Goal: Task Accomplishment & Management: Manage account settings

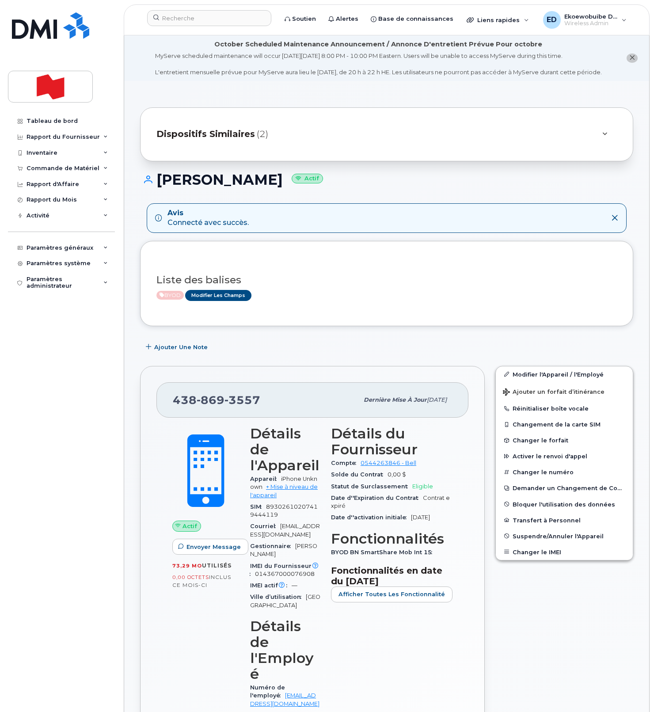
click at [535, 145] on div "Dispositifs Similaires (2)" at bounding box center [374, 134] width 436 height 21
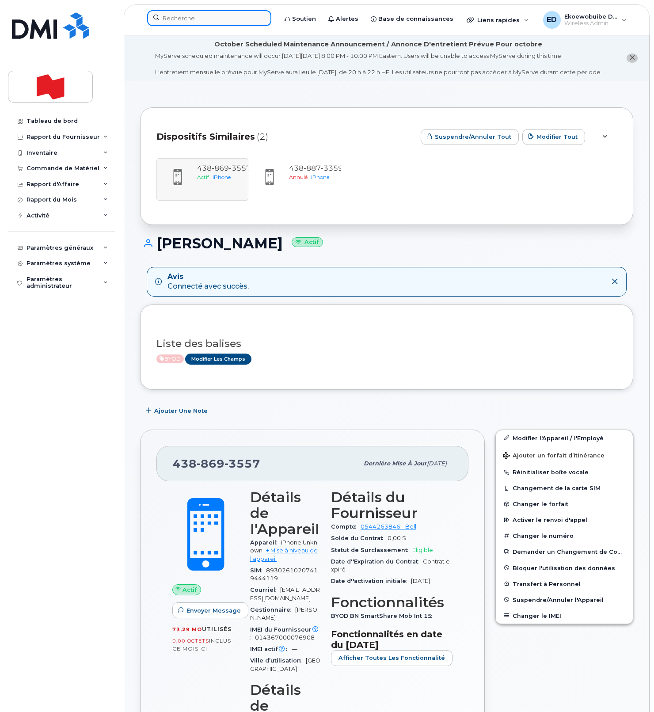
click at [210, 23] on input at bounding box center [209, 18] width 124 height 16
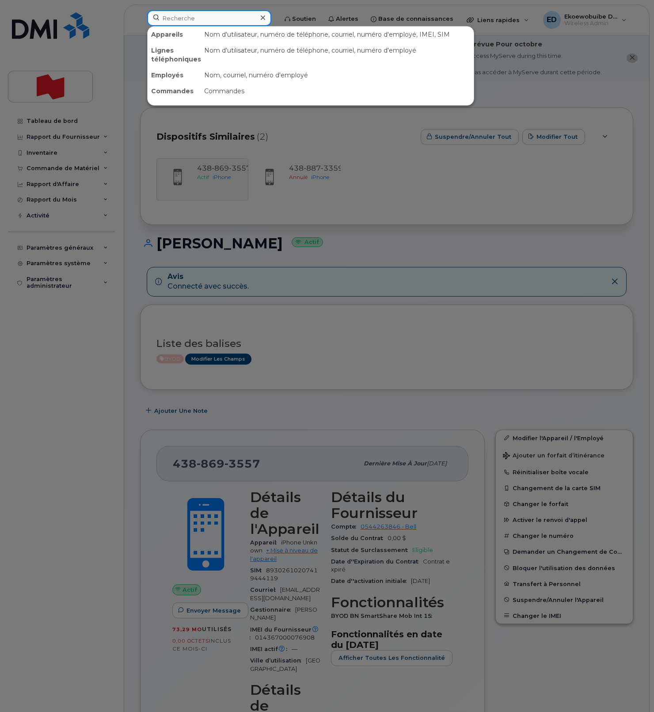
paste input "[PERSON_NAME]"
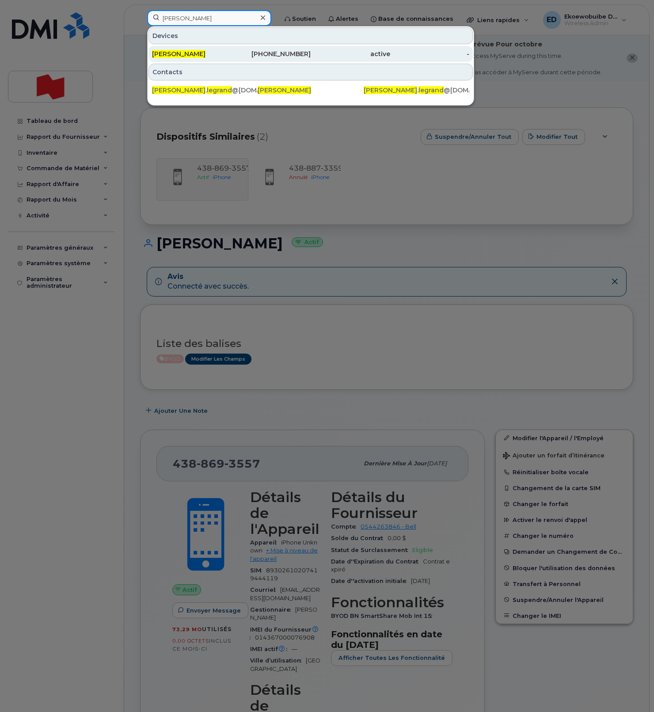
type input "Michelle Legrand"
click at [197, 53] on span "Michelle Legrand" at bounding box center [178, 54] width 53 height 8
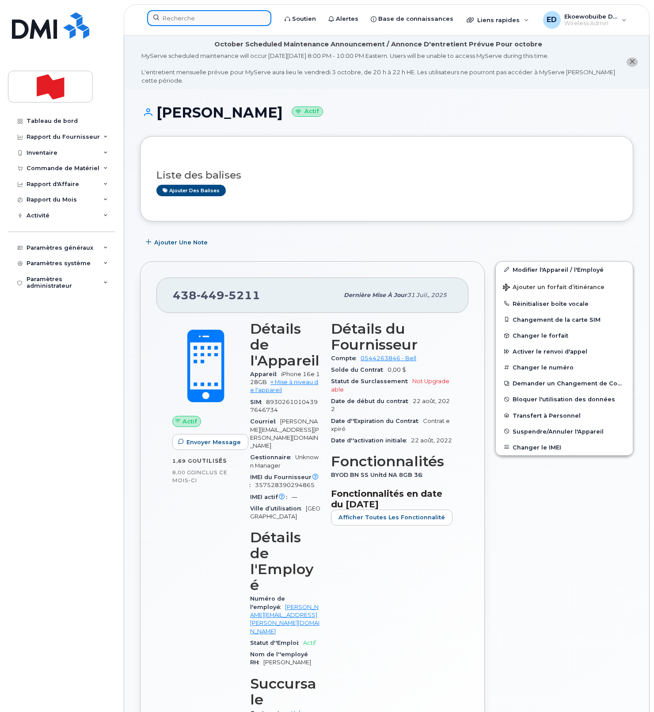
click at [193, 26] on div at bounding box center [209, 18] width 124 height 16
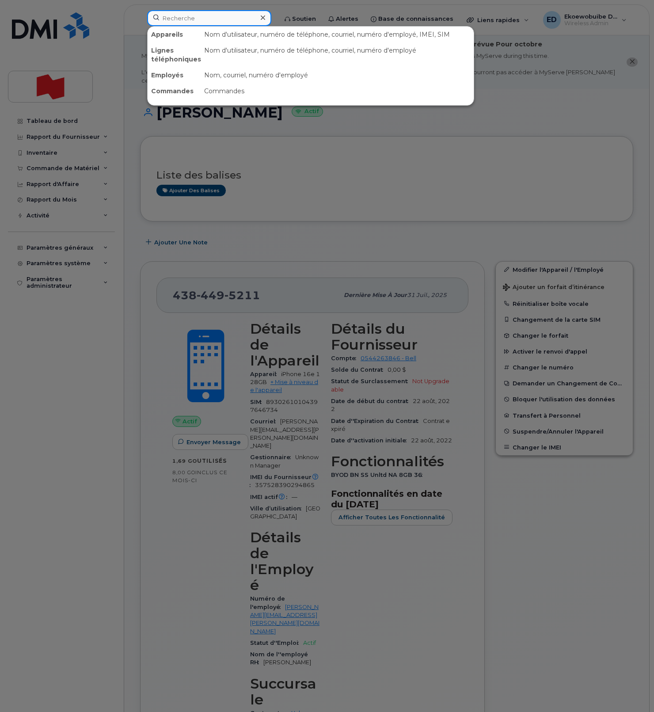
click at [193, 22] on input at bounding box center [209, 18] width 124 height 16
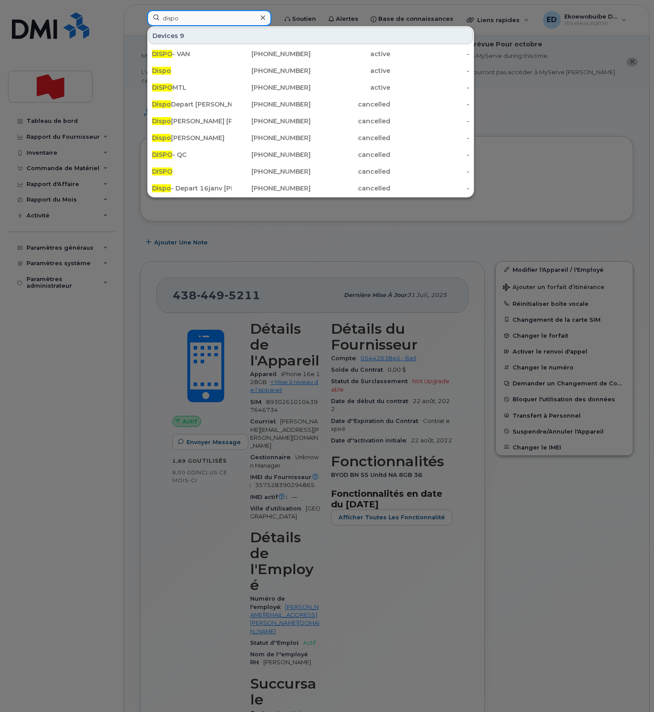
scroll to position [1, 0]
type input "d"
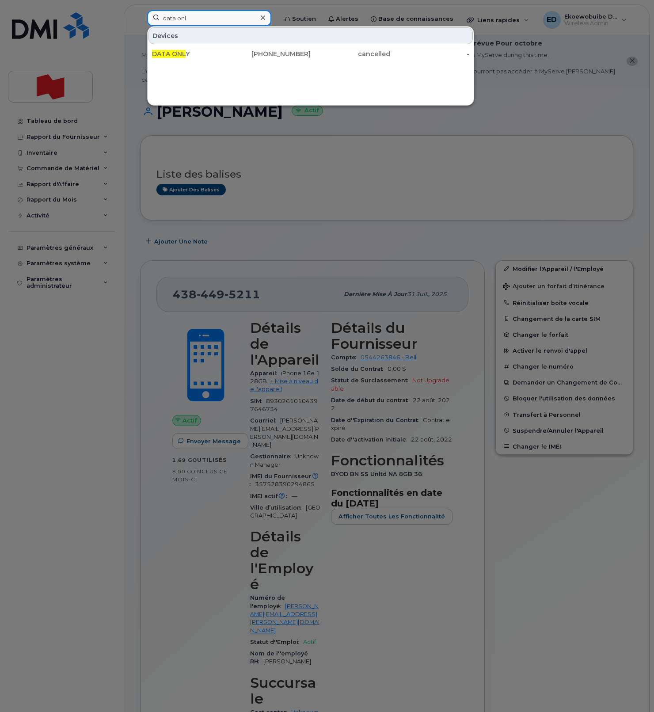
type input "data onl"
click at [265, 19] on icon at bounding box center [263, 17] width 4 height 7
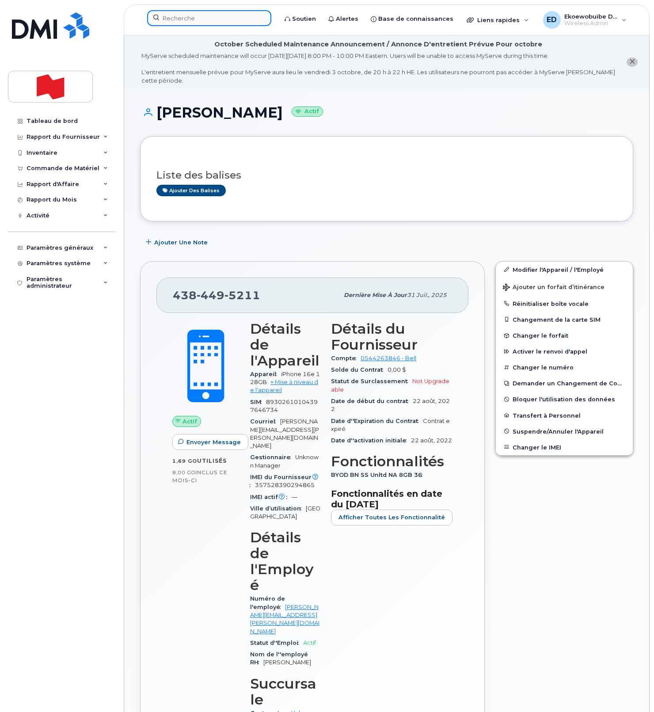
click at [202, 19] on input at bounding box center [209, 18] width 124 height 16
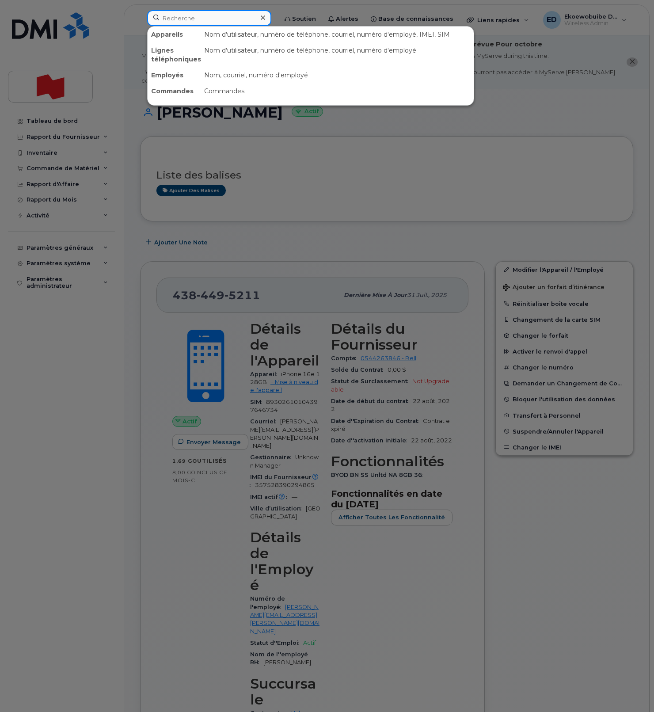
click at [202, 19] on input at bounding box center [209, 18] width 124 height 16
paste input "514-412-3326"
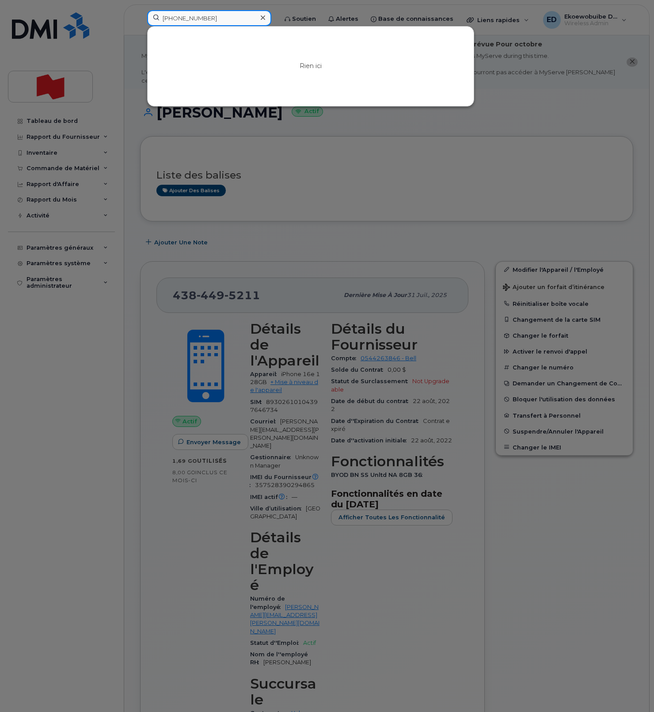
drag, startPoint x: 224, startPoint y: 17, endPoint x: 163, endPoint y: 23, distance: 61.3
click at [160, 19] on input "514-412-3326" at bounding box center [209, 18] width 124 height 16
paste input "Aicha Chafaqi"
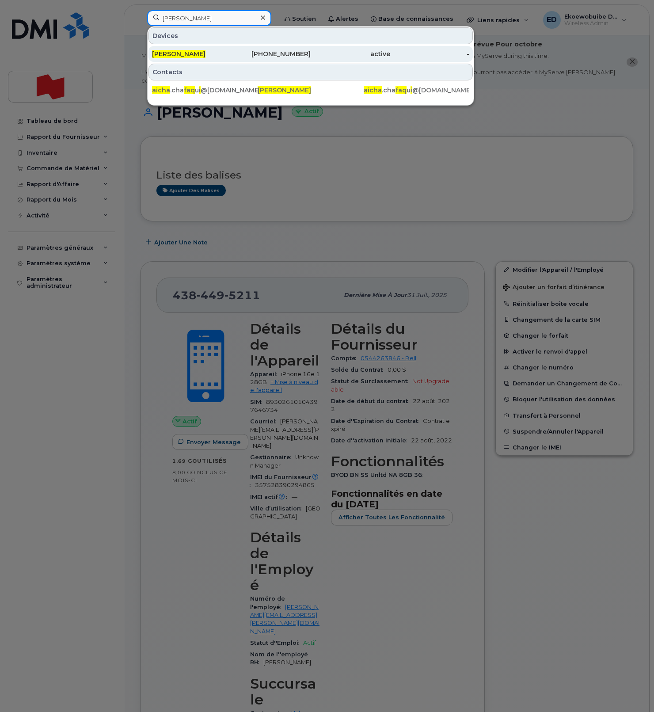
type input "Aicha Chafaqi"
click at [189, 53] on span "Aicha Chafaqi" at bounding box center [178, 54] width 53 height 8
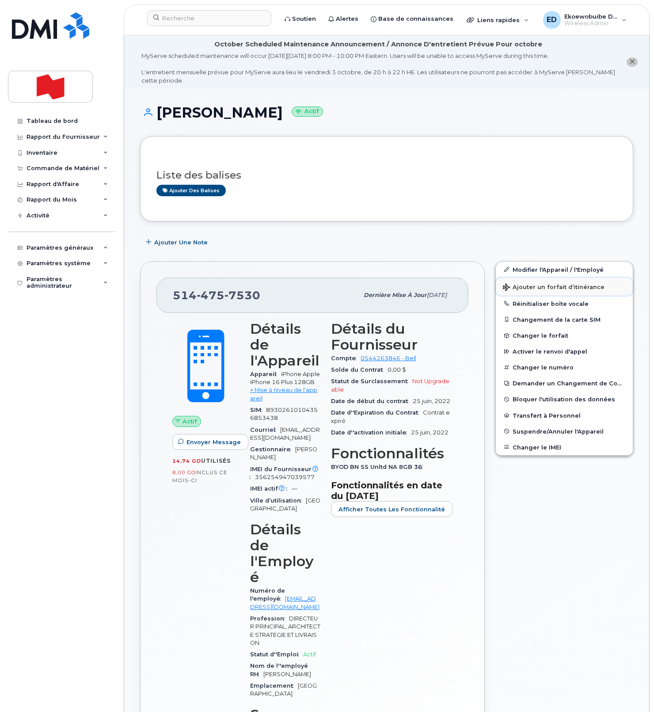
click at [523, 289] on span "Ajouter un forfait d’itinérance" at bounding box center [554, 288] width 102 height 8
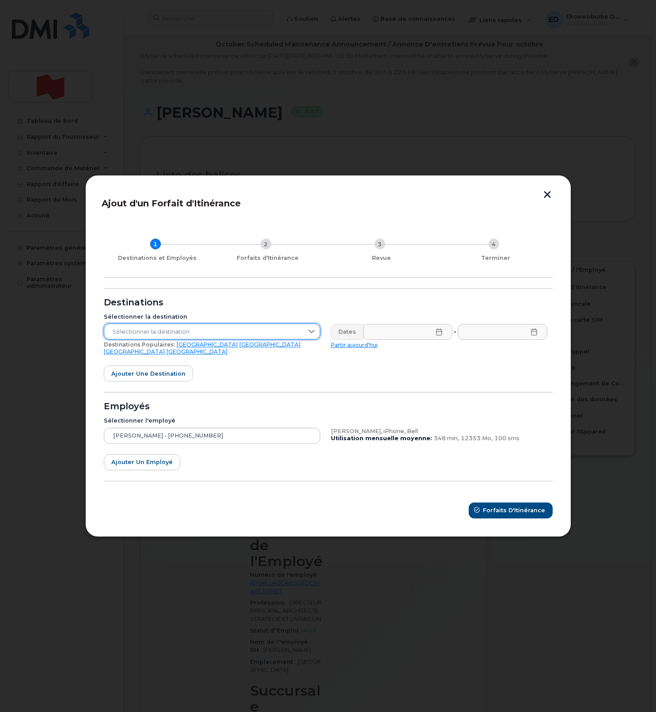
click at [241, 337] on span "Sélectionner la destination" at bounding box center [203, 332] width 199 height 16
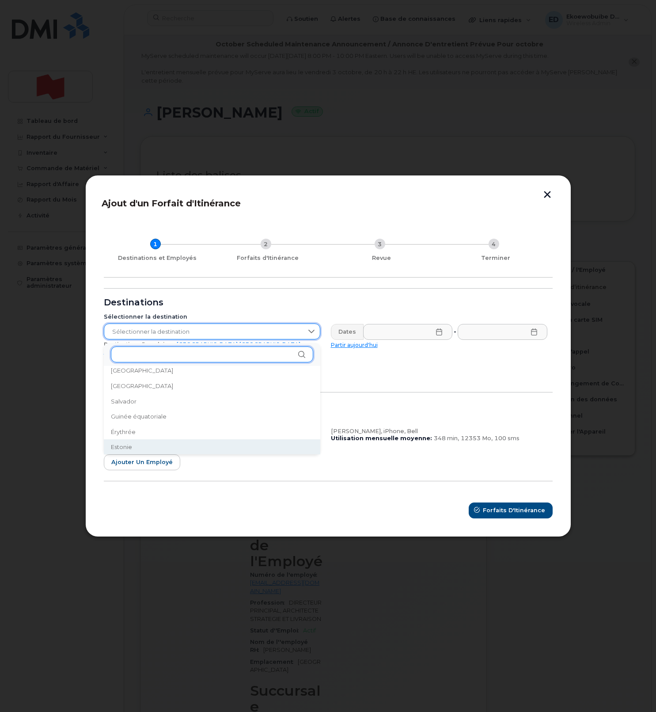
click at [208, 353] on input "text" at bounding box center [212, 354] width 202 height 16
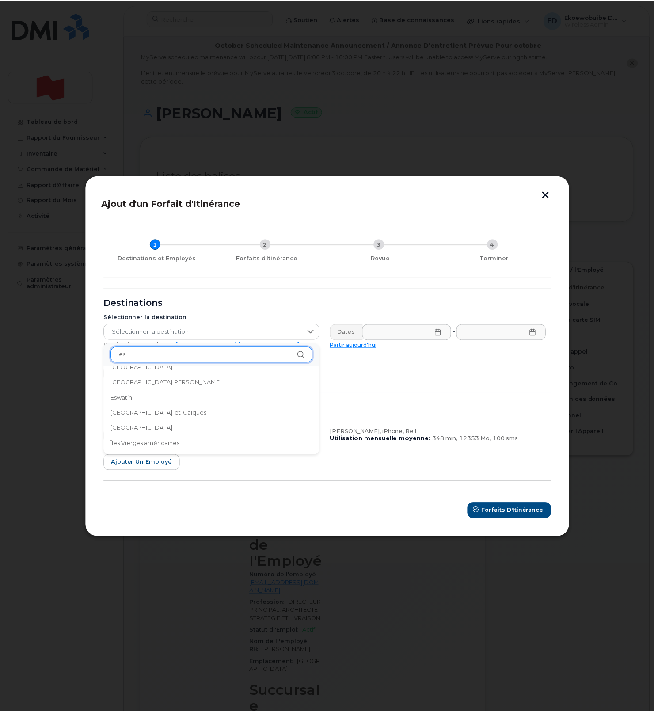
scroll to position [278, 0]
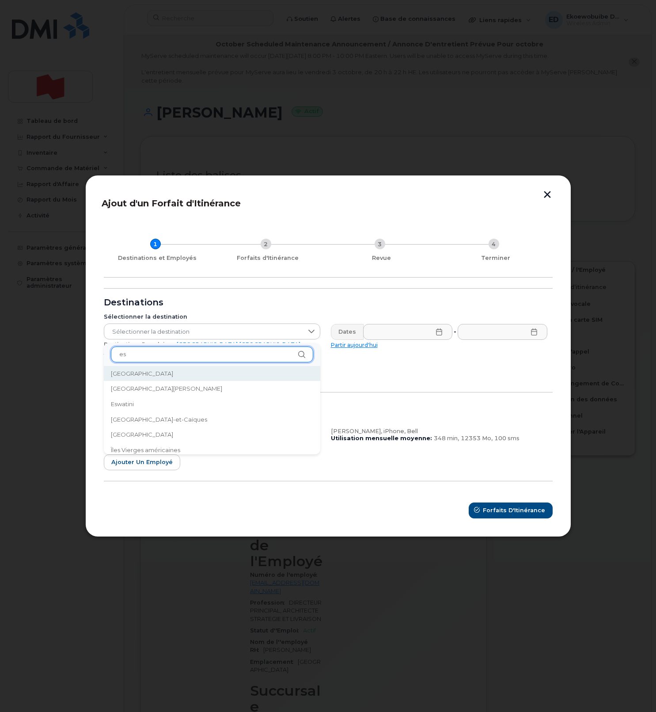
type input "es"
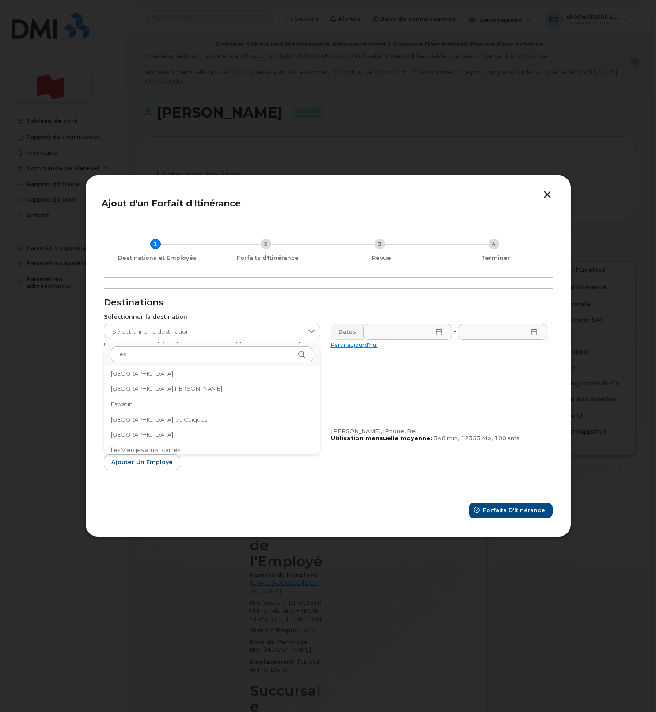
click at [165, 373] on li "Espagne" at bounding box center [212, 373] width 216 height 15
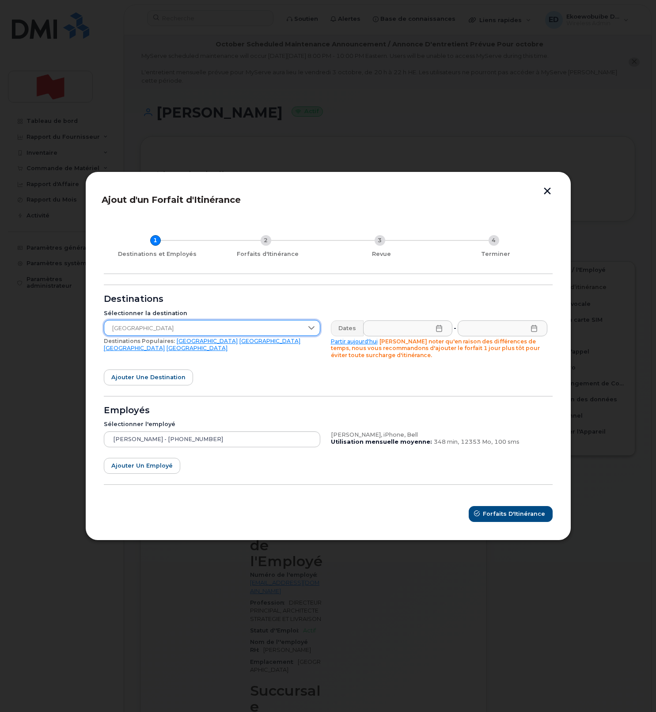
click at [437, 328] on icon at bounding box center [439, 328] width 7 height 7
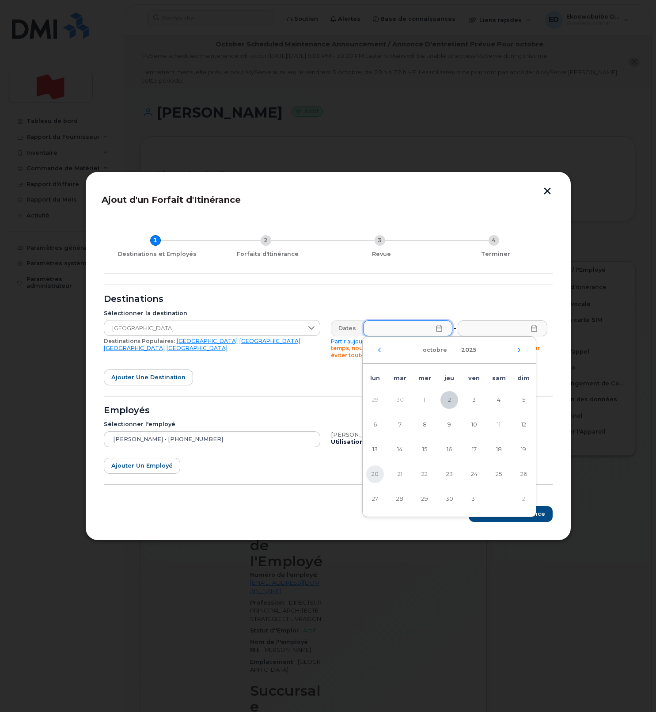
click at [378, 474] on span "20" at bounding box center [375, 474] width 18 height 18
type input "20/10/2025"
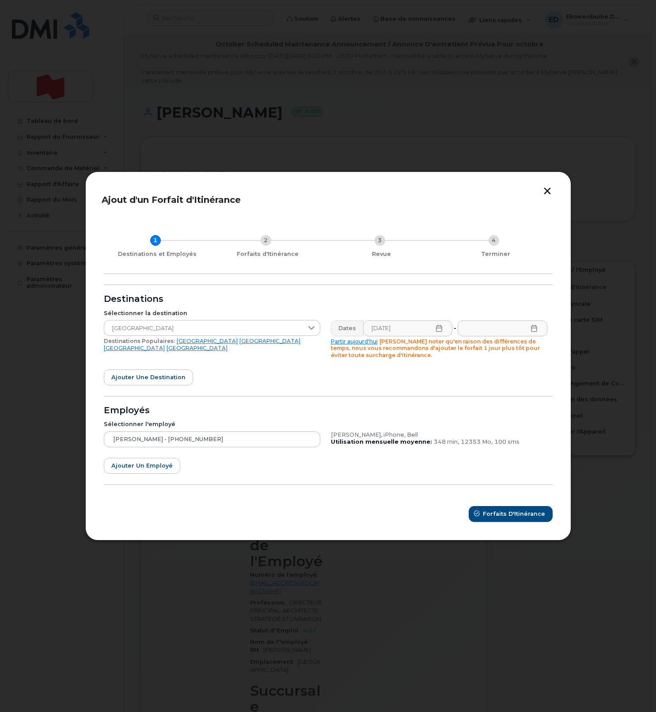
click at [535, 327] on icon at bounding box center [534, 328] width 6 height 7
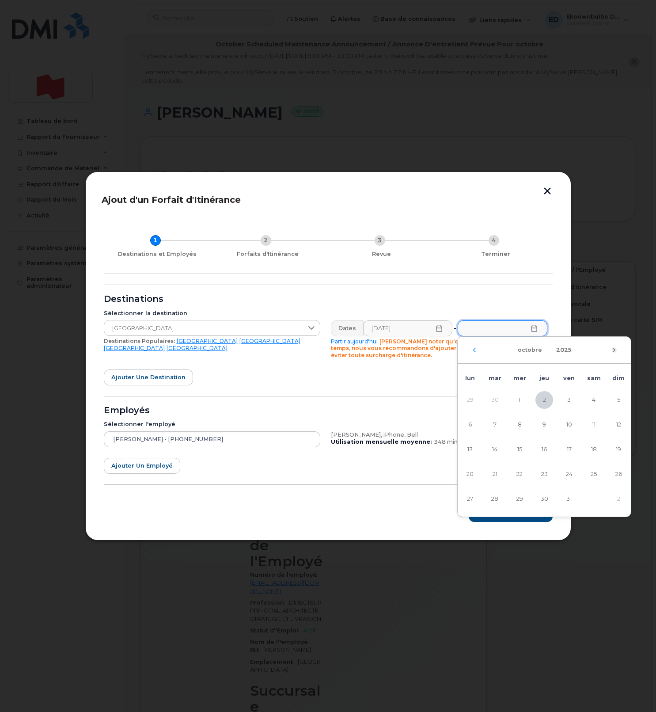
click at [615, 351] on icon "Mois suivant" at bounding box center [613, 349] width 5 height 7
click at [471, 424] on span "3" at bounding box center [470, 425] width 18 height 18
type input "03/11/2025"
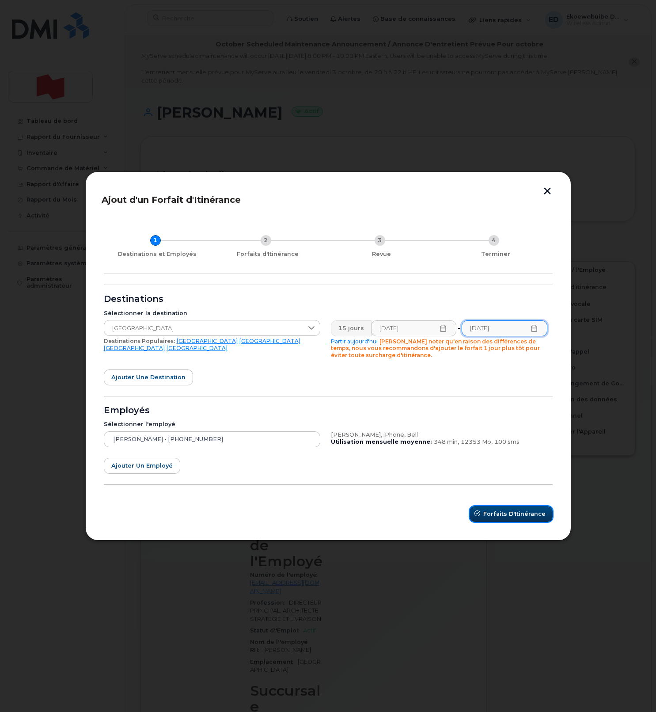
click at [509, 514] on span "Forfaits d'Itinérance" at bounding box center [514, 513] width 62 height 8
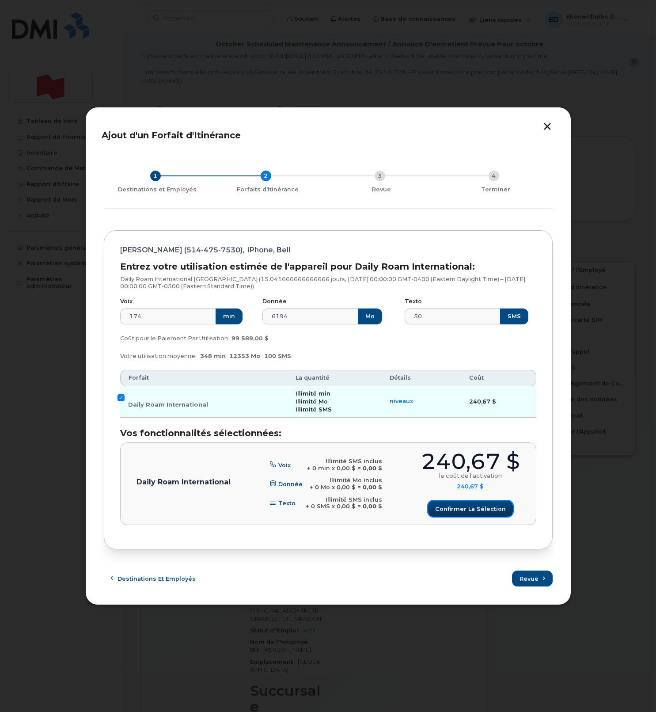
click at [485, 510] on span "Confirmer la sélection" at bounding box center [470, 509] width 71 height 8
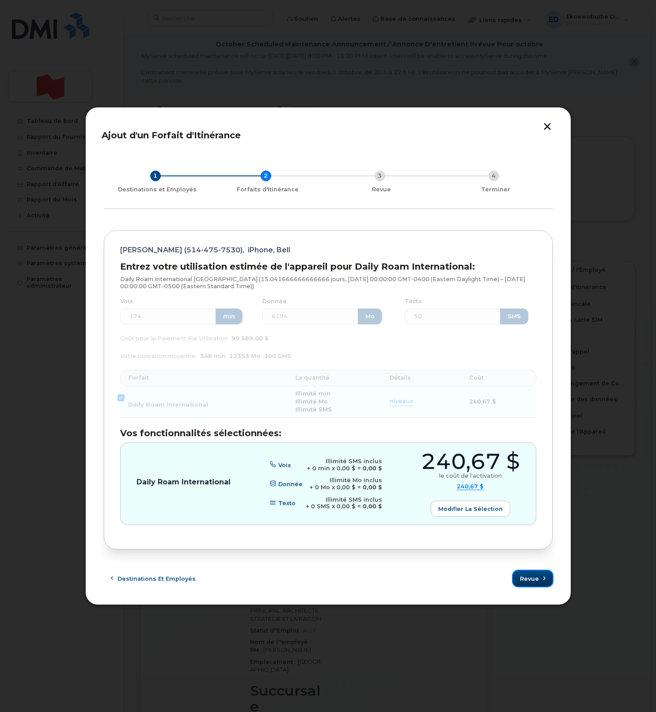
click at [527, 582] on span "Revue" at bounding box center [529, 578] width 19 height 8
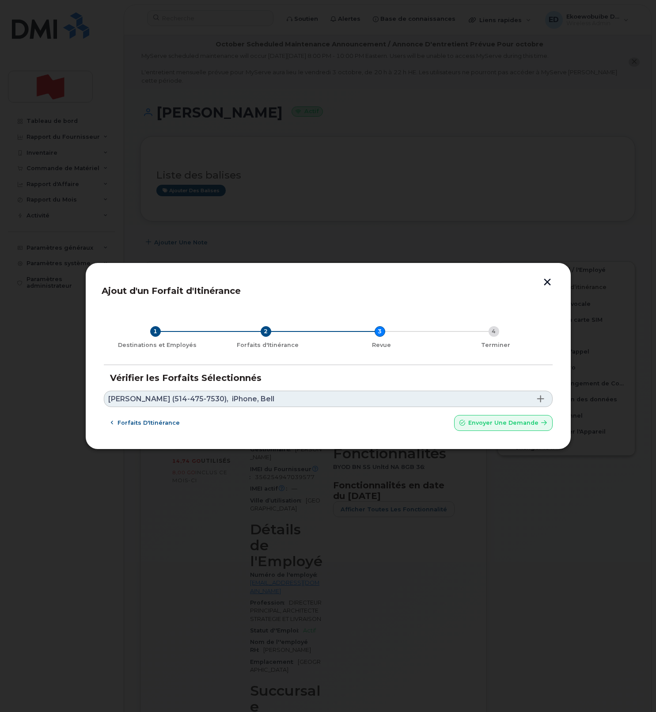
click at [380, 400] on link "Aicha Chafaqi (514-475-7530), iPhone, Bell" at bounding box center [328, 399] width 449 height 16
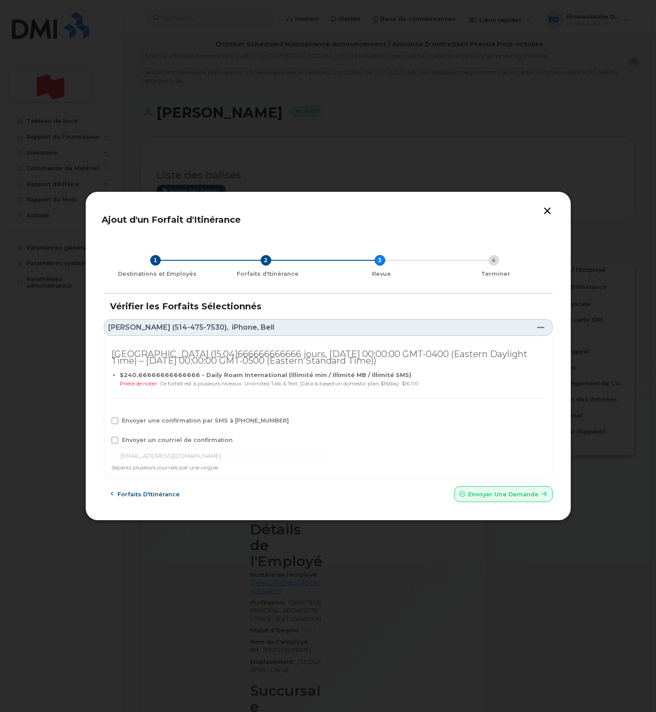
click at [118, 420] on label "Envoyer une confirmation par SMS à 514-475-7530" at bounding box center [200, 420] width 178 height 7
click at [105, 420] on input "Envoyer une confirmation par SMS à 514-475-7530" at bounding box center [103, 419] width 4 height 4
checkbox input "true"
click at [114, 440] on span at bounding box center [114, 439] width 7 height 7
click at [105, 440] on input "Envoyer un courriel de confirmation" at bounding box center [103, 438] width 4 height 4
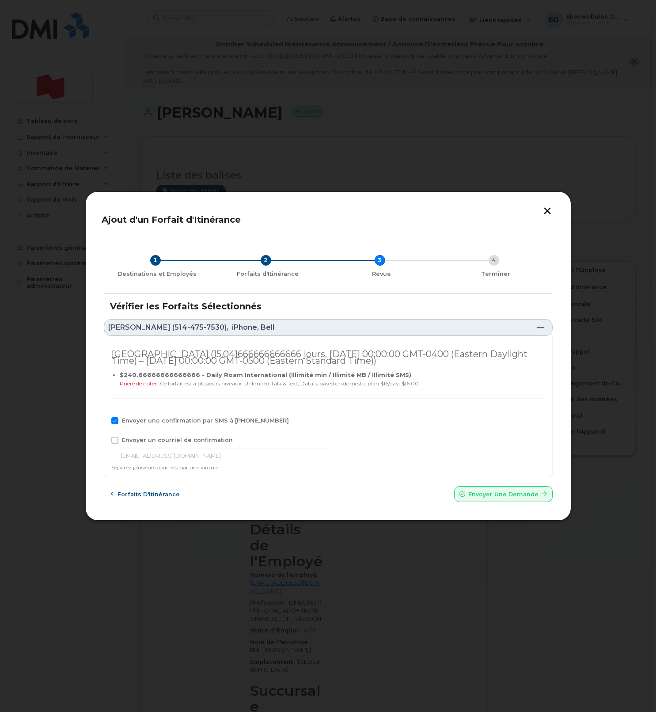
checkbox input "true"
drag, startPoint x: 202, startPoint y: 457, endPoint x: 109, endPoint y: 458, distance: 93.2
click at [109, 458] on div "Espagne (15.041666666666666 jours, Mon Oct 20 2025 00:00:00 GMT-0400 (Eastern D…" at bounding box center [328, 407] width 449 height 143
paste input "telecom-voix@bnc.ca"
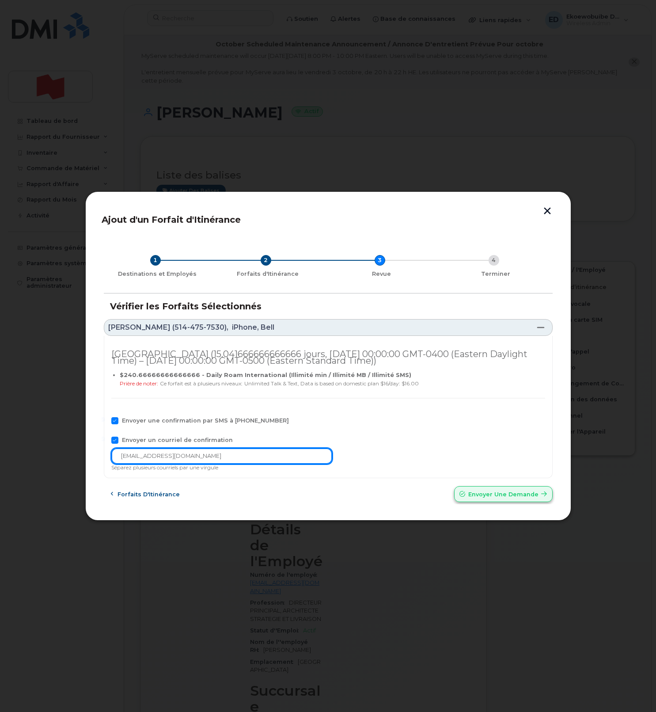
type input "telecom-voix@bnc.ca"
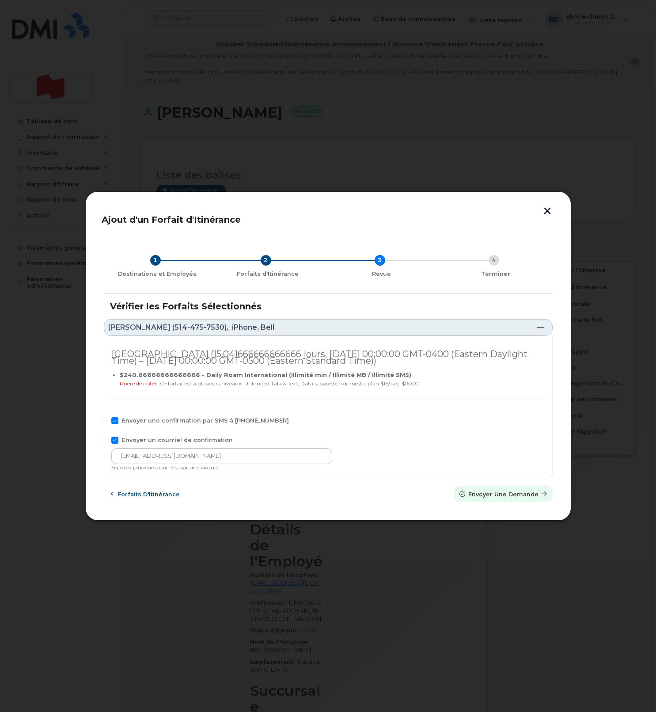
click at [515, 497] on span "Envoyer une Demande" at bounding box center [503, 494] width 70 height 8
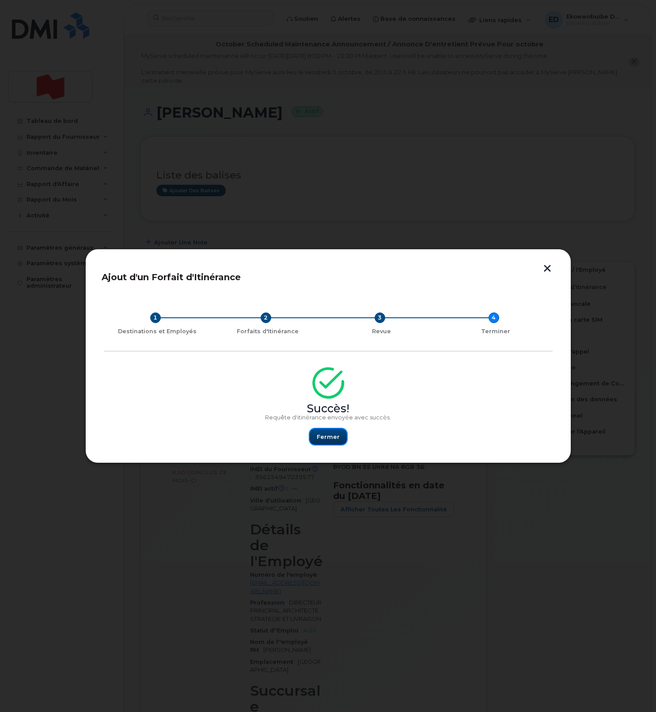
click at [323, 440] on span "Fermer" at bounding box center [328, 437] width 23 height 8
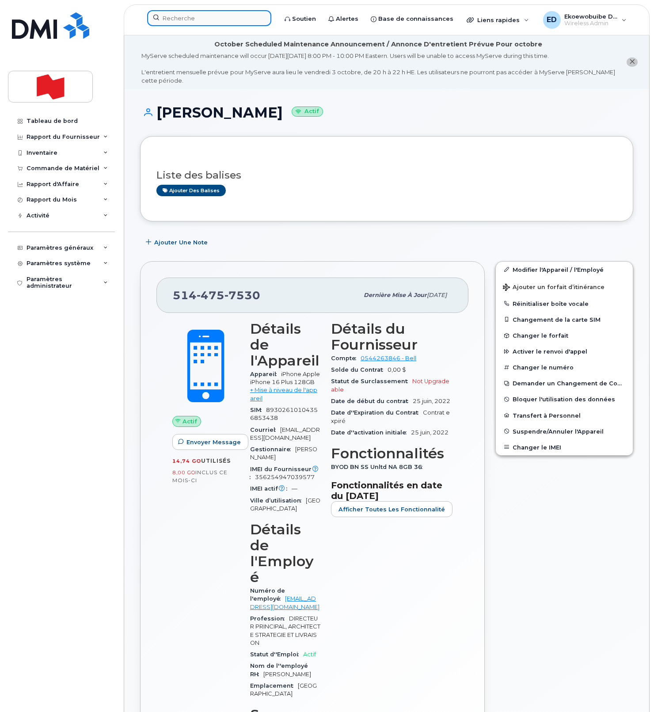
click at [208, 22] on input at bounding box center [209, 18] width 124 height 16
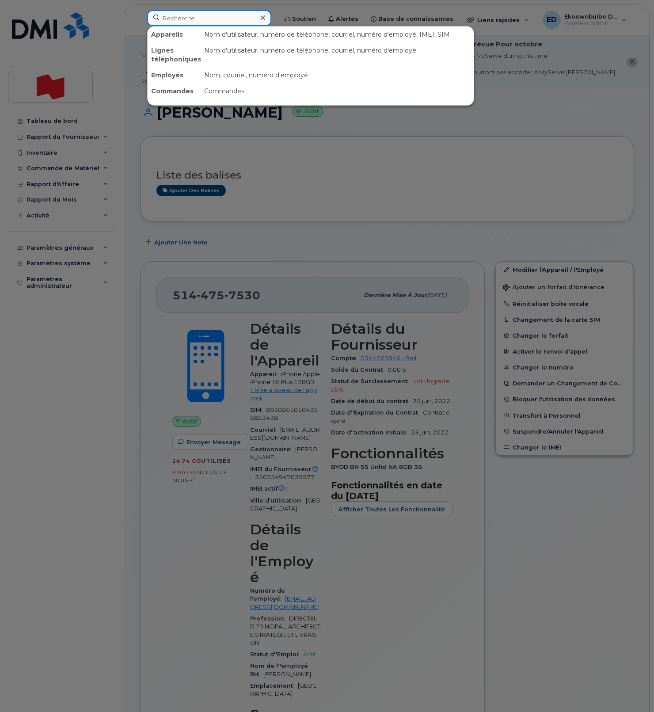
paste input "Mehdi Hossain"
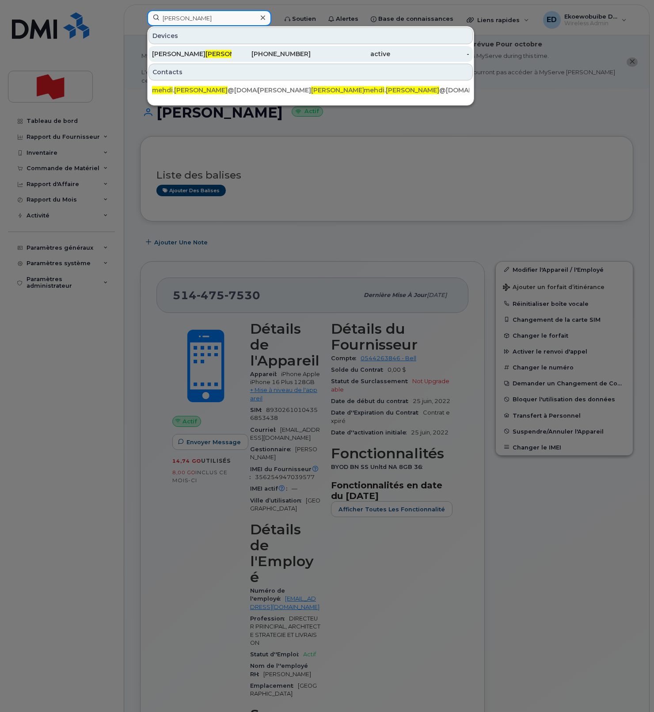
type input "Mehdi Hossain"
click at [173, 56] on div "Mohammad Mehdi Hossain" at bounding box center [192, 53] width 80 height 9
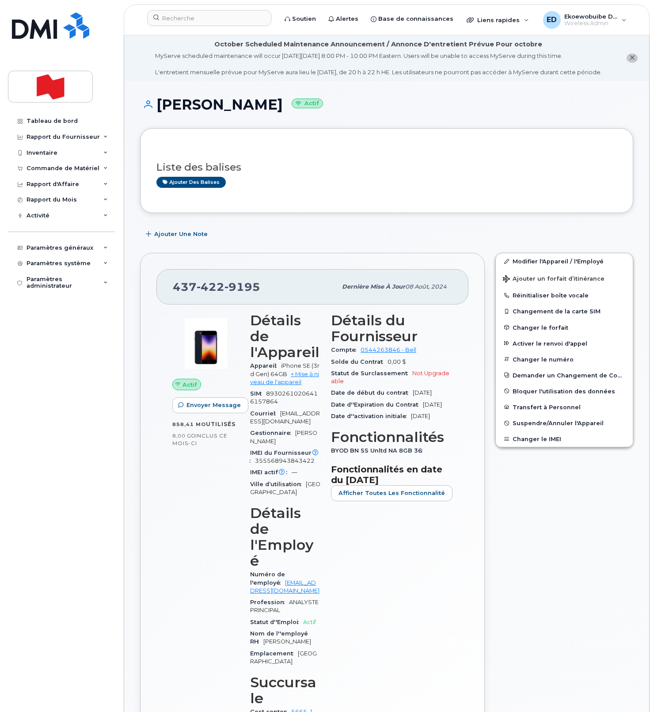
click at [300, 188] on div "Ajouter des balises" at bounding box center [382, 182] width 453 height 11
click at [360, 112] on h1 "Mohammad Mehdi Hossain Actif" at bounding box center [386, 104] width 493 height 15
click at [359, 112] on h1 "Mohammad Mehdi Hossain Actif" at bounding box center [386, 104] width 493 height 15
drag, startPoint x: 358, startPoint y: 113, endPoint x: 194, endPoint y: 110, distance: 164.4
click at [194, 110] on h1 "Mohammad Mehdi Hossain Actif" at bounding box center [386, 104] width 493 height 15
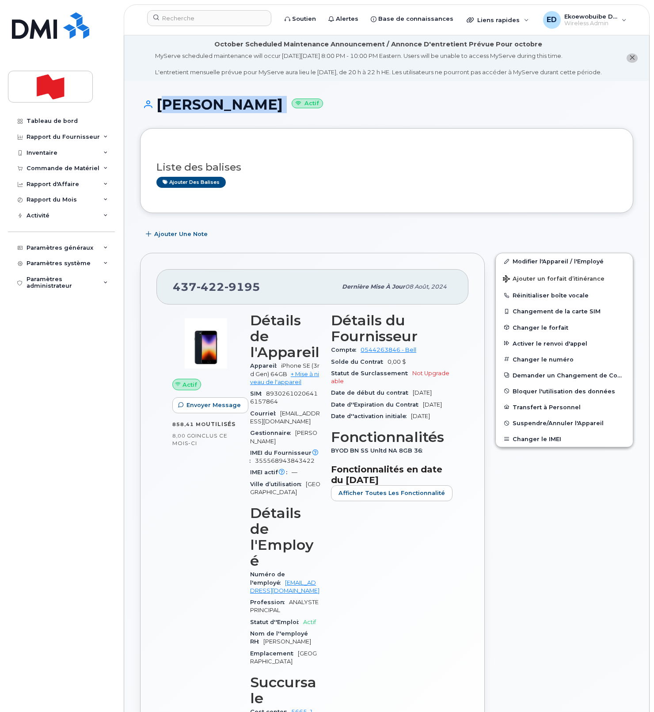
copy h1 "[PERSON_NAME]"
drag, startPoint x: 259, startPoint y: 296, endPoint x: 176, endPoint y: 296, distance: 83.5
click at [176, 296] on div "437 422 9195" at bounding box center [255, 286] width 164 height 19
copy span "437 422 9195"
click at [192, 22] on input at bounding box center [209, 18] width 124 height 16
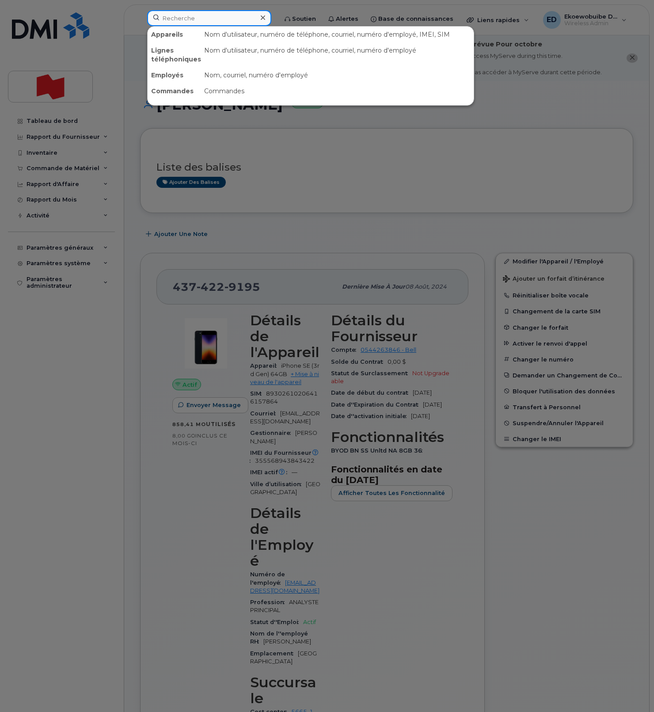
paste input "[PERSON_NAME]"
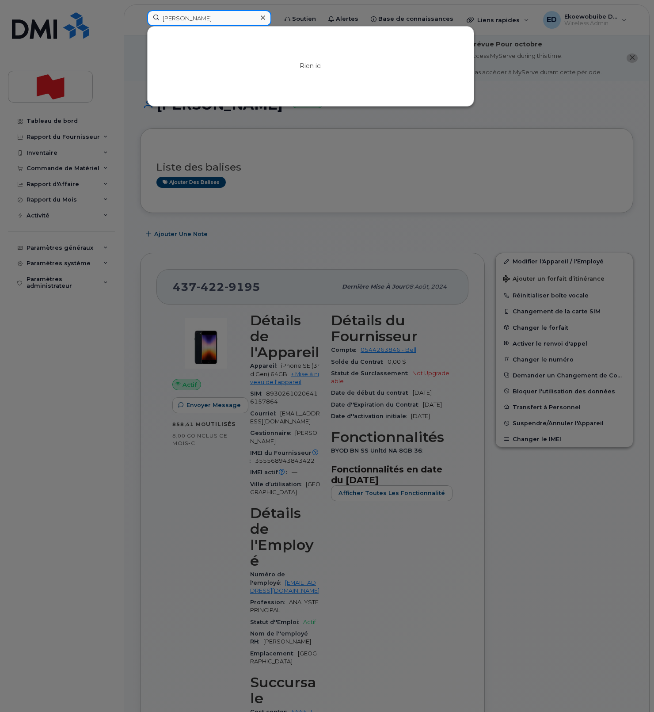
type input "[PERSON_NAME]"
click at [466, 159] on div at bounding box center [327, 356] width 654 height 712
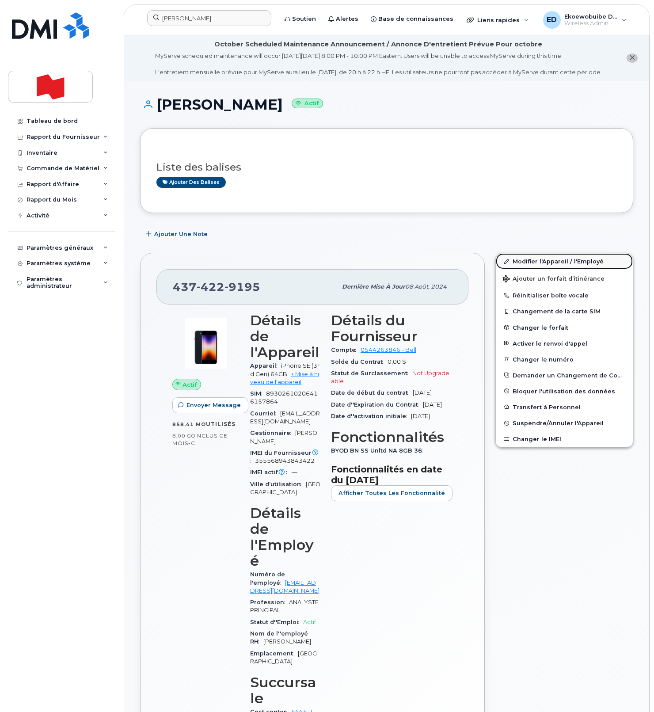
click at [523, 269] on link "Modifier l'Appareil / l'Employé" at bounding box center [564, 261] width 137 height 16
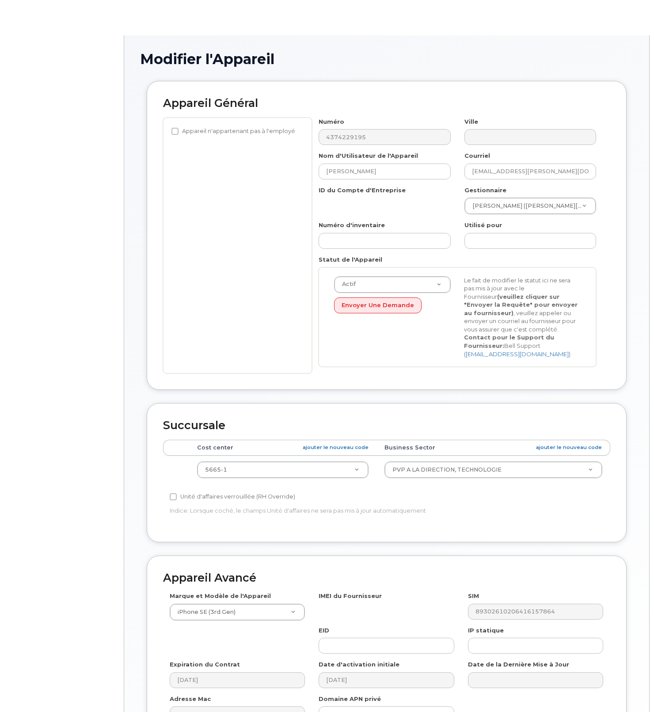
select select "22917076"
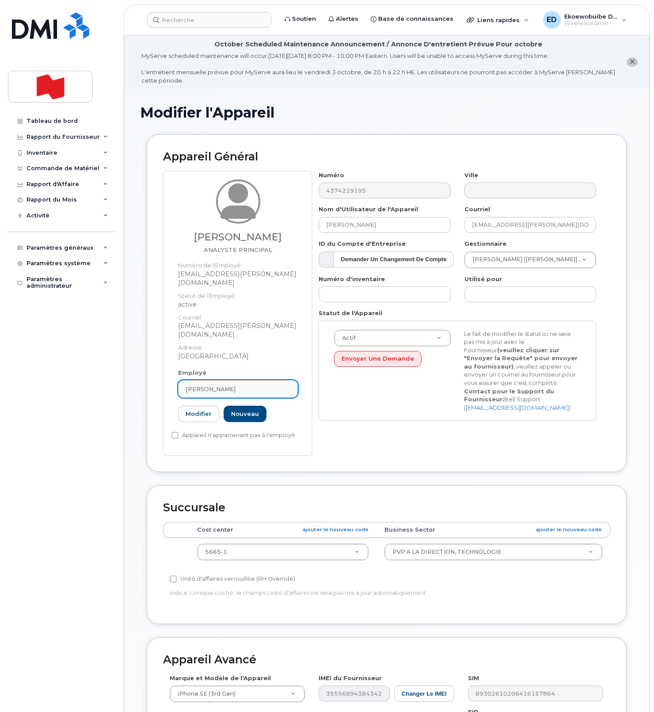
click at [276, 385] on div "[PERSON_NAME]" at bounding box center [238, 389] width 105 height 8
click at [279, 408] on icon at bounding box center [282, 411] width 6 height 6
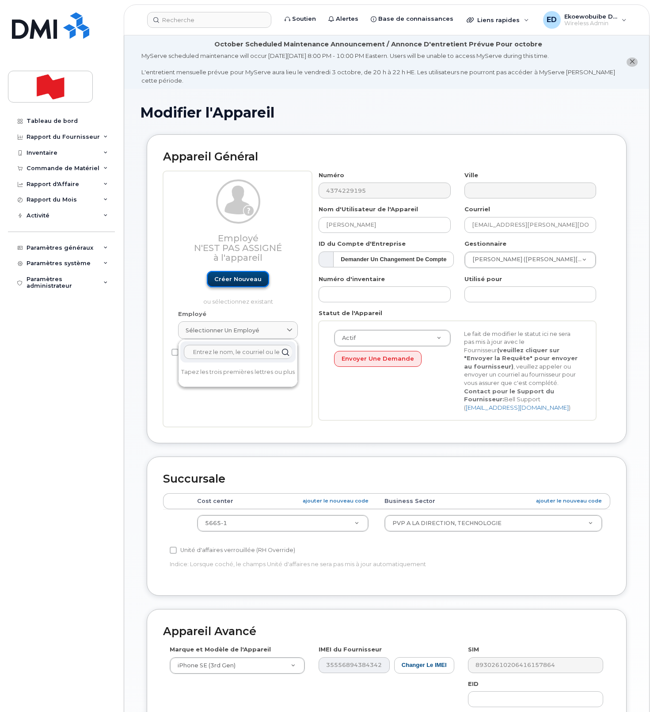
click at [233, 283] on link "Créer nouveau" at bounding box center [238, 279] width 62 height 16
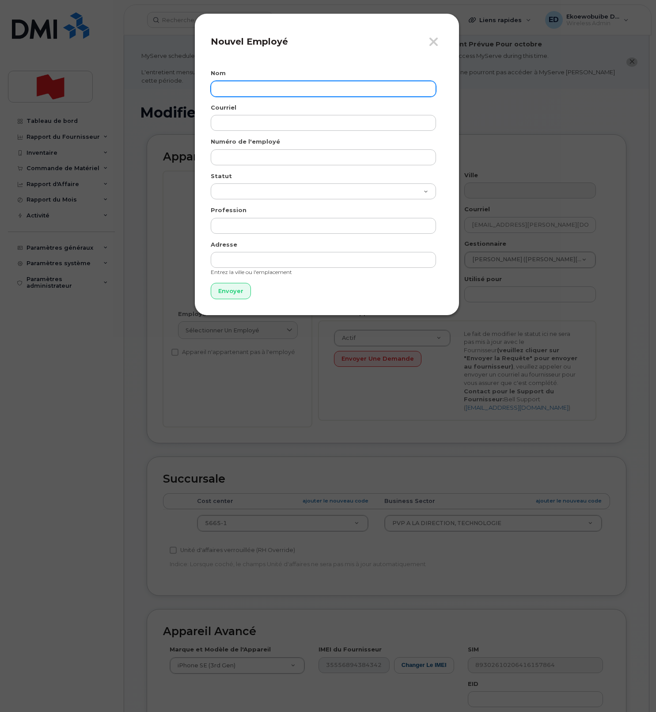
click at [232, 93] on input "text" at bounding box center [323, 89] width 225 height 16
paste input "[PERSON_NAME]"
type input "[PERSON_NAME]"
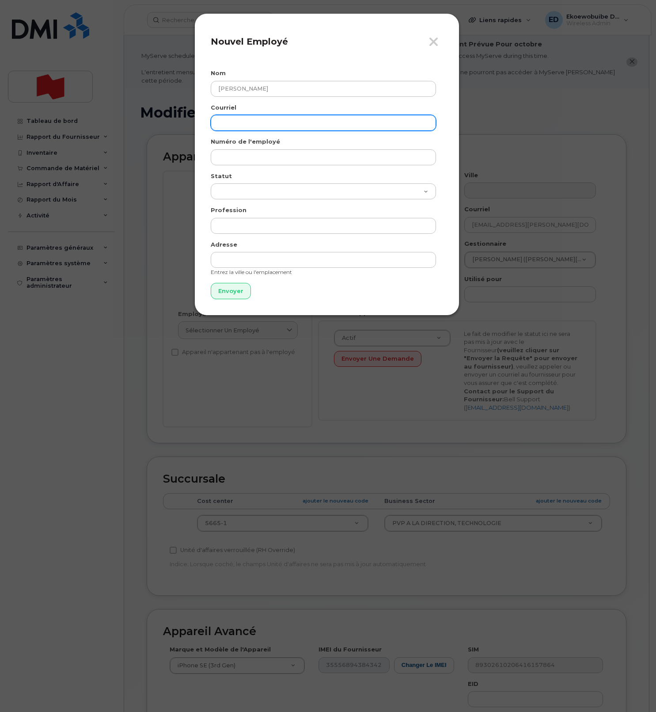
click at [254, 125] on input "email" at bounding box center [323, 123] width 225 height 16
paste input "[EMAIL_ADDRESS][DOMAIN_NAME]"
type input "[EMAIL_ADDRESS][DOMAIN_NAME]"
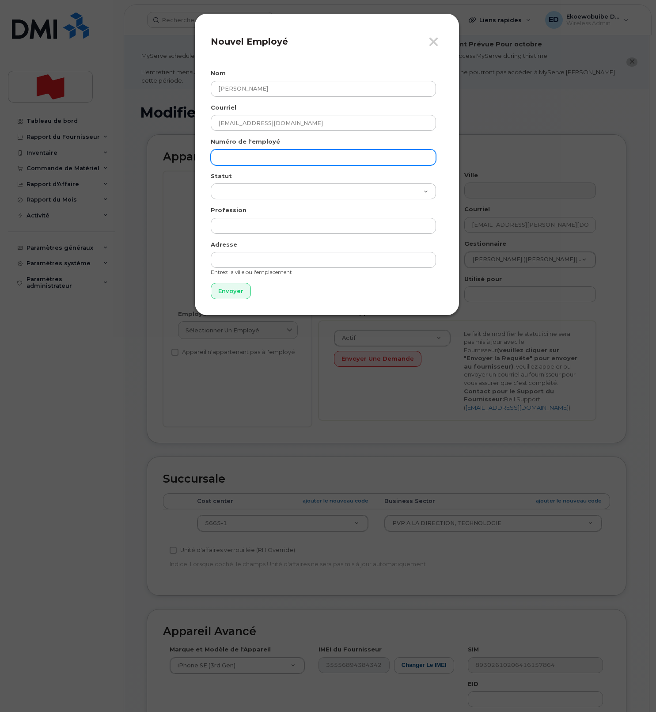
click at [249, 155] on input "text" at bounding box center [323, 157] width 225 height 16
paste input "[EMAIL_ADDRESS][DOMAIN_NAME]"
type input "[EMAIL_ADDRESS][DOMAIN_NAME]"
click at [235, 292] on input "Envoyer" at bounding box center [231, 291] width 40 height 16
type input "Envoyer"
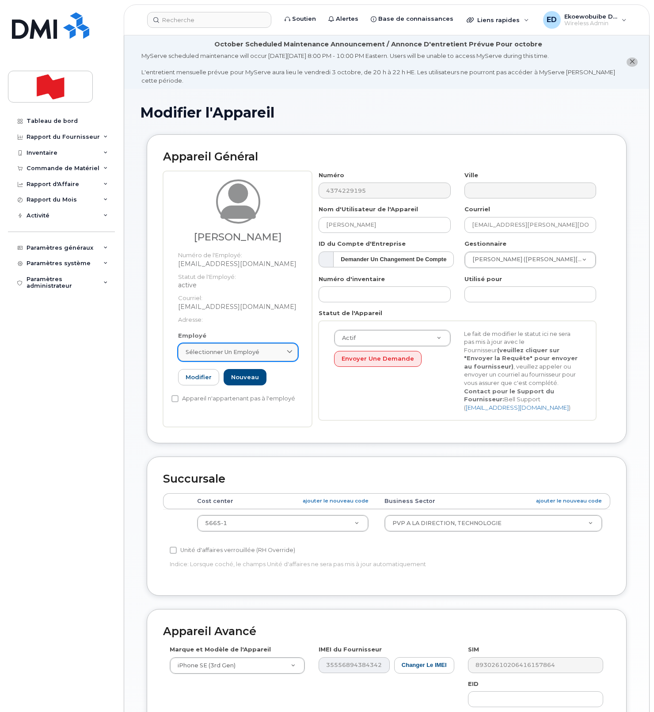
drag, startPoint x: 275, startPoint y: 355, endPoint x: 274, endPoint y: 360, distance: 4.6
click at [275, 356] on div "Sélectionner un employé" at bounding box center [238, 352] width 105 height 8
paste input "donia.augustine@nbc.ca"
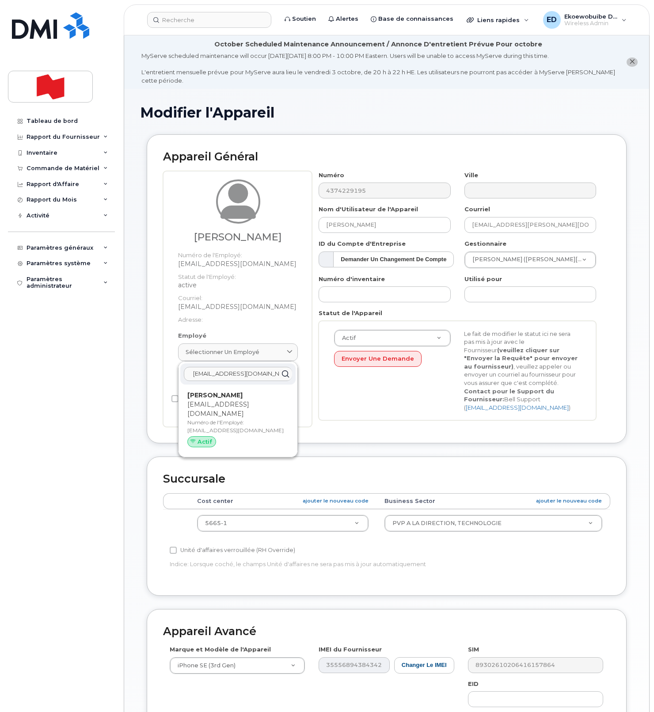
type input "donia.augustine@nbc.ca"
click at [215, 420] on p "Numéro de l'Employé: donia.augustine@nbc.ca" at bounding box center [237, 426] width 101 height 16
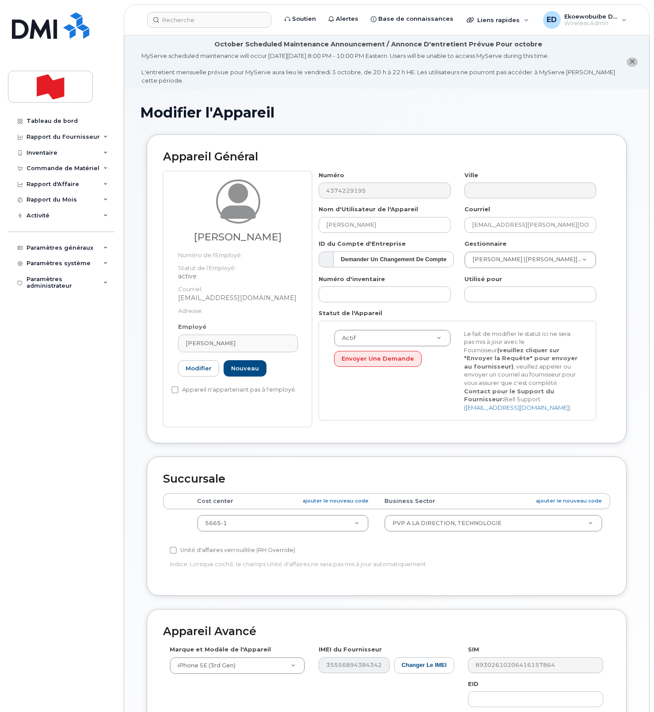
type input "Donia Augustine"
type input "donia.augustine@nbc.ca"
drag, startPoint x: 348, startPoint y: 526, endPoint x: 343, endPoint y: 527, distance: 4.6
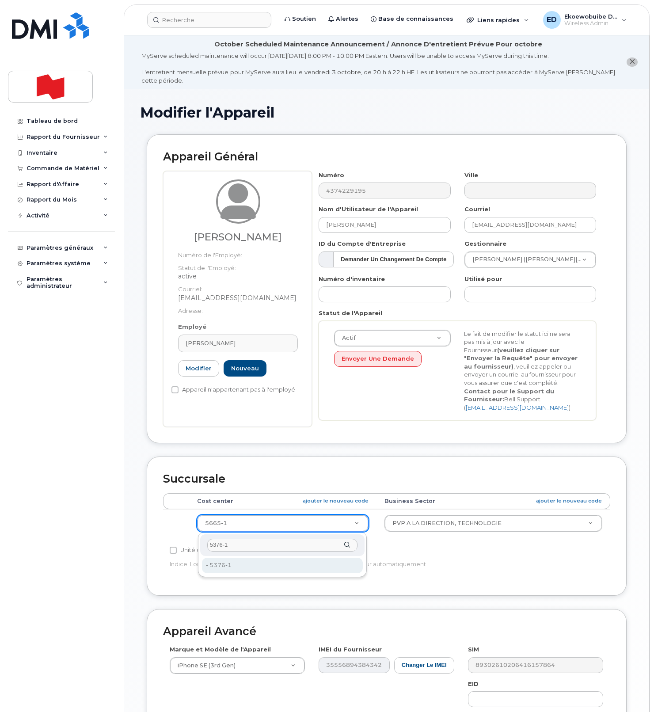
type input "5376-1"
type input "22916469"
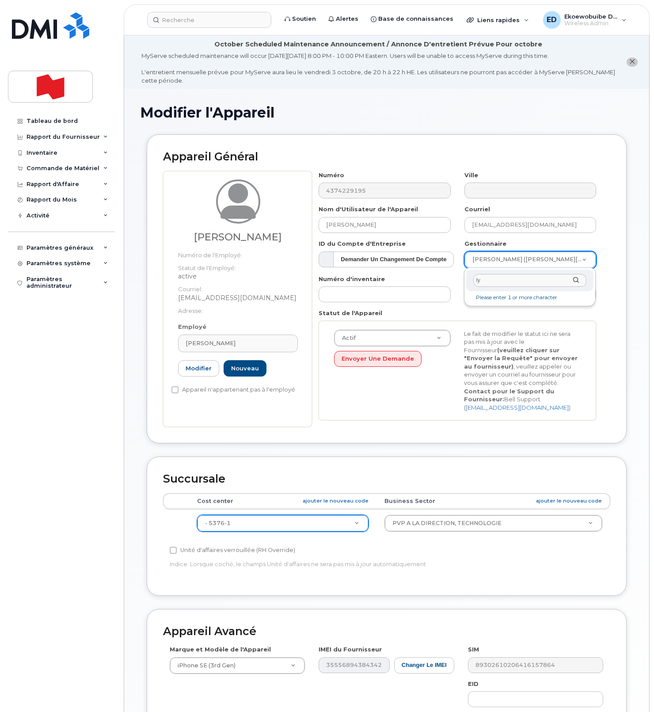
type input "l"
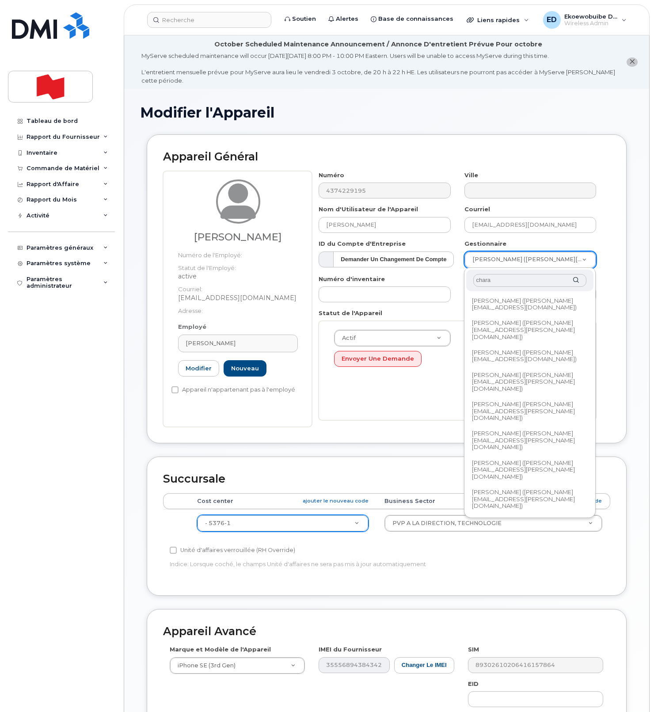
type input "charar"
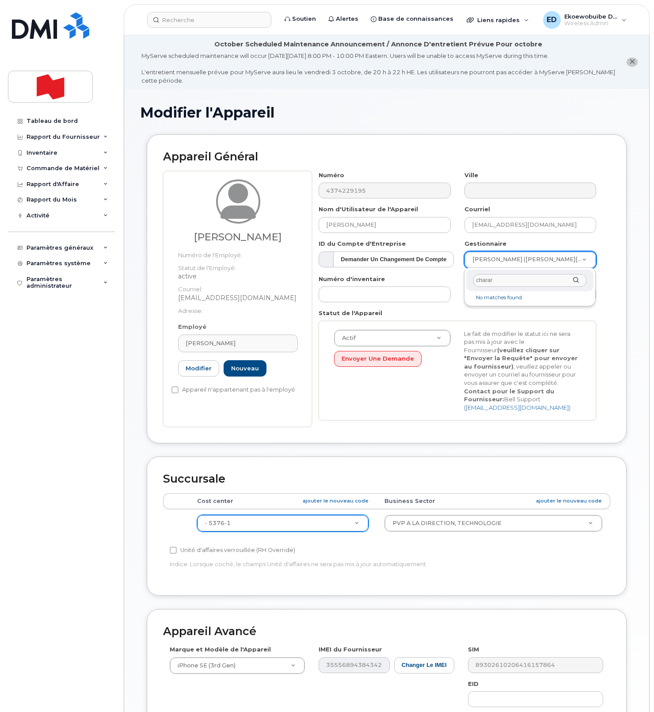
scroll to position [162, 0]
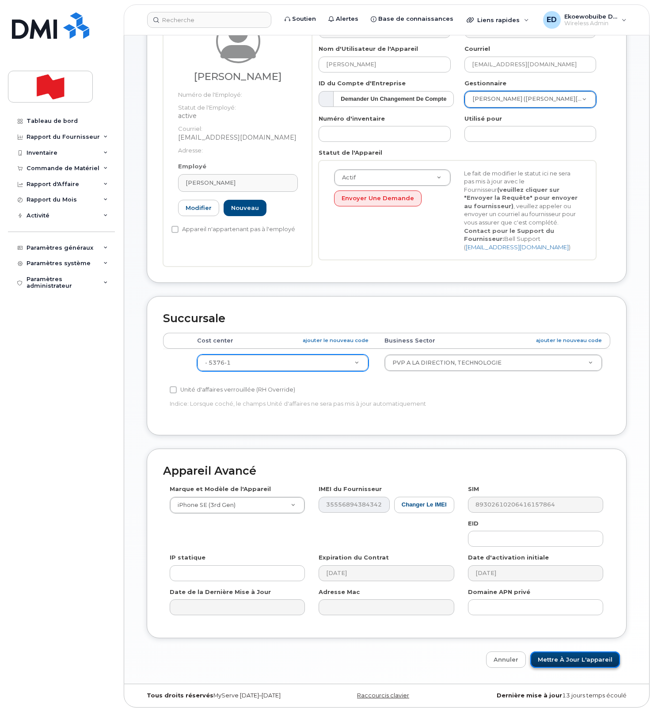
click at [565, 658] on input "Mettre à jour l'appareil" at bounding box center [575, 659] width 90 height 16
type input "Sauvegarde..."
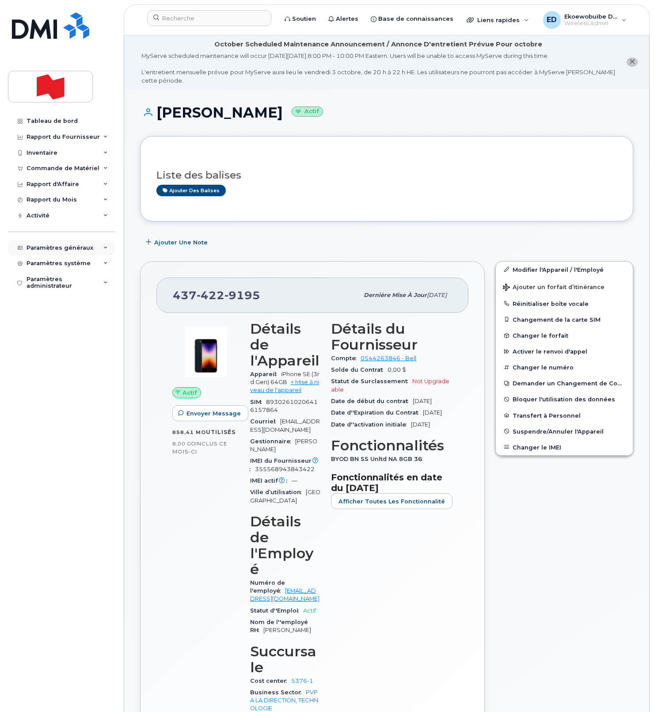
click at [59, 250] on div "Paramètres généraux" at bounding box center [60, 247] width 67 height 7
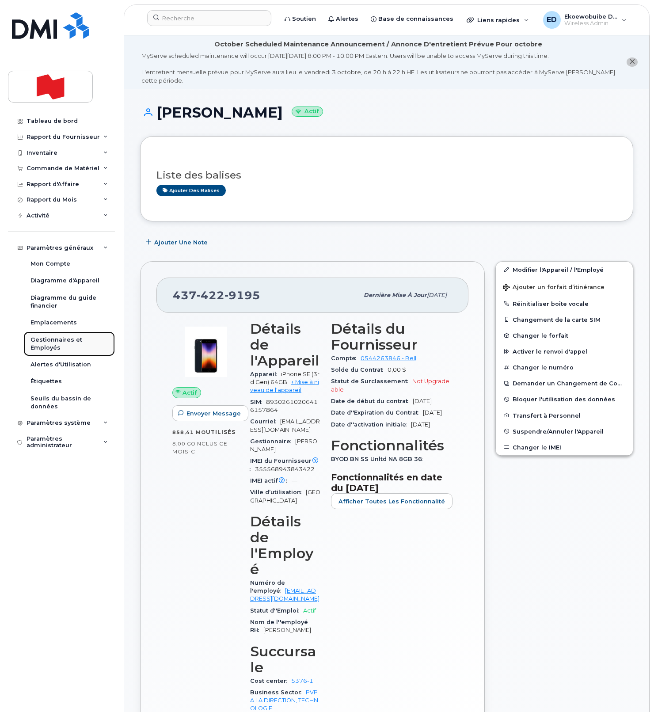
click at [53, 340] on div "Gestionnaires et Employés" at bounding box center [68, 344] width 77 height 16
click at [46, 347] on div "Gestionnaires et Employés" at bounding box center [68, 344] width 77 height 16
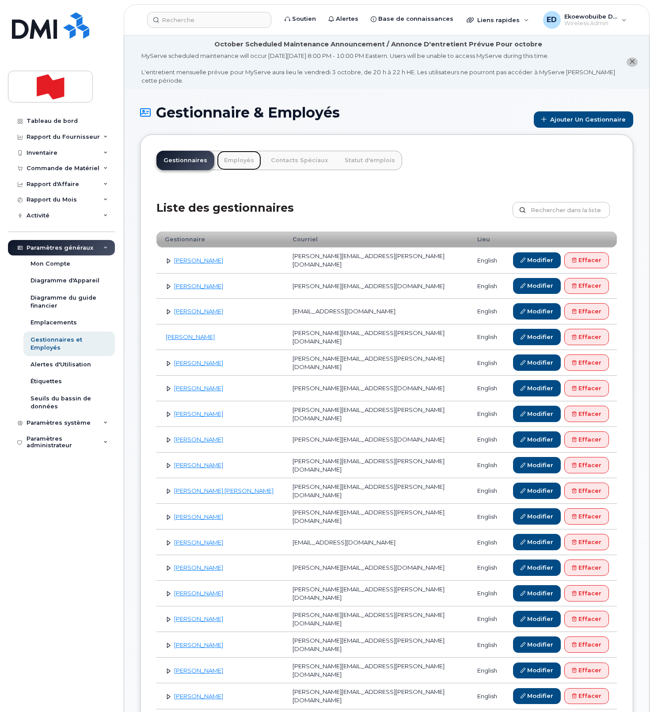
click at [234, 163] on link "Employés" at bounding box center [239, 160] width 44 height 19
click at [239, 163] on link "Employés" at bounding box center [239, 160] width 44 height 19
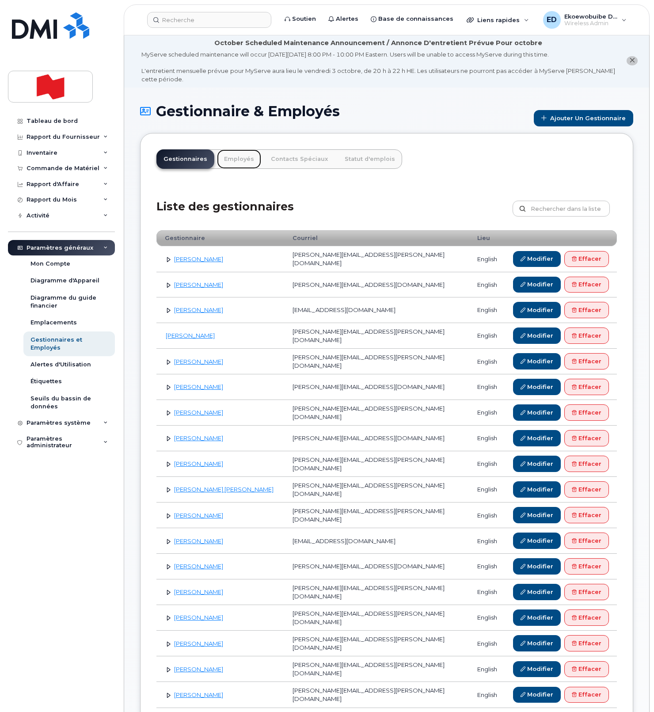
click at [237, 160] on link "Employés" at bounding box center [239, 158] width 44 height 19
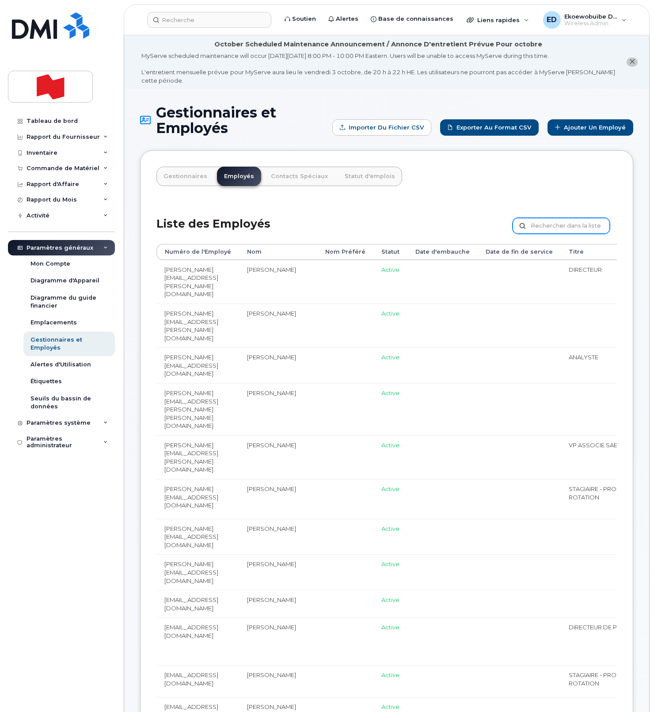
click at [553, 228] on input "text" at bounding box center [560, 226] width 97 height 16
type input "[PERSON_NAME]"
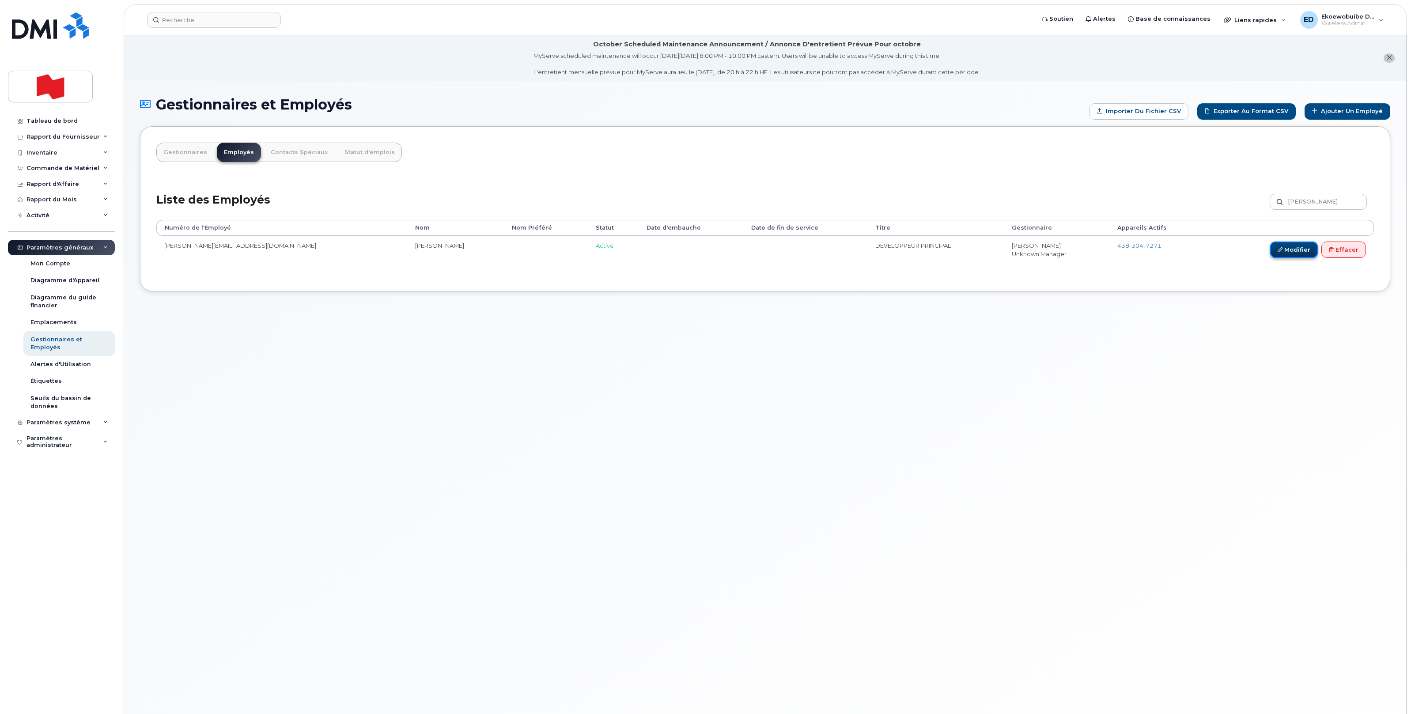
click at [653, 251] on link "Modifier" at bounding box center [1295, 250] width 48 height 16
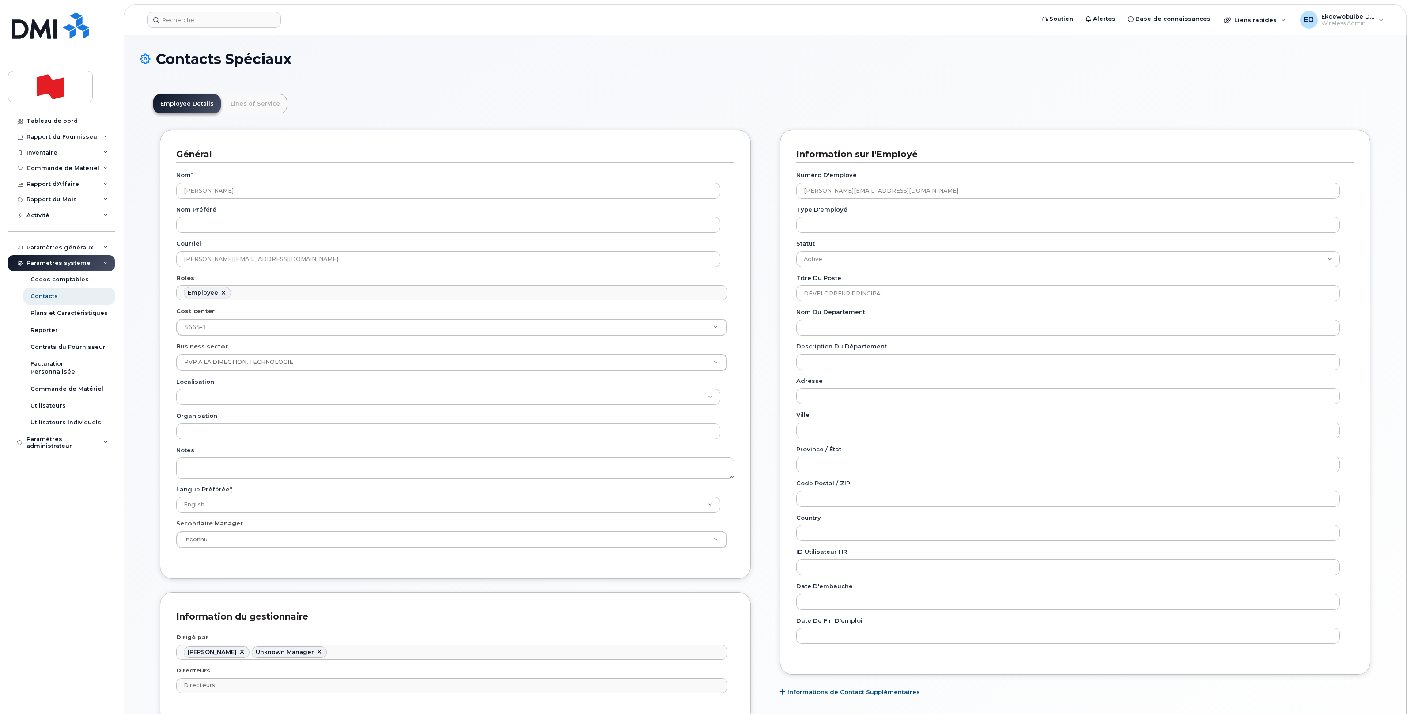
scroll to position [27, 0]
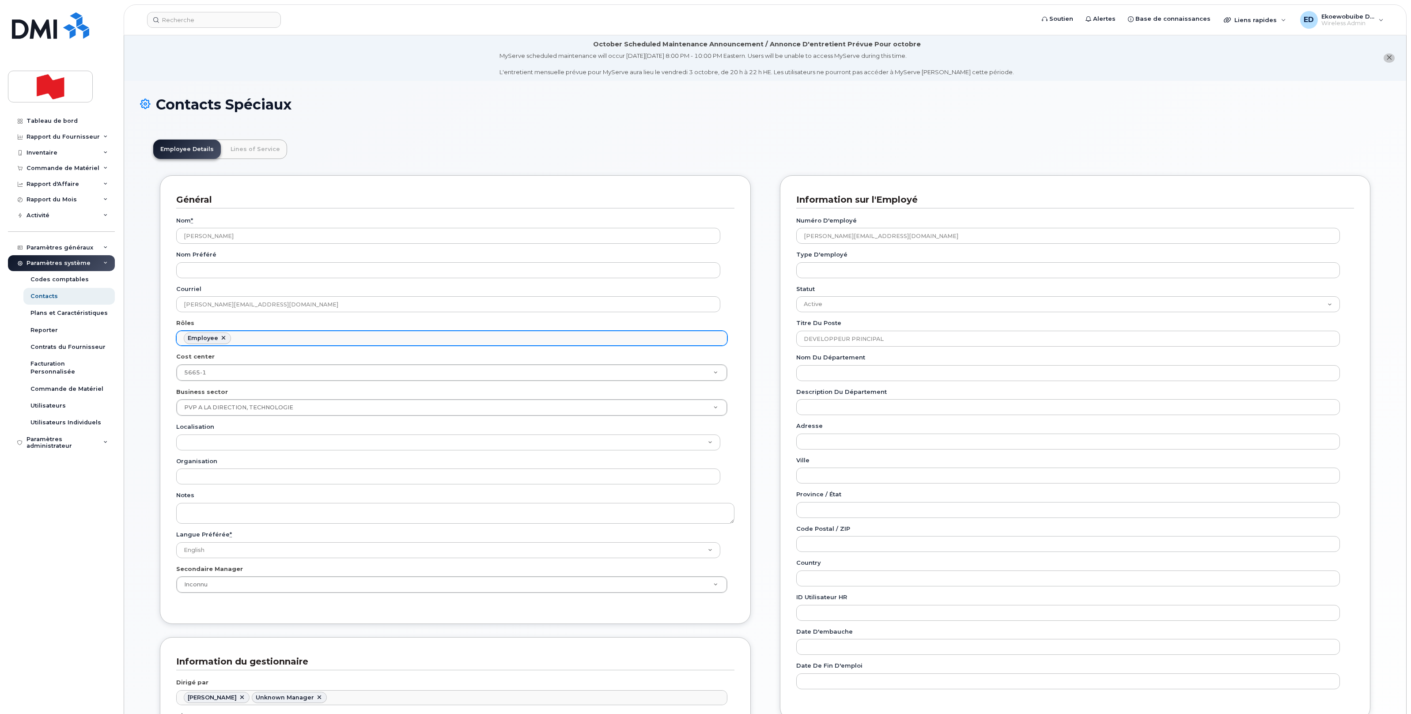
click at [320, 340] on ul "Employee" at bounding box center [452, 338] width 550 height 14
type input "mana"
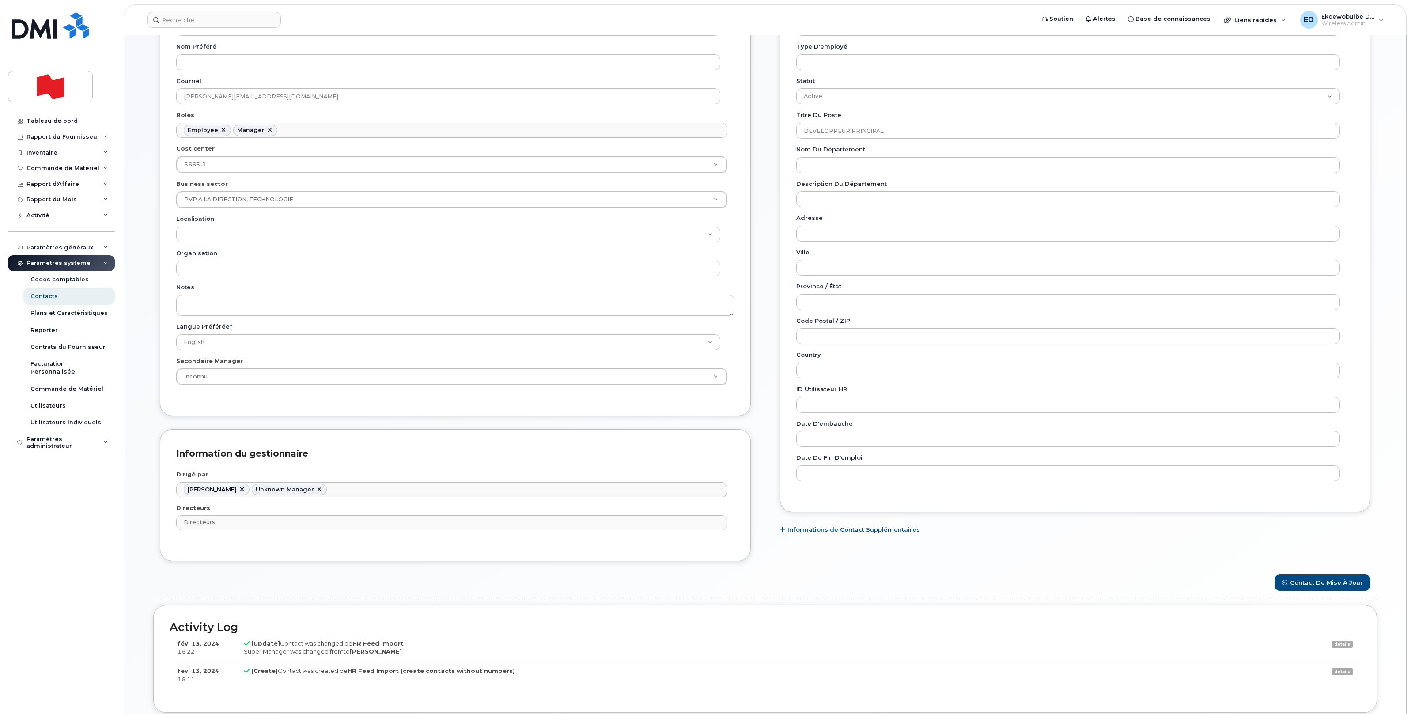
scroll to position [281, 0]
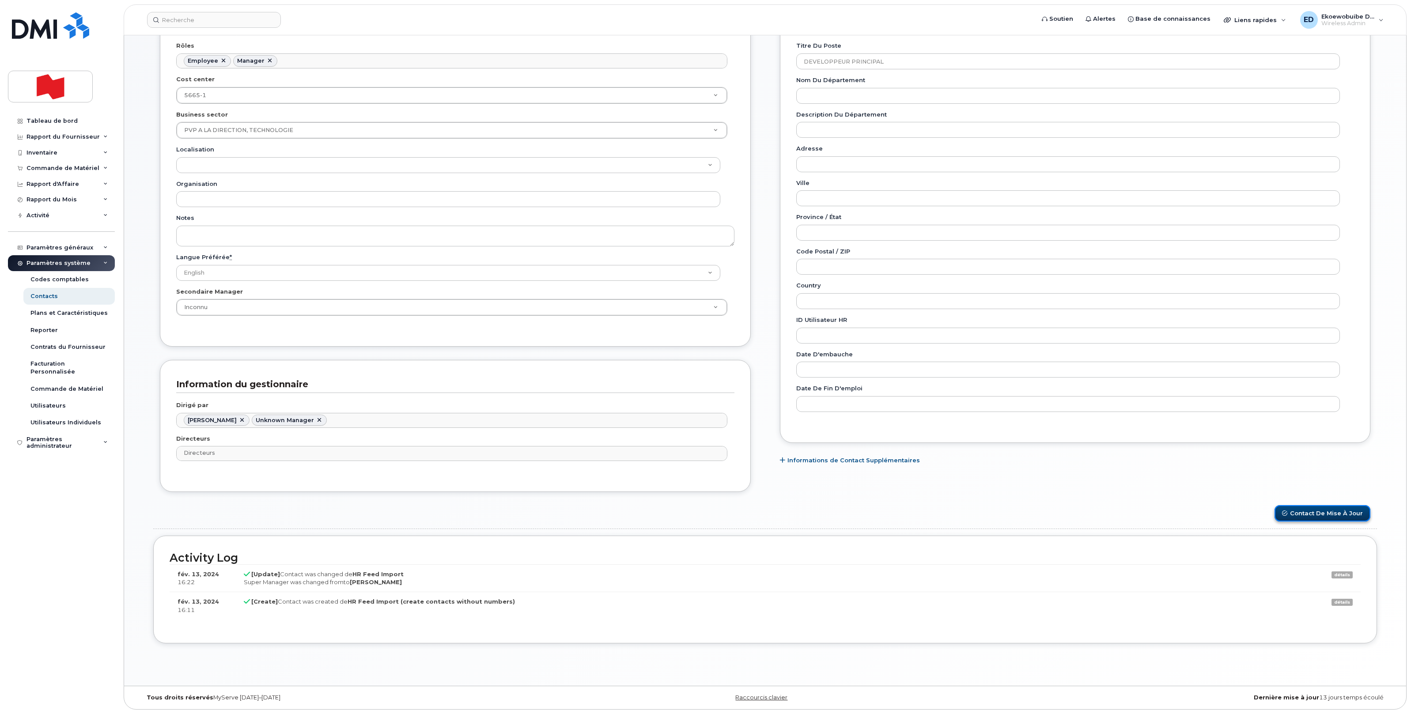
click at [1340, 514] on button "Contact de mise à jour" at bounding box center [1323, 513] width 96 height 16
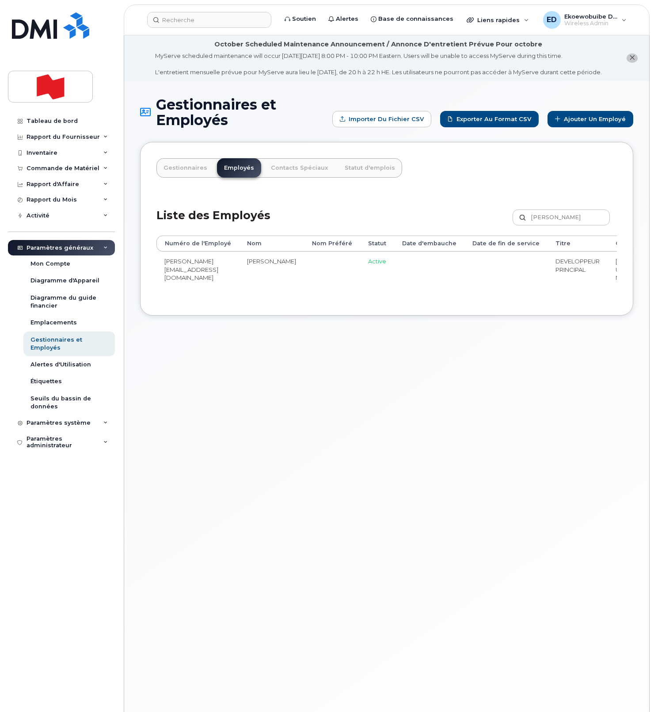
click at [376, 422] on div "Gestionnaires et Employés Importer du fichier CSV Exporter au format CSV Ajoute…" at bounding box center [386, 407] width 525 height 653
click at [57, 124] on div "Tableau de bord" at bounding box center [52, 121] width 51 height 7
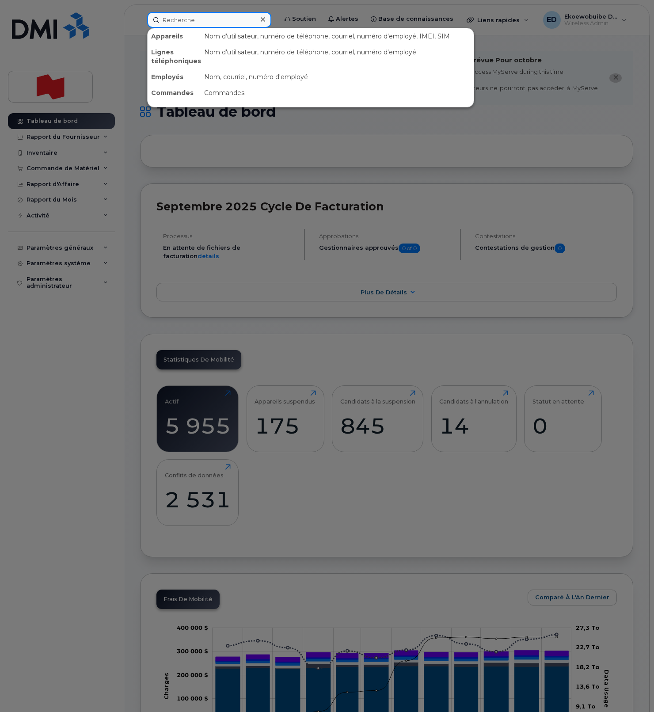
click at [196, 23] on input at bounding box center [209, 20] width 124 height 16
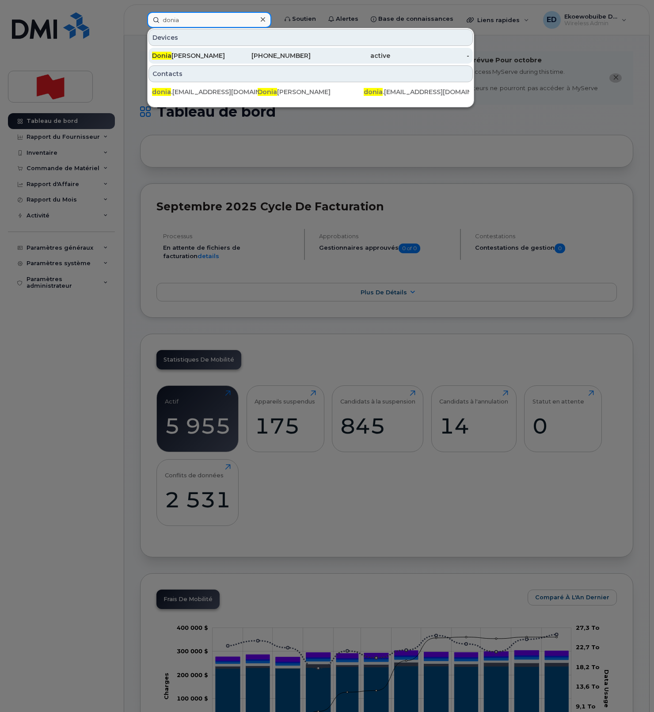
type input "donia"
click at [178, 56] on div "Donia Augustine" at bounding box center [192, 55] width 80 height 9
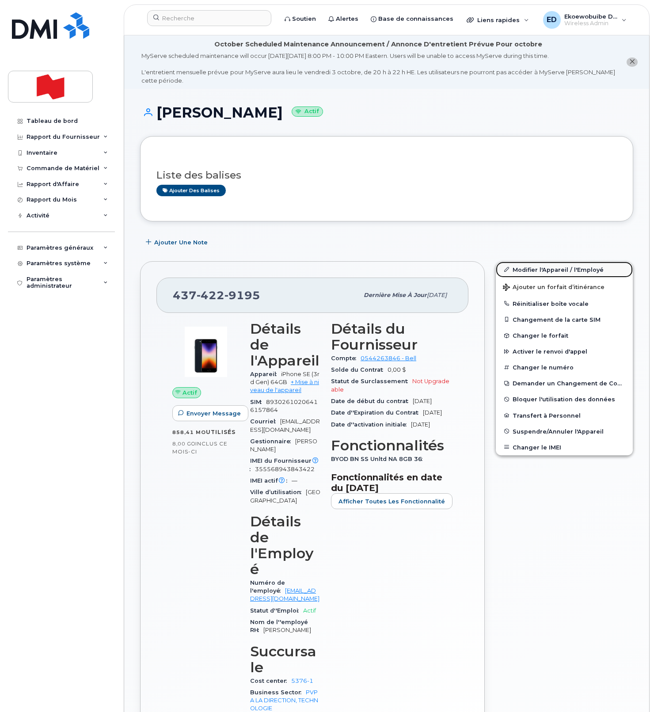
click at [528, 271] on link "Modifier l'Appareil / l'Employé" at bounding box center [564, 270] width 137 height 16
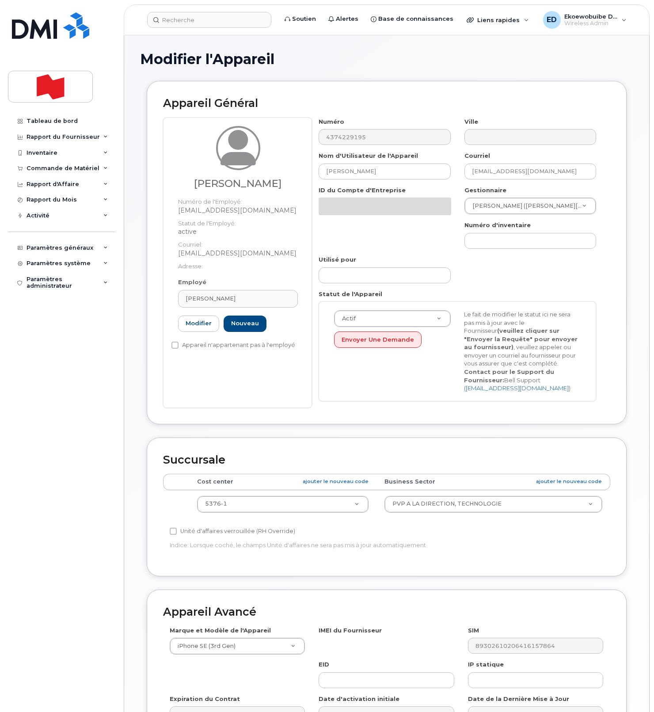
select select "22917076"
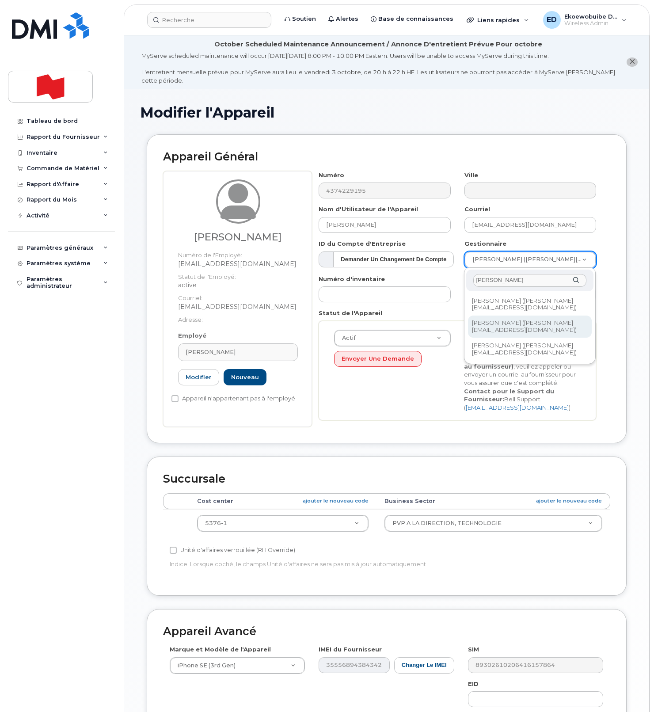
type input "[PERSON_NAME]"
type input "1987237"
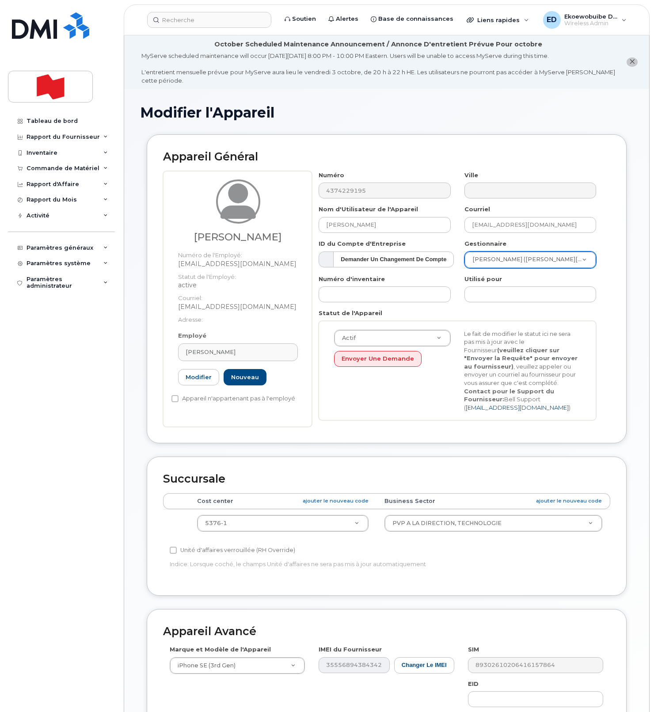
scroll to position [162, 0]
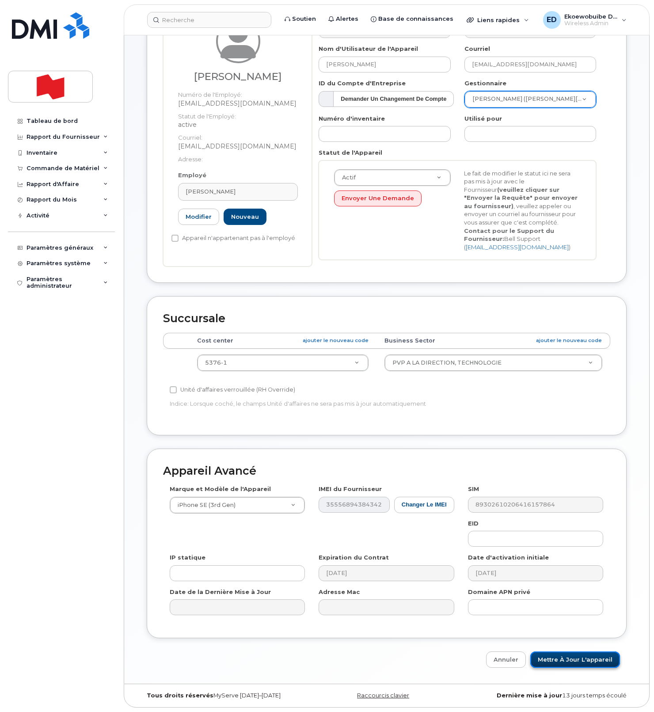
click at [574, 662] on input "Mettre à jour l'appareil" at bounding box center [575, 659] width 90 height 16
type input "Sauvegarde..."
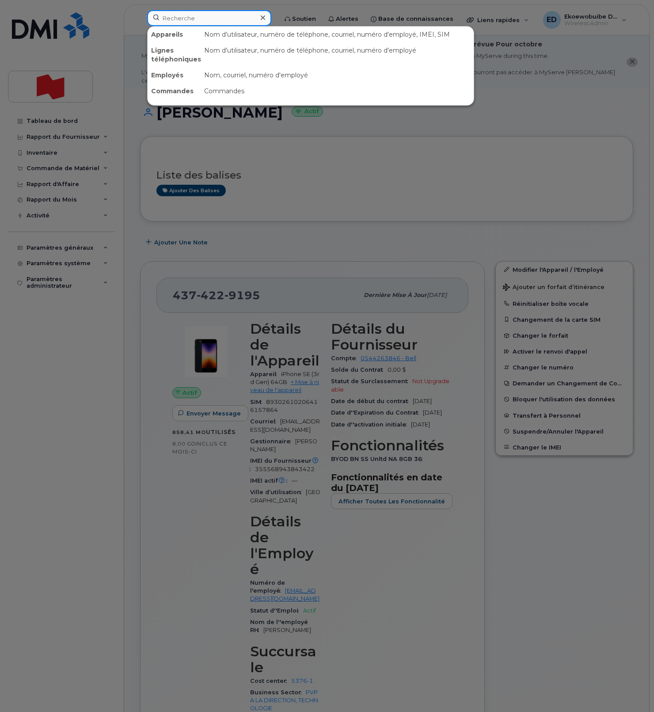
click at [201, 20] on input at bounding box center [209, 18] width 124 height 16
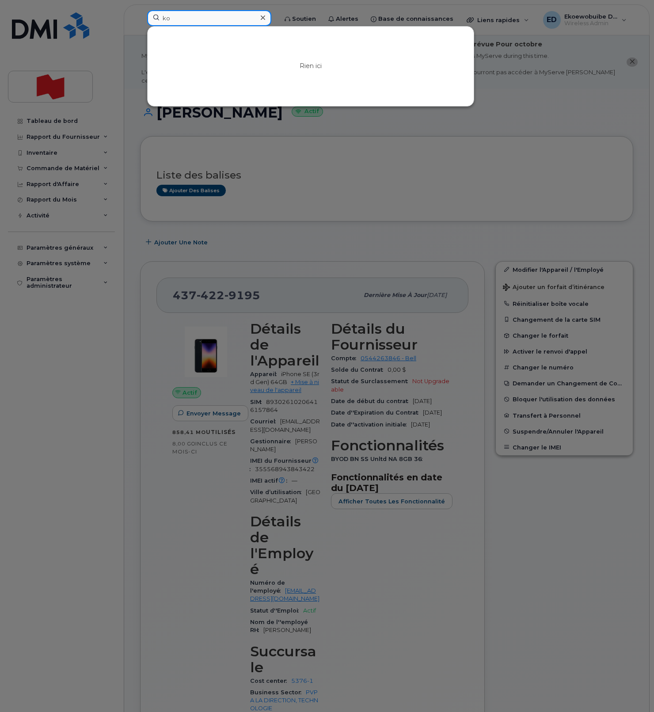
type input "k"
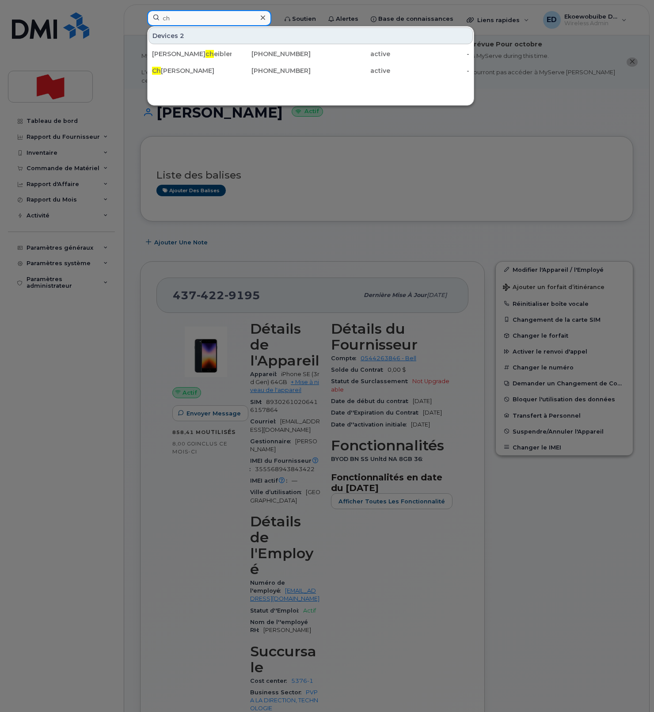
type input "c"
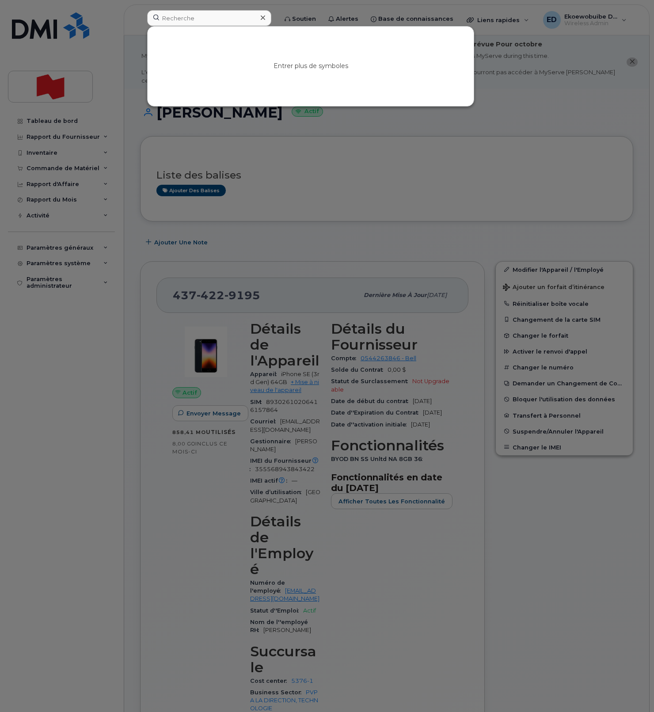
click at [265, 21] on icon at bounding box center [263, 17] width 4 height 7
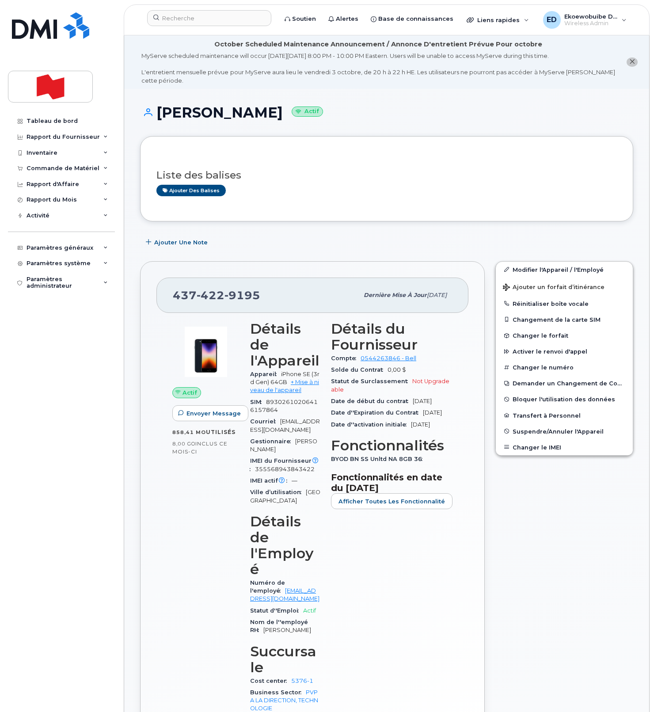
drag, startPoint x: 341, startPoint y: 119, endPoint x: 340, endPoint y: 126, distance: 7.6
click at [339, 121] on div "Donia Augustine Actif" at bounding box center [386, 120] width 493 height 31
drag, startPoint x: 221, startPoint y: 27, endPoint x: 209, endPoint y: 23, distance: 12.3
click at [212, 24] on div at bounding box center [209, 19] width 138 height 19
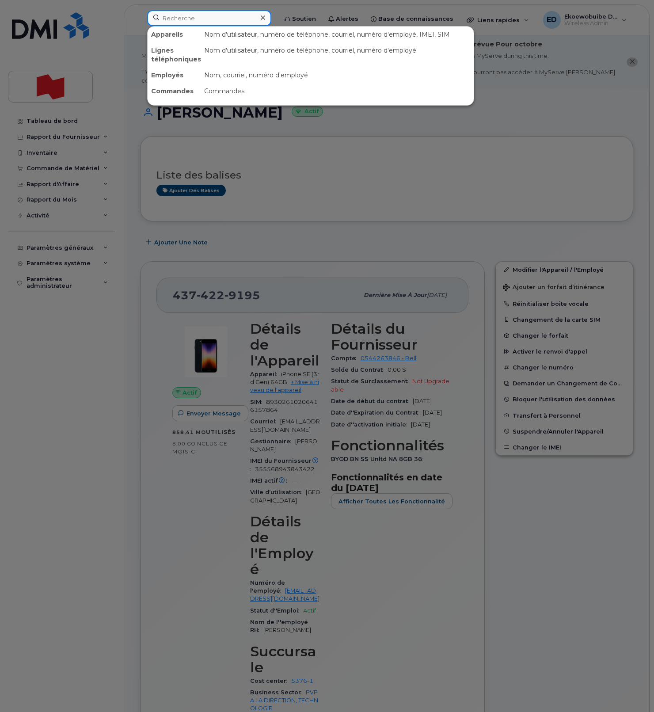
click at [205, 23] on input at bounding box center [209, 18] width 124 height 16
paste input "4383647588"
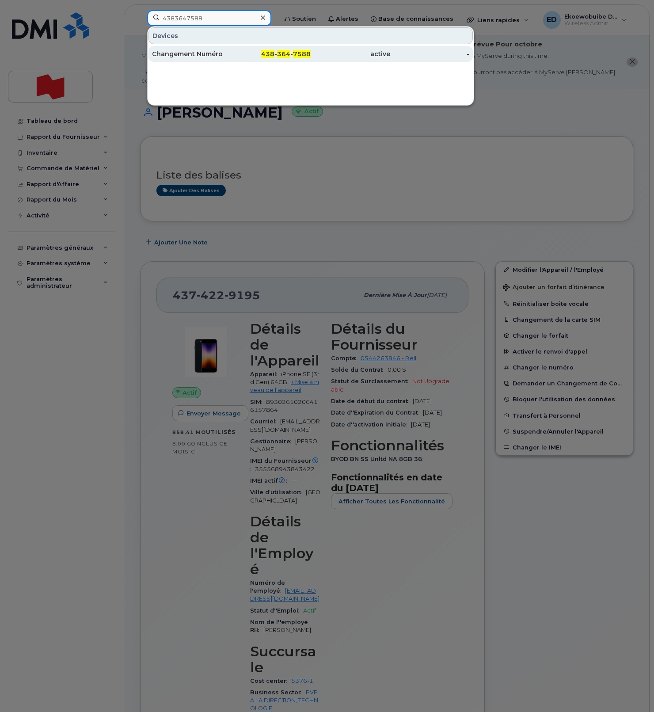
type input "4383647588"
click at [180, 57] on div "Changement Numéro" at bounding box center [192, 53] width 80 height 9
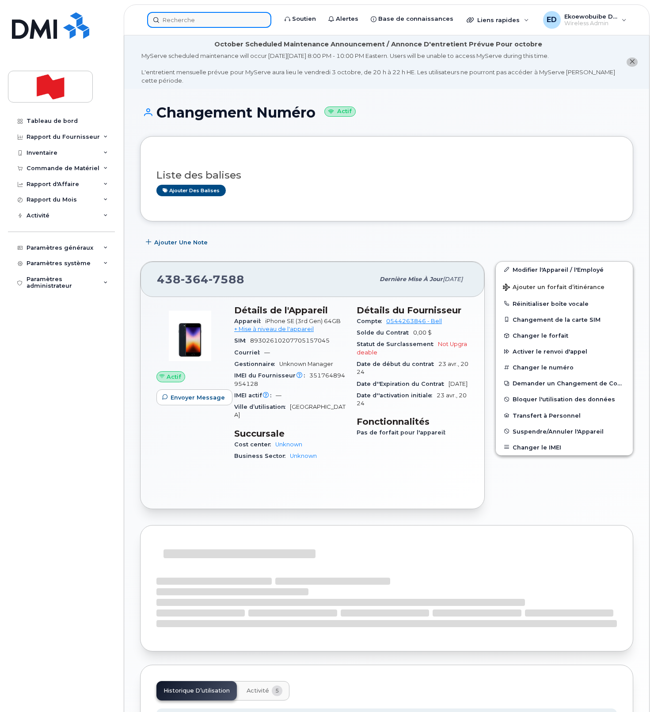
click at [195, 18] on input at bounding box center [209, 20] width 124 height 16
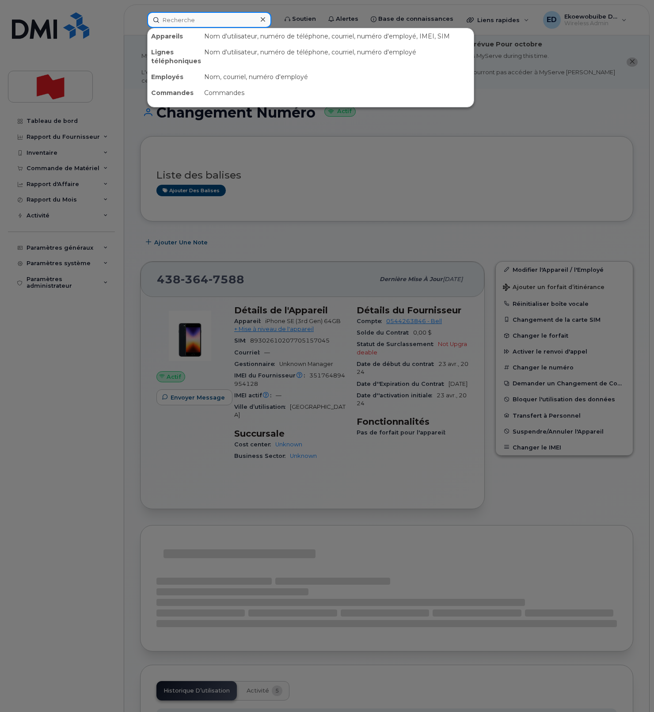
paste input "[PERSON_NAME] [PERSON_NAME]"
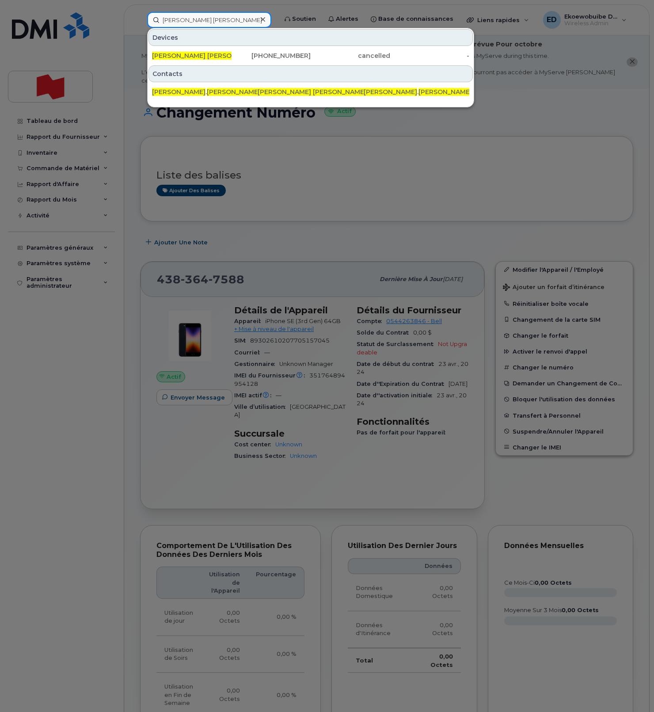
type input "[PERSON_NAME] [PERSON_NAME]"
drag, startPoint x: 365, startPoint y: 173, endPoint x: 375, endPoint y: 181, distance: 12.6
click at [365, 173] on div at bounding box center [327, 356] width 654 height 712
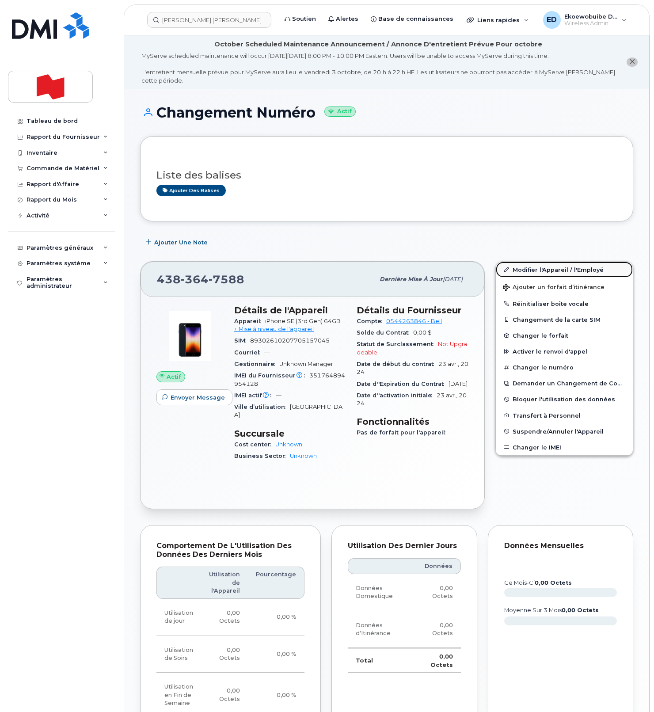
click at [522, 271] on link "Modifier l'Appareil / l'Employé" at bounding box center [564, 270] width 137 height 16
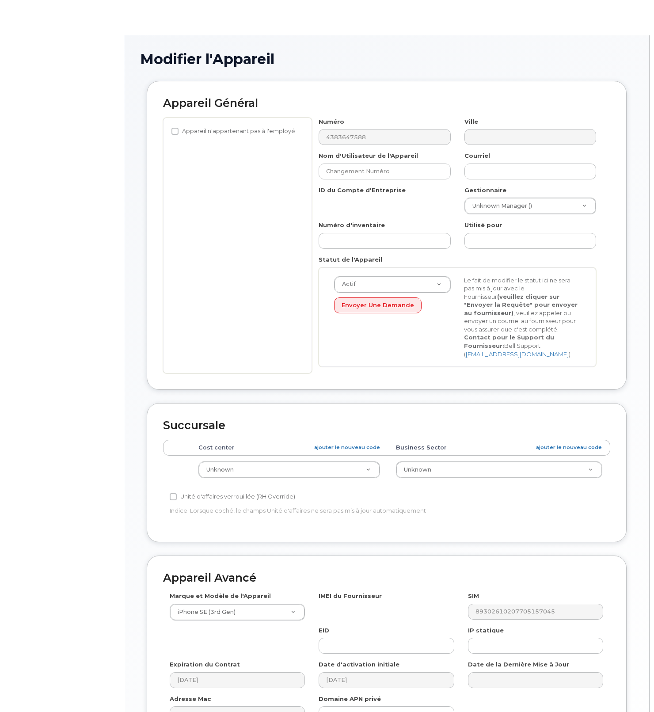
select select "22916206"
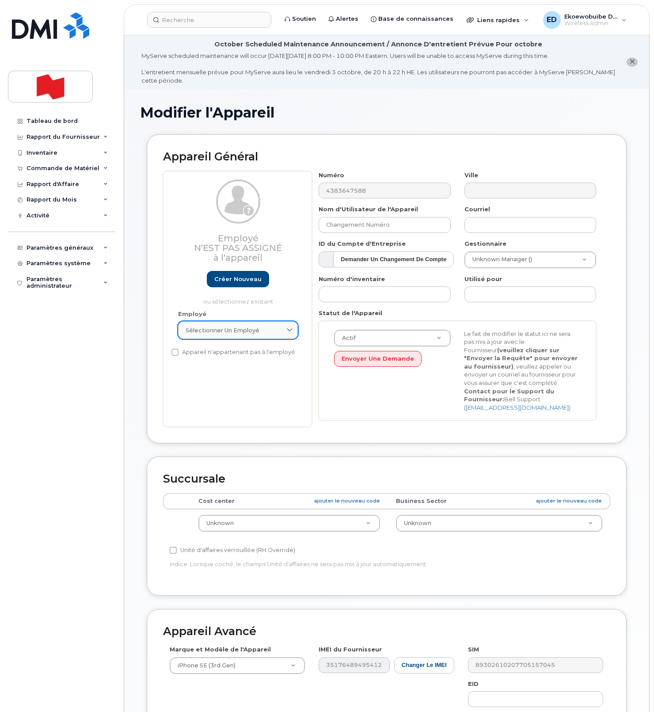
click at [273, 335] on link "Sélectionner un employé" at bounding box center [238, 330] width 120 height 18
paste input "jackson.atkinson@nbc.ca"
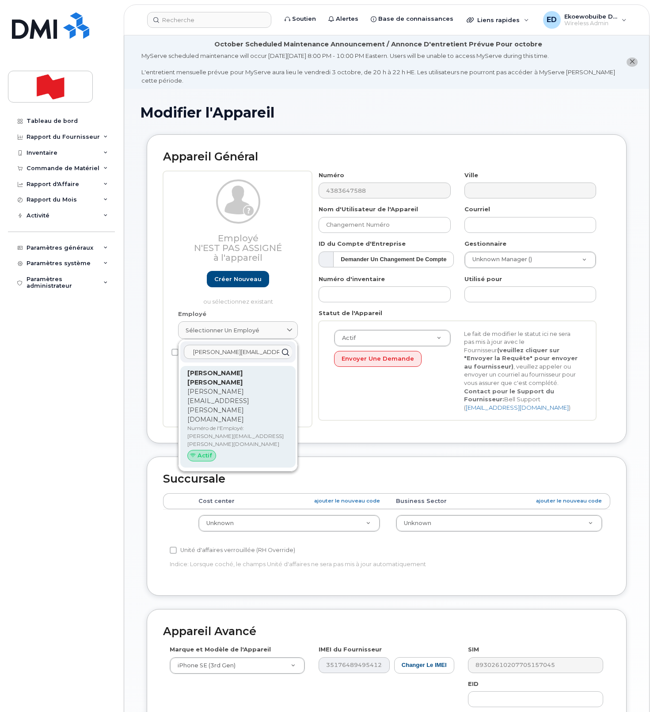
type input "[PERSON_NAME][EMAIL_ADDRESS][PERSON_NAME][DOMAIN_NAME]"
click at [225, 424] on p "Numéro de l'Employé: jackson.atkinson@nbc.ca" at bounding box center [237, 436] width 101 height 24
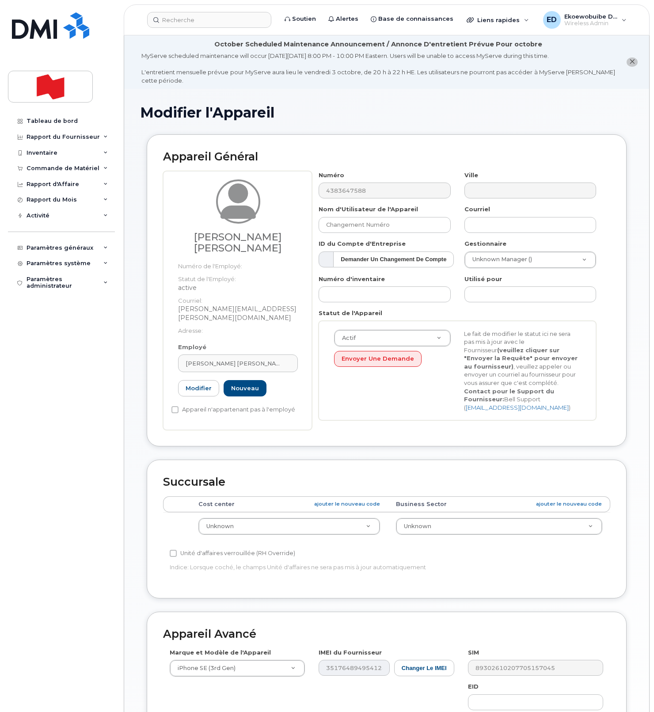
type input "[PERSON_NAME] [PERSON_NAME]"
type input "jackson.atkinson@nbc.ca"
drag, startPoint x: 523, startPoint y: 279, endPoint x: 470, endPoint y: 278, distance: 52.6
click at [470, 278] on div "Dan Payne" at bounding box center [529, 280] width 127 height 22
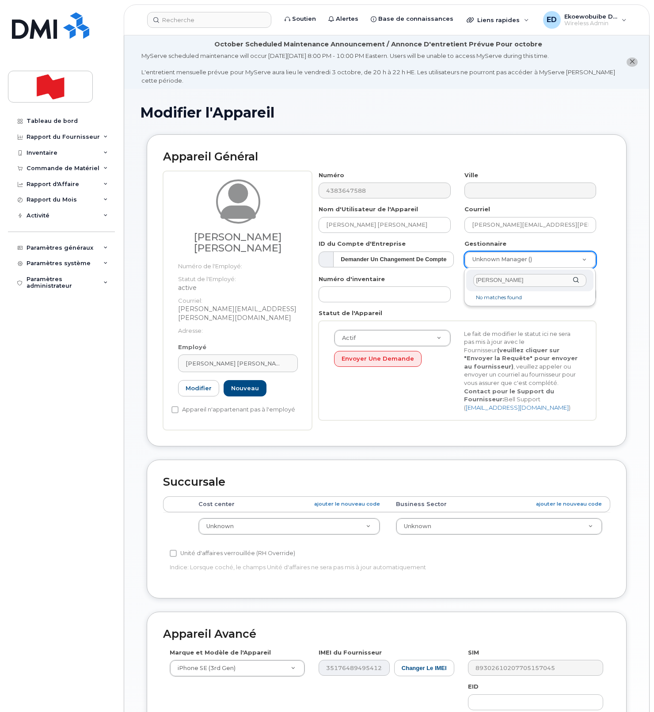
click at [507, 281] on input "Dan Payne" at bounding box center [529, 280] width 113 height 13
drag, startPoint x: 519, startPoint y: 281, endPoint x: 463, endPoint y: 282, distance: 56.5
click at [463, 282] on body "Soutien Alertes Base de connaissances Liens rapides Suspendre/Supprimer l’appar…" at bounding box center [327, 437] width 654 height 875
drag, startPoint x: 513, startPoint y: 283, endPoint x: 462, endPoint y: 282, distance: 51.7
click at [462, 282] on body "Soutien Alertes Base de connaissances Liens rapides Suspendre/Supprimer l’appar…" at bounding box center [327, 437] width 654 height 875
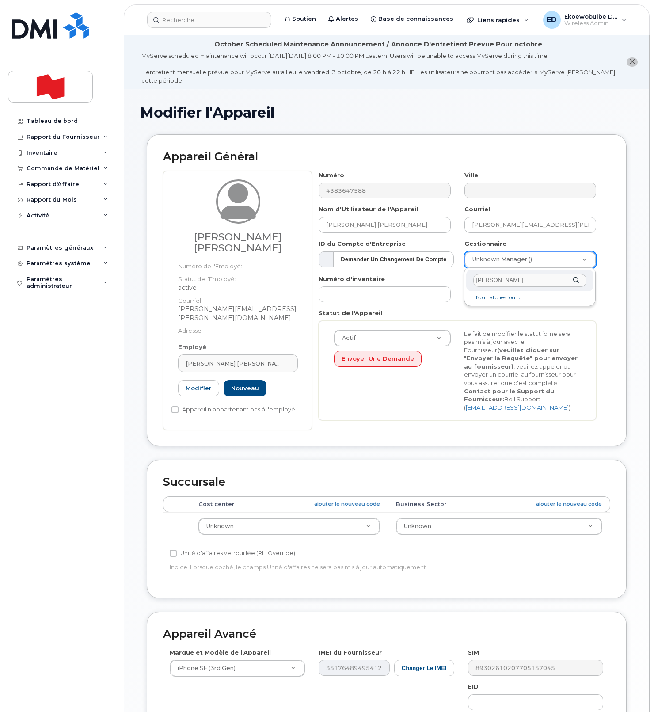
paste input "dan.payne@nbc.ca"
type input "dan.payne@nbc.ca"
type input "1920456"
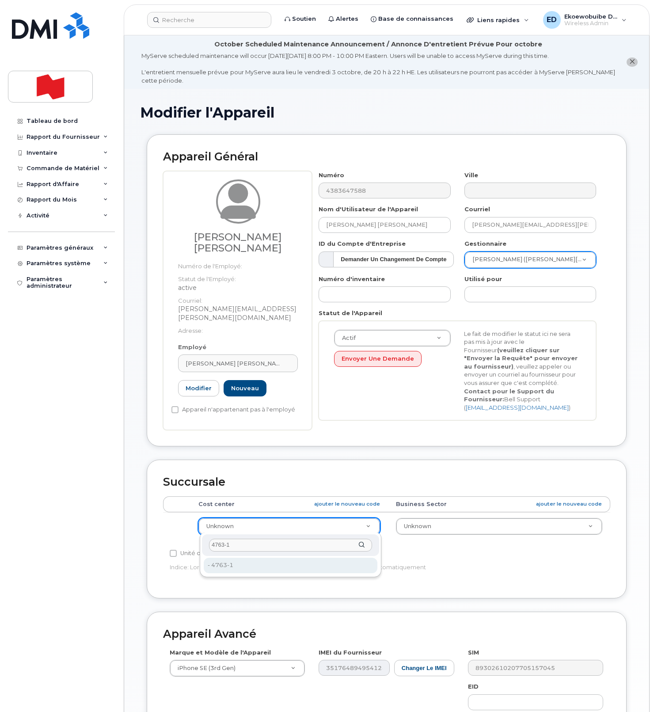
type input "4763-1"
type input "22916303"
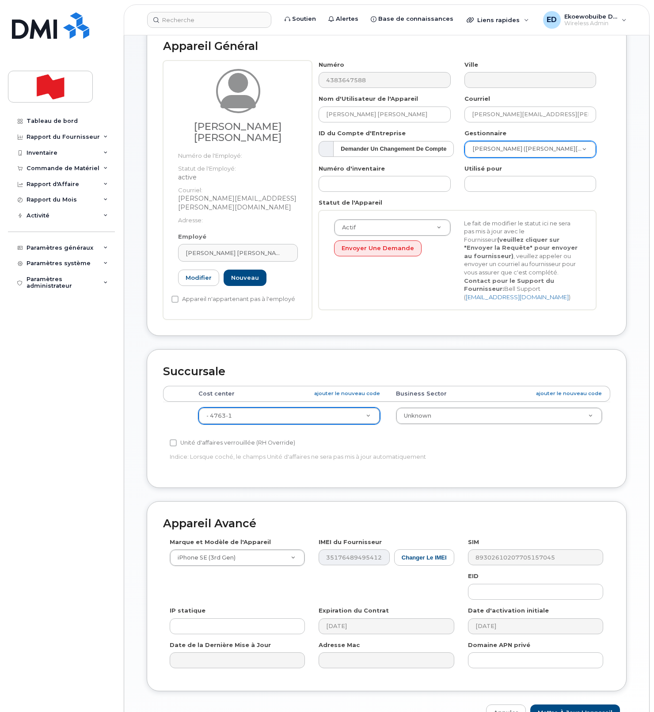
scroll to position [162, 0]
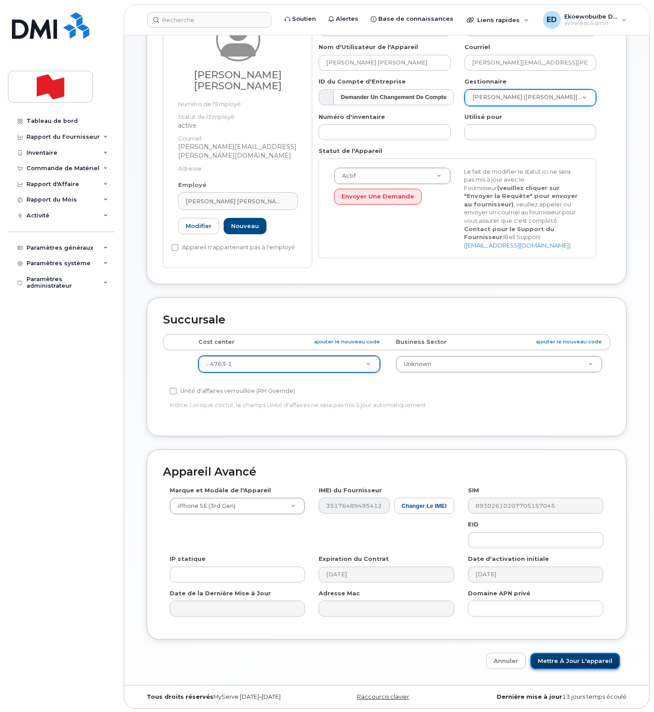
click at [573, 657] on input "Mettre à jour l'appareil" at bounding box center [575, 661] width 90 height 16
type input "Sauvegarde..."
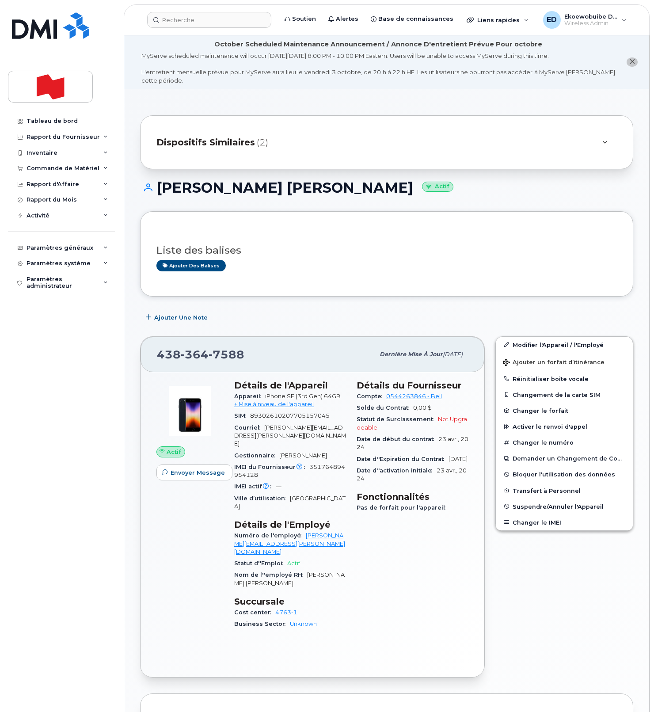
click at [610, 144] on div at bounding box center [604, 142] width 25 height 21
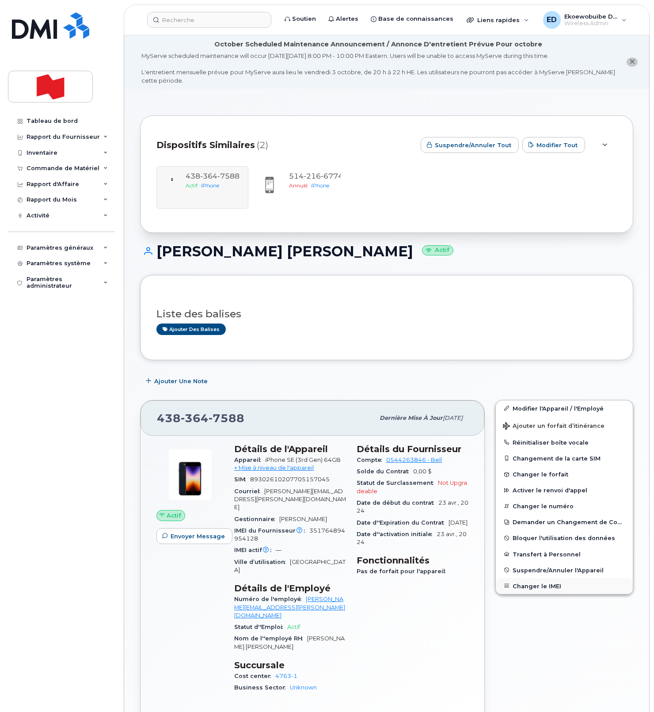
click at [522, 584] on button "Changer le IMEI" at bounding box center [564, 586] width 137 height 16
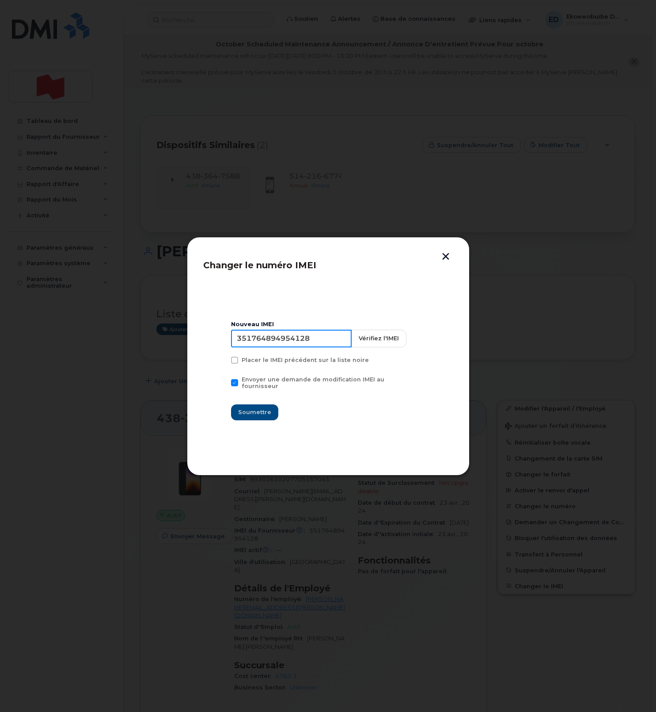
click at [273, 345] on input "351764894954128" at bounding box center [291, 339] width 121 height 18
type input "354216331664544"
click at [256, 412] on span "Soumettre" at bounding box center [254, 412] width 33 height 8
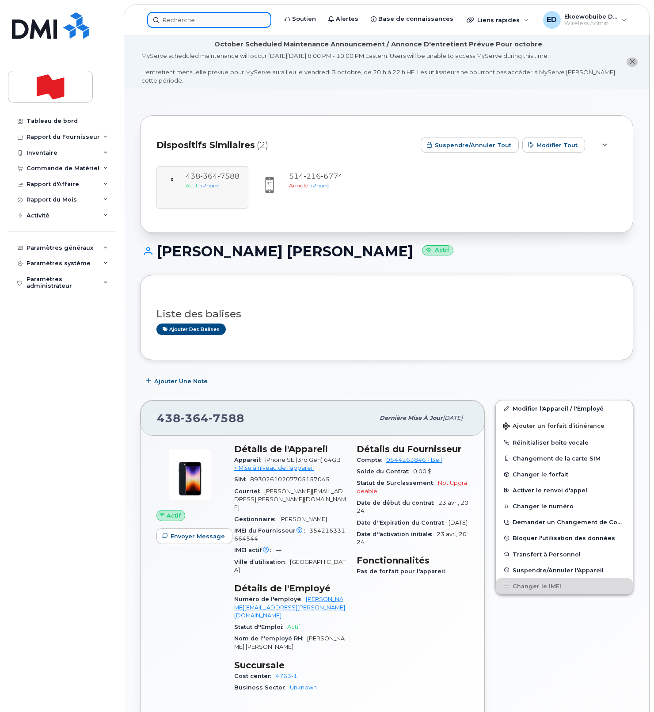
click at [202, 23] on input at bounding box center [209, 20] width 124 height 16
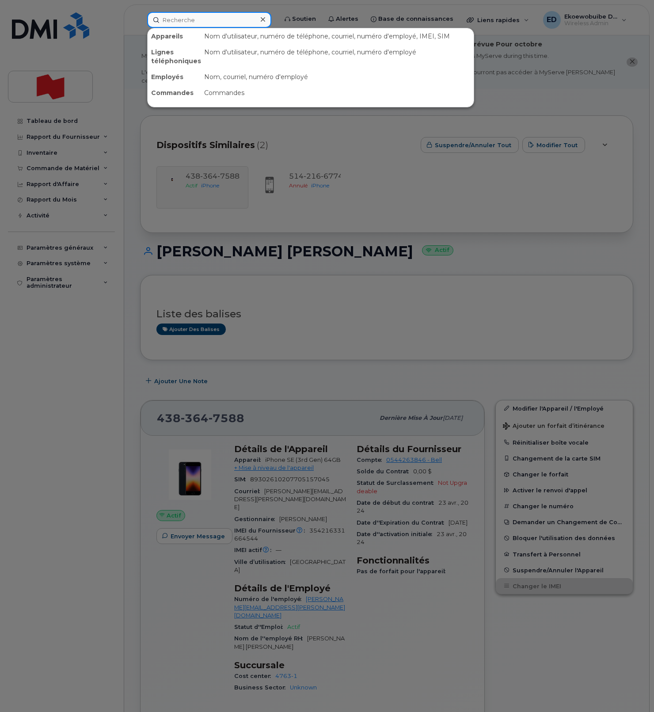
paste input "[PHONE_NUMBER]"
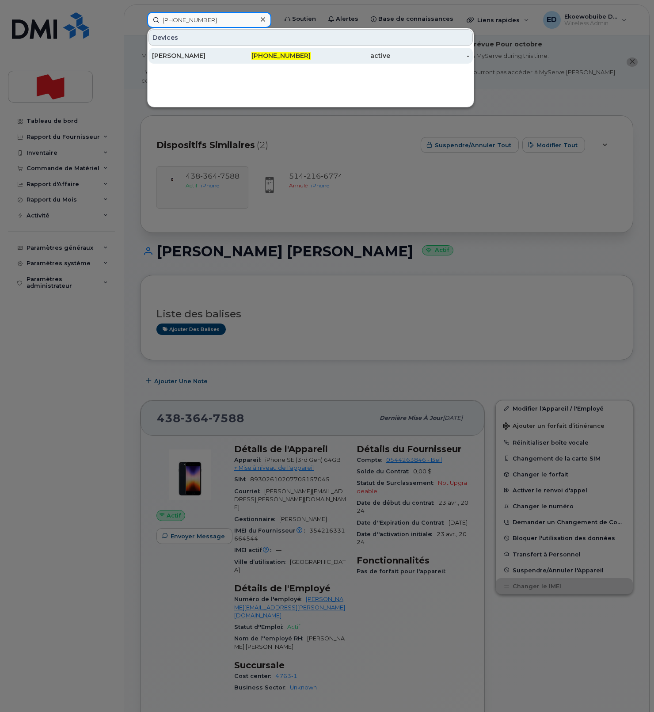
type input "[PHONE_NUMBER]"
click at [189, 57] on div "[PERSON_NAME]" at bounding box center [192, 55] width 80 height 9
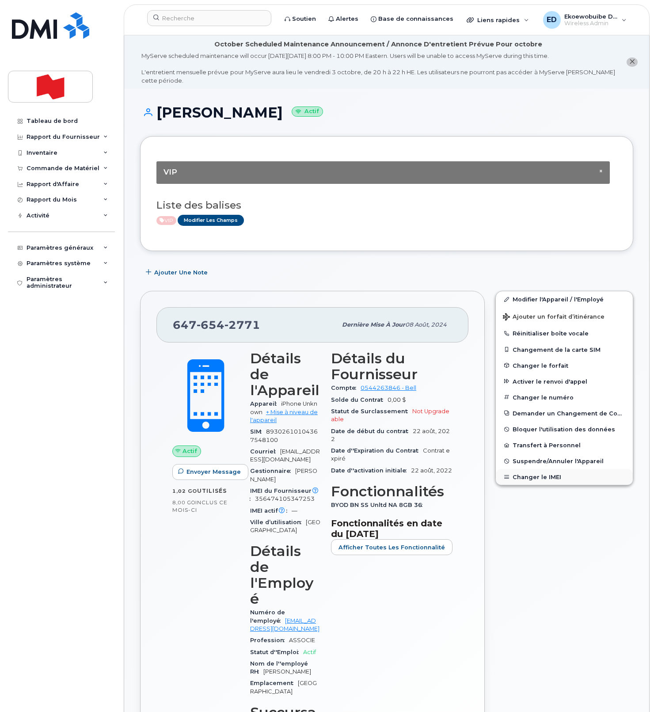
click at [526, 479] on button "Changer le IMEI" at bounding box center [564, 477] width 137 height 16
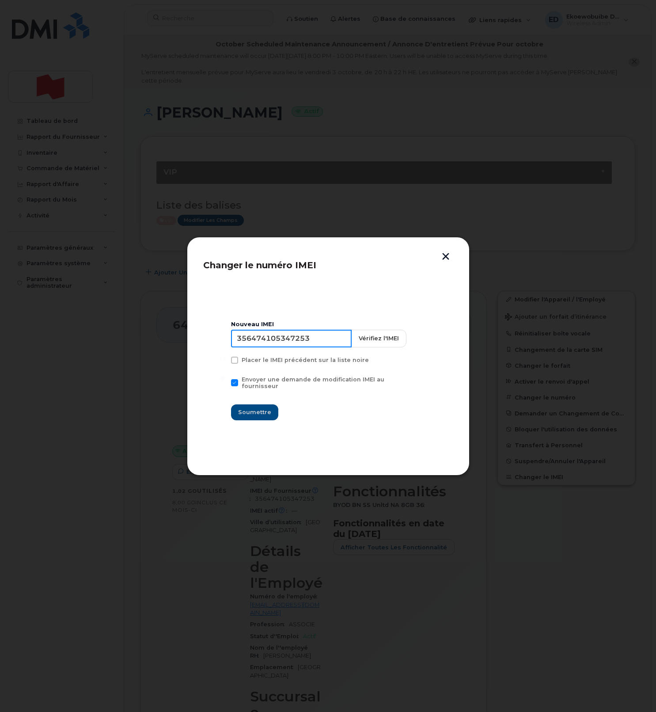
click at [282, 341] on input "356474105347253" at bounding box center [291, 339] width 121 height 18
click at [443, 259] on button "button" at bounding box center [445, 257] width 13 height 9
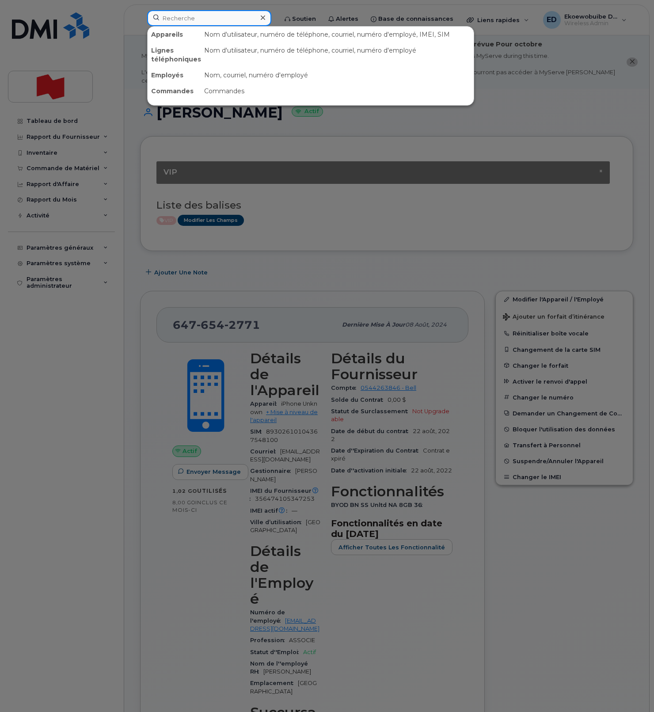
click at [191, 18] on input at bounding box center [209, 18] width 124 height 16
paste input "350829590203574"
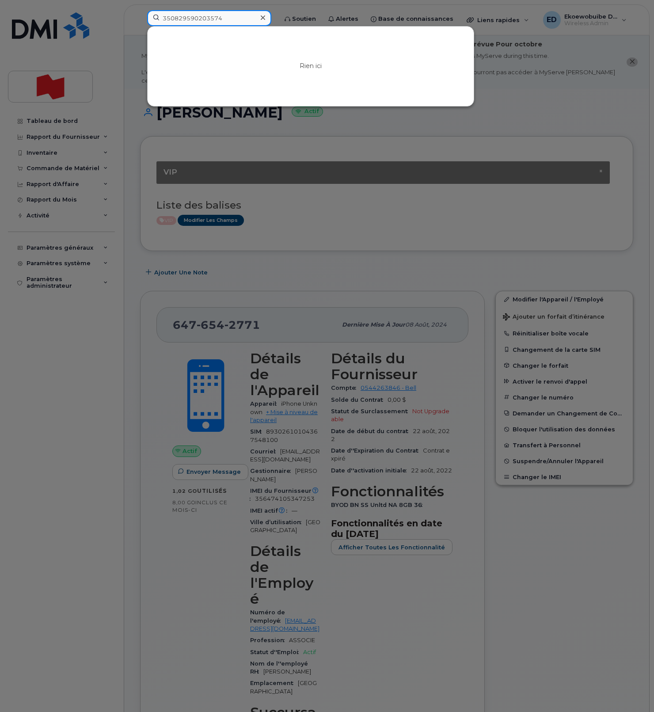
type input "350829590203574"
click at [265, 18] on icon at bounding box center [263, 17] width 4 height 7
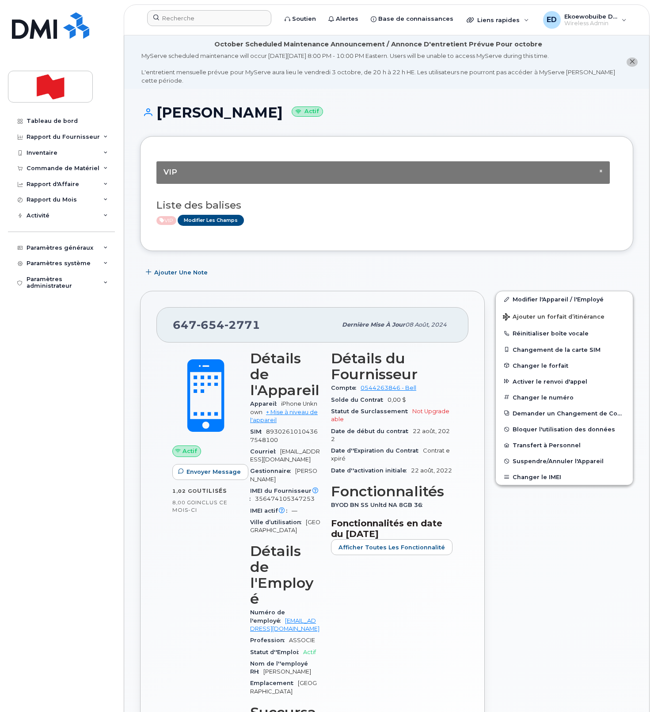
drag, startPoint x: 89, startPoint y: 451, endPoint x: 83, endPoint y: 450, distance: 6.2
click at [88, 450] on div "Tableau de bord Rapport du Fournisseur Facturation mensuelle Quotidiennes des D…" at bounding box center [62, 405] width 109 height 585
drag, startPoint x: 341, startPoint y: 212, endPoint x: 336, endPoint y: 212, distance: 5.3
click at [340, 211] on div "Liste des balises VIP Modifier les Champs" at bounding box center [386, 209] width 460 height 34
click at [532, 481] on button "Changer le IMEI" at bounding box center [564, 477] width 137 height 16
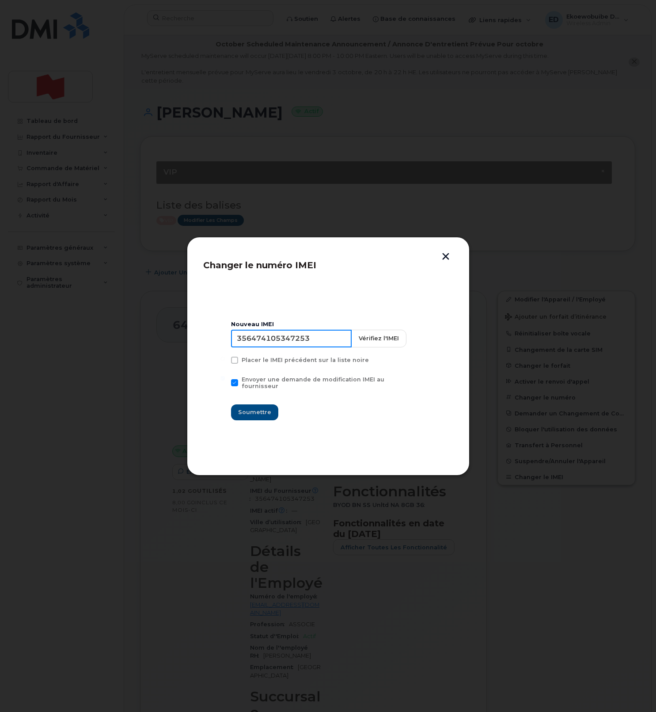
click at [298, 347] on input "356474105347253" at bounding box center [291, 339] width 121 height 18
type input "354216331664619"
click at [263, 413] on span "Soumettre" at bounding box center [254, 412] width 33 height 8
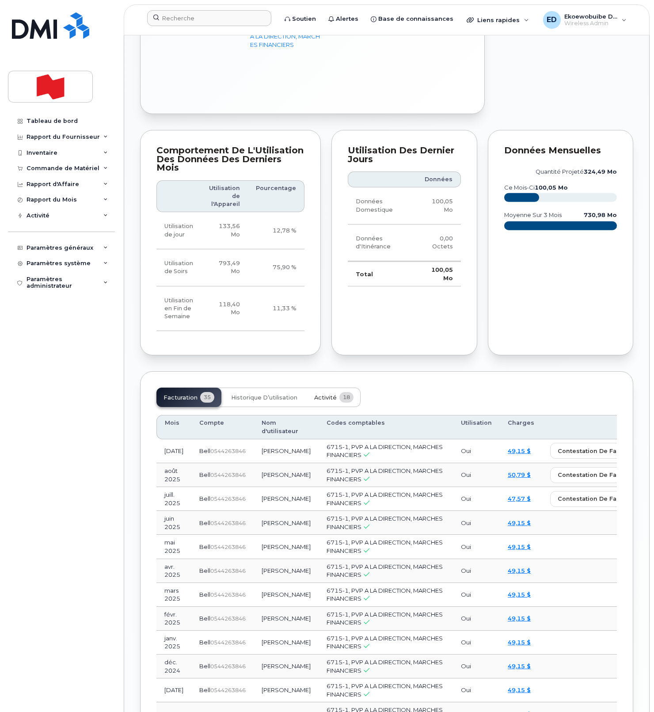
click at [323, 394] on span "Activité" at bounding box center [325, 397] width 23 height 7
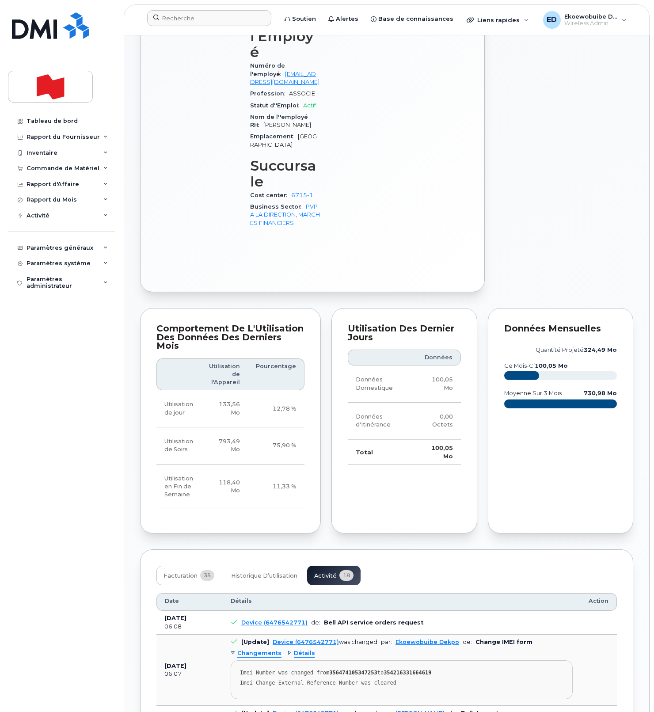
scroll to position [725, 0]
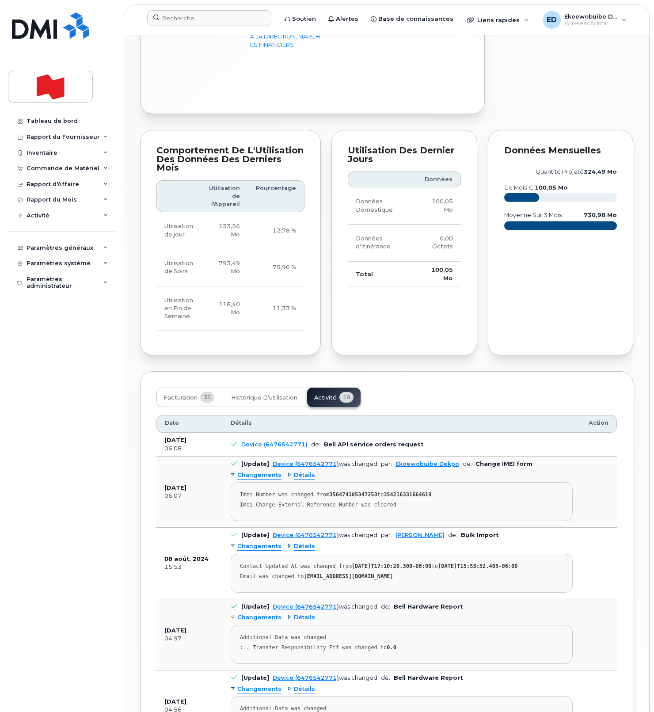
click at [428, 501] on div "Imei Change External Reference Number was cleared" at bounding box center [401, 504] width 323 height 7
drag, startPoint x: 409, startPoint y: 436, endPoint x: 235, endPoint y: 428, distance: 173.8
click at [235, 482] on pre "Imei Number was changed from 356474105347253 to 354216331664619 Imei Change Ext…" at bounding box center [402, 501] width 342 height 39
copy pre "Imei Number was changed from 356474105347253 to 354216331664619 Imei Change Ext…"
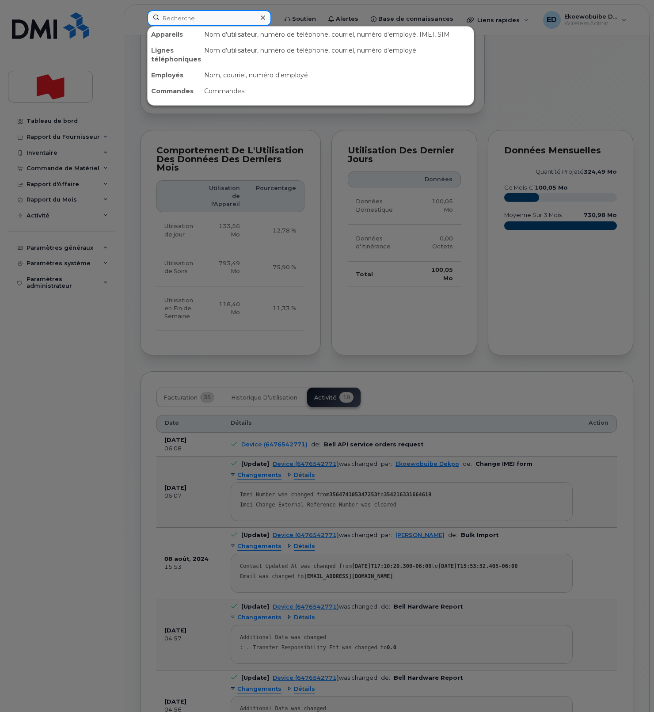
drag, startPoint x: 188, startPoint y: 21, endPoint x: 201, endPoint y: 23, distance: 13.0
click at [188, 22] on input at bounding box center [209, 18] width 124 height 16
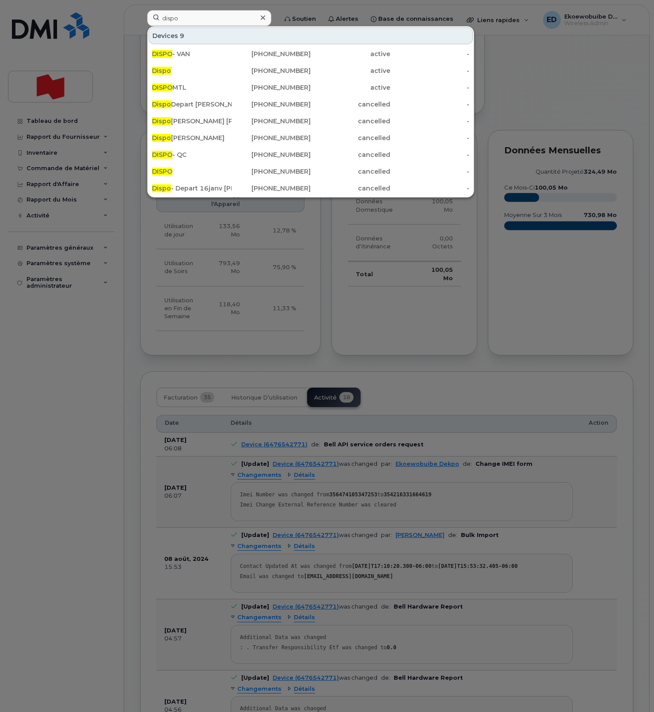
click at [78, 329] on div at bounding box center [327, 356] width 654 height 712
drag, startPoint x: 204, startPoint y: 19, endPoint x: 150, endPoint y: 19, distance: 54.3
click at [152, 19] on input "dispo" at bounding box center [209, 18] width 124 height 16
paste input "[PERSON_NAME]"
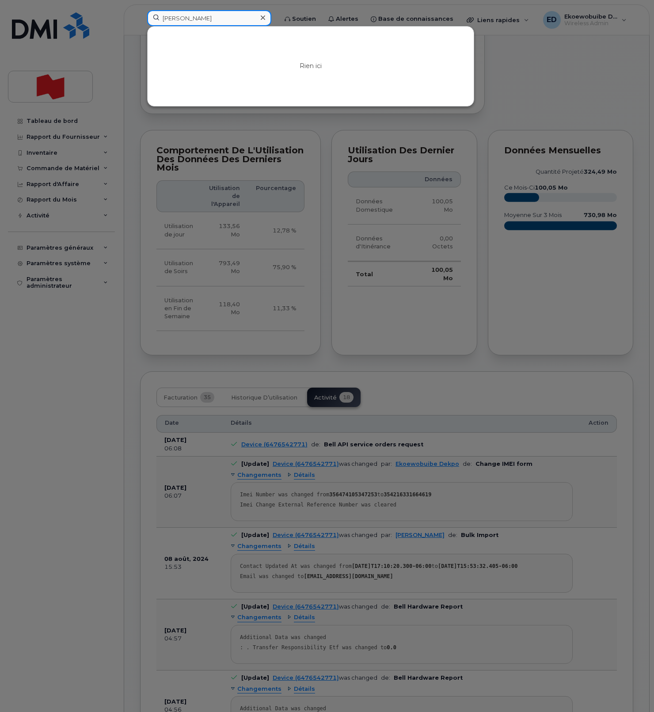
type input "[PERSON_NAME]"
click at [265, 19] on icon at bounding box center [263, 17] width 4 height 4
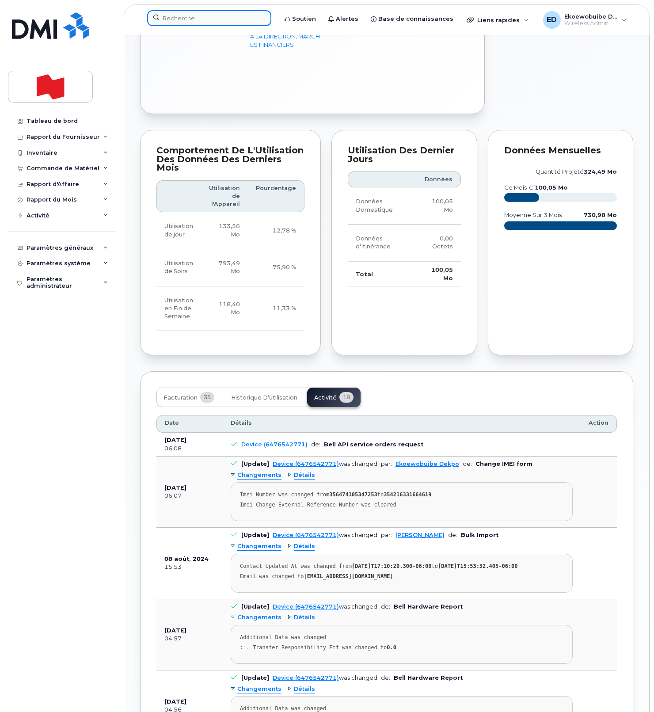
click at [247, 18] on input at bounding box center [209, 18] width 124 height 16
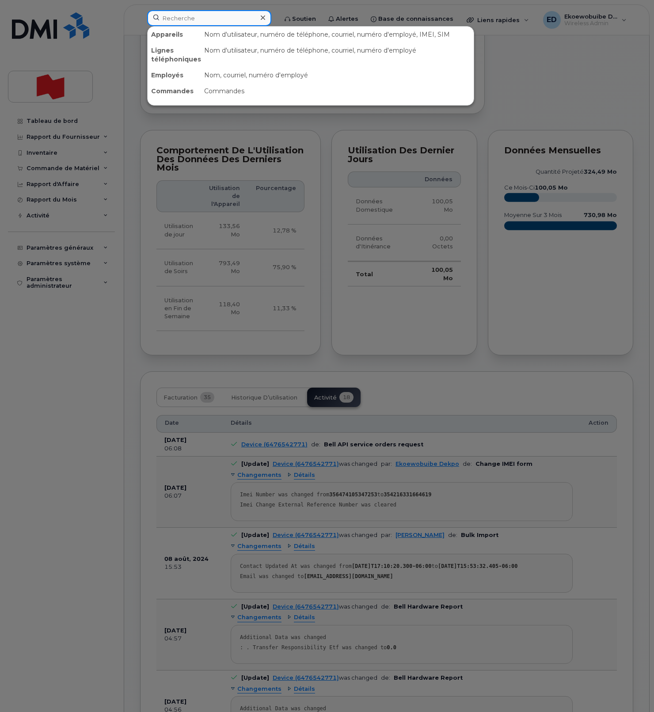
paste input "5142390980"
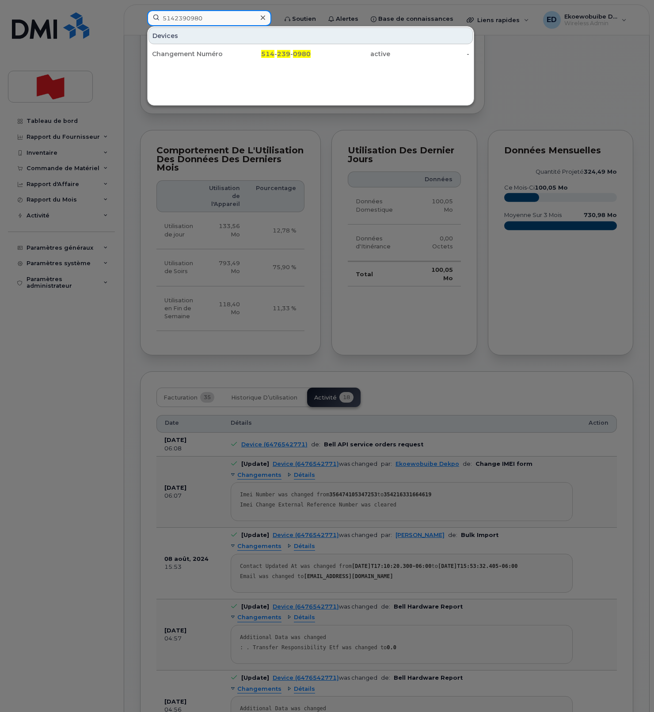
type input "5142390980"
click at [265, 19] on icon at bounding box center [263, 17] width 4 height 7
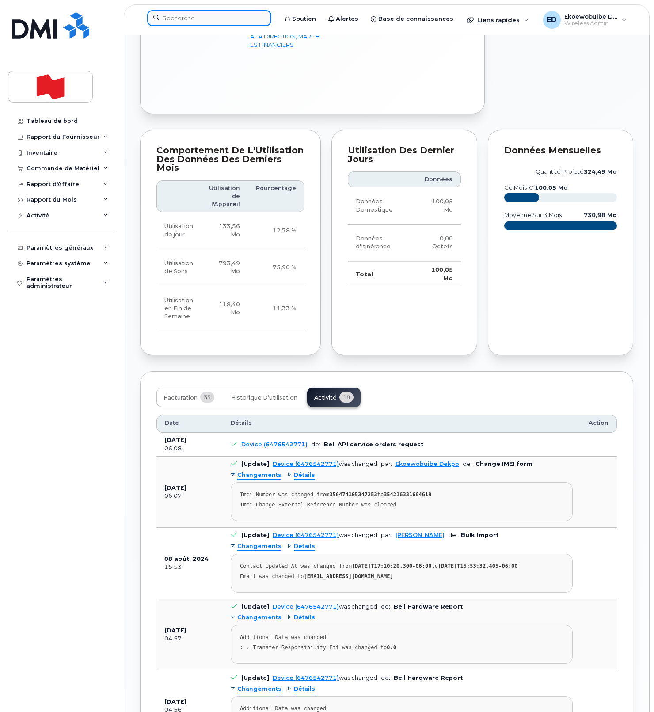
click at [181, 20] on input at bounding box center [209, 18] width 124 height 16
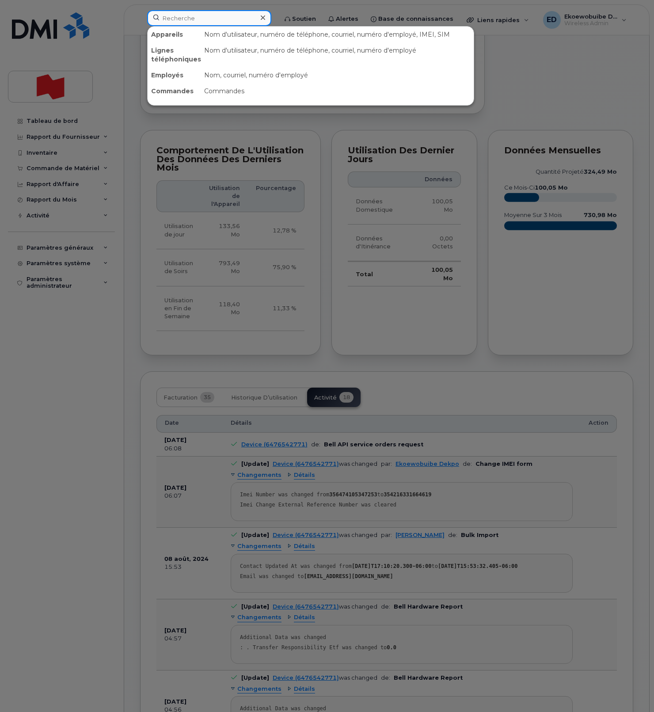
paste input "514-239-0980"
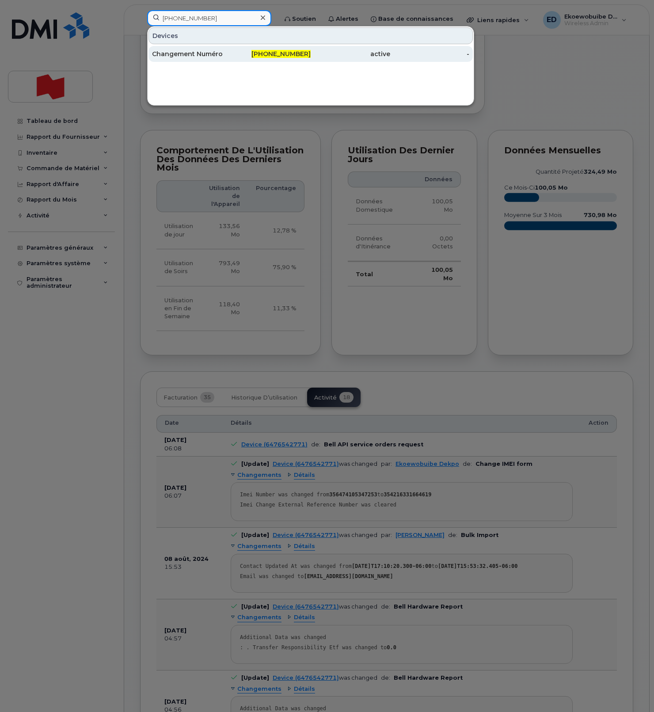
type input "514-239-0980"
click at [185, 56] on div "Changement Numéro" at bounding box center [192, 53] width 80 height 9
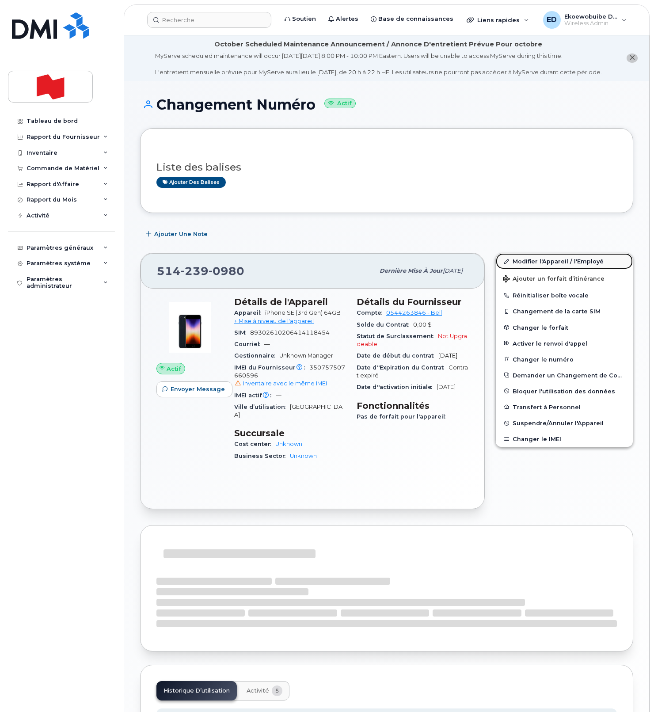
click at [524, 269] on link "Modifier l'Appareil / l'Employé" at bounding box center [564, 261] width 137 height 16
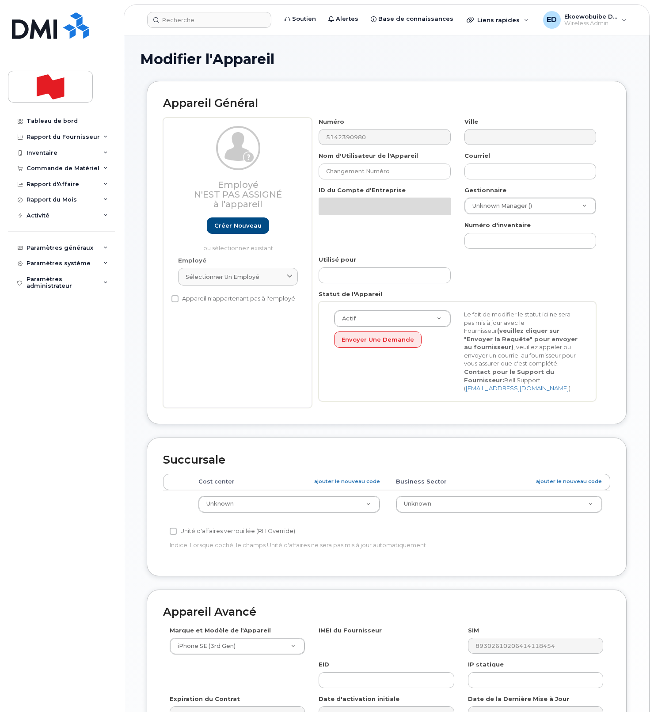
select select "22916206"
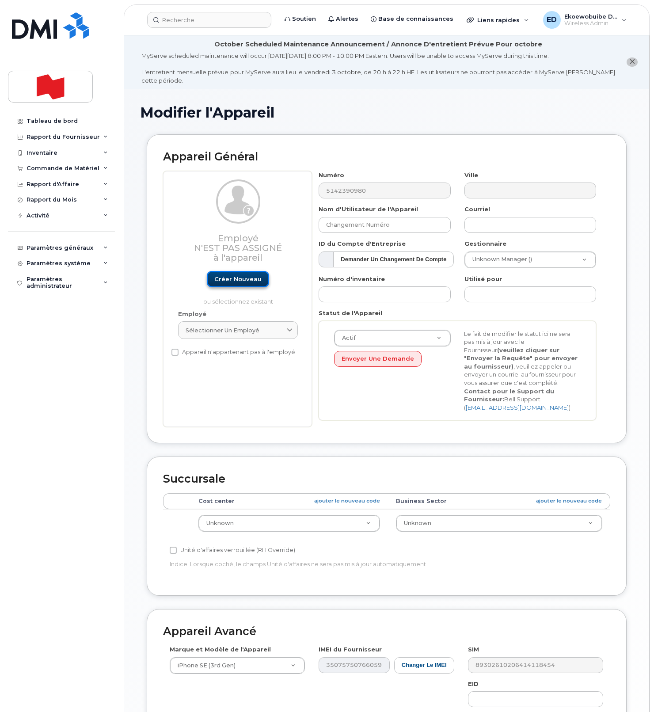
click at [238, 282] on link "Créer nouveau" at bounding box center [238, 279] width 62 height 16
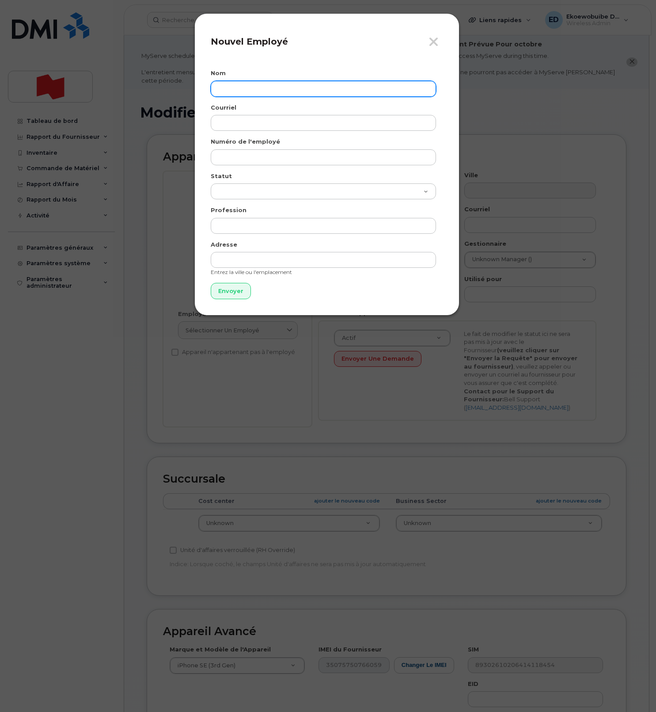
click at [259, 84] on input "text" at bounding box center [323, 89] width 225 height 16
paste input "[PERSON_NAME]"
type input "[PERSON_NAME]"
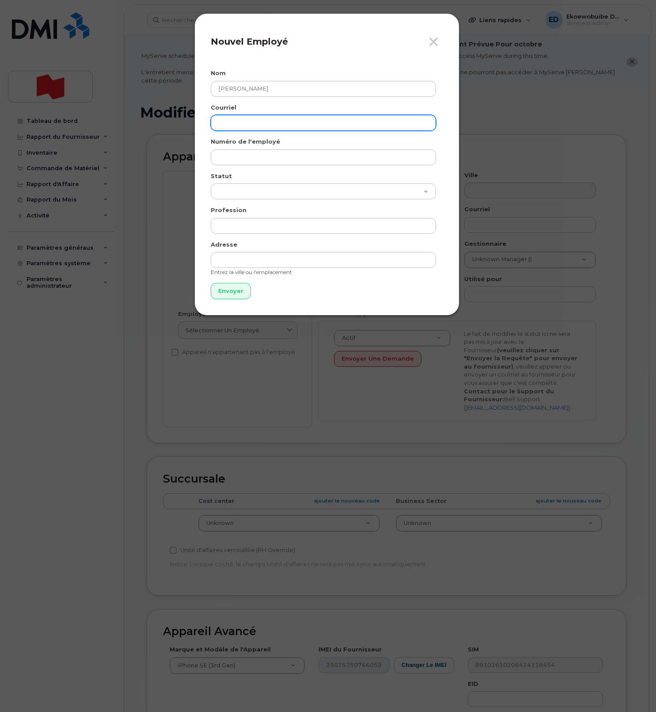
click at [255, 127] on input "email" at bounding box center [323, 123] width 225 height 16
paste input "[EMAIL_ADDRESS][DOMAIN_NAME]"
type input "[EMAIL_ADDRESS][DOMAIN_NAME]"
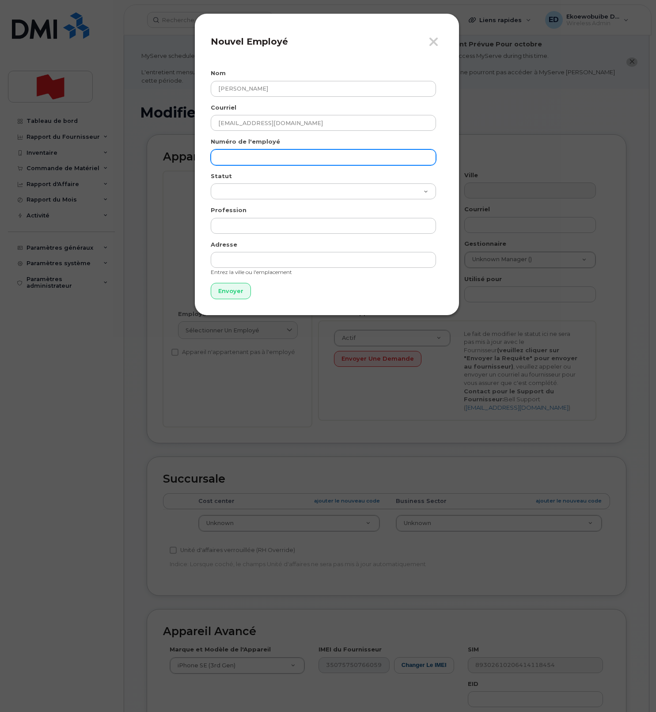
click at [229, 161] on input "text" at bounding box center [323, 157] width 225 height 16
paste input "[EMAIL_ADDRESS][DOMAIN_NAME]"
type input "[EMAIL_ADDRESS][DOMAIN_NAME]"
drag, startPoint x: 232, startPoint y: 289, endPoint x: 237, endPoint y: 287, distance: 5.2
click at [232, 289] on input "Envoyer" at bounding box center [231, 291] width 40 height 16
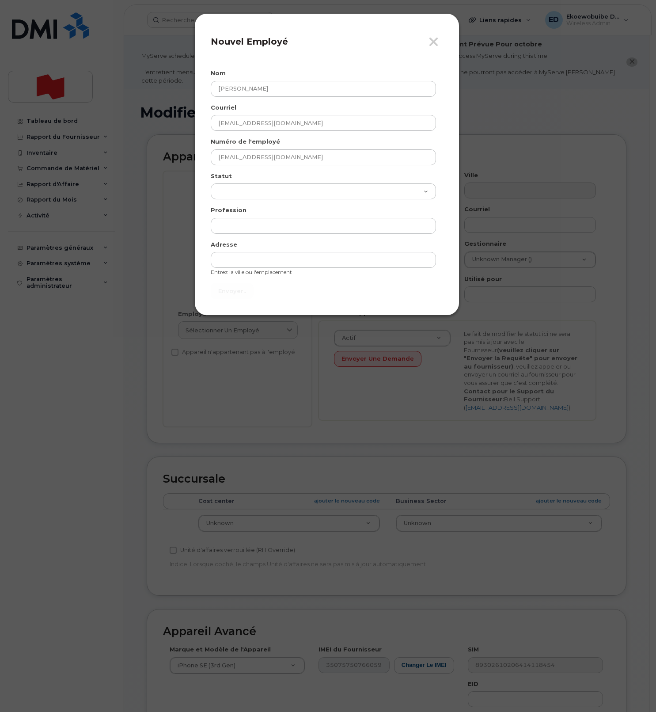
type input "Envoyer"
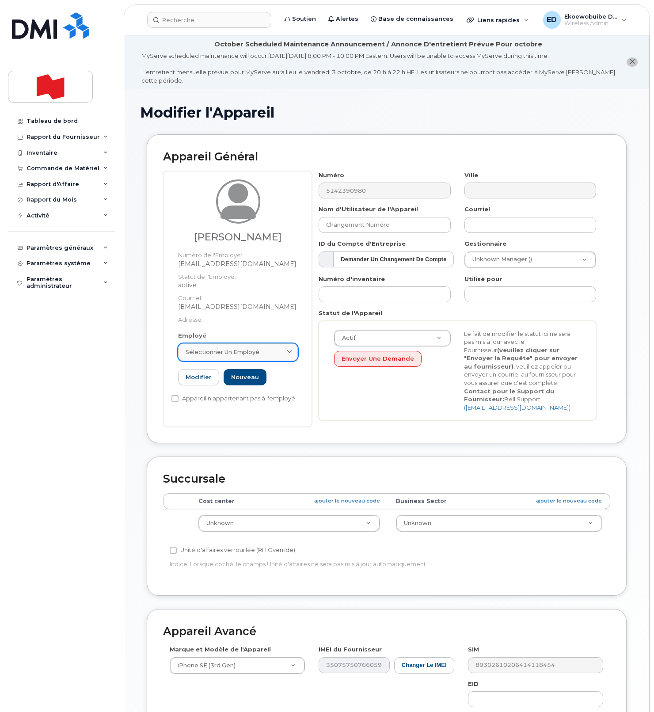
click at [276, 349] on div "Sélectionner un employé" at bounding box center [238, 352] width 105 height 8
paste input "[EMAIL_ADDRESS][DOMAIN_NAME]"
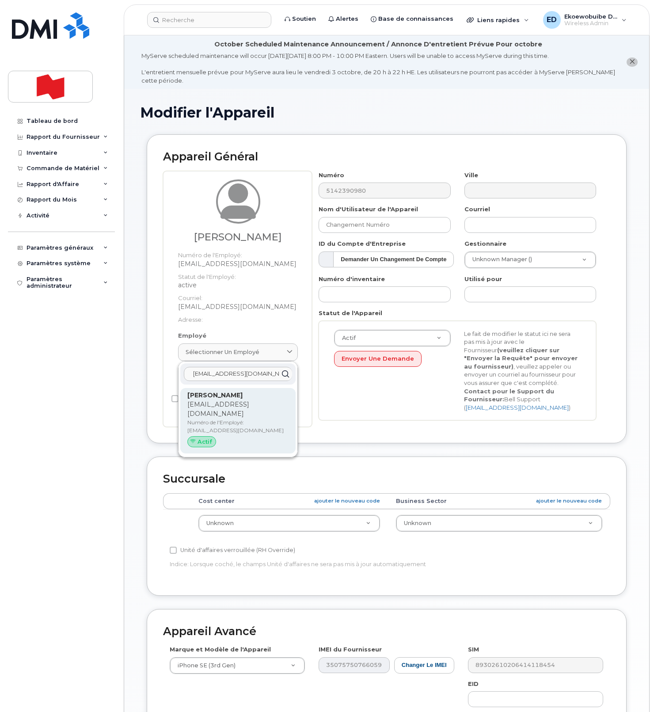
type input "[EMAIL_ADDRESS][DOMAIN_NAME]"
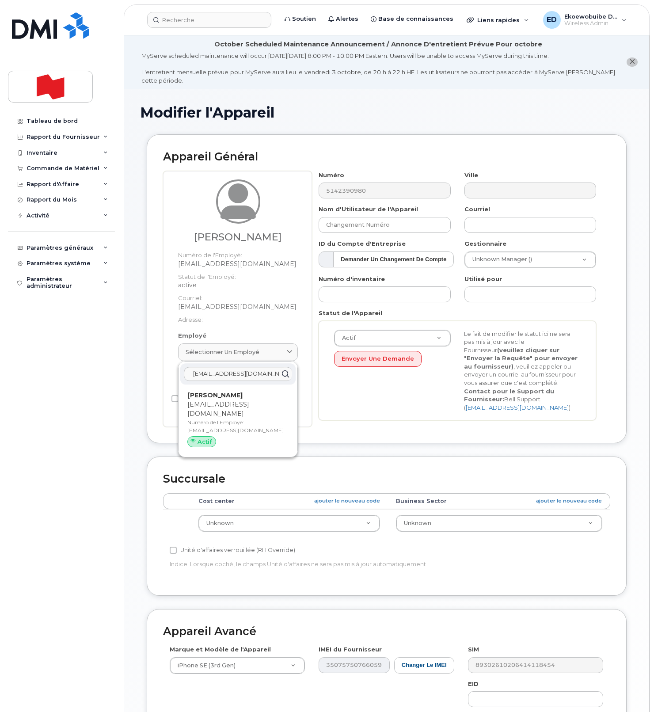
click at [223, 418] on p "Numéro de l'Employé: wissame.fellah@bnc.ca" at bounding box center [237, 426] width 101 height 16
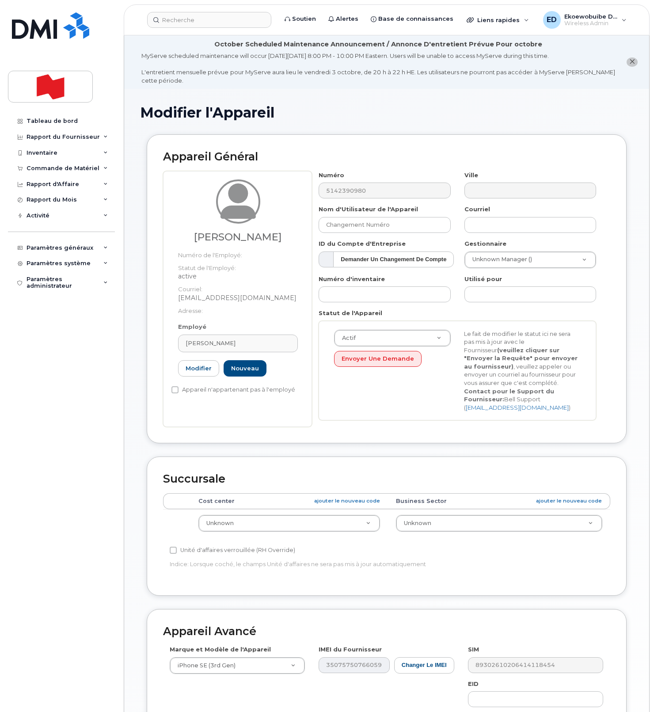
type input "[EMAIL_ADDRESS][DOMAIN_NAME]"
type input "[PERSON_NAME]"
type input "[EMAIL_ADDRESS][DOMAIN_NAME]"
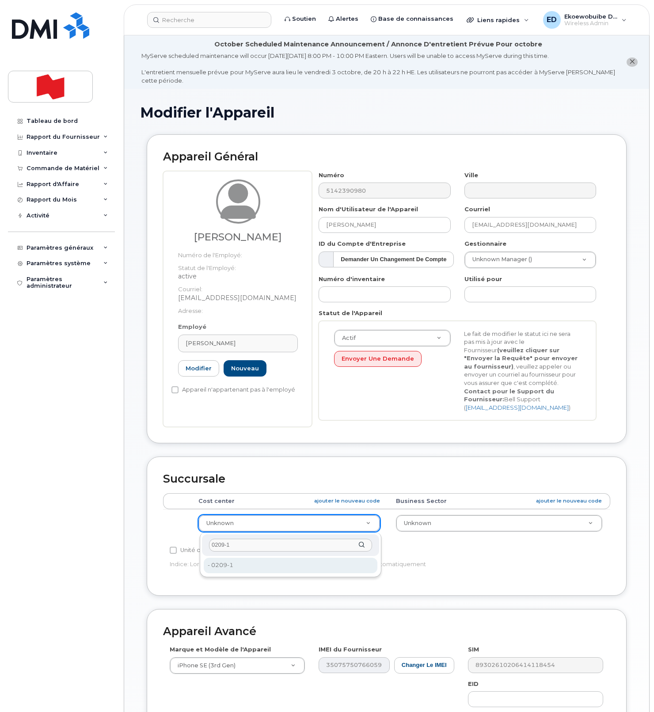
type input "0209-1"
type input "24070664"
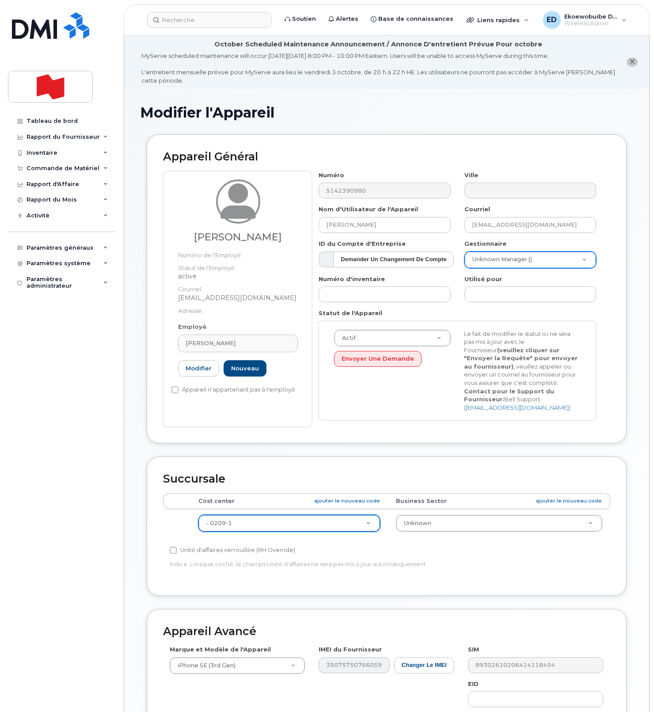
scroll to position [1, 0]
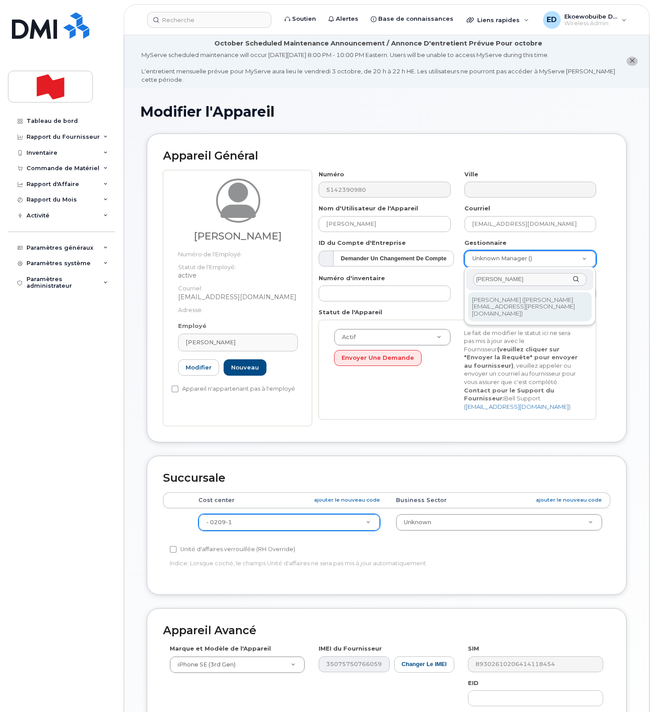
type input "Caroline Dube"
type input "1920374"
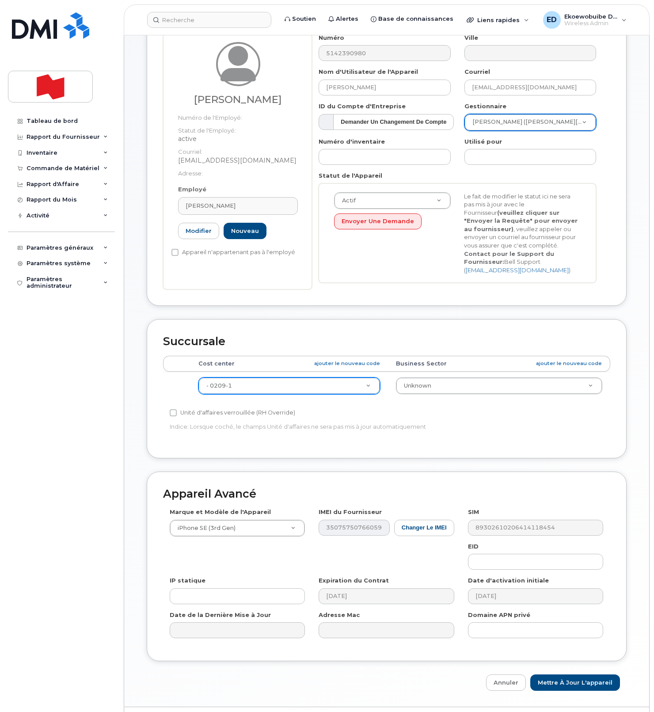
scroll to position [162, 0]
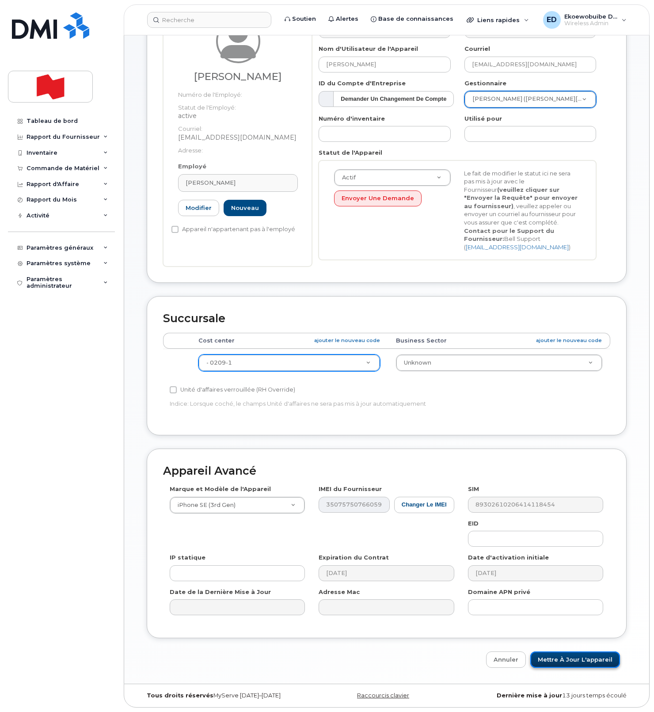
click at [557, 659] on input "Mettre à jour l'appareil" at bounding box center [575, 659] width 90 height 16
type input "Sauvegarde..."
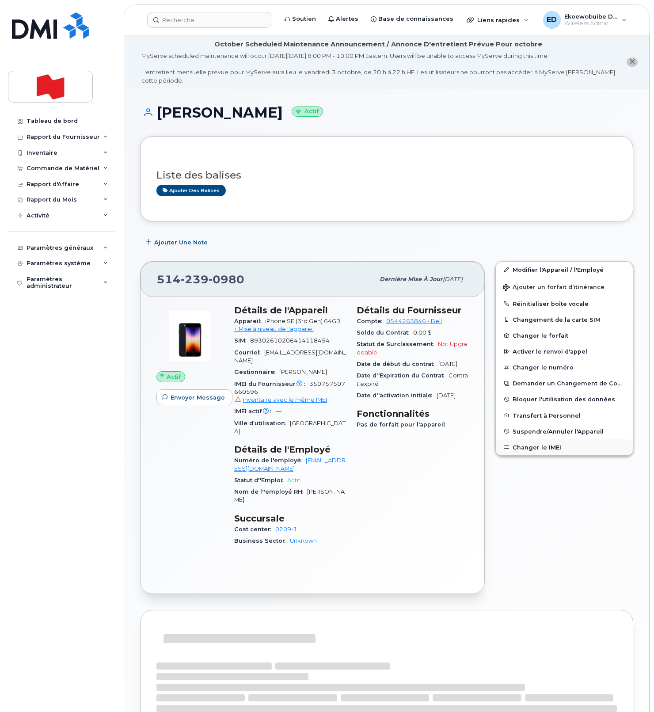
click at [534, 449] on button "Changer le IMEI" at bounding box center [564, 447] width 137 height 16
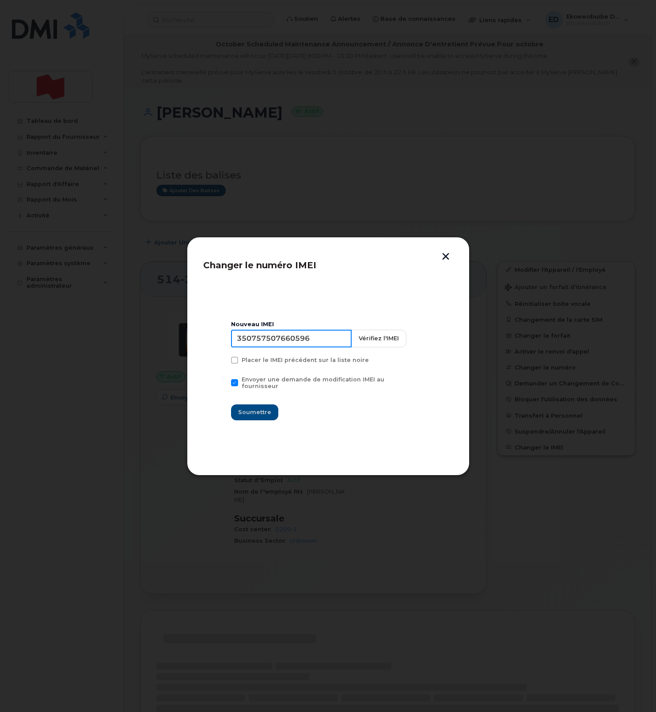
click at [299, 346] on input "350757507660596" at bounding box center [291, 339] width 121 height 18
type input "354216331371462"
click at [250, 411] on span "Soumettre" at bounding box center [254, 412] width 33 height 8
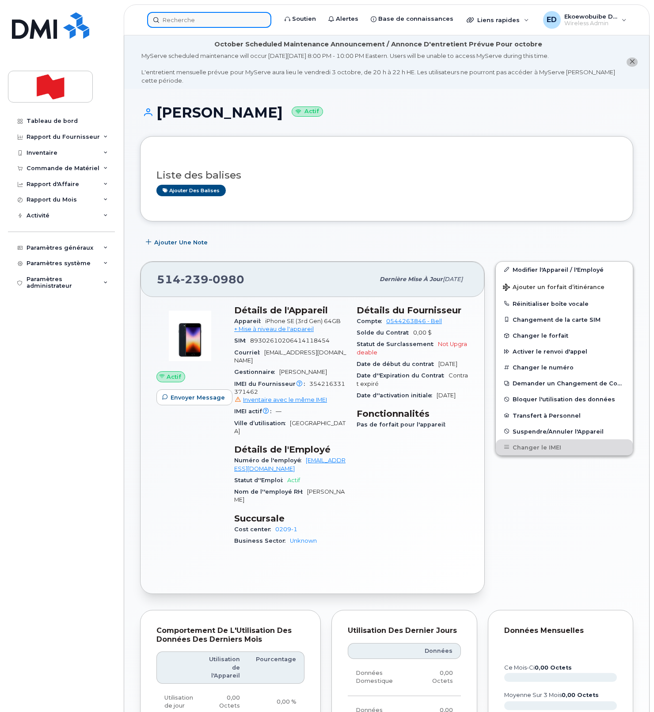
click at [194, 22] on input at bounding box center [209, 20] width 124 height 16
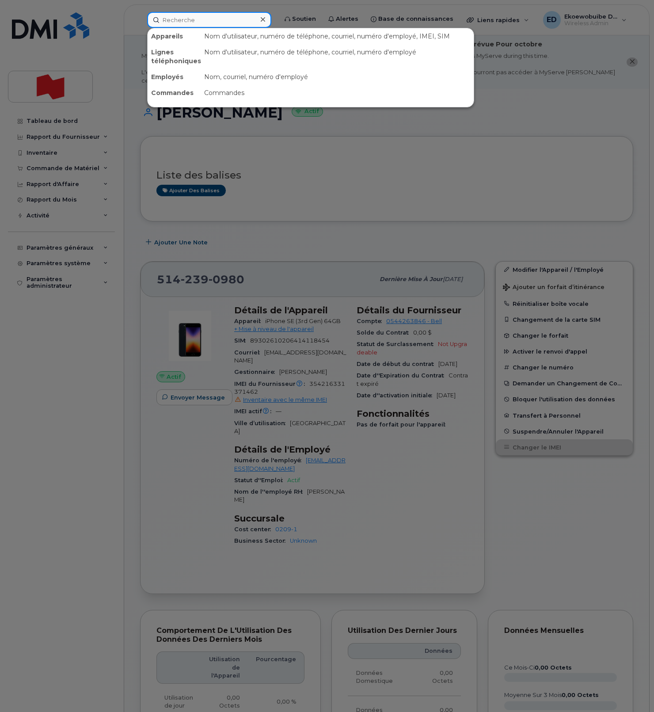
paste input "[PERSON_NAME]"
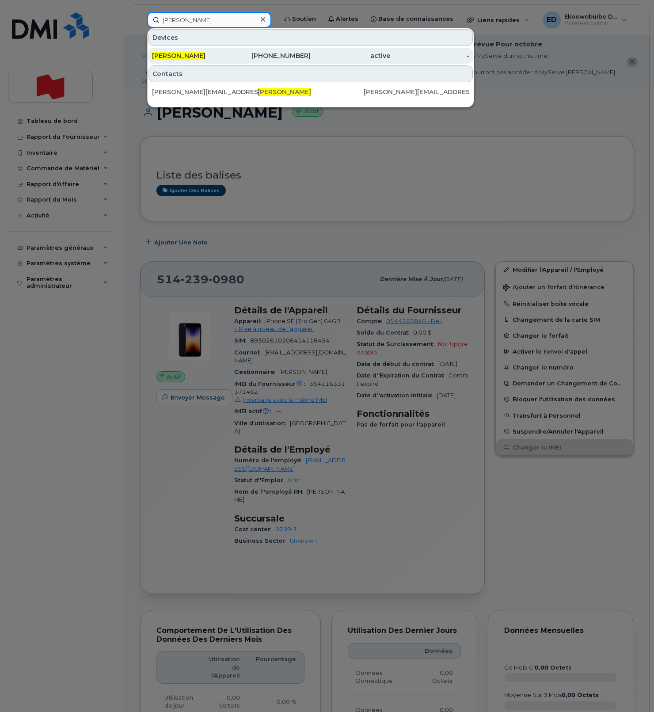
type input "[PERSON_NAME]"
click at [188, 59] on span "[PERSON_NAME]" at bounding box center [178, 56] width 53 height 8
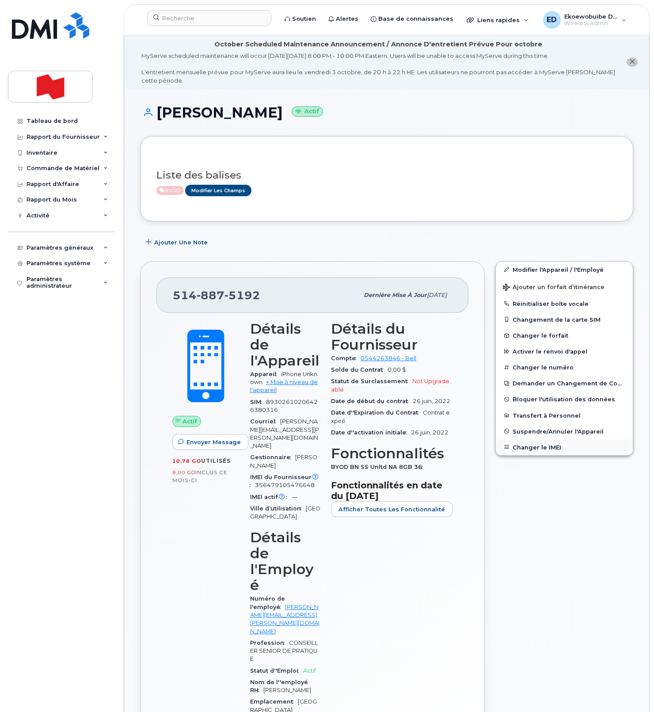
click at [531, 448] on button "Changer le IMEI" at bounding box center [564, 447] width 137 height 16
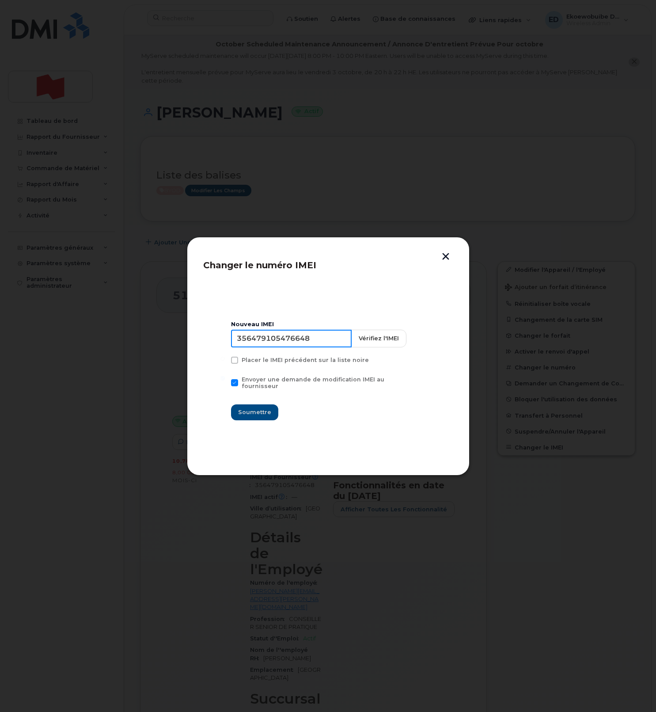
click at [296, 345] on input "356479105476648" at bounding box center [291, 339] width 121 height 18
click at [280, 344] on input "356479105476648" at bounding box center [291, 339] width 121 height 18
type input "354216331648083"
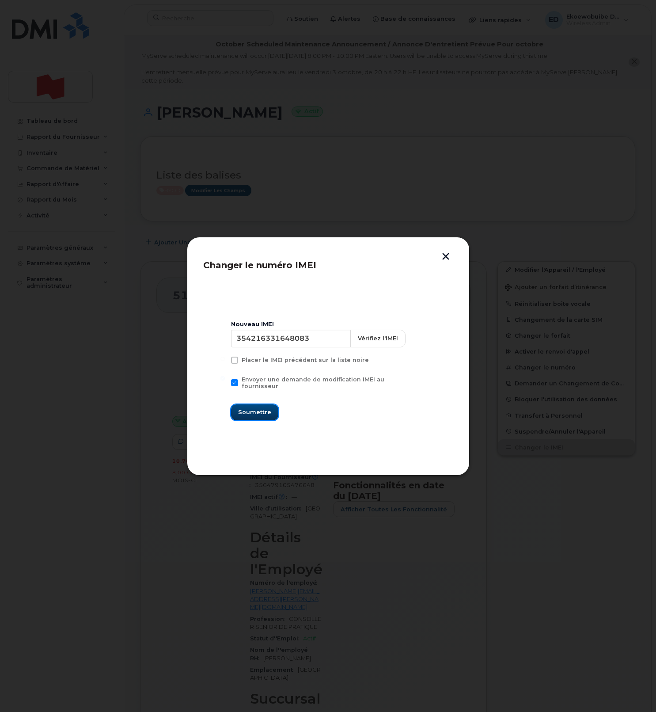
click at [250, 412] on span "Soumettre" at bounding box center [254, 412] width 33 height 8
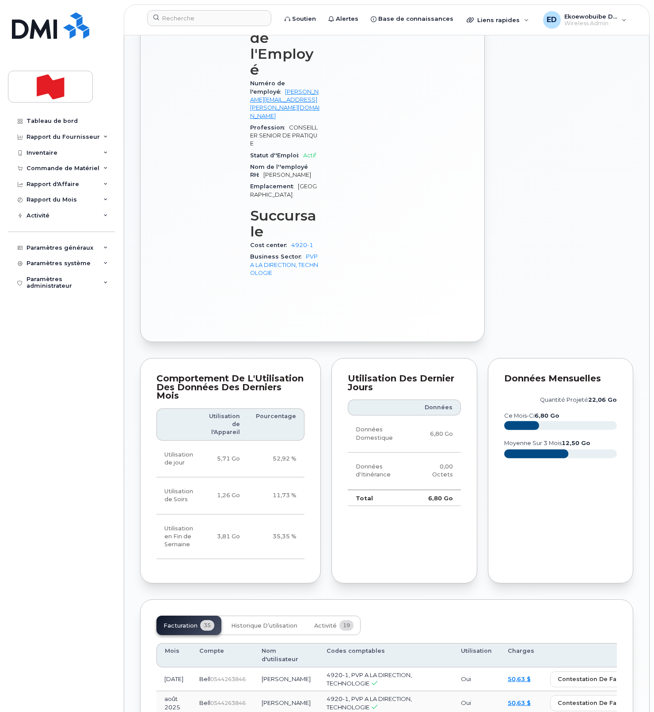
scroll to position [518, 0]
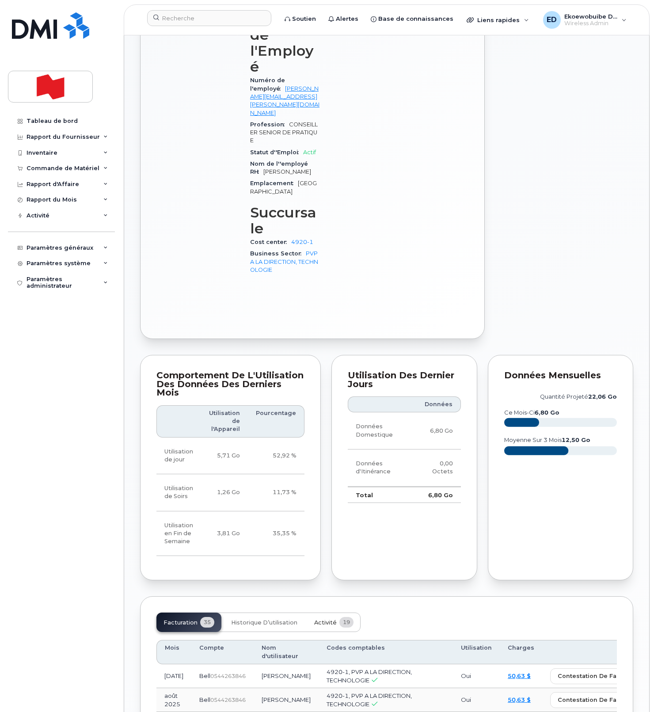
click at [326, 619] on span "Activité" at bounding box center [325, 622] width 23 height 7
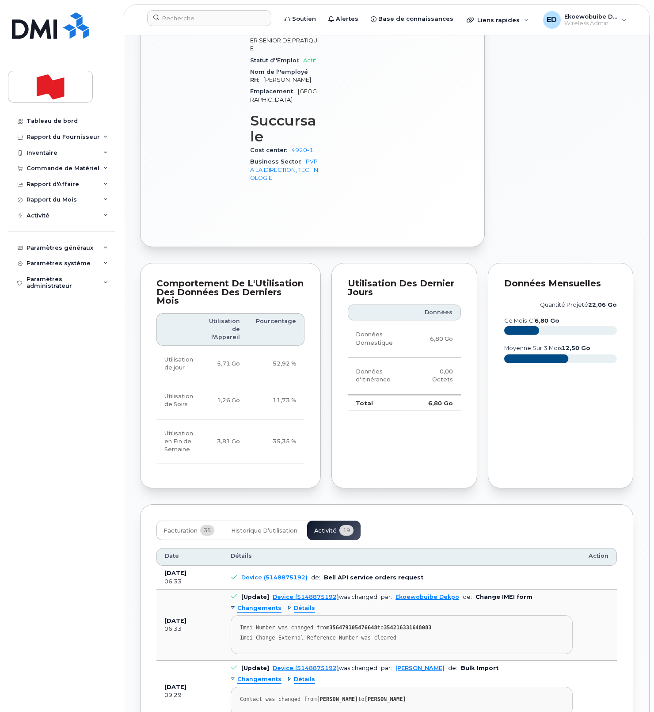
scroll to position [611, 0]
click at [425, 615] on pre "Imei Number was changed from 356479105476648 to 354216331648083 Imei Change Ext…" at bounding box center [402, 634] width 342 height 39
drag, startPoint x: 414, startPoint y: 543, endPoint x: 238, endPoint y: 527, distance: 177.0
click at [238, 615] on pre "Imei Number was changed from 356479105476648 to 354216331648083 Imei Change Ext…" at bounding box center [402, 634] width 342 height 39
copy pre "Imei Number was changed from 356479105476648 to 354216331648083 Imei Change Ext…"
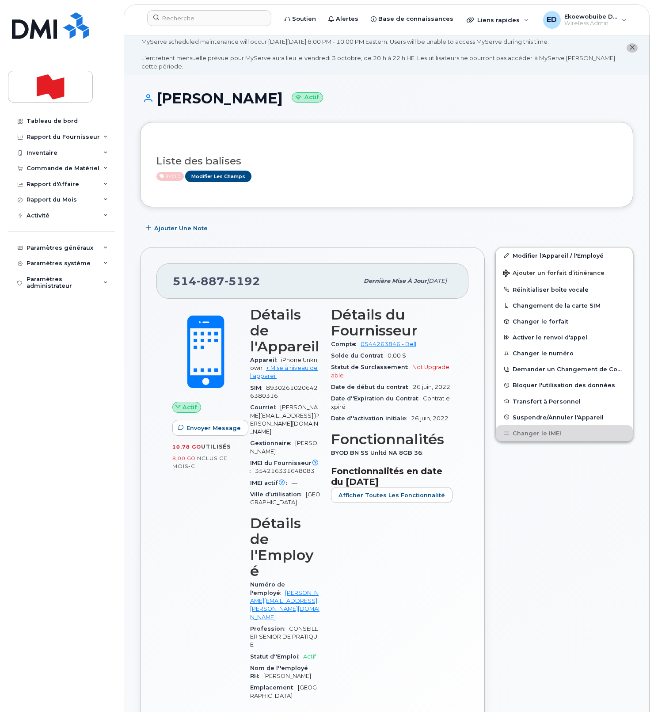
scroll to position [13, 0]
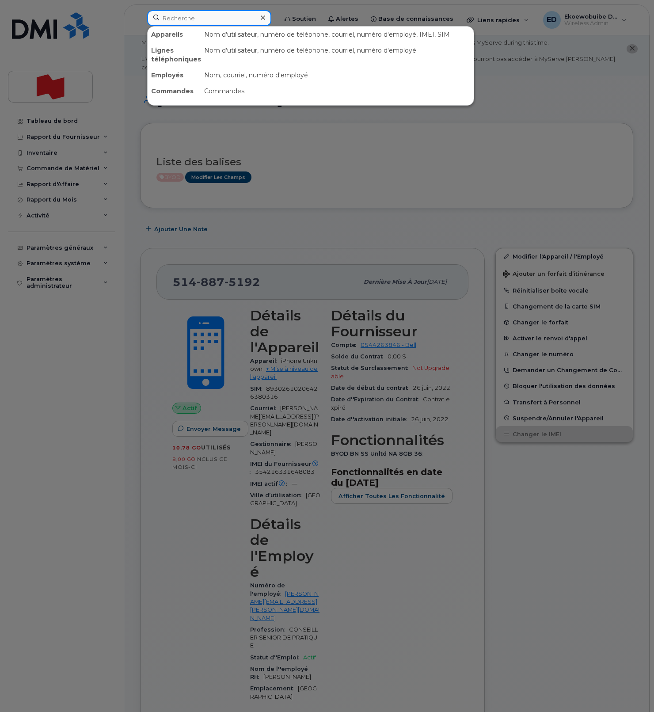
click at [179, 25] on input at bounding box center [209, 18] width 124 height 16
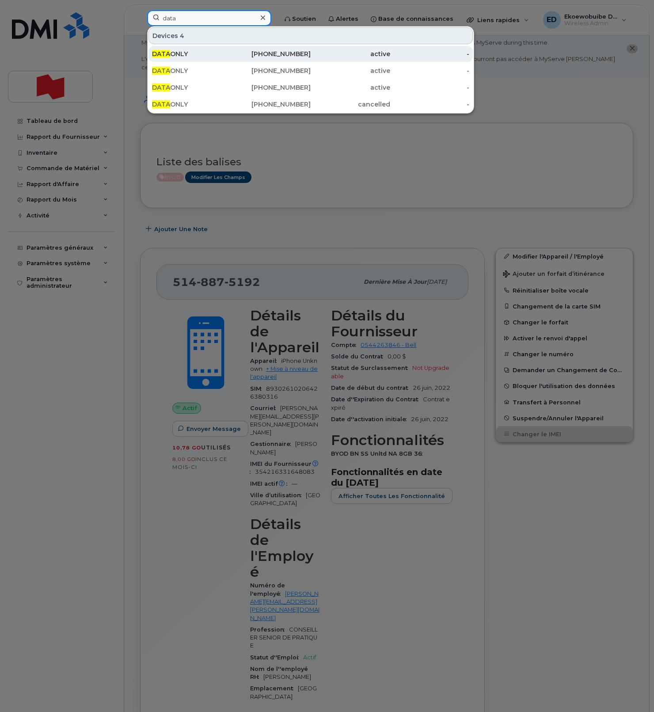
type input "data"
click at [173, 55] on div "DATA ONLY" at bounding box center [192, 53] width 80 height 9
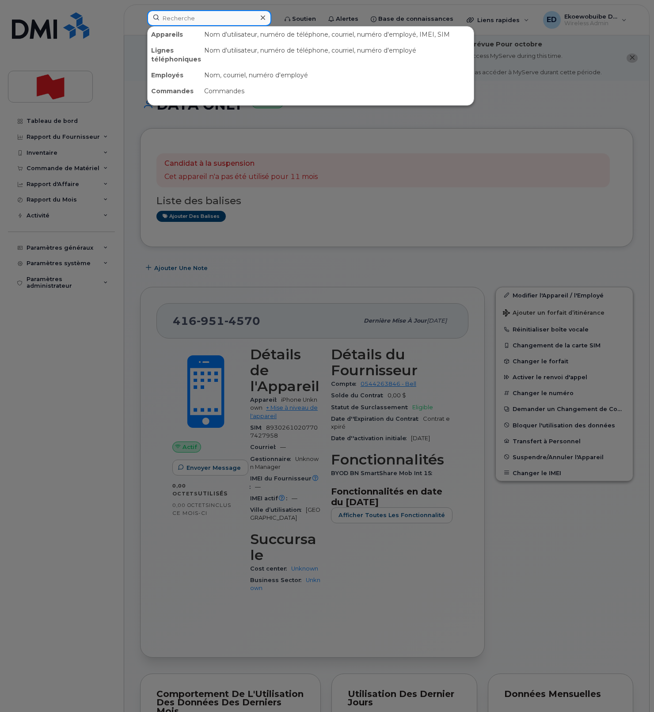
drag, startPoint x: 184, startPoint y: 19, endPoint x: 189, endPoint y: 21, distance: 5.7
click at [183, 19] on input at bounding box center [209, 18] width 124 height 16
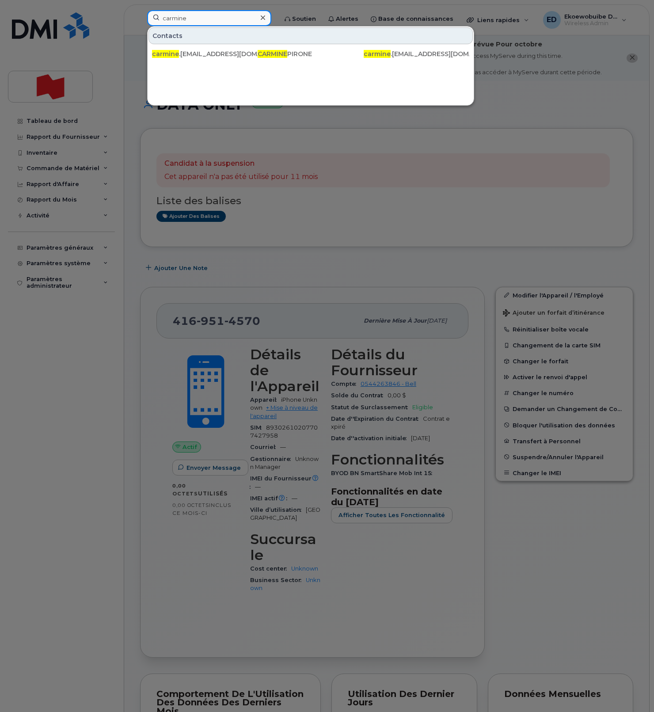
type input "carmine"
click at [269, 18] on div at bounding box center [262, 17] width 13 height 13
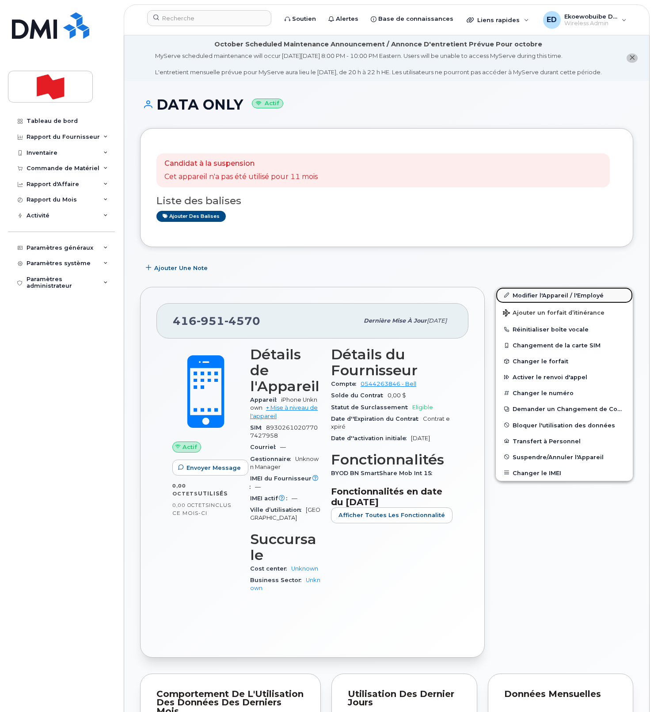
click at [524, 303] on link "Modifier l'Appareil / l'Employé" at bounding box center [564, 295] width 137 height 16
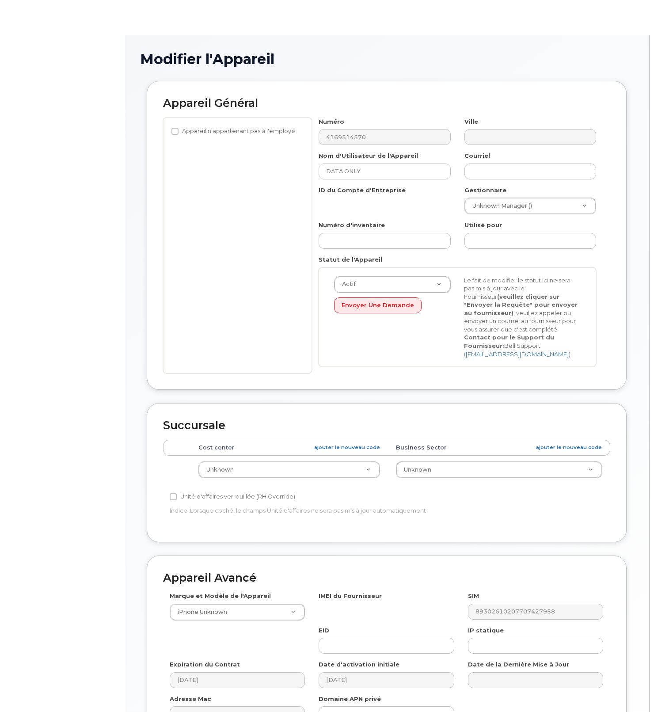
select select "22916206"
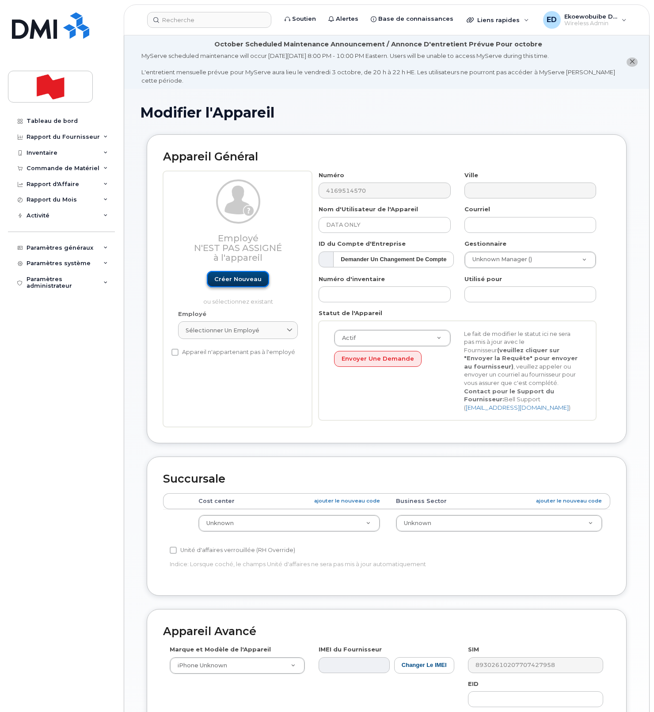
click at [232, 280] on link "Créer nouveau" at bounding box center [238, 279] width 62 height 16
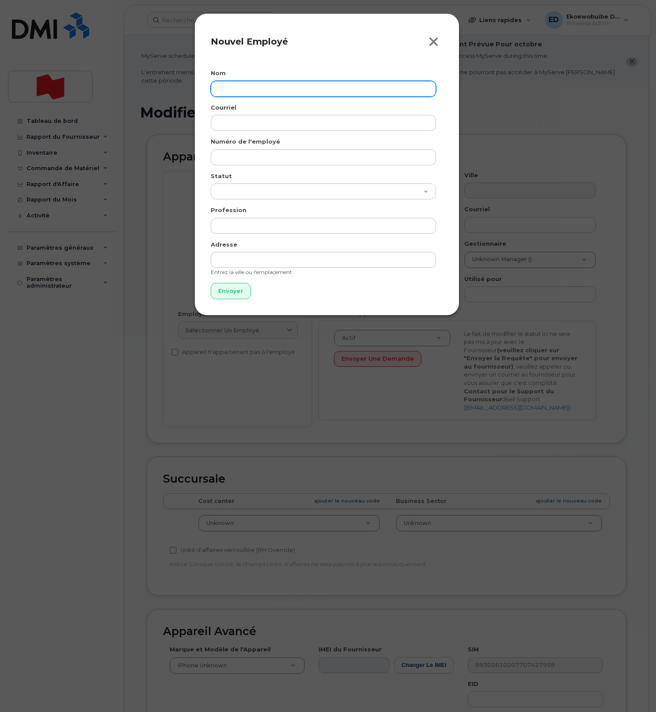
drag, startPoint x: 434, startPoint y: 43, endPoint x: 424, endPoint y: 57, distance: 16.4
click at [433, 43] on icon "button" at bounding box center [434, 41] width 10 height 13
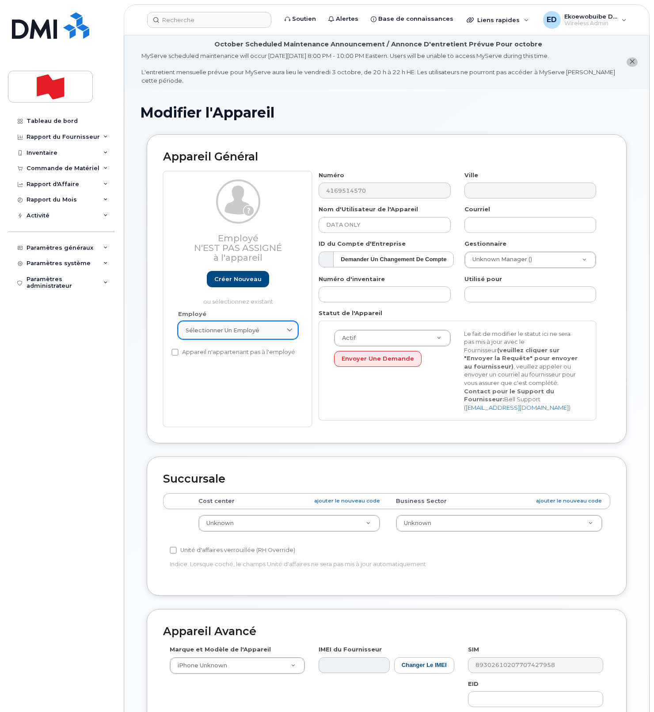
click at [288, 333] on icon at bounding box center [290, 330] width 6 height 6
paste input "Carmine Pirone"
drag, startPoint x: 251, startPoint y: 352, endPoint x: 180, endPoint y: 351, distance: 71.1
click at [180, 351] on div "Carmine Pirone" at bounding box center [237, 351] width 115 height 21
paste input "Carmine.Pirone@bnc.ca"
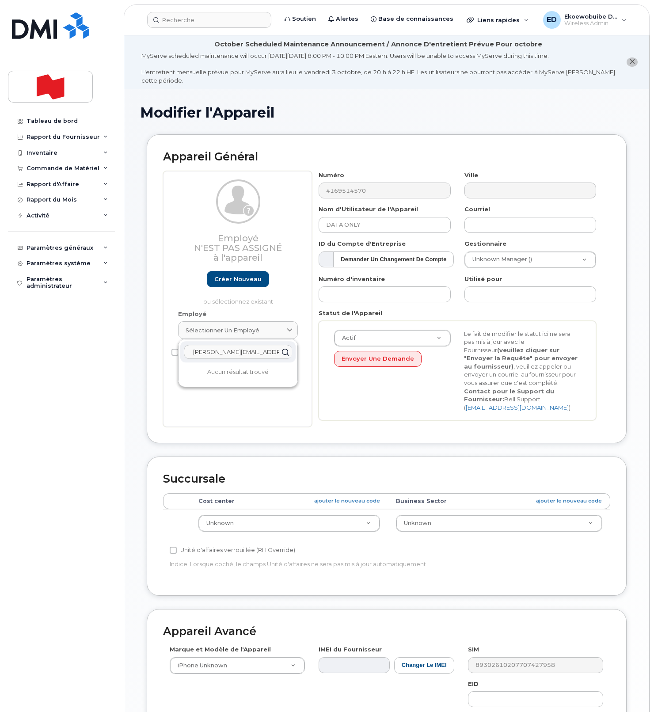
click at [194, 354] on input "Carmine.Pirone@bnc.ca" at bounding box center [238, 352] width 108 height 14
click at [271, 353] on input "Carmine.Pirone@bnc.ca" at bounding box center [238, 352] width 108 height 14
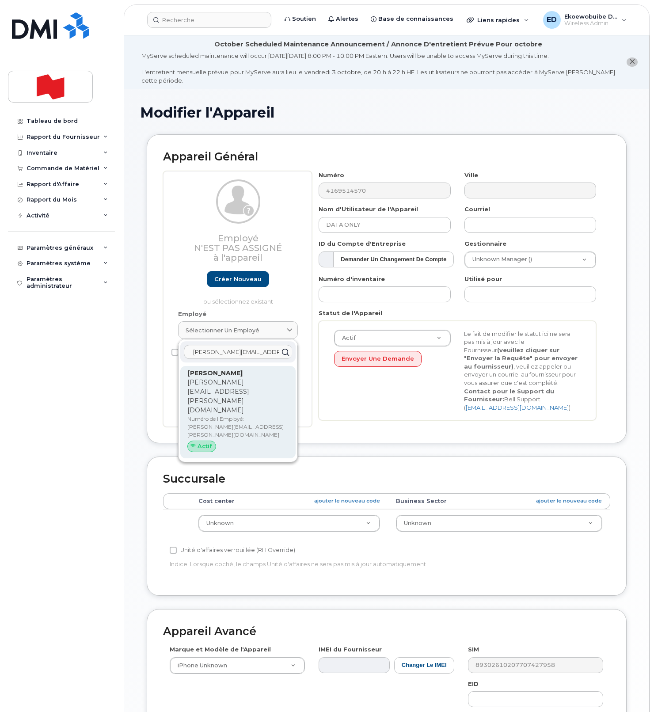
type input "Carmine.Pirone@bnc.ca"
click at [220, 383] on p "carmine.pirone@bnc.ca" at bounding box center [237, 396] width 101 height 37
type input "CARMINE PIRONE"
type input "carmine.pirone@bnc.ca"
type input "22916643"
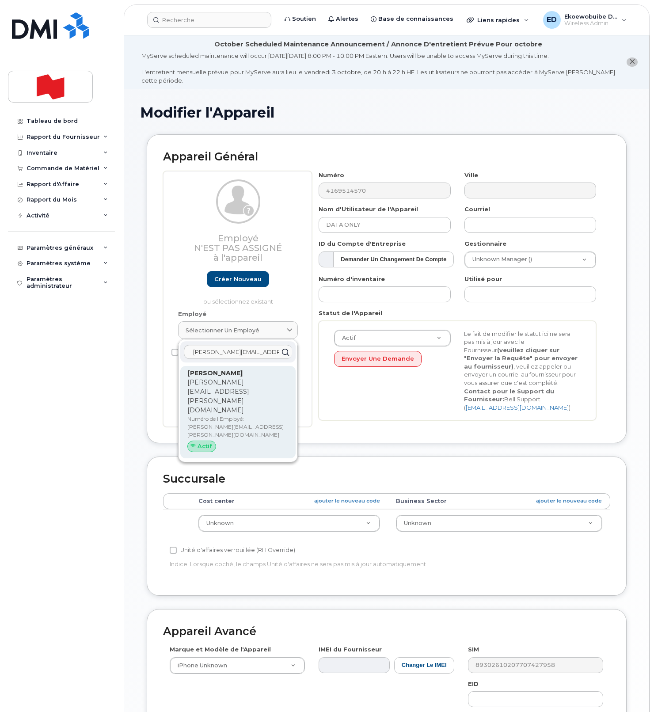
select select "22917077"
type input "carmine.pirone@bnc.ca"
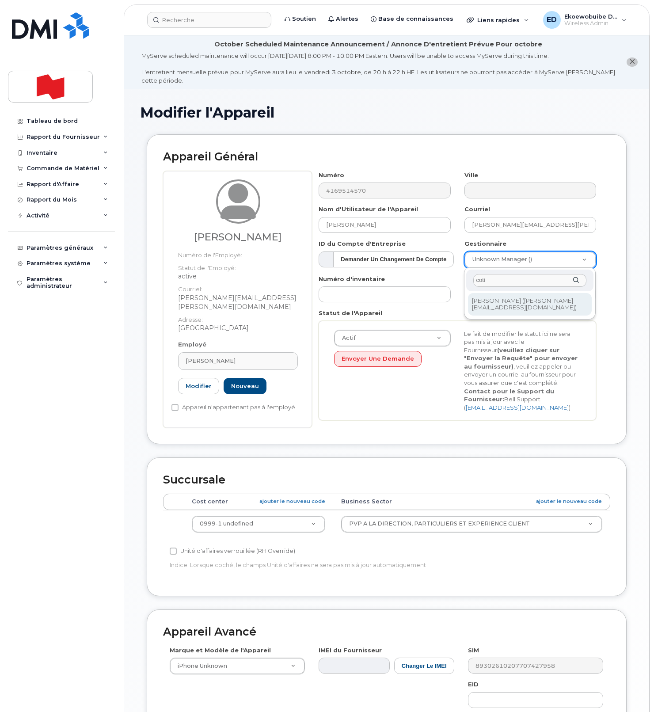
type input "coti"
type input "1920288"
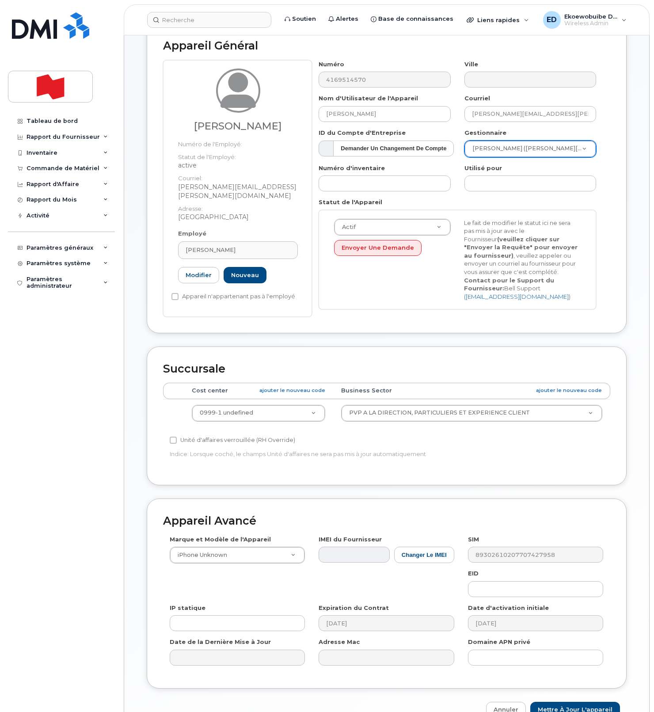
scroll to position [162, 0]
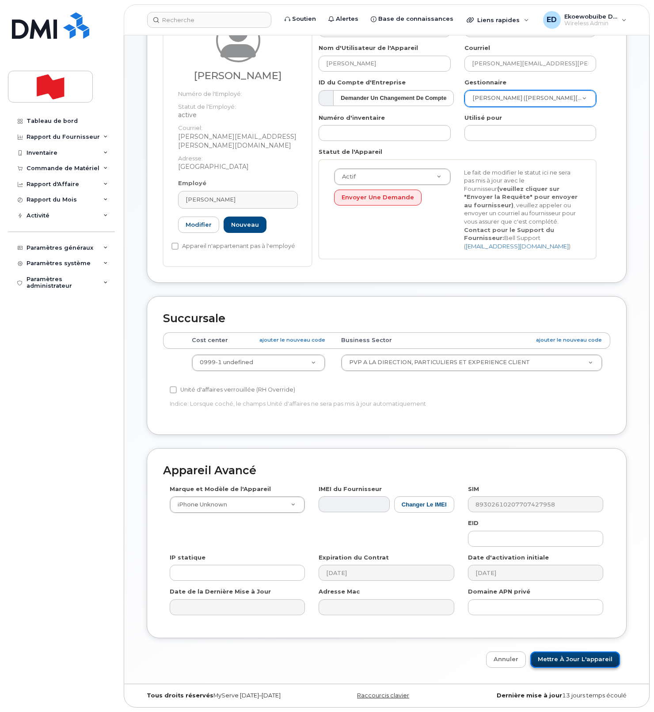
click at [556, 662] on input "Mettre à jour l'appareil" at bounding box center [575, 659] width 90 height 16
type input "Sauvegarde..."
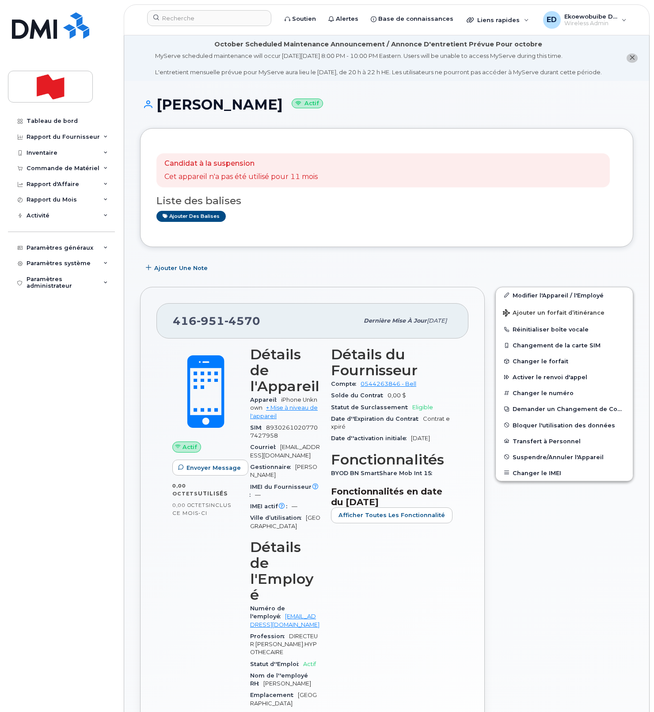
click at [266, 329] on div "[PHONE_NUMBER]" at bounding box center [266, 320] width 186 height 19
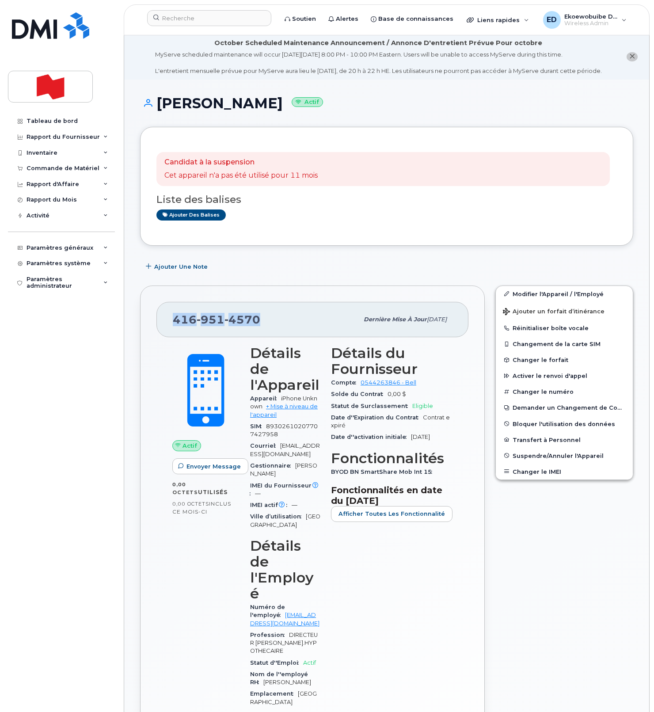
drag, startPoint x: 267, startPoint y: 330, endPoint x: 173, endPoint y: 329, distance: 94.1
click at [173, 329] on div "[PHONE_NUMBER]" at bounding box center [266, 319] width 186 height 19
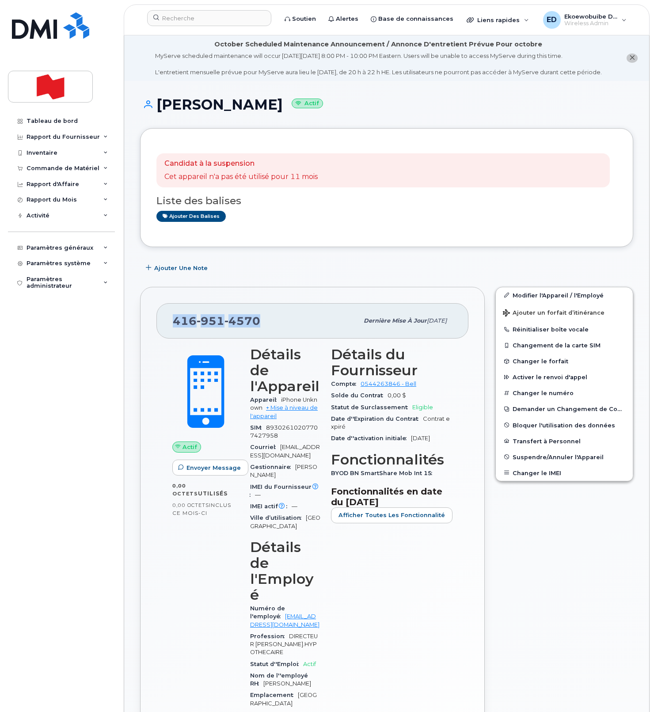
copy span "[PHONE_NUMBER]"
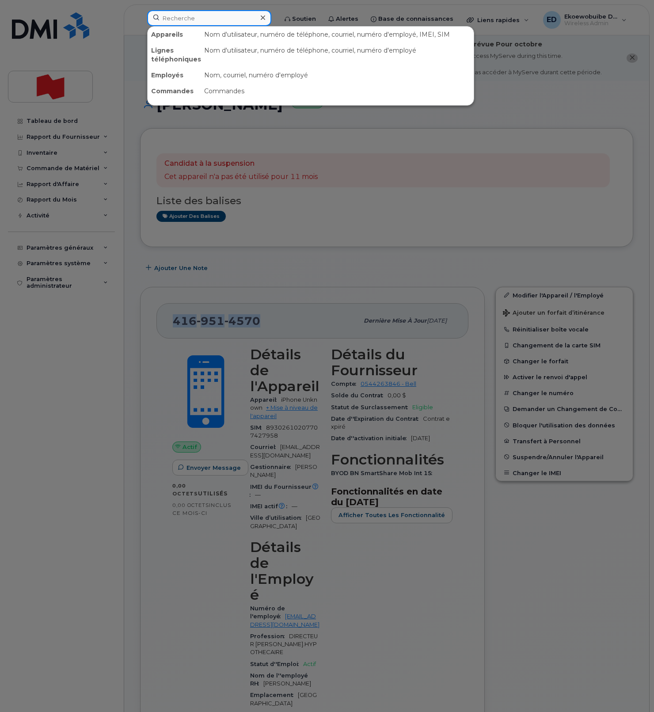
click at [199, 22] on input at bounding box center [209, 18] width 124 height 16
paste input "[PHONE_NUMBER]"
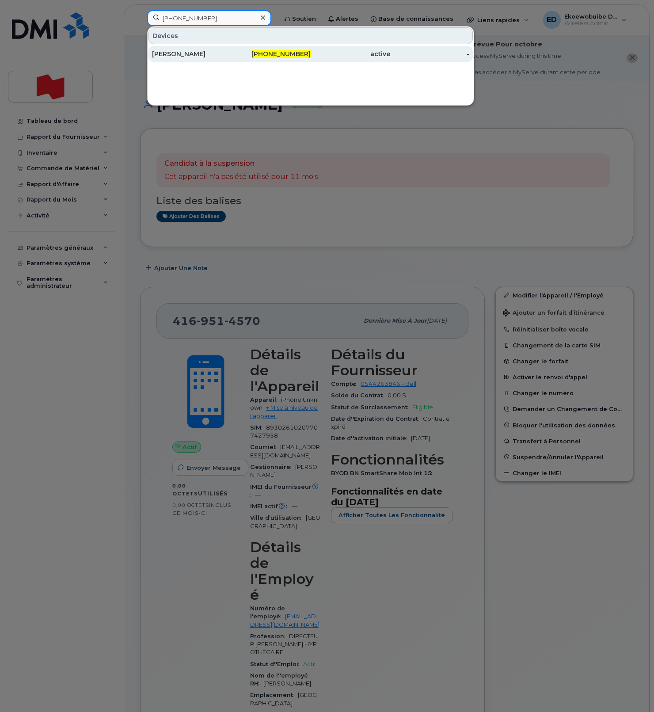
type input "[PHONE_NUMBER]"
click at [194, 57] on div "[PERSON_NAME]" at bounding box center [192, 53] width 80 height 9
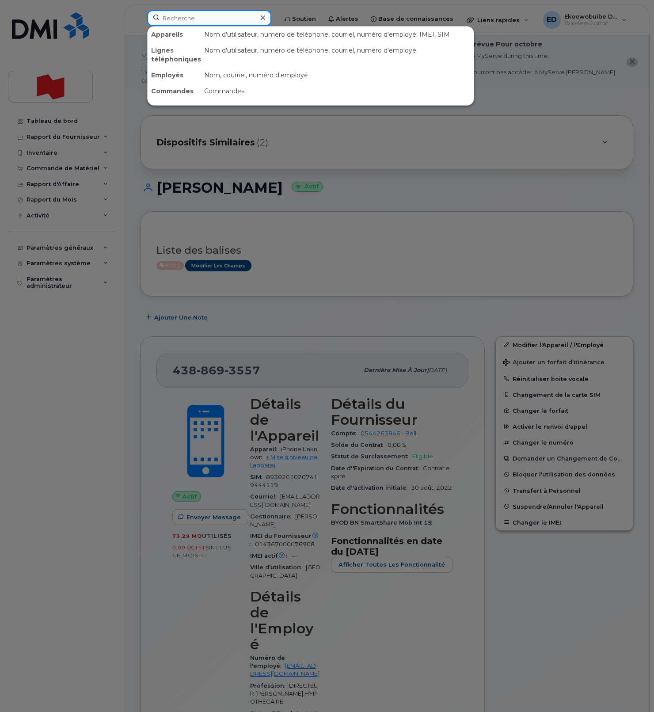
click at [197, 20] on input at bounding box center [209, 18] width 124 height 16
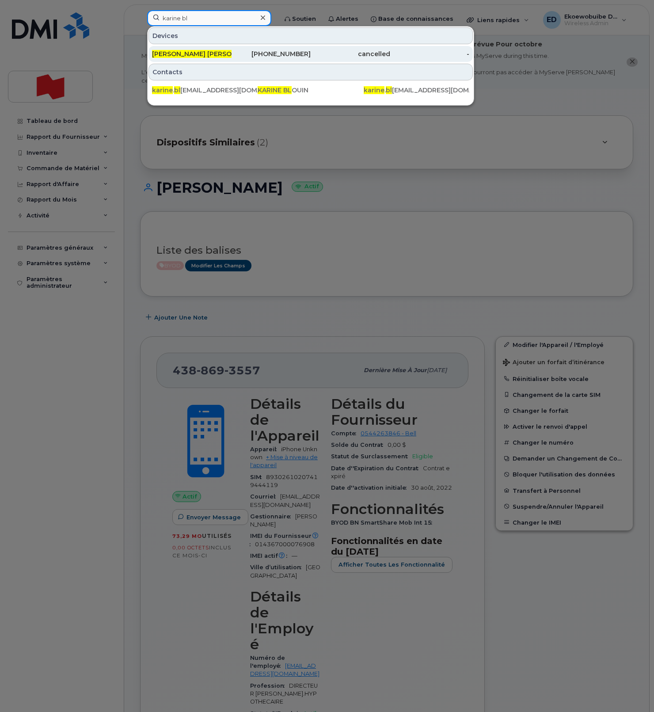
type input "karine bl"
click at [185, 54] on div "Karine Bl ouin" at bounding box center [192, 53] width 80 height 9
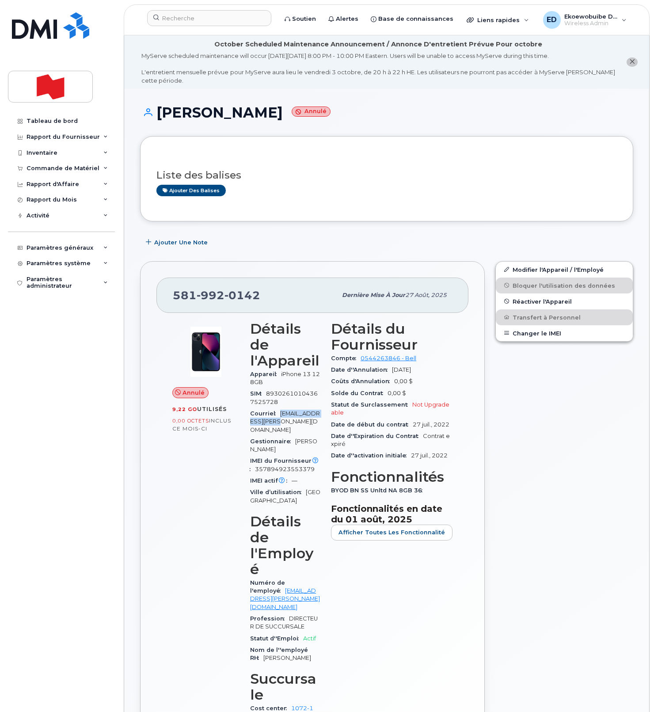
drag, startPoint x: 266, startPoint y: 406, endPoint x: 280, endPoint y: 399, distance: 15.2
click at [280, 408] on div "Courriel karine.blouin@bnc.ca" at bounding box center [285, 422] width 70 height 28
copy span "karine.blouin@bnc.ca"
click at [181, 20] on input at bounding box center [209, 18] width 124 height 16
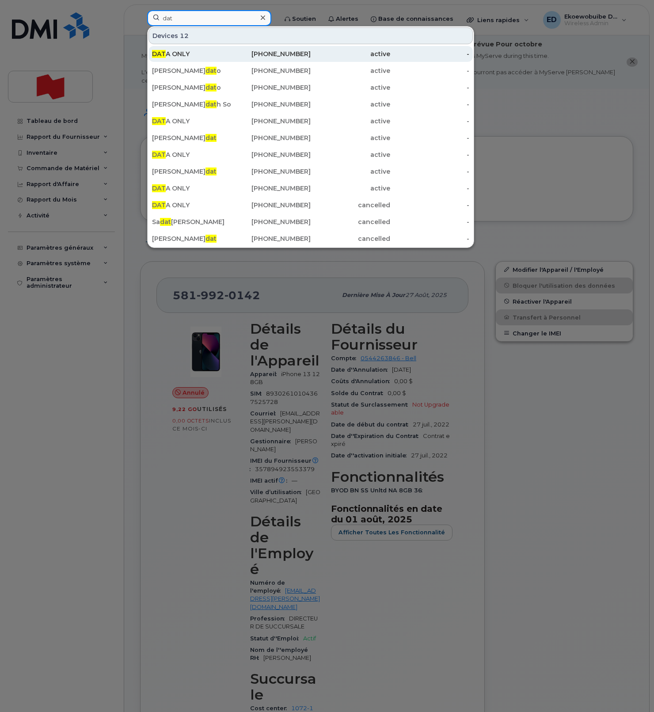
type input "dat"
click at [180, 56] on div "DAT A ONLY" at bounding box center [192, 53] width 80 height 9
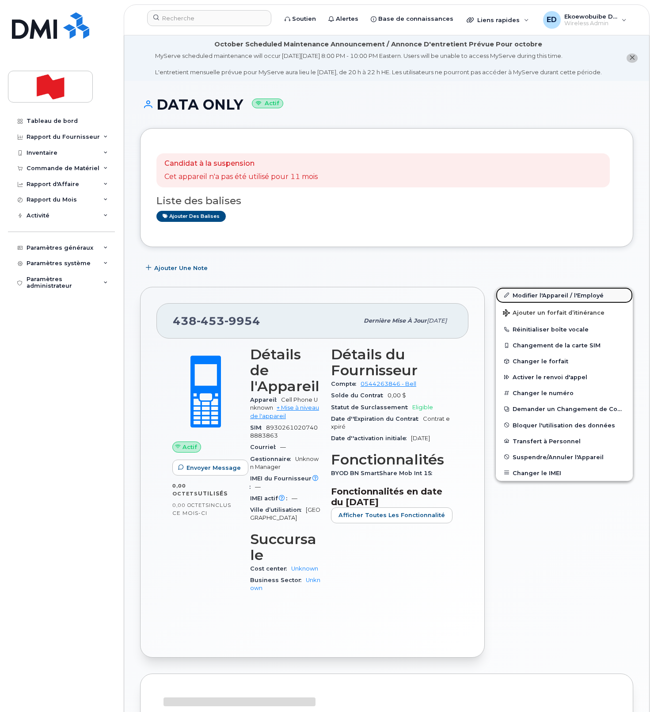
click at [516, 303] on link "Modifier l'Appareil / l'Employé" at bounding box center [564, 295] width 137 height 16
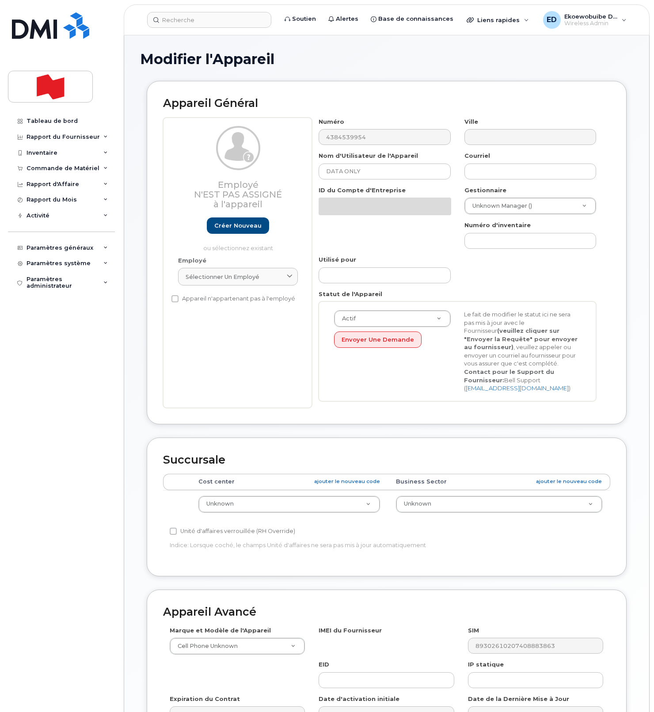
select select "22916206"
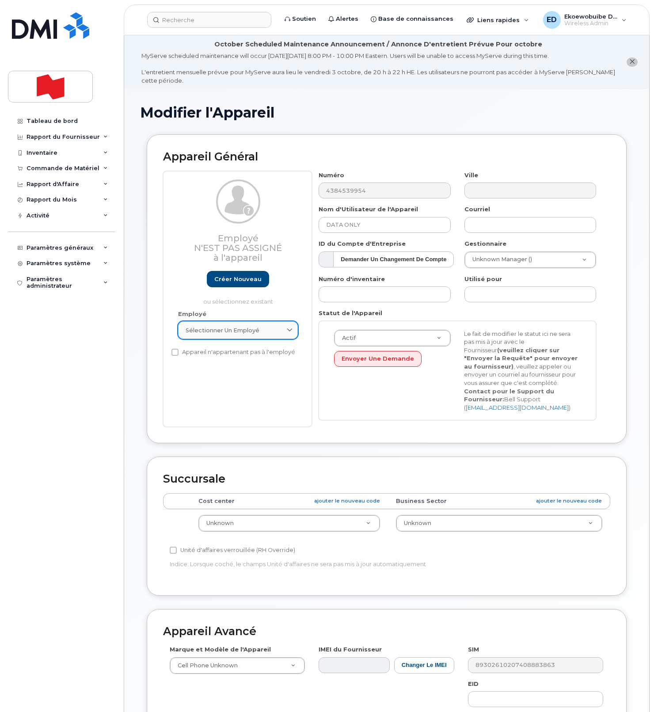
click at [269, 329] on div "Sélectionner un employé" at bounding box center [238, 330] width 105 height 8
paste input "[EMAIL_ADDRESS][PERSON_NAME][DOMAIN_NAME]"
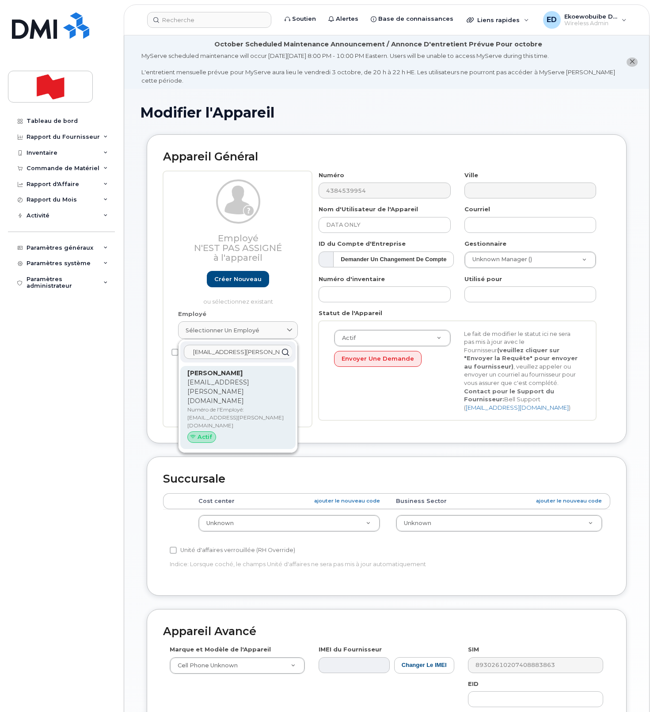
type input "[EMAIL_ADDRESS][PERSON_NAME][DOMAIN_NAME]"
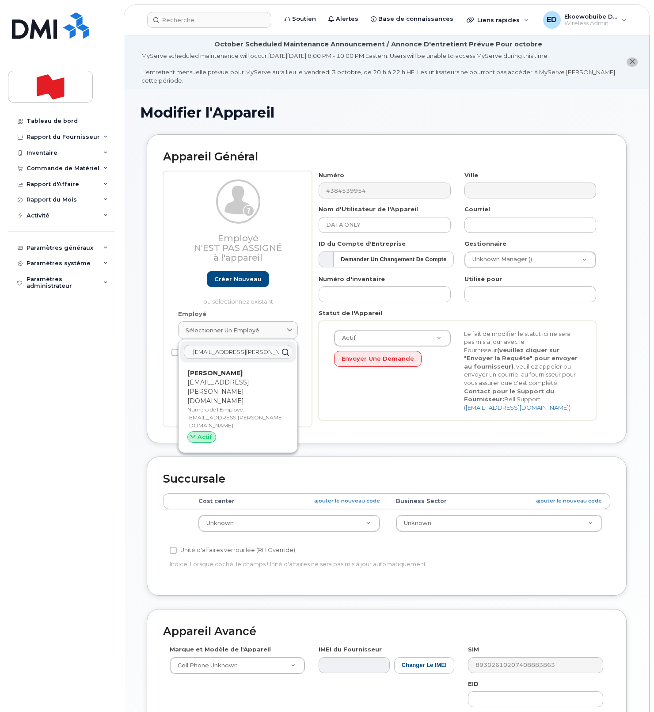
click at [234, 385] on p "[EMAIL_ADDRESS][PERSON_NAME][DOMAIN_NAME]" at bounding box center [237, 392] width 101 height 28
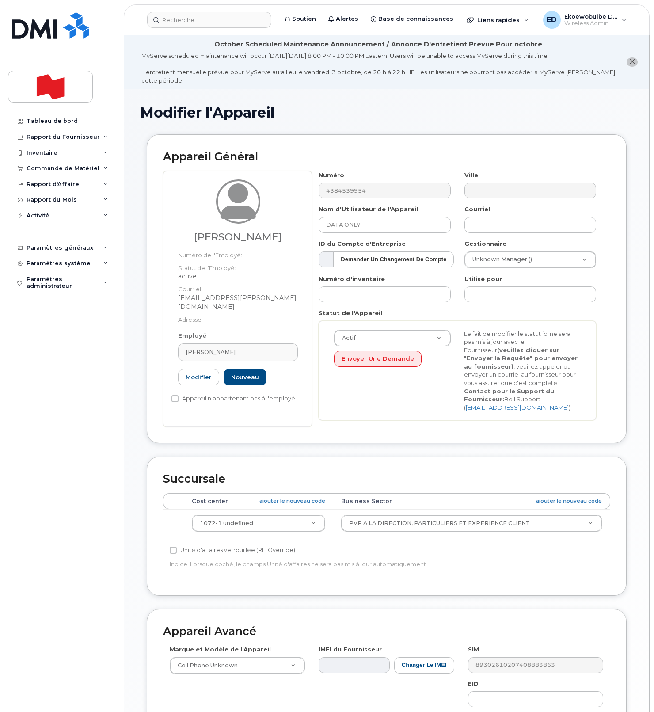
type input "[EMAIL_ADDRESS][PERSON_NAME][DOMAIN_NAME]"
type input "[PERSON_NAME]"
type input "[EMAIL_ADDRESS][PERSON_NAME][DOMAIN_NAME]"
type input "22917055"
select select "22917077"
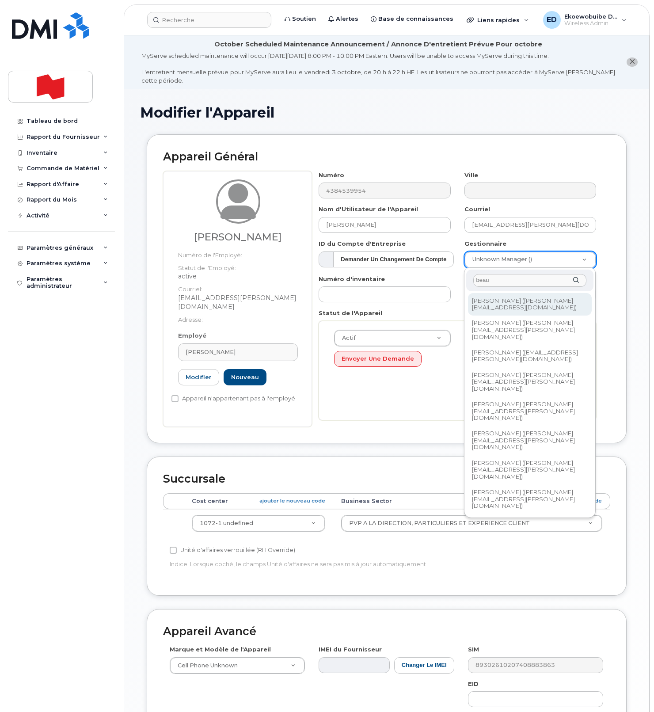
type input "beau"
type input "1920247"
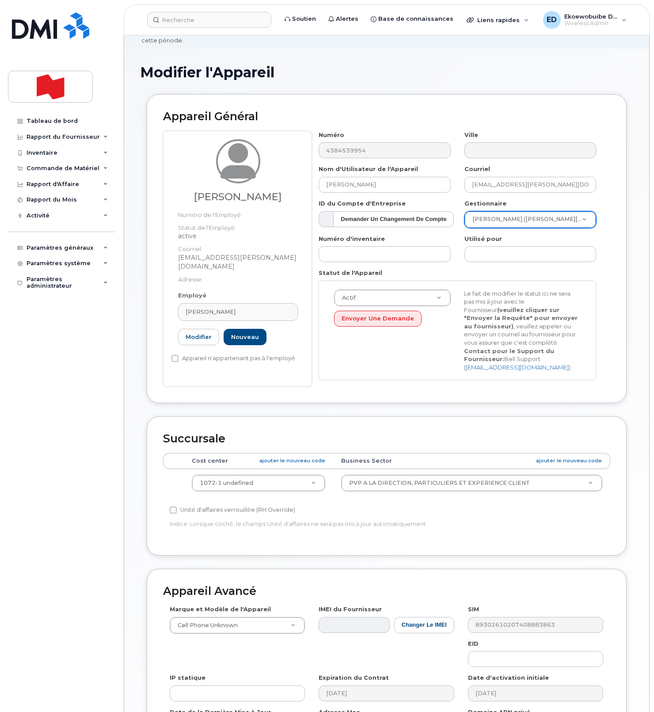
scroll to position [162, 0]
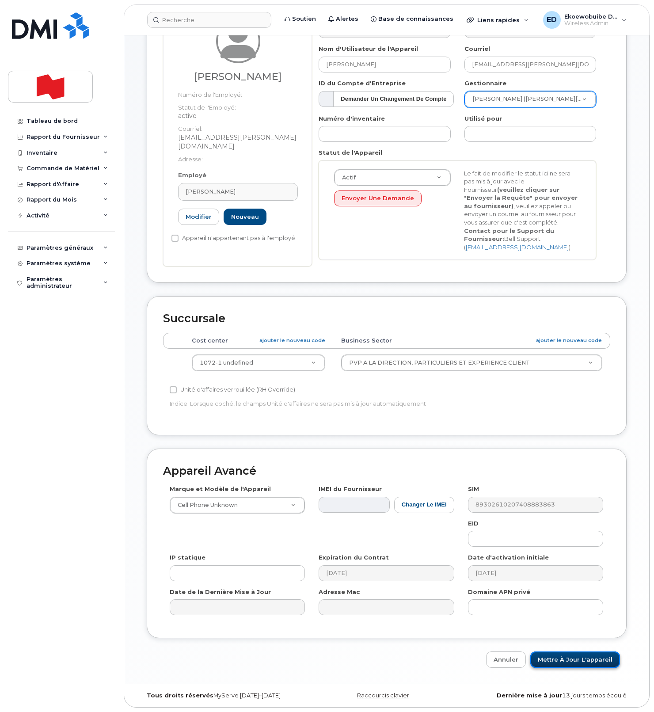
click at [560, 659] on input "Mettre à jour l'appareil" at bounding box center [575, 659] width 90 height 16
type input "Sauvegarde..."
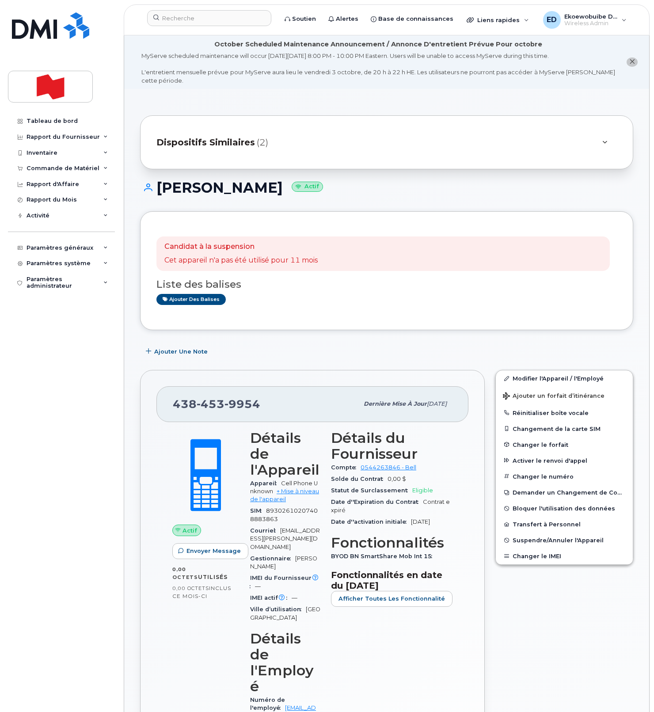
click at [258, 411] on div "[PHONE_NUMBER]" at bounding box center [266, 404] width 186 height 19
drag, startPoint x: 262, startPoint y: 406, endPoint x: 174, endPoint y: 403, distance: 87.5
click at [174, 403] on div "[PHONE_NUMBER]" at bounding box center [266, 404] width 186 height 19
copy span "[PHONE_NUMBER]"
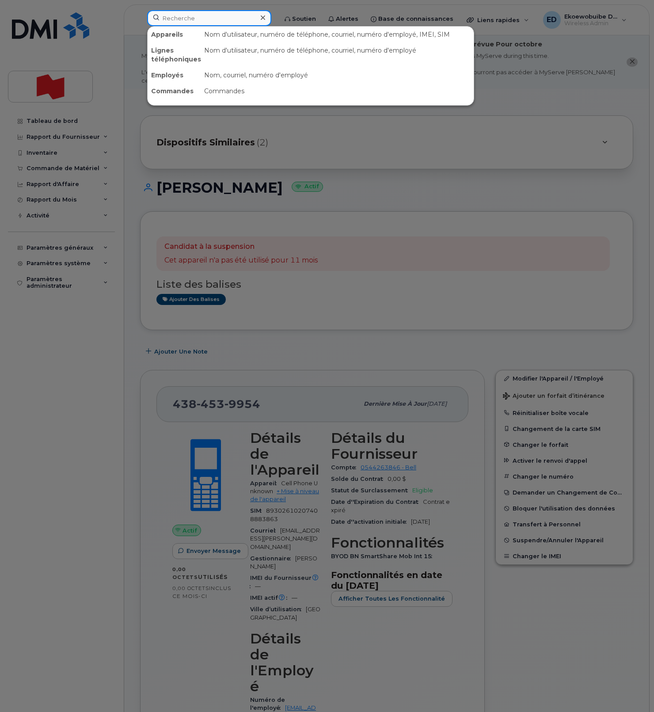
click at [185, 18] on input at bounding box center [209, 18] width 124 height 16
click at [265, 20] on icon at bounding box center [263, 17] width 4 height 7
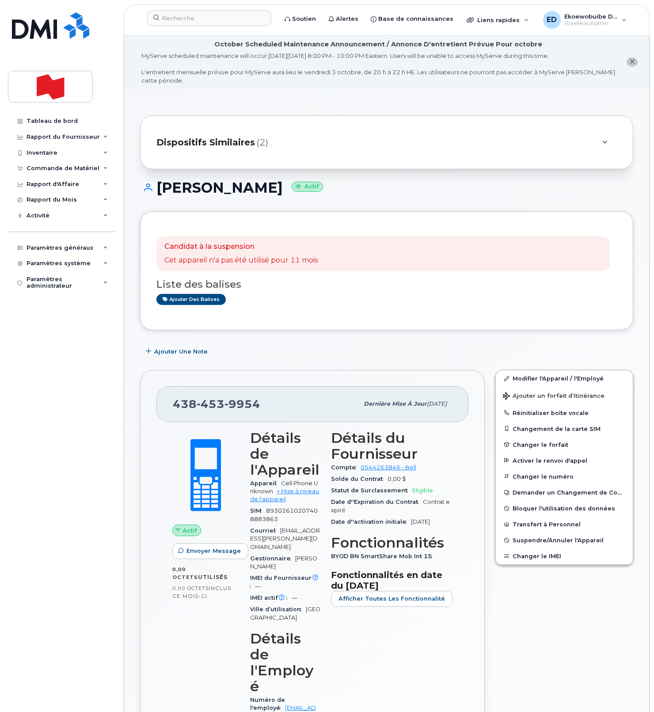
click at [362, 145] on div "Dispositifs Similaires (2)" at bounding box center [374, 142] width 436 height 21
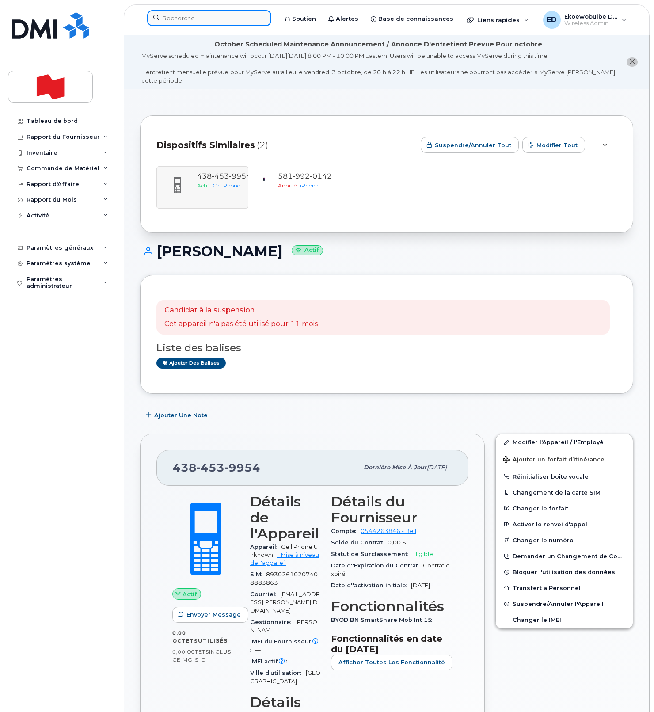
click at [214, 21] on input at bounding box center [209, 18] width 124 height 16
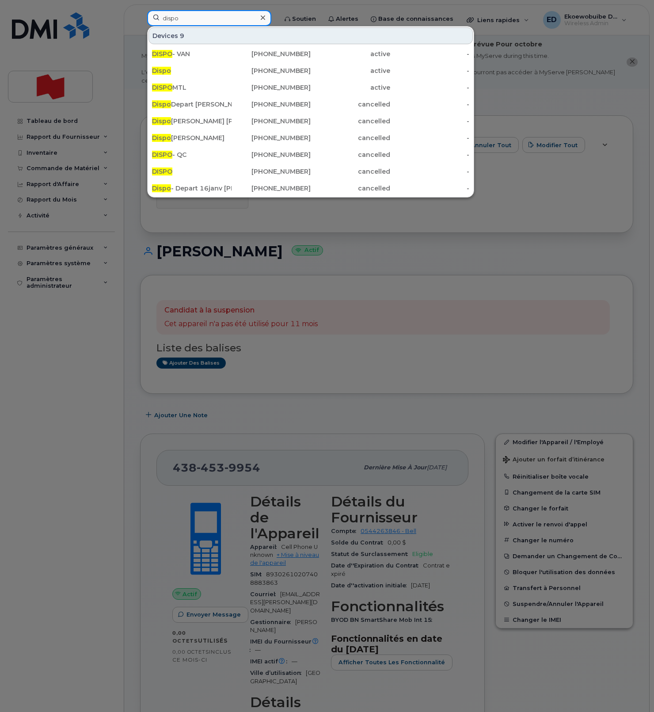
type input "dispo"
click at [265, 19] on icon at bounding box center [263, 17] width 4 height 4
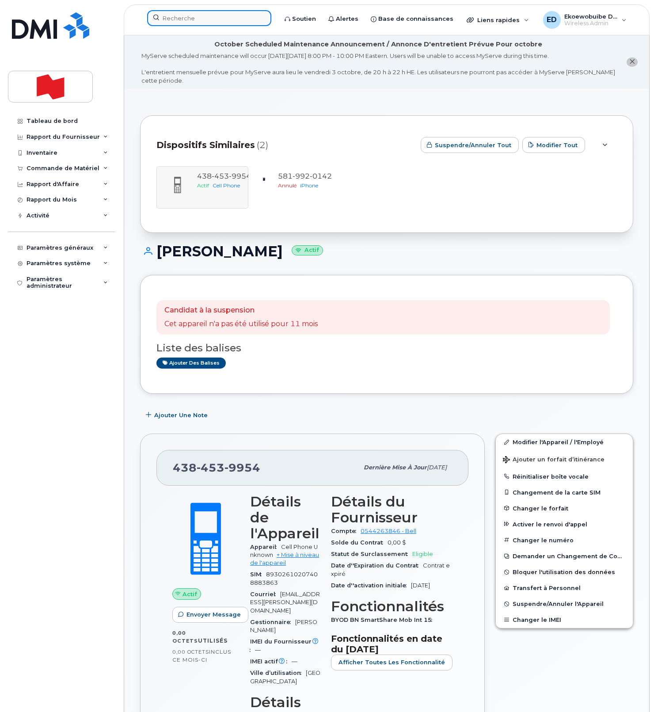
click at [194, 24] on input at bounding box center [209, 18] width 124 height 16
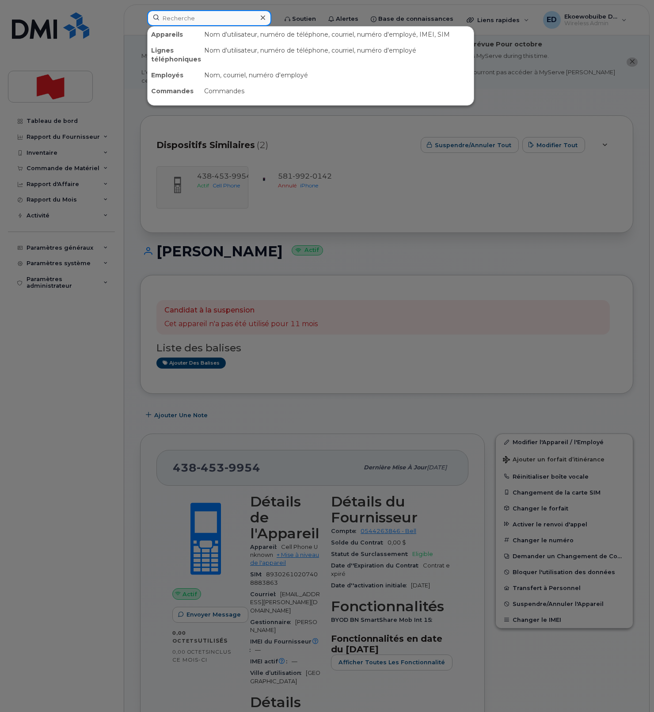
paste input "[PERSON_NAME]"
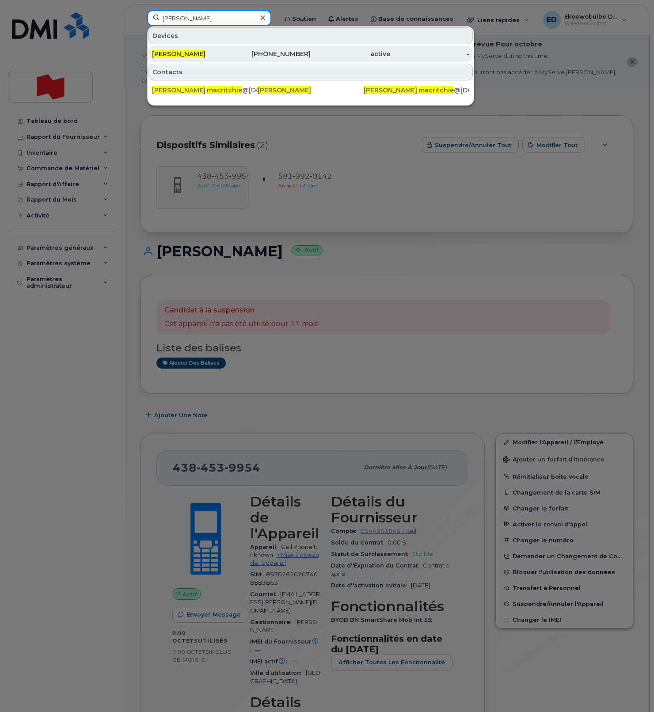
type input "[PERSON_NAME]"
click at [192, 55] on span "[PERSON_NAME]" at bounding box center [178, 54] width 53 height 8
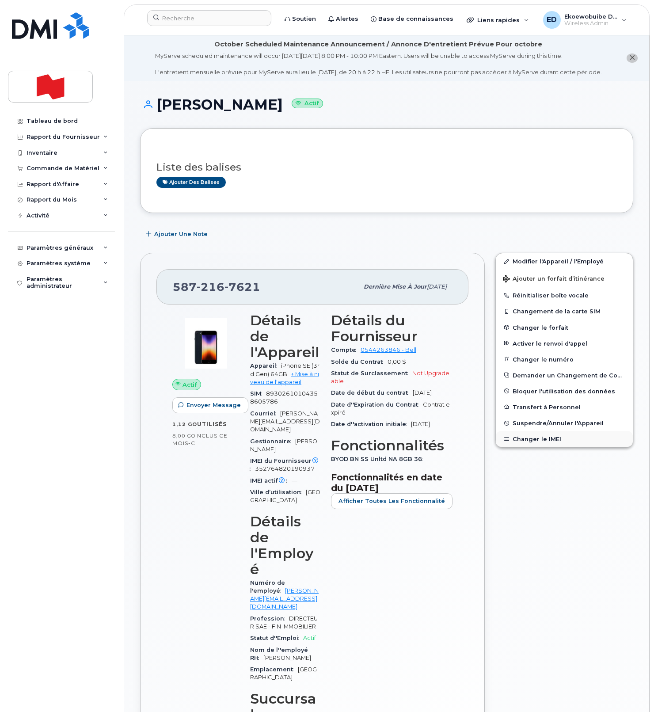
click at [531, 447] on button "Changer le IMEI" at bounding box center [564, 439] width 137 height 16
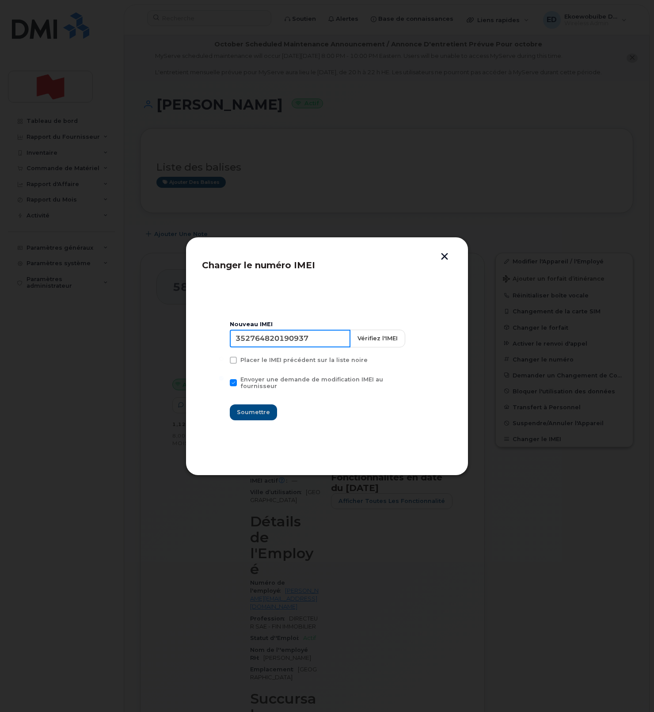
click at [307, 342] on input "352764820190937" at bounding box center [290, 339] width 121 height 18
click at [440, 256] on button "button" at bounding box center [444, 257] width 13 height 9
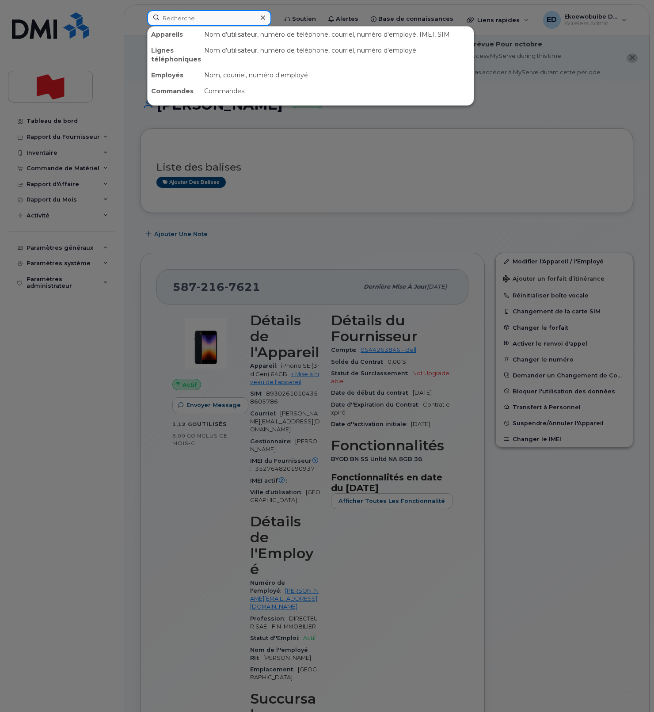
click at [191, 20] on input at bounding box center [209, 18] width 124 height 16
paste input "4383344464"
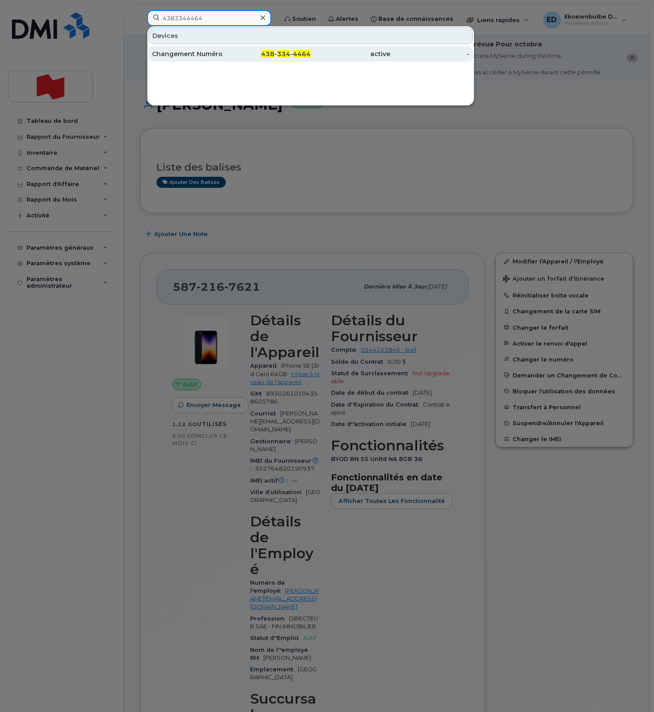
type input "4383344464"
click at [192, 58] on div "Changement Numéro" at bounding box center [192, 53] width 80 height 9
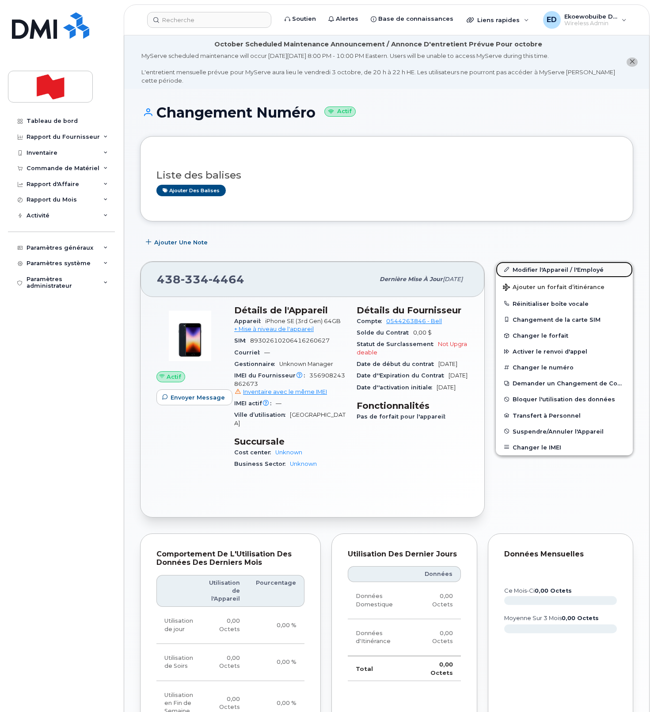
click at [523, 272] on link "Modifier l'Appareil / l'Employé" at bounding box center [564, 270] width 137 height 16
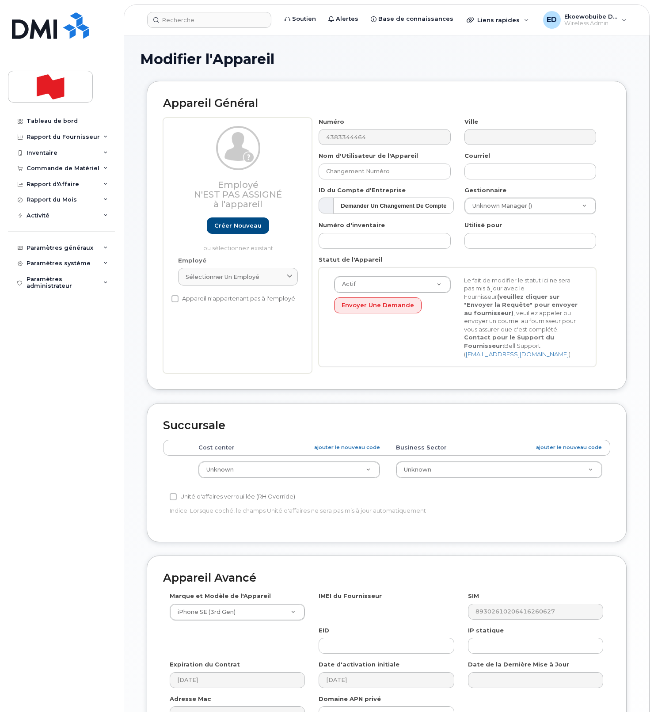
select select "22916206"
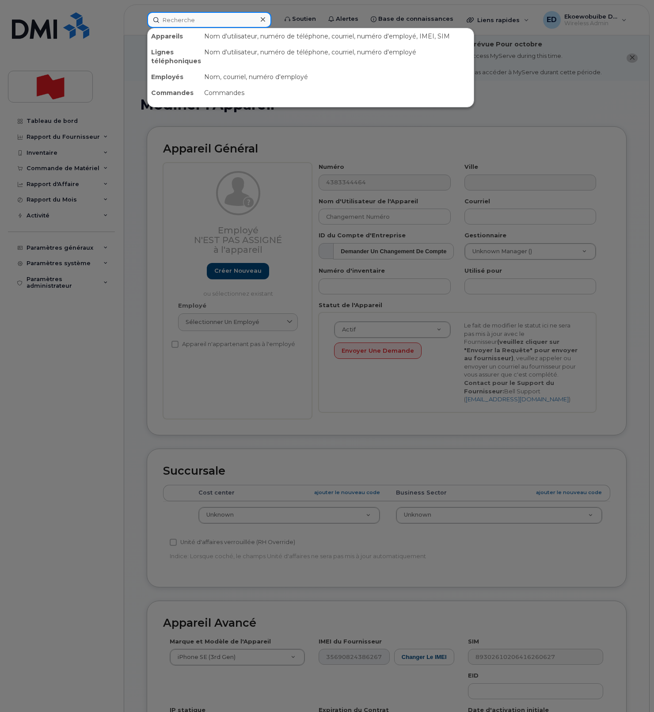
click at [196, 20] on input at bounding box center [209, 20] width 124 height 16
paste input "Abhimanyu Pandey"
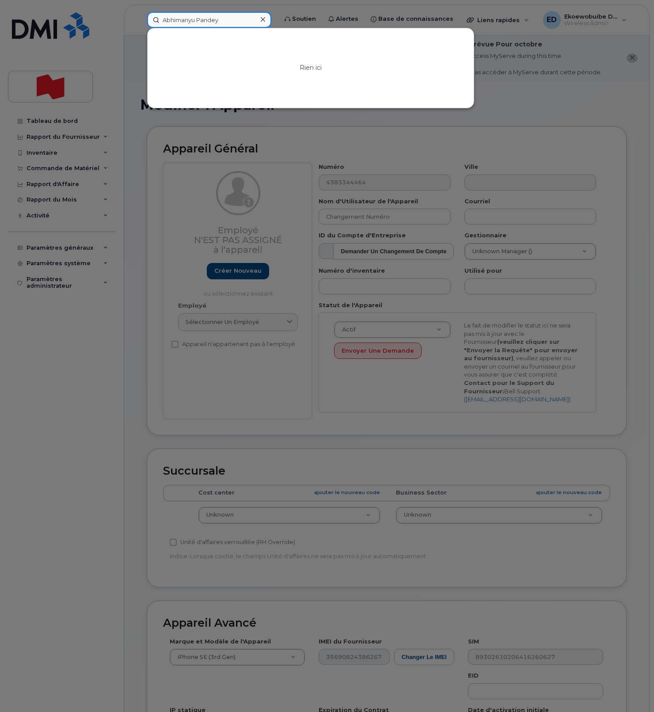
type input "Abhimanyu Pandey"
click at [265, 21] on icon at bounding box center [263, 19] width 4 height 7
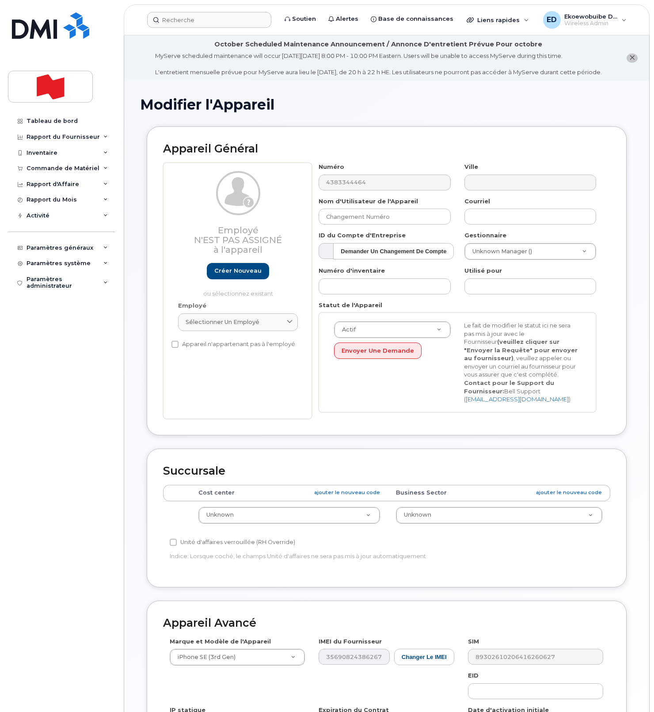
click at [233, 289] on div "Employé N'est pas assigné à l'appareil Créer nouveau ou sélectionnez existant" at bounding box center [238, 234] width 120 height 126
click at [237, 279] on link "Créer nouveau" at bounding box center [238, 271] width 62 height 16
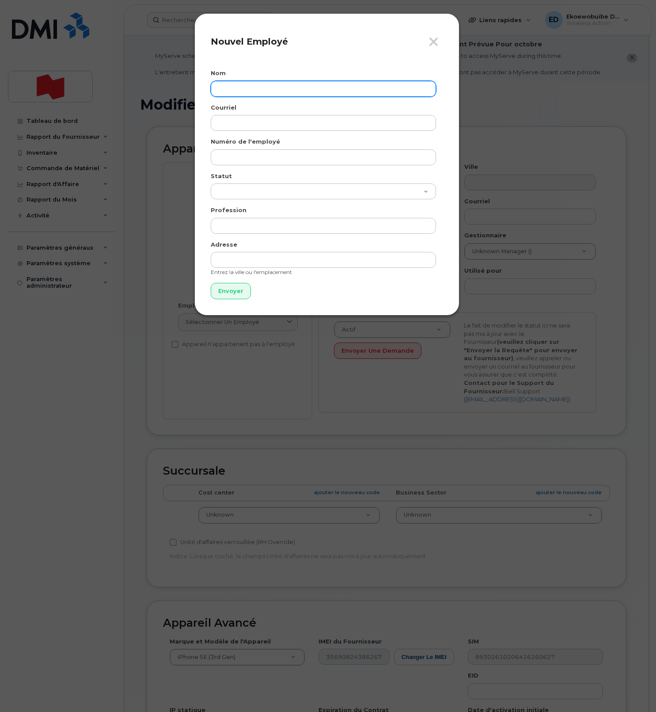
click at [241, 87] on input "text" at bounding box center [323, 89] width 225 height 16
paste input "Abhimanyu Pandey"
type input "Abhimanyu Pandey"
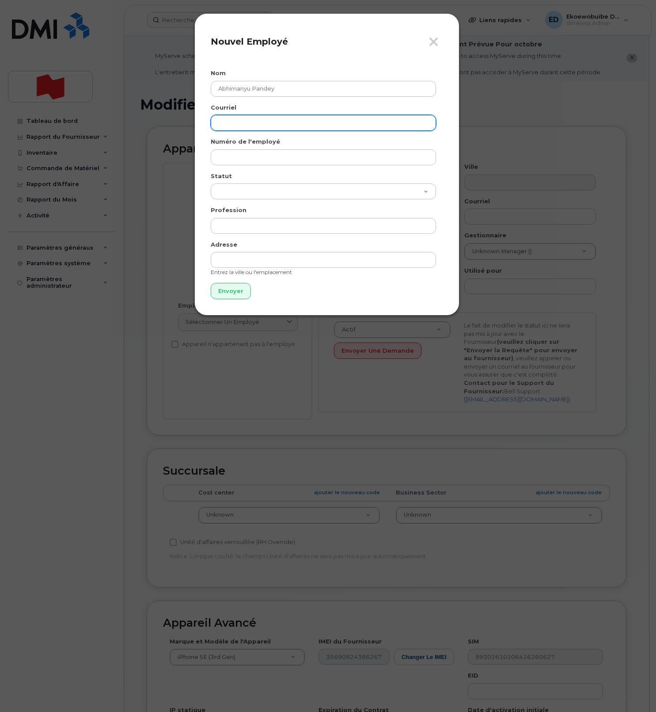
click at [251, 121] on input "email" at bounding box center [323, 123] width 225 height 16
paste input "abhimanyu.pandey@nbc.ca"
type input "abhimanyu.pandey@nbc.ca"
click at [241, 148] on div "Numéro de l'employé" at bounding box center [327, 151] width 232 height 28
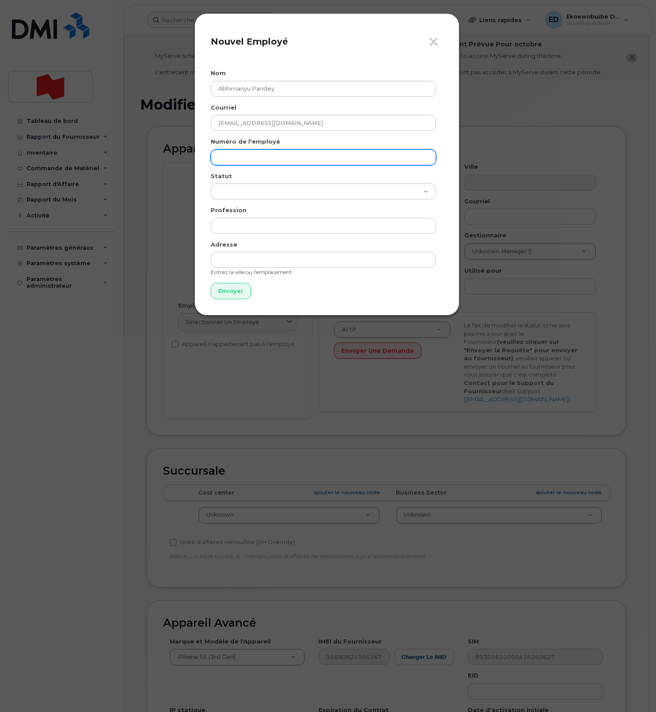
click at [240, 154] on input "text" at bounding box center [323, 157] width 225 height 16
paste input "abhimanyu.pandey@nbc.ca"
type input "abhimanyu.pandey@nbc.ca"
click at [222, 292] on input "Envoyer" at bounding box center [231, 291] width 40 height 16
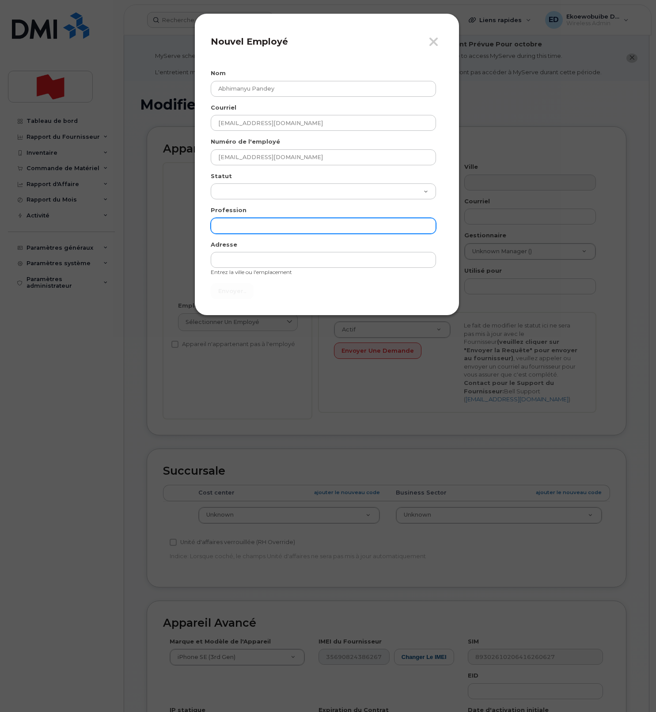
type input "Envoyer"
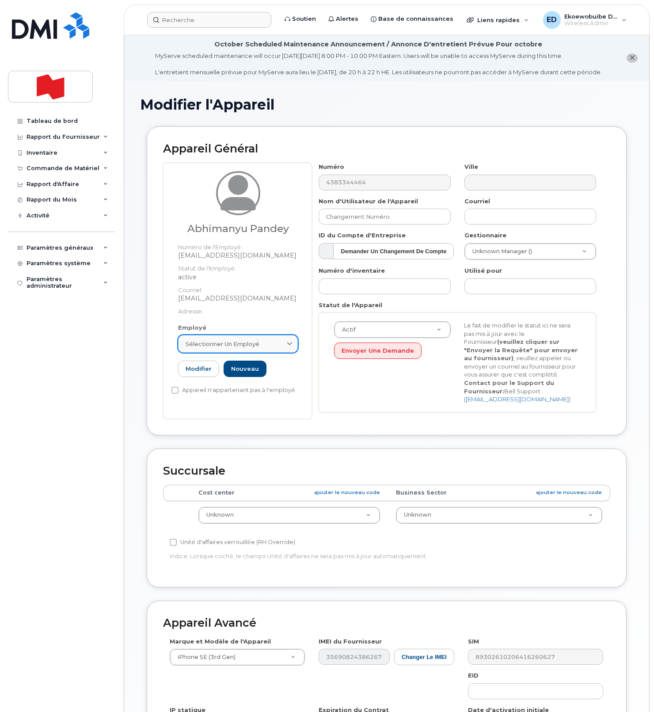
click at [271, 348] on div "Sélectionner un employé" at bounding box center [238, 344] width 105 height 8
paste input "abhimanyu.pandey@nbc.ca"
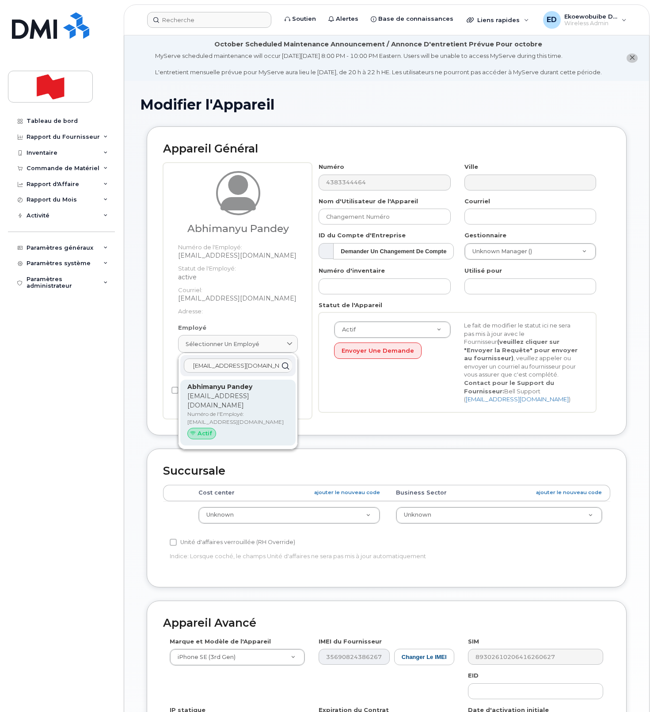
type input "[EMAIL_ADDRESS][DOMAIN_NAME]"
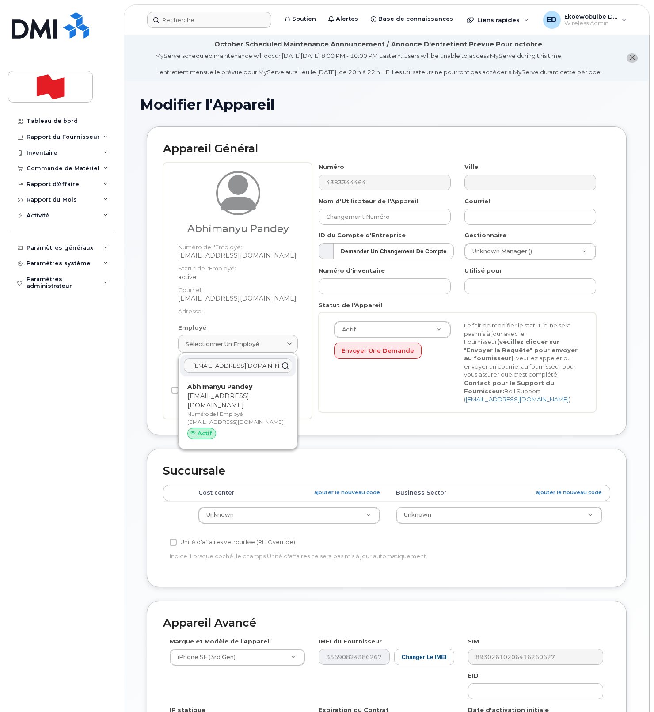
click at [223, 406] on p "[EMAIL_ADDRESS][DOMAIN_NAME]" at bounding box center [237, 400] width 101 height 19
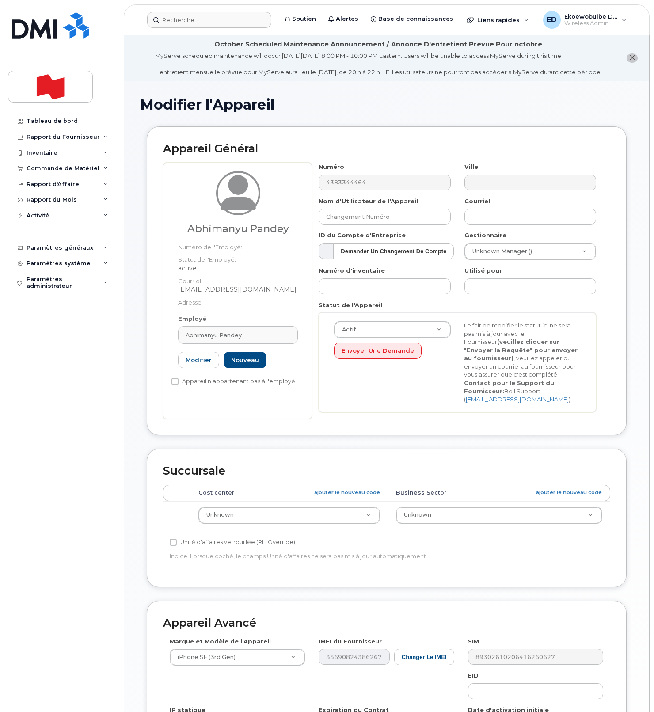
type input "[EMAIL_ADDRESS][DOMAIN_NAME]"
type input "Abhimanyu Pandey"
type input "[EMAIL_ADDRESS][DOMAIN_NAME]"
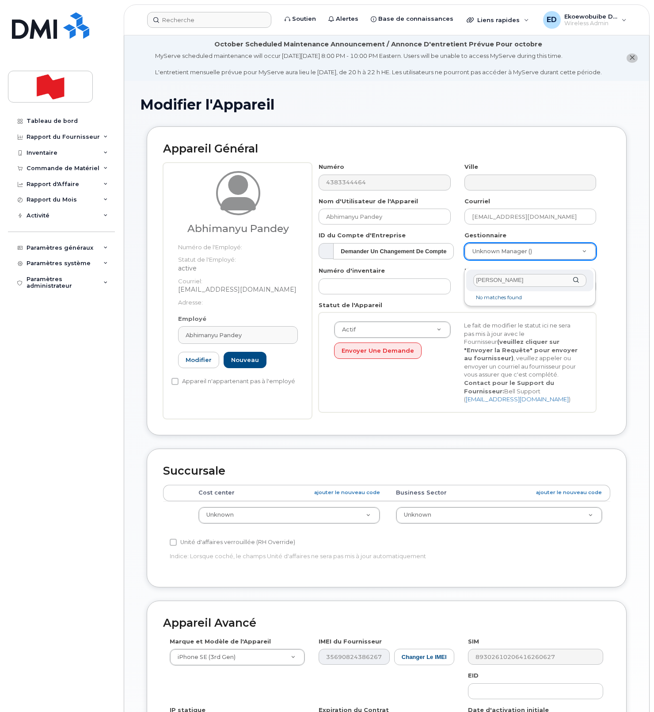
drag, startPoint x: 533, startPoint y: 280, endPoint x: 459, endPoint y: 278, distance: 74.7
click at [459, 278] on body "Soutien Alertes Base de connaissances Liens rapides Suspendre/Supprimer l’appar…" at bounding box center [327, 432] width 654 height 864
paste input "himanshu.wadhwa@nbc.c"
type input "himanshu.wadhwa@nbc.ca"
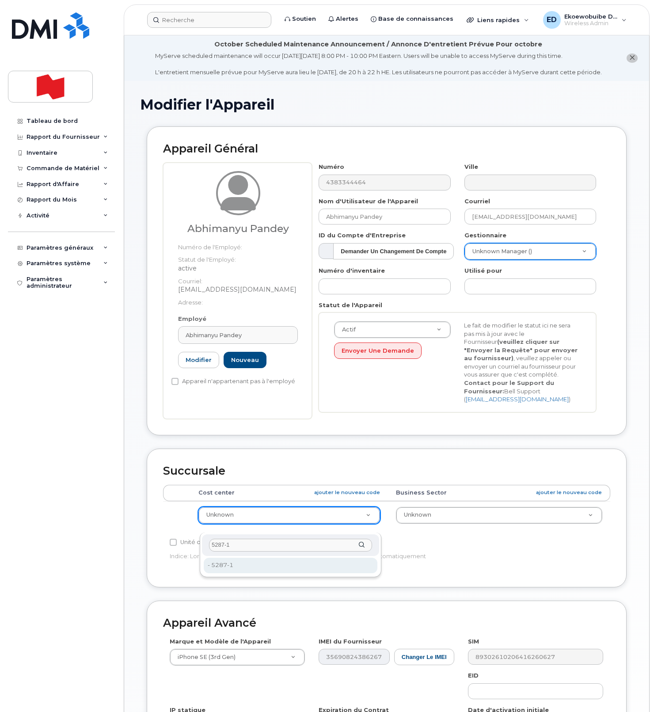
type input "5287-1"
type input "36132963"
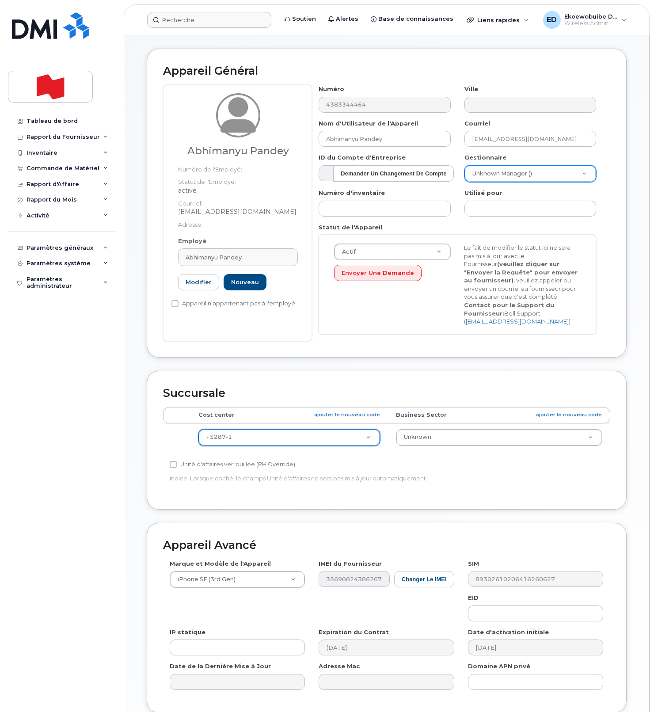
scroll to position [162, 0]
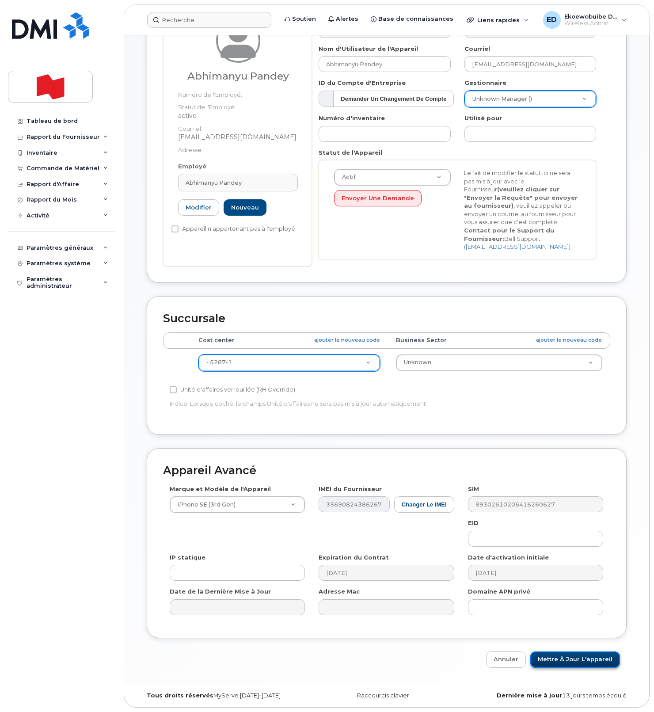
click at [570, 659] on input "Mettre à jour l'appareil" at bounding box center [575, 659] width 90 height 16
type input "Sauvegarde..."
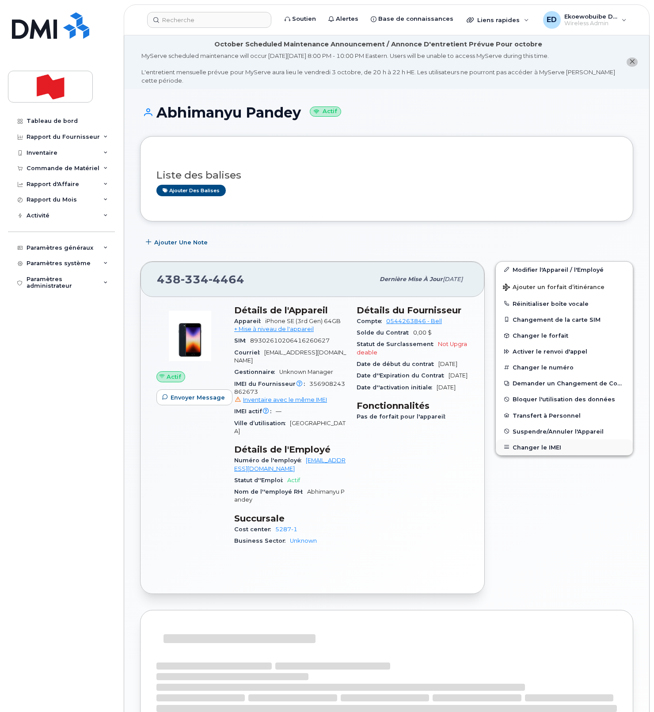
click at [526, 448] on button "Changer le IMEI" at bounding box center [564, 447] width 137 height 16
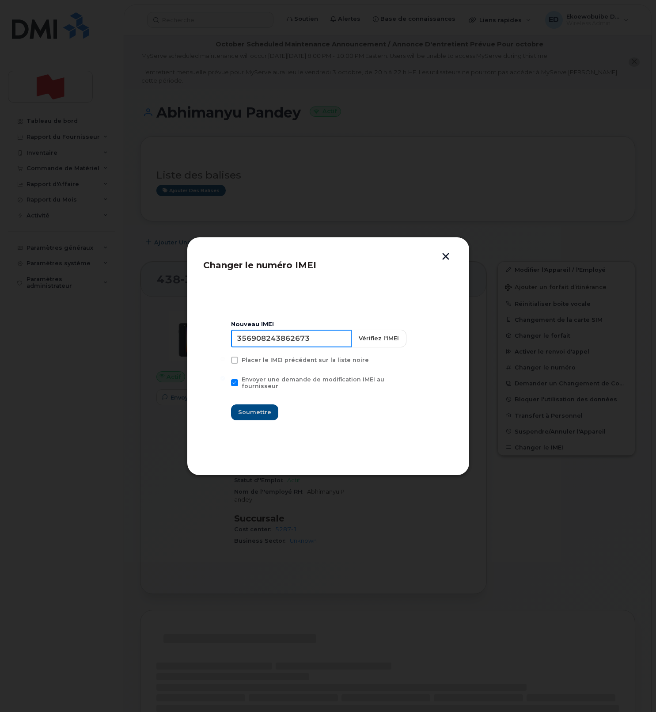
click at [294, 344] on input "356908243862673" at bounding box center [291, 339] width 121 height 18
type input "354216331404669"
drag, startPoint x: 254, startPoint y: 411, endPoint x: 324, endPoint y: 347, distance: 94.4
click at [254, 411] on span "Soumettre" at bounding box center [254, 412] width 33 height 8
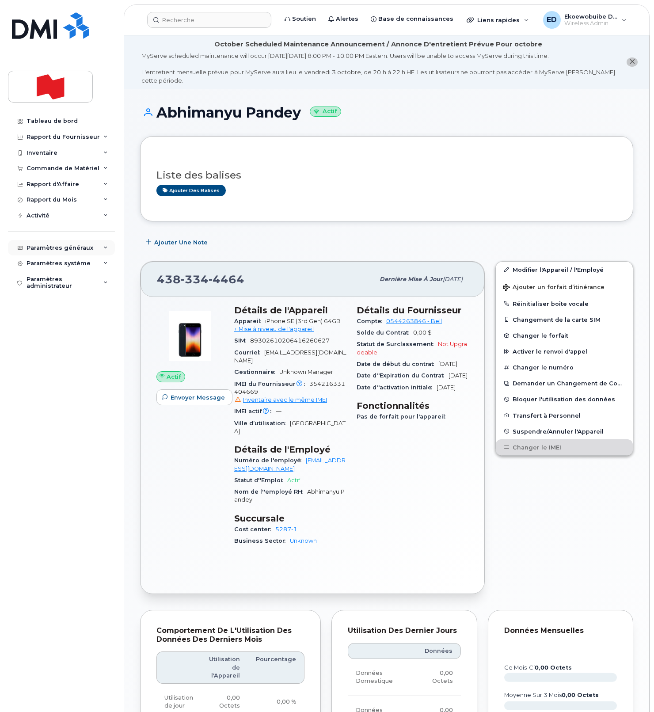
click at [100, 250] on div "Paramètres généraux" at bounding box center [61, 248] width 107 height 16
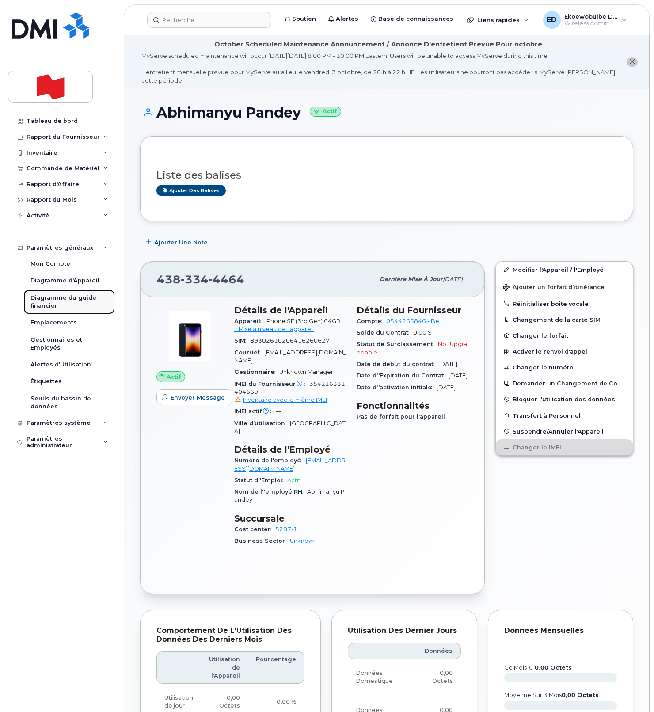
click at [49, 307] on div "Diagramme du guide financier" at bounding box center [68, 302] width 77 height 16
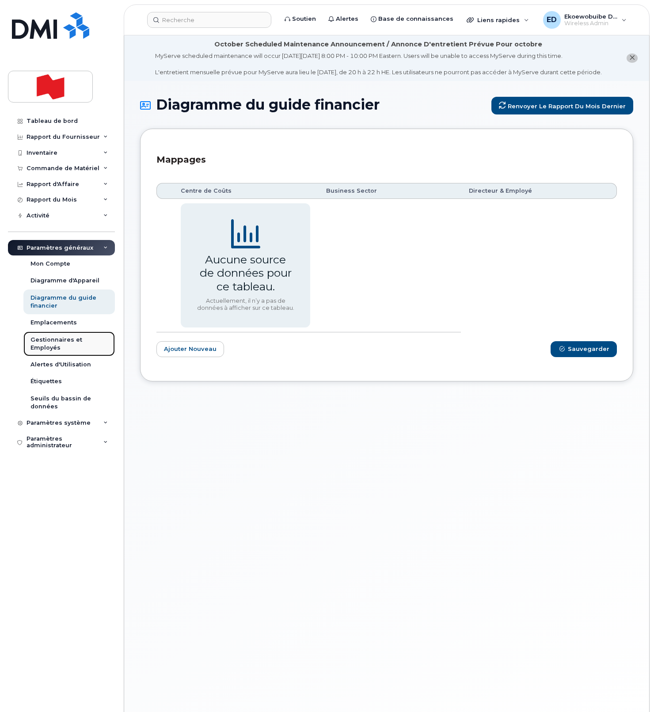
click at [49, 343] on div "Gestionnaires et Employés" at bounding box center [68, 344] width 77 height 16
click at [57, 346] on div "Gestionnaires et Employés" at bounding box center [68, 344] width 77 height 16
click at [38, 344] on div "Gestionnaires et Employés" at bounding box center [68, 344] width 77 height 16
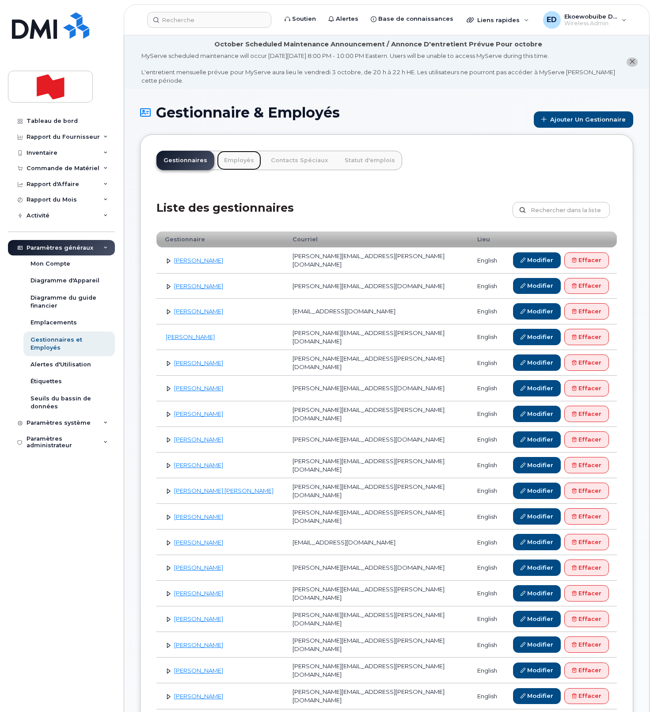
click at [229, 167] on link "Employés" at bounding box center [239, 160] width 44 height 19
click at [233, 163] on link "Employés" at bounding box center [239, 160] width 44 height 19
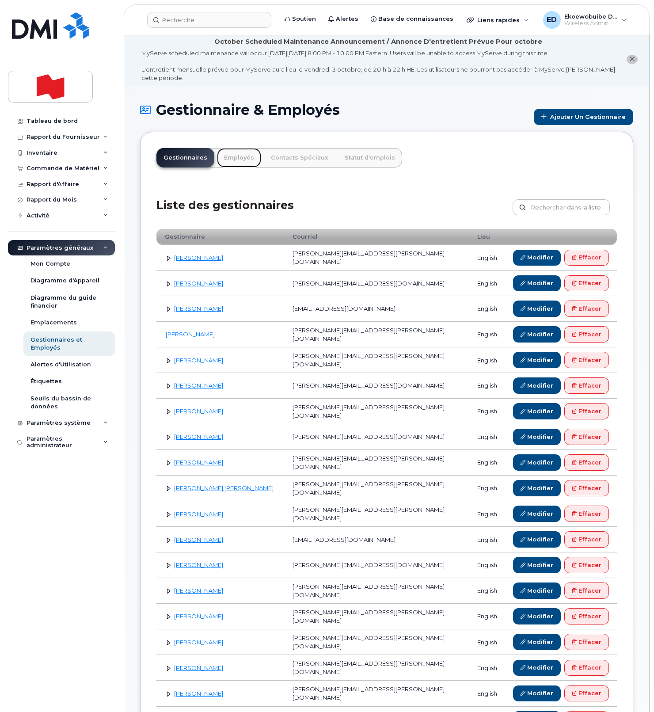
scroll to position [4, 0]
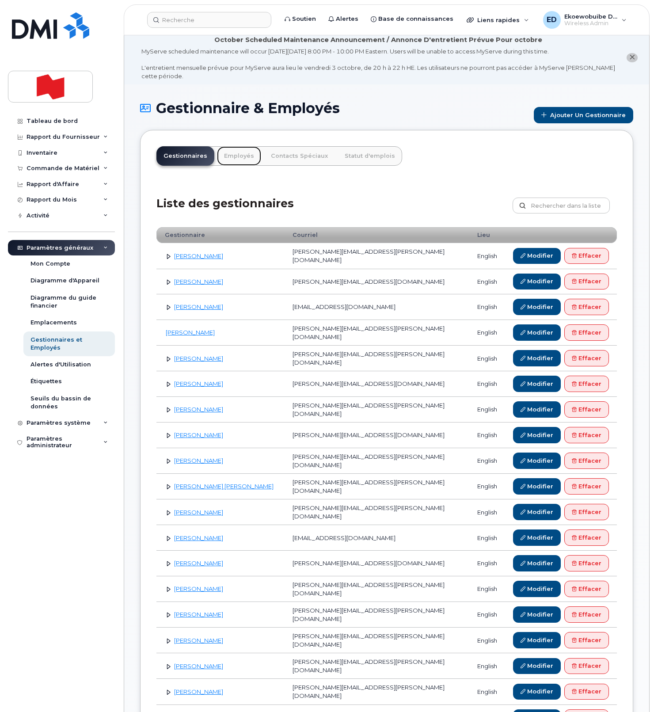
click at [231, 157] on link "Employés" at bounding box center [239, 155] width 44 height 19
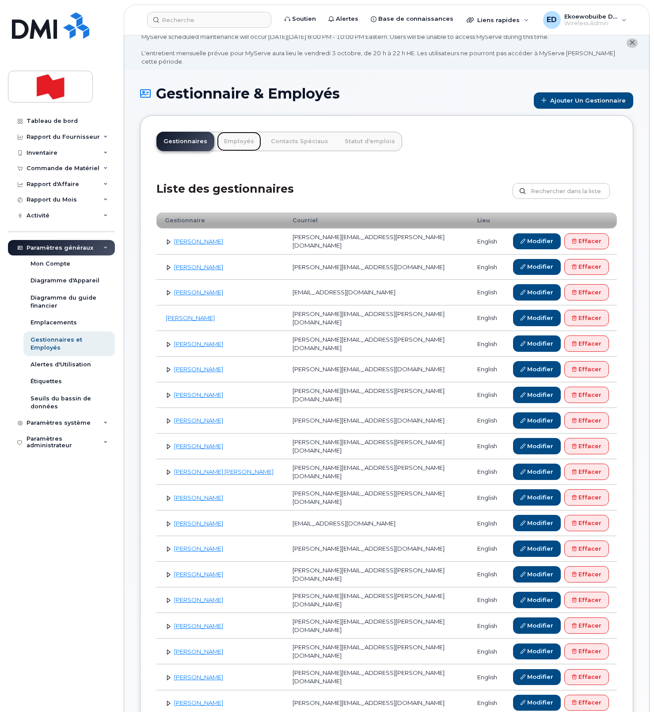
scroll to position [28, 0]
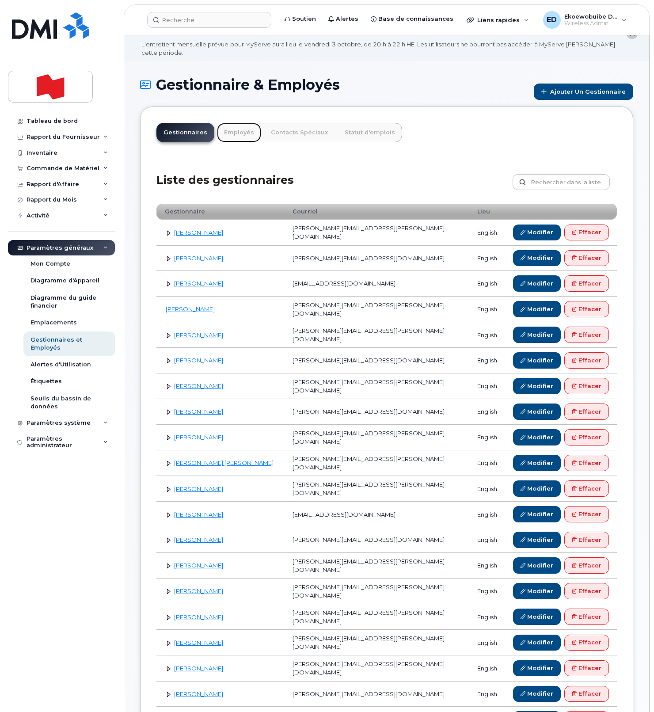
click at [231, 133] on link "Employés" at bounding box center [239, 132] width 44 height 19
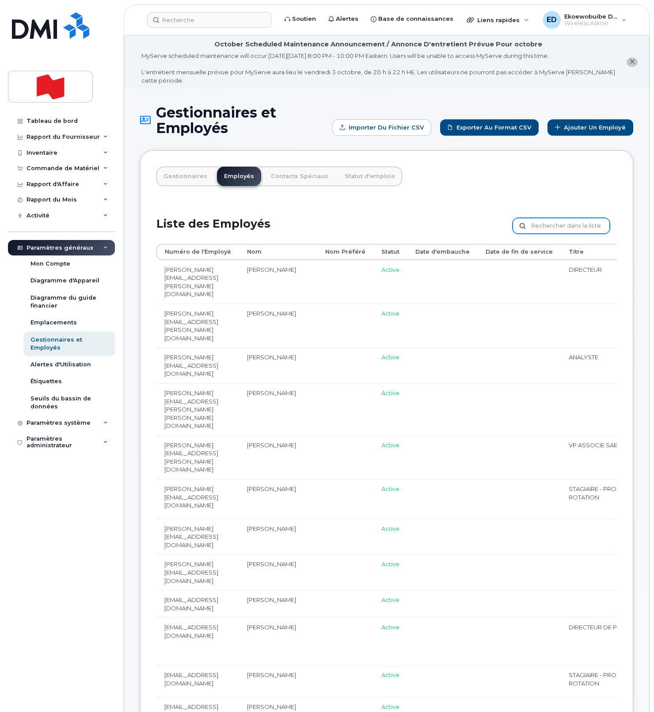
click at [551, 228] on input "text" at bounding box center [560, 226] width 97 height 16
paste input "[EMAIL_ADDRESS][PERSON_NAME][DOMAIN_NAME]"
type input "[EMAIL_ADDRESS][PERSON_NAME][DOMAIN_NAME]"
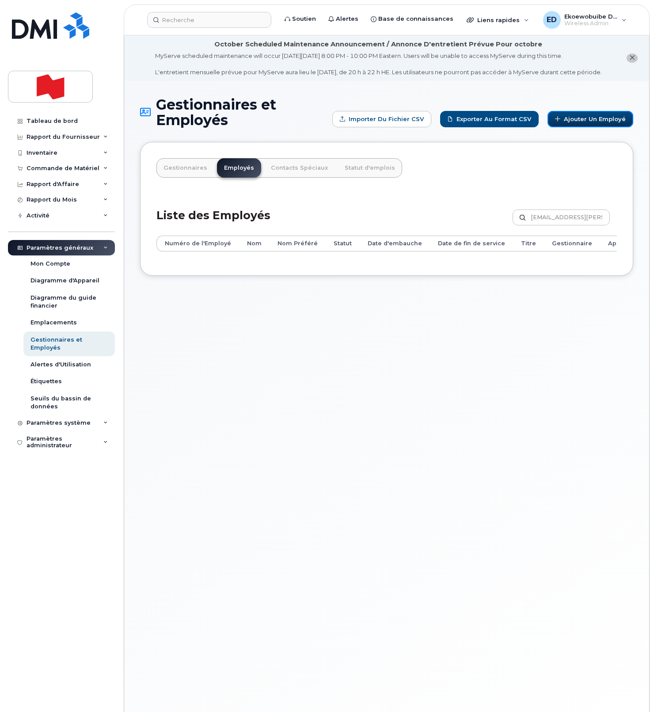
drag, startPoint x: 577, startPoint y: 128, endPoint x: 589, endPoint y: 141, distance: 17.8
click at [577, 127] on link "Ajouter un Employé" at bounding box center [590, 119] width 86 height 16
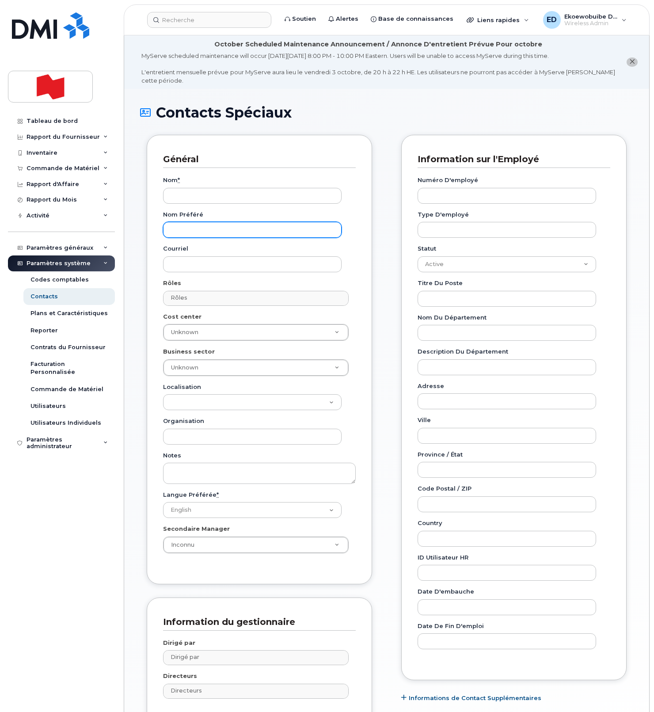
click at [194, 232] on input "Nom préféré" at bounding box center [252, 230] width 178 height 16
paste input "himanshu.wadhwa@nbc.ca"
type input "himanshu.wadhwa@nbc.ca"
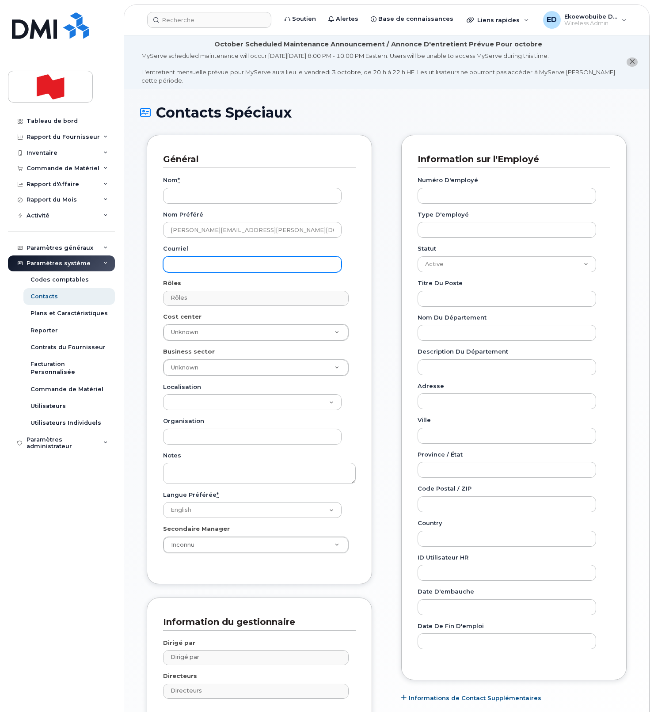
click at [194, 262] on input "Courriel" at bounding box center [252, 264] width 178 height 16
paste input "himanshu.wadhwa@nbc.ca"
type input "himanshu.wadhwa@nbc.ca"
click at [451, 195] on input "Numéro d'employé" at bounding box center [506, 196] width 178 height 16
paste input "himanshu.wadhwa@nbc.ca"
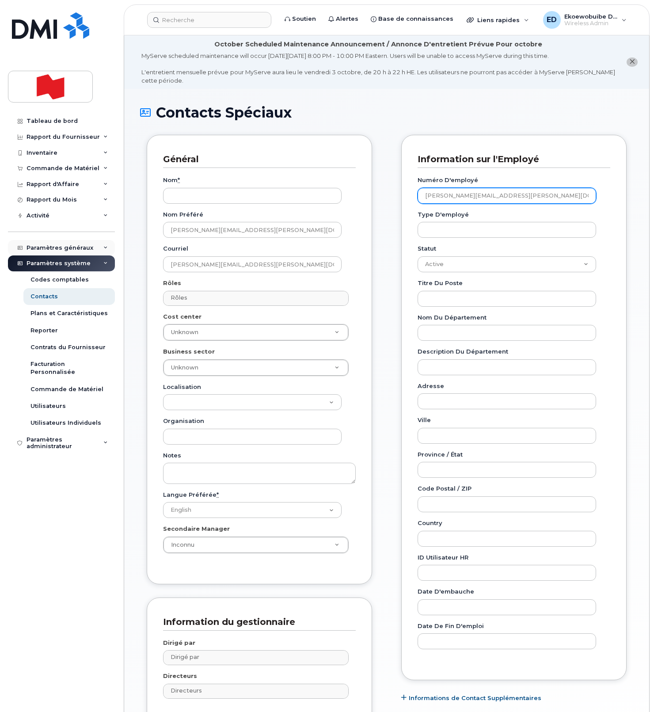
type input "himanshu.wadhwa@nbc.ca"
click at [193, 196] on input "Nom *" at bounding box center [252, 196] width 178 height 16
paste input "Himanshu Wadhwa"
type input "Himanshu Wadhwa"
click at [209, 299] on input "text" at bounding box center [256, 298] width 177 height 12
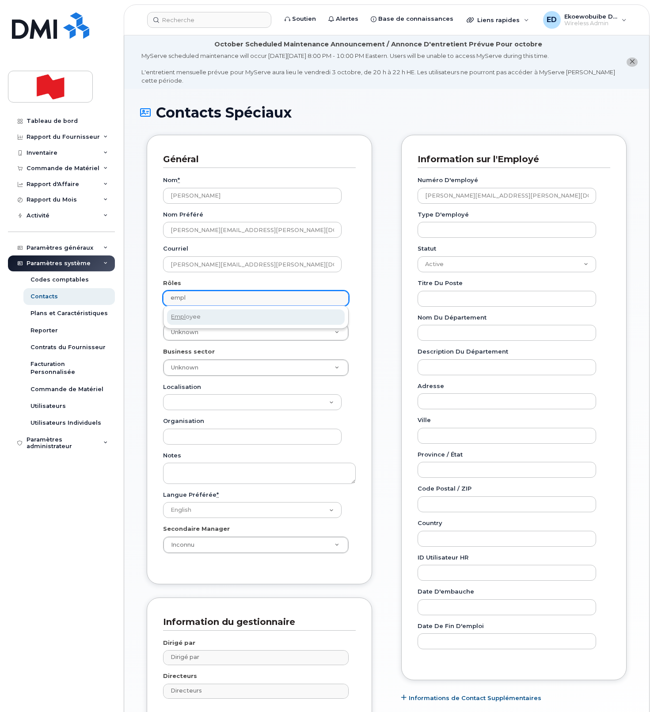
type input "empl"
drag, startPoint x: 198, startPoint y: 316, endPoint x: 207, endPoint y: 313, distance: 8.9
select select "16"
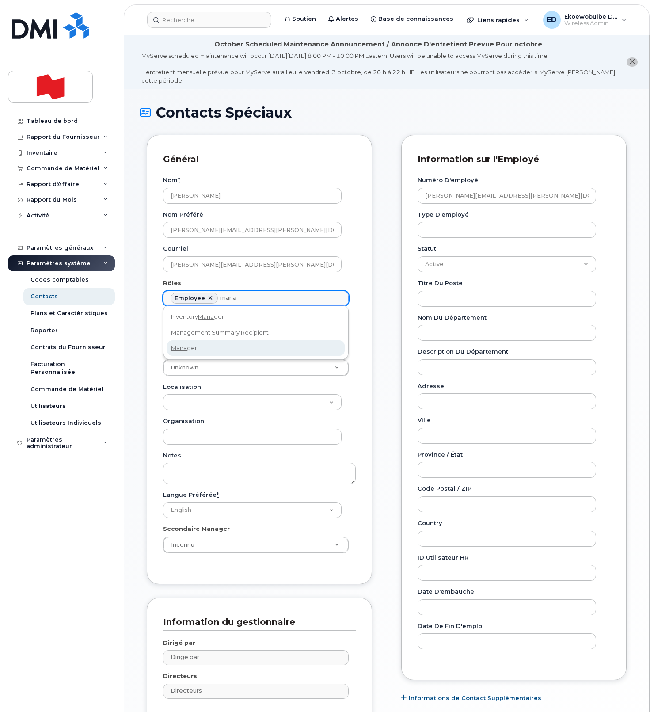
type input "mana"
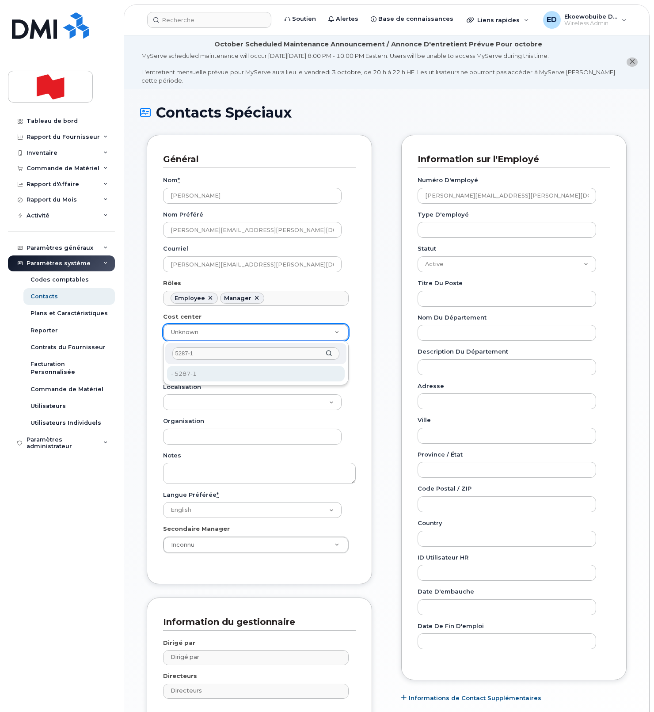
type input "5287-1"
type input "36132963"
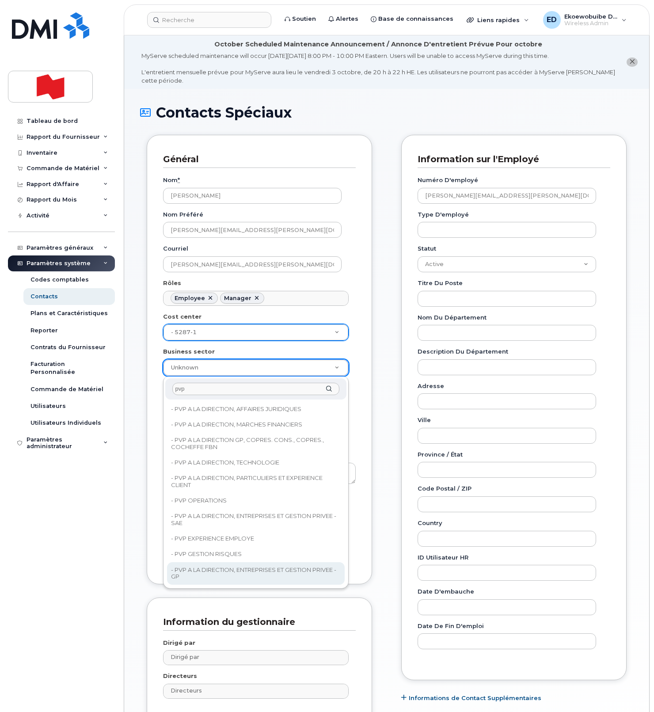
type input "pvp"
type input "22917083"
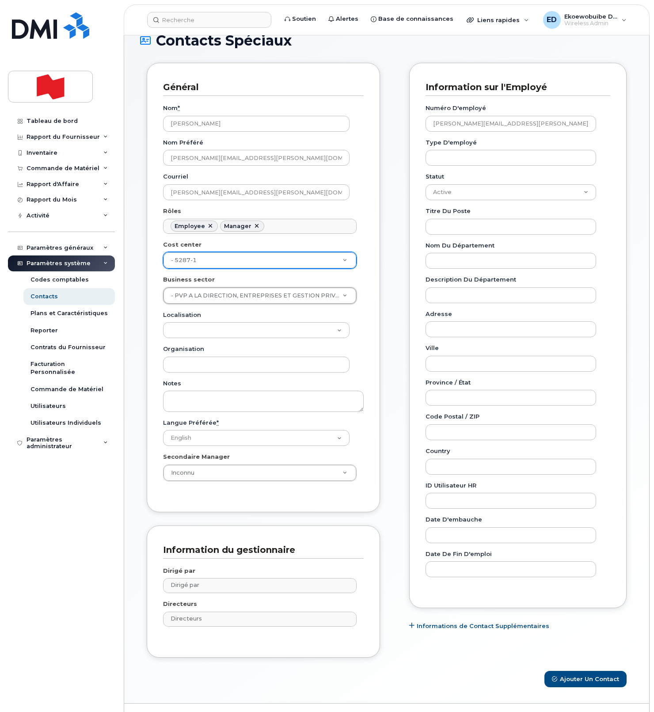
scroll to position [65, 0]
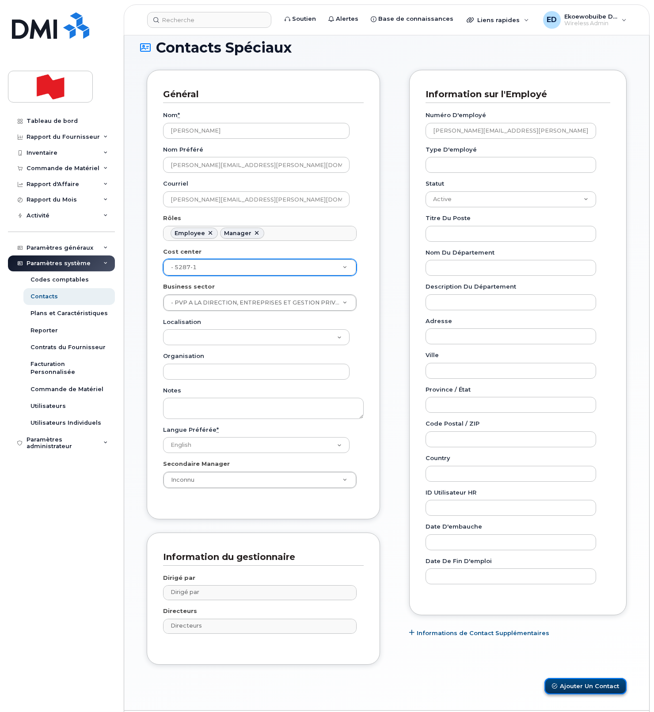
click at [583, 684] on button "Ajouter un Contact" at bounding box center [585, 686] width 82 height 16
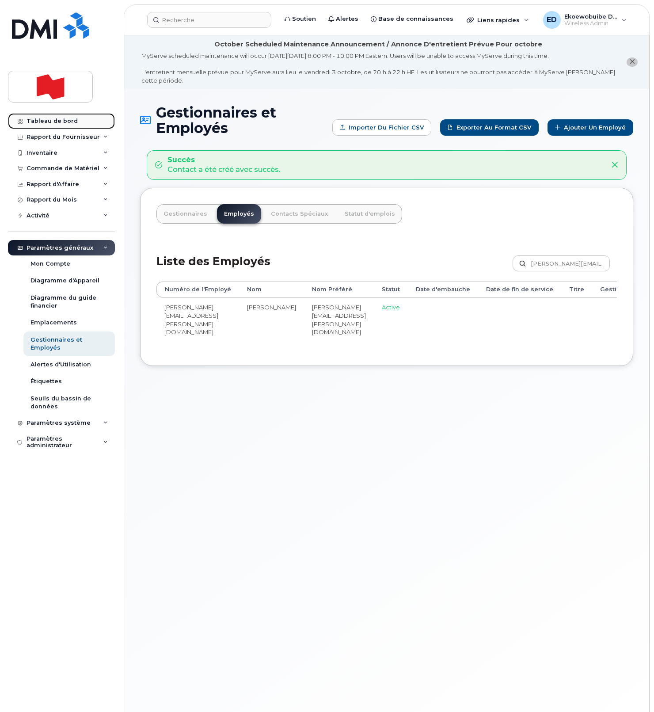
click at [52, 125] on link "Tableau de bord" at bounding box center [61, 121] width 107 height 16
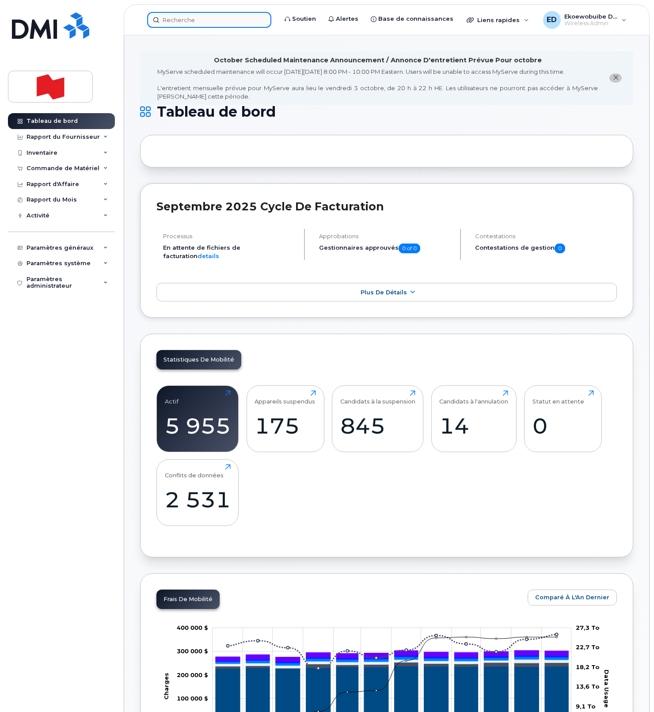
click at [199, 22] on input at bounding box center [209, 20] width 124 height 16
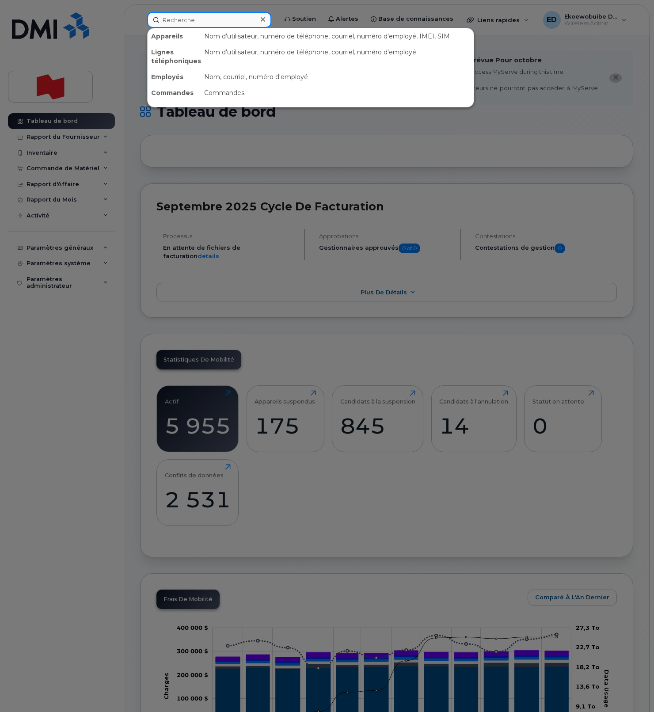
paste input "[EMAIL_ADDRESS][DOMAIN_NAME]"
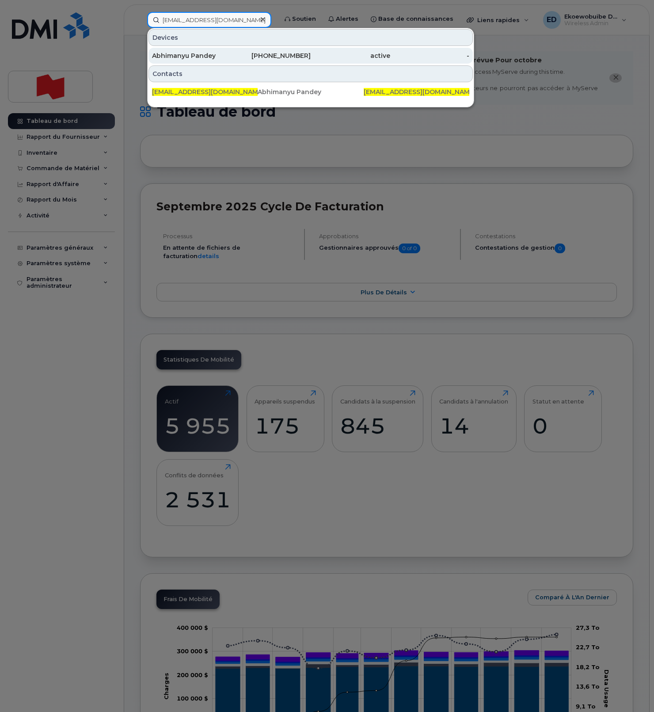
type input "[EMAIL_ADDRESS][DOMAIN_NAME]"
click at [203, 58] on div "Abhimanyu Pandey" at bounding box center [192, 55] width 80 height 9
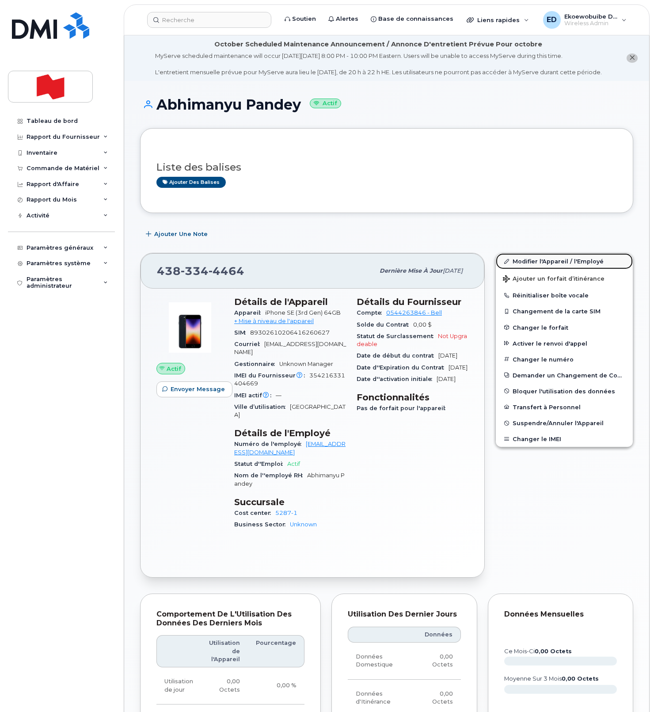
click at [521, 269] on link "Modifier l'Appareil / l'Employé" at bounding box center [564, 261] width 137 height 16
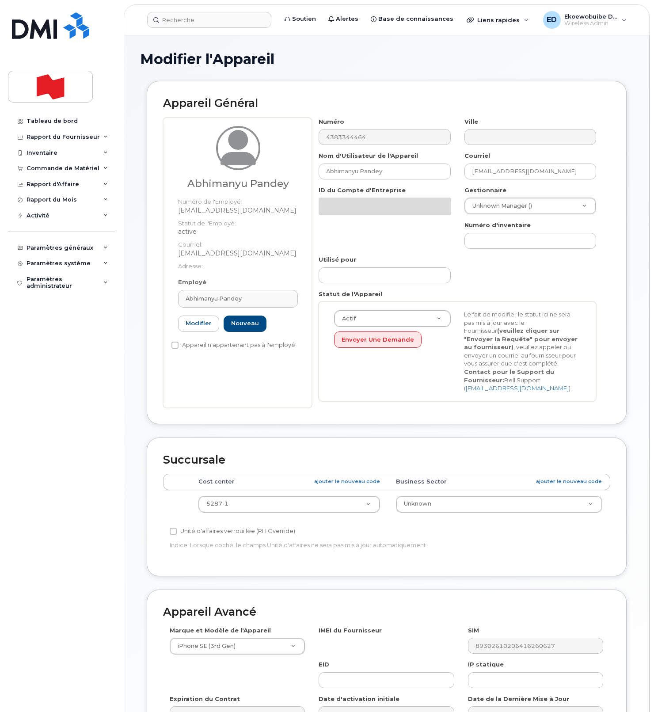
select select "22916206"
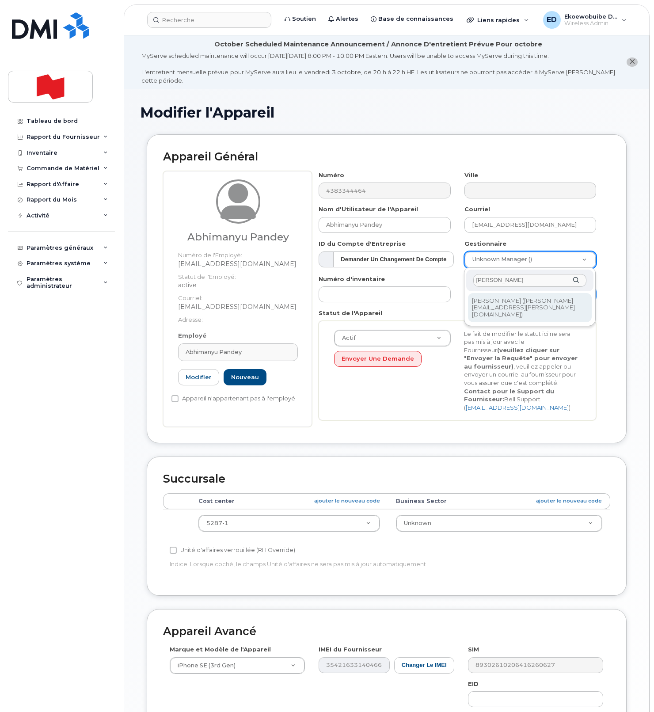
type input "[PERSON_NAME]"
type input "3013633"
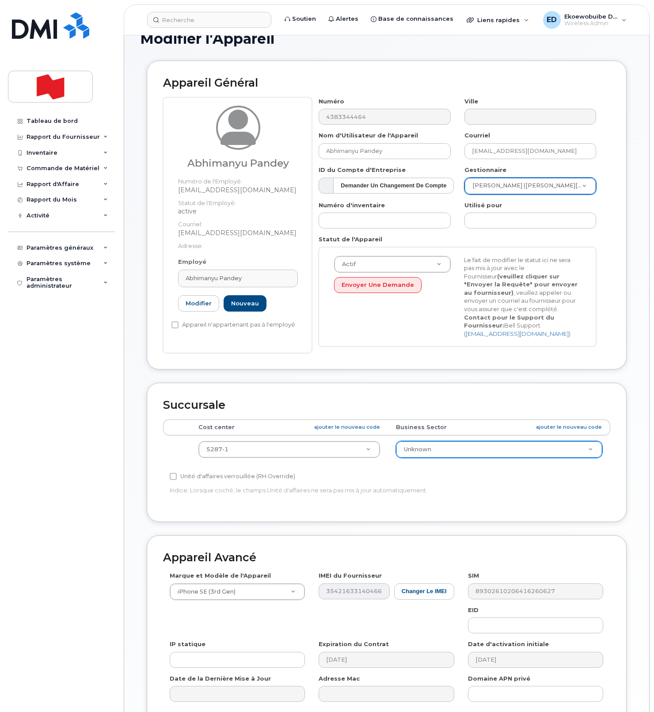
scroll to position [162, 0]
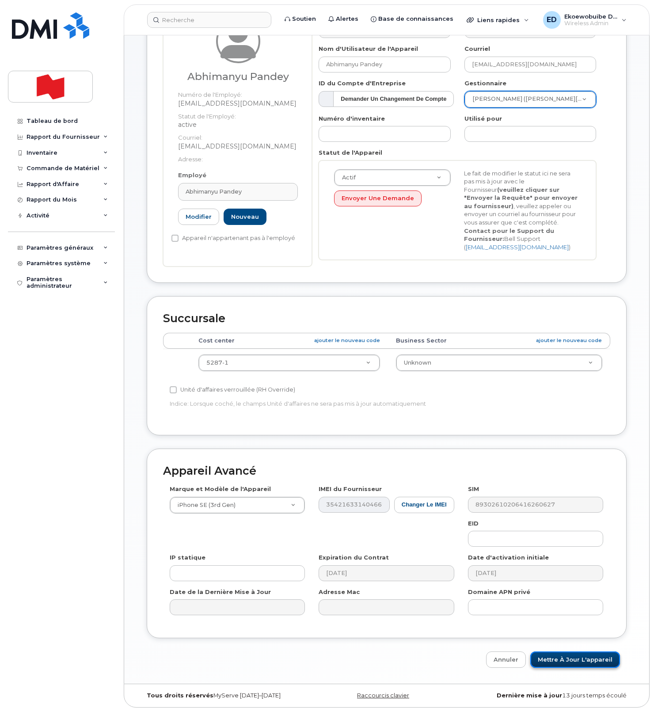
click at [577, 657] on input "Mettre à jour l'appareil" at bounding box center [575, 659] width 90 height 16
type input "Sauvegarde..."
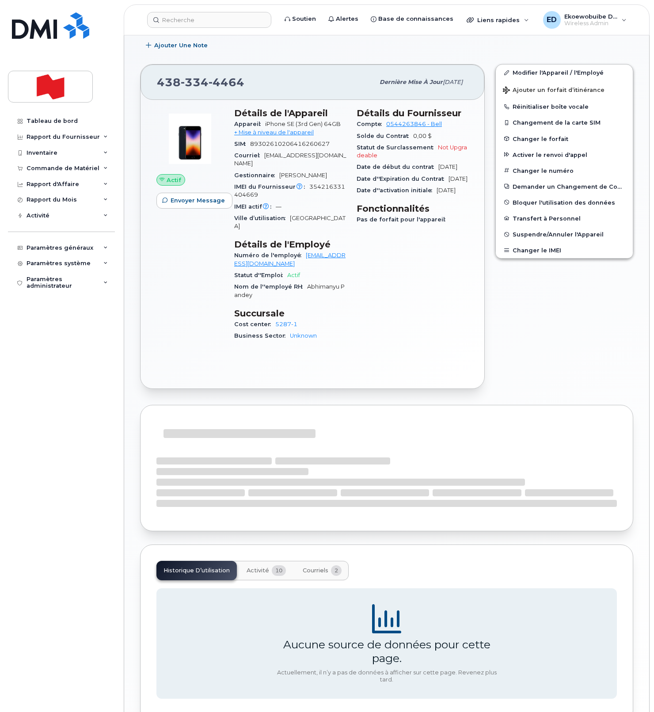
scroll to position [237, 0]
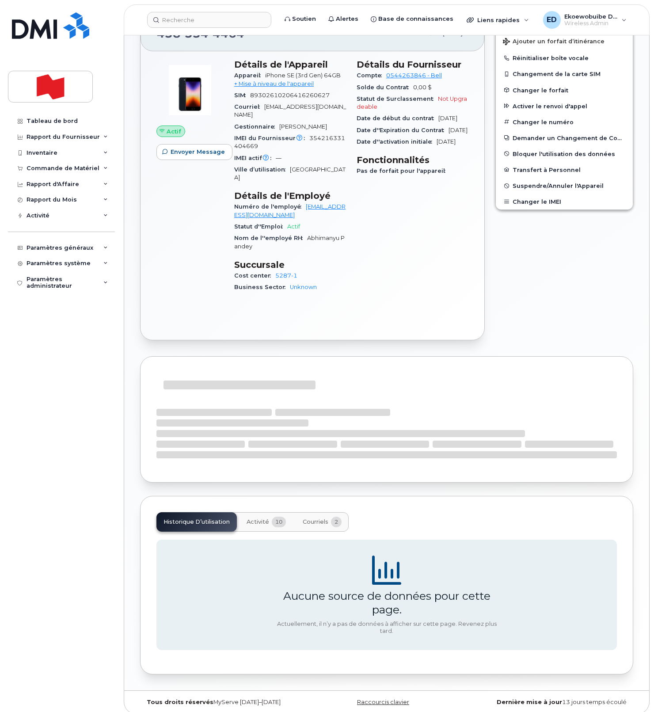
click at [265, 518] on span "Activité" at bounding box center [258, 521] width 23 height 7
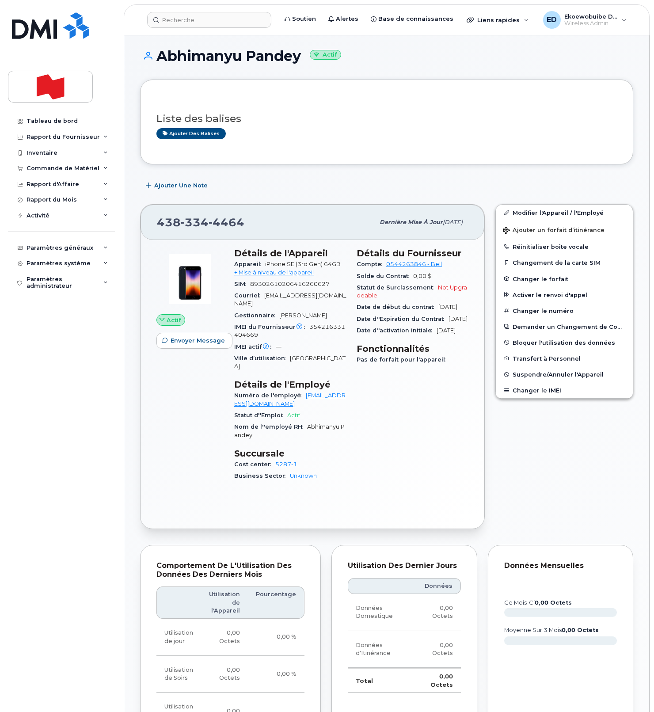
scroll to position [0, 0]
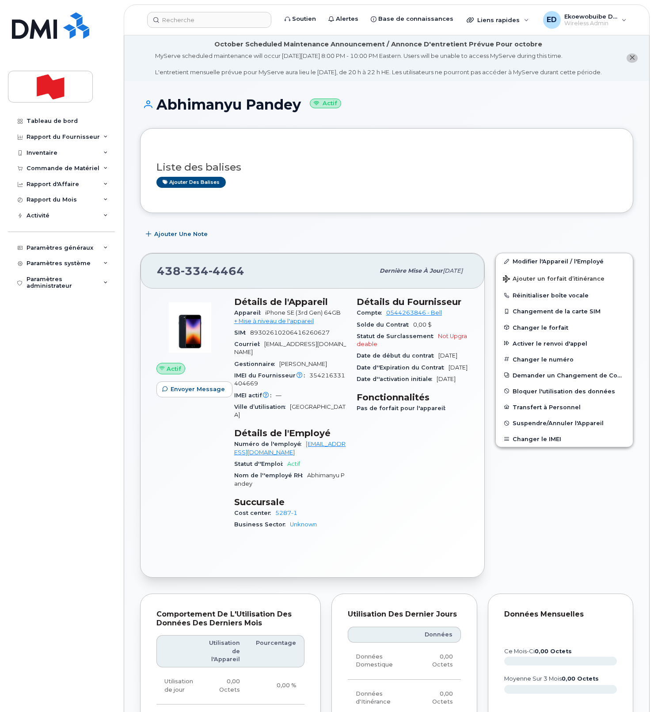
click at [431, 128] on div "Abhimanyu Pandey Actif" at bounding box center [386, 112] width 493 height 31
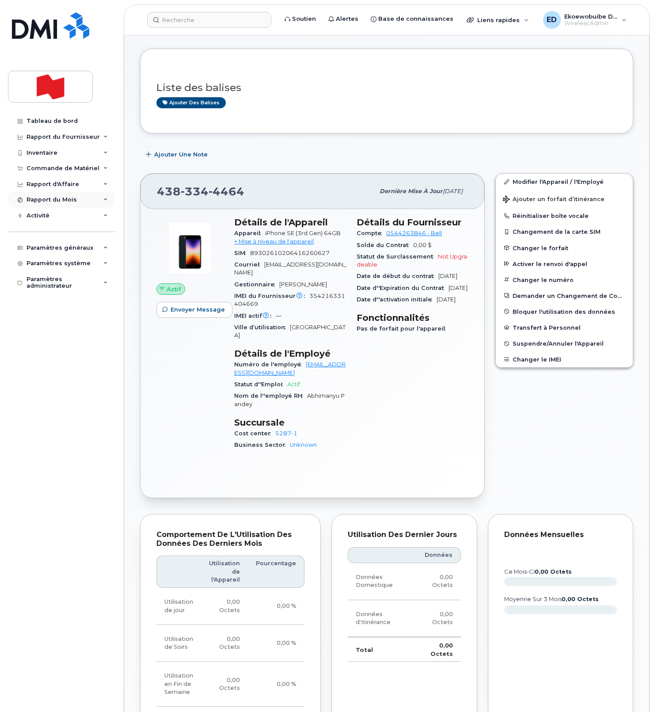
scroll to position [96, 0]
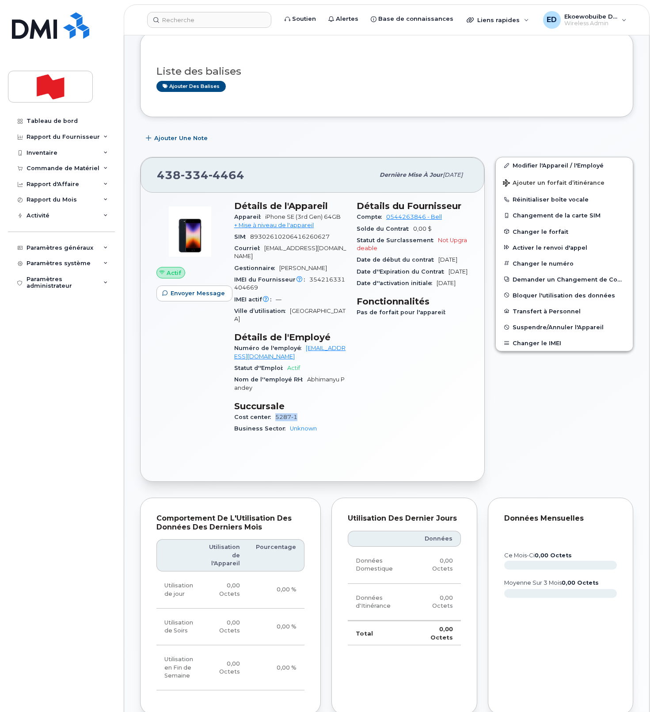
drag, startPoint x: 306, startPoint y: 408, endPoint x: 275, endPoint y: 408, distance: 30.5
click at [275, 411] on div "Cost center 5287-1" at bounding box center [290, 416] width 112 height 11
copy link "5287-1"
click at [194, 17] on input at bounding box center [209, 20] width 124 height 16
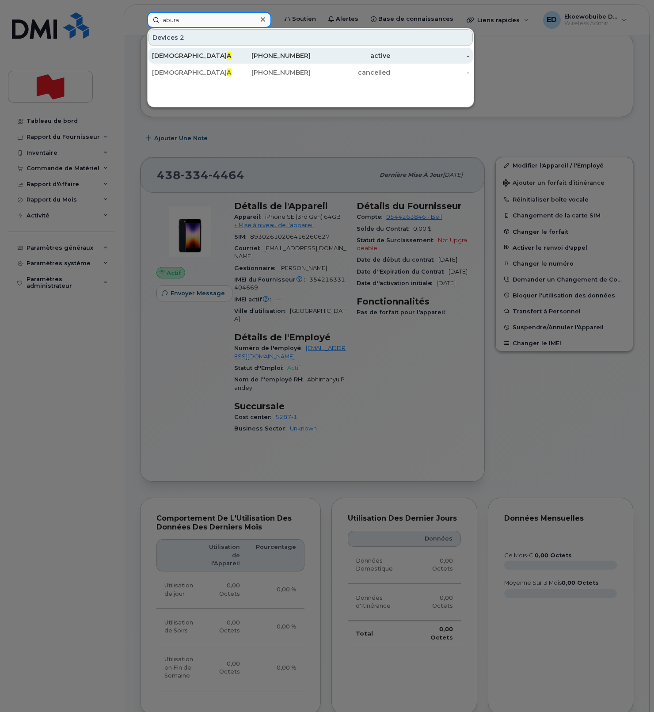
type input "abura"
click at [227, 55] on span "Abura" at bounding box center [236, 56] width 19 height 8
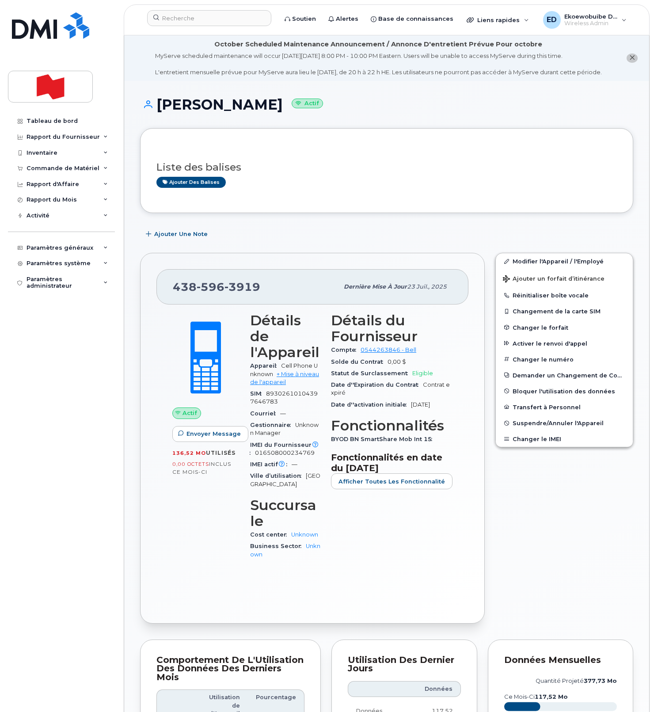
drag, startPoint x: 268, startPoint y: 293, endPoint x: 262, endPoint y: 301, distance: 9.8
click at [267, 294] on div "[PHONE_NUMBER]" at bounding box center [256, 286] width 166 height 19
drag, startPoint x: 268, startPoint y: 295, endPoint x: 175, endPoint y: 292, distance: 93.3
click at [175, 292] on div "[PHONE_NUMBER]" at bounding box center [256, 286] width 166 height 19
copy span "[PHONE_NUMBER]"
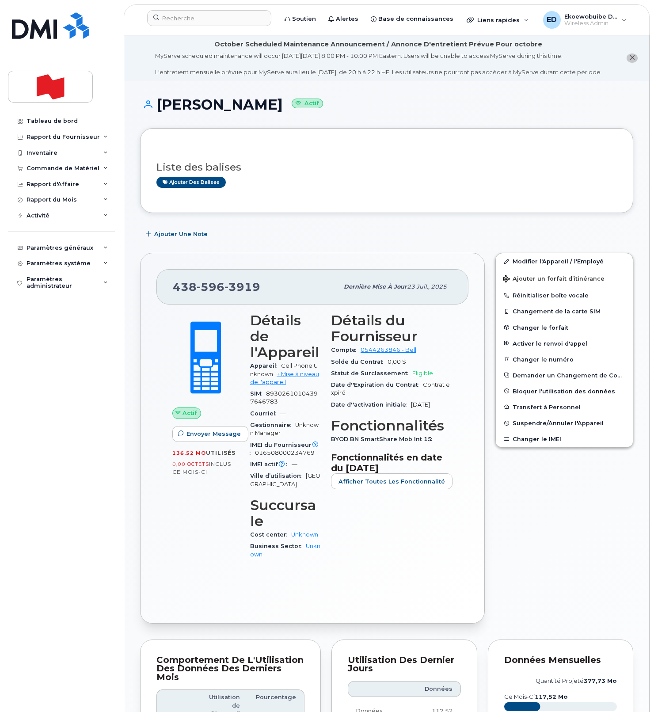
drag, startPoint x: 242, startPoint y: 136, endPoint x: 269, endPoint y: 128, distance: 27.7
click at [245, 134] on div "[PERSON_NAME] Actif Liste des balises Ajouter des balises Ajouter une Note [PHO…" at bounding box center [386, 654] width 525 height 1147
drag, startPoint x: 269, startPoint y: 133, endPoint x: 284, endPoint y: 122, distance: 17.9
click at [270, 128] on div "[PERSON_NAME] Actif" at bounding box center [386, 112] width 493 height 31
click at [283, 112] on h1 "[PERSON_NAME] Actif" at bounding box center [386, 104] width 493 height 15
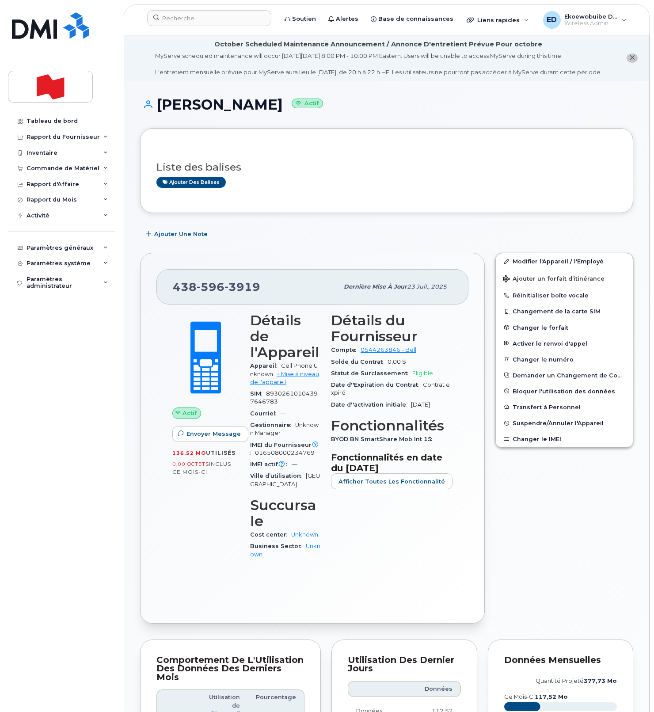
drag, startPoint x: 283, startPoint y: 111, endPoint x: 160, endPoint y: 112, distance: 123.3
click at [160, 112] on h1 "Suraya Aburaneh Actif" at bounding box center [386, 104] width 493 height 15
copy h1 "Suraya Aburaneh"
click at [205, 18] on input at bounding box center [209, 18] width 124 height 16
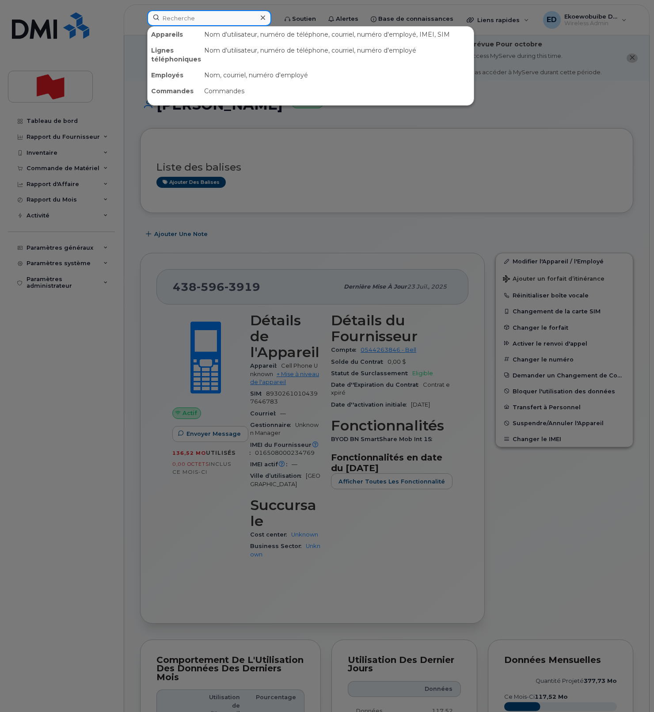
paste input "514-466-0225"
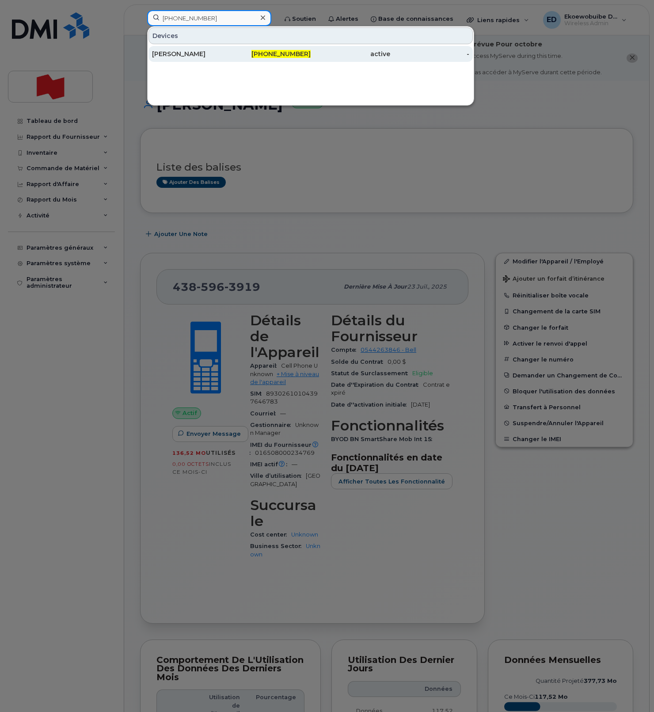
type input "514-466-0225"
click at [178, 53] on div "[PERSON_NAME]" at bounding box center [192, 53] width 80 height 9
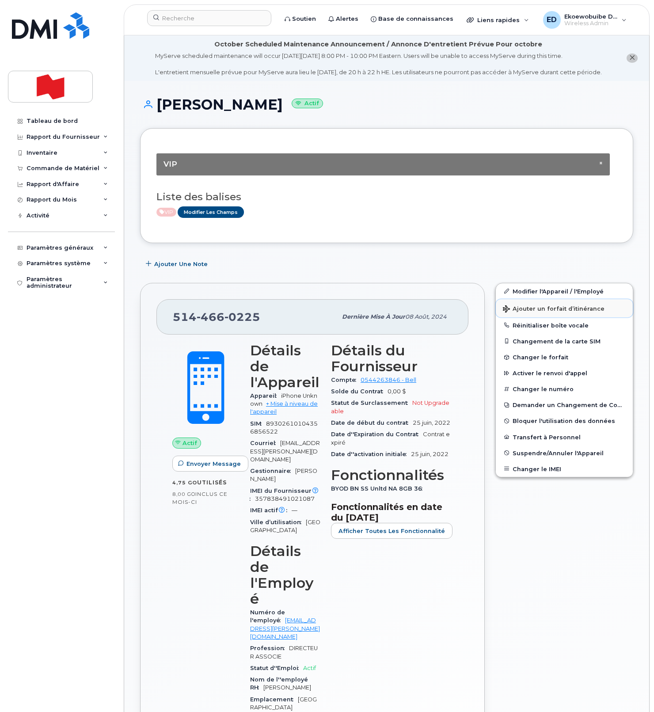
click at [531, 314] on span "Ajouter un forfait d’itinérance" at bounding box center [554, 309] width 102 height 8
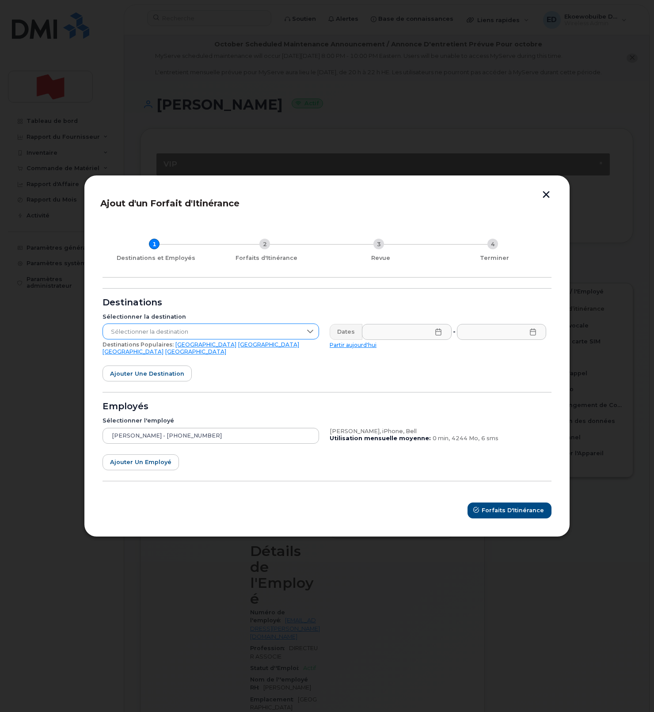
drag, startPoint x: 187, startPoint y: 334, endPoint x: 189, endPoint y: 340, distance: 6.6
click at [187, 334] on span "Sélectionner la destination" at bounding box center [202, 332] width 199 height 16
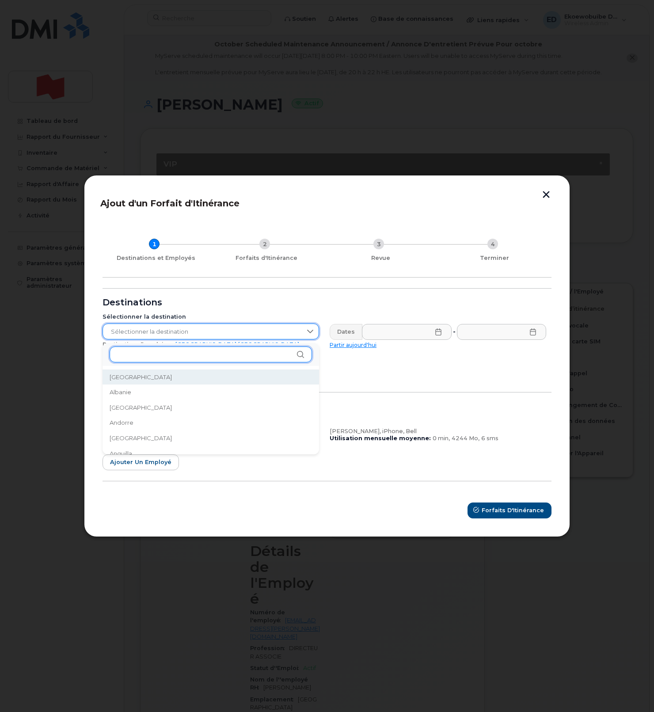
click at [161, 355] on input "text" at bounding box center [211, 354] width 202 height 16
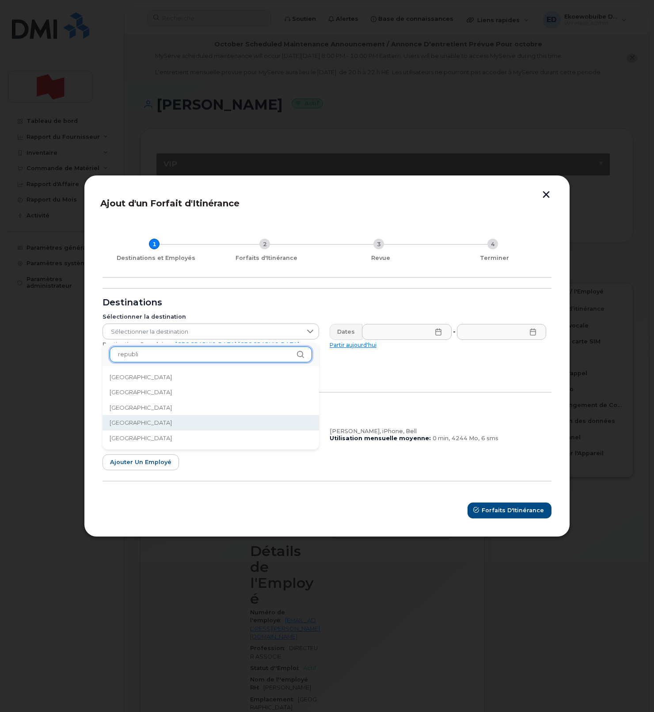
type input "republi"
click at [170, 420] on li "[GEOGRAPHIC_DATA]" at bounding box center [210, 422] width 216 height 15
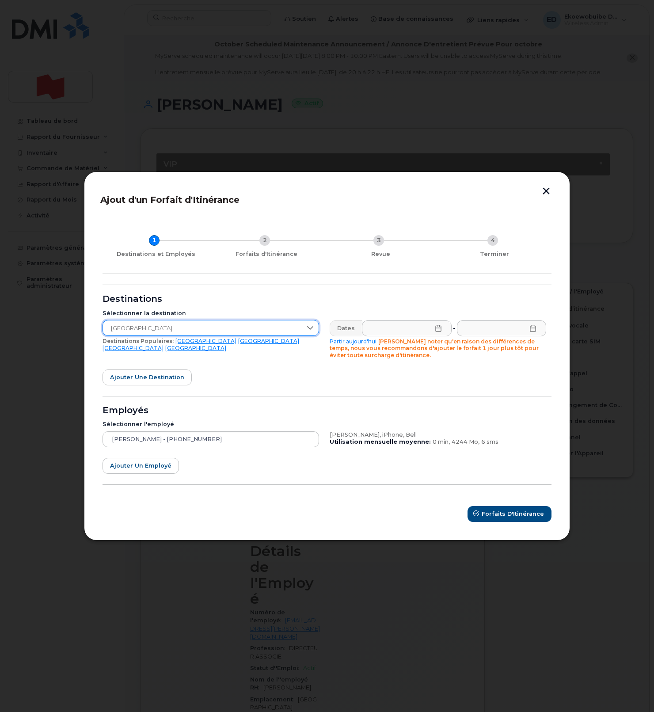
click at [436, 328] on icon at bounding box center [438, 328] width 6 height 7
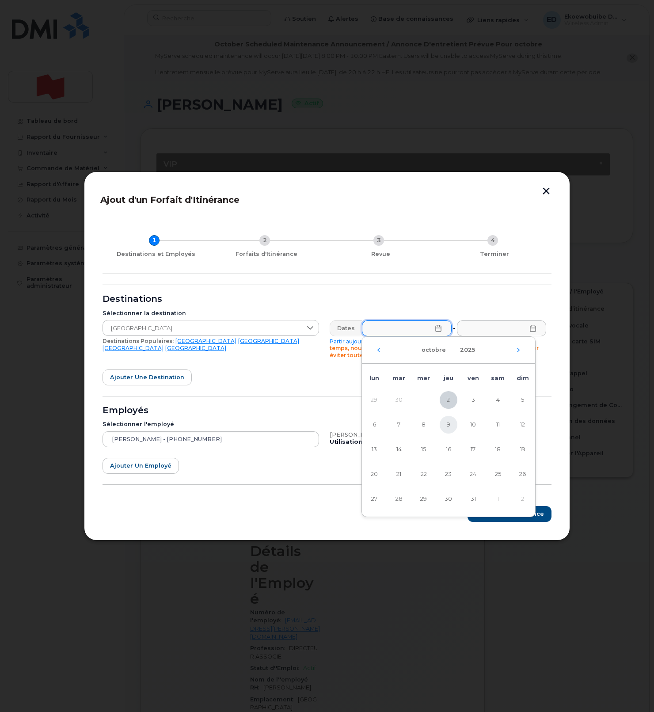
click at [449, 426] on span "9" at bounding box center [449, 425] width 18 height 18
type input "09/10/2025"
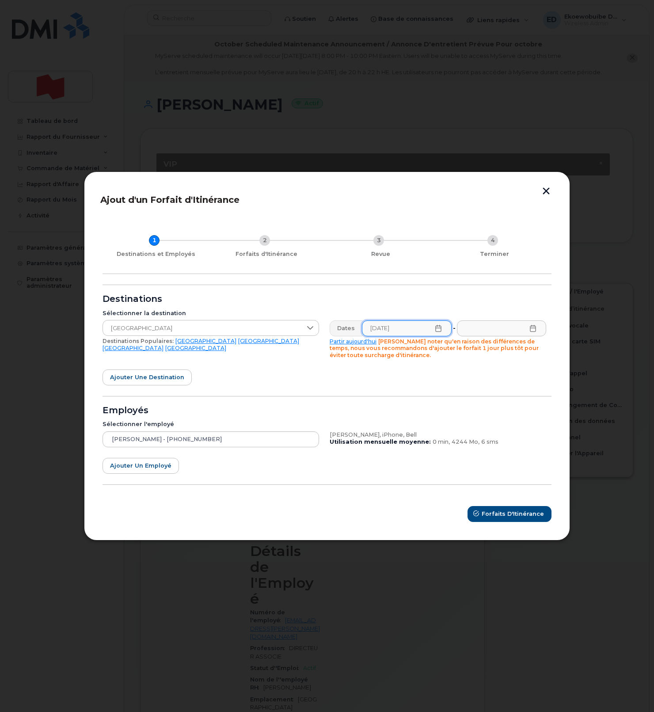
click at [534, 330] on icon at bounding box center [532, 328] width 7 height 7
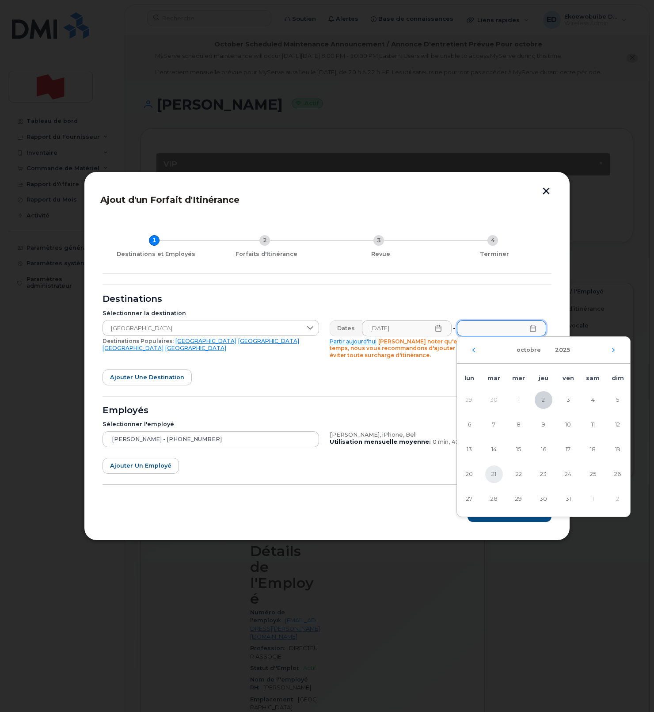
click at [496, 473] on span "21" at bounding box center [494, 474] width 18 height 18
type input "21/10/2025"
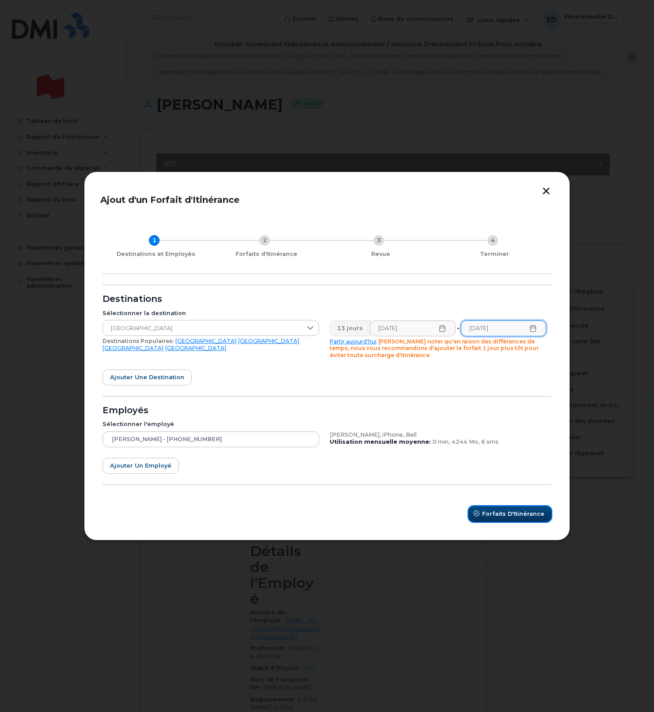
click at [511, 510] on span "Forfaits d'Itinérance" at bounding box center [513, 513] width 62 height 8
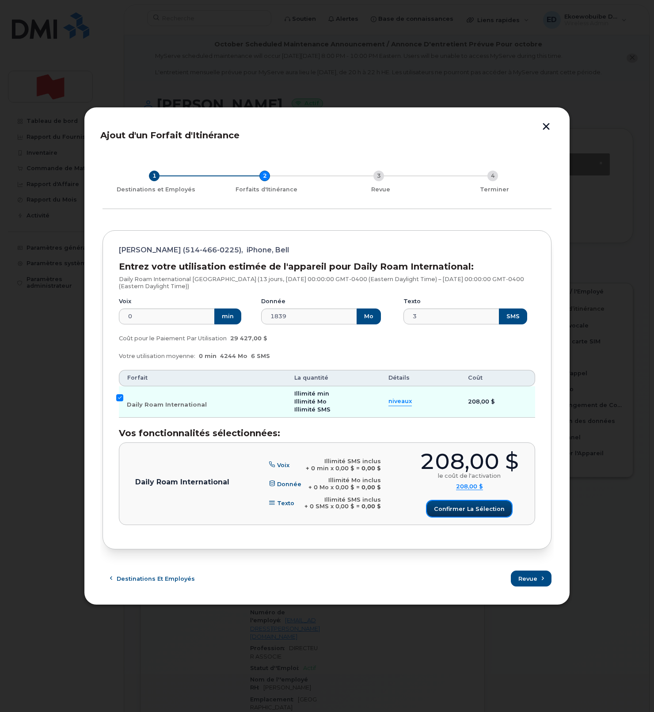
click at [444, 504] on button "Confirmer la sélection" at bounding box center [469, 509] width 85 height 16
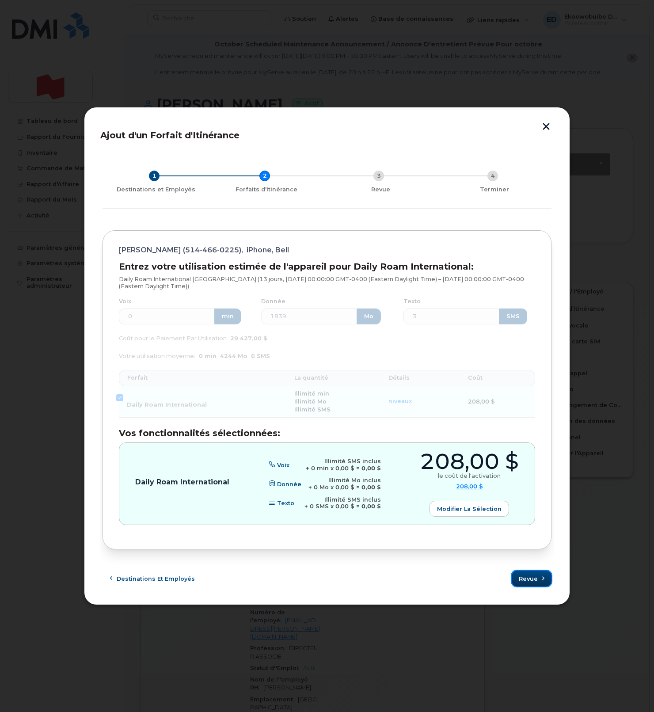
drag, startPoint x: 531, startPoint y: 580, endPoint x: 504, endPoint y: 574, distance: 27.6
click at [531, 580] on span "Revue" at bounding box center [528, 578] width 19 height 8
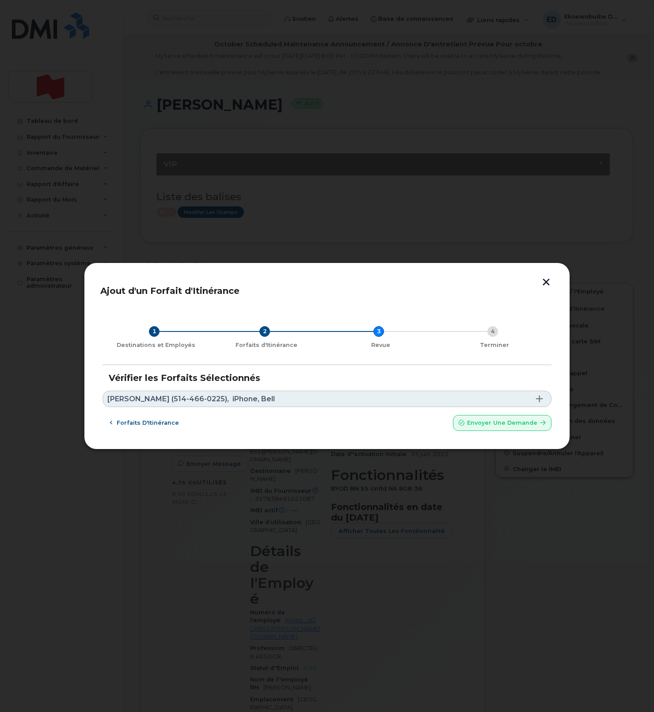
click at [269, 395] on link "Pascal Potvin (514-466-0225), iPhone, Bell" at bounding box center [326, 399] width 449 height 16
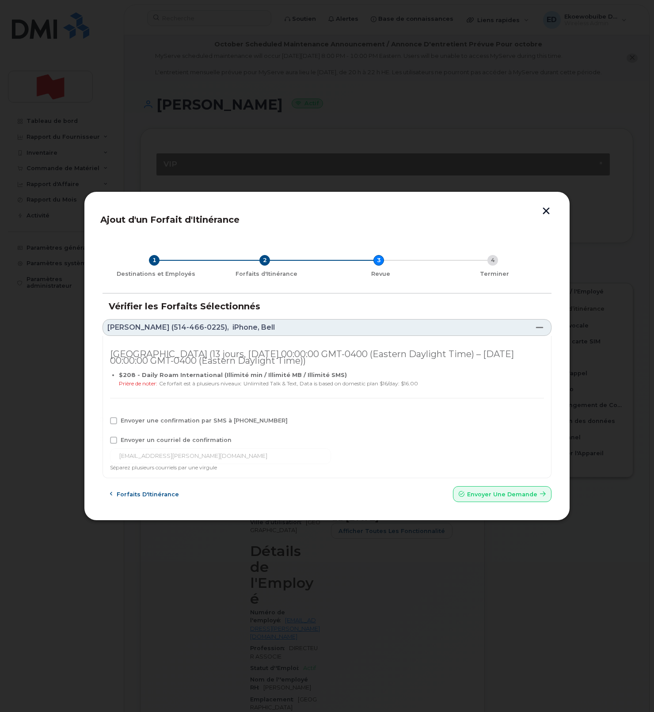
click at [131, 418] on span "Envoyer une confirmation par SMS à 514-466-0225" at bounding box center [204, 420] width 167 height 7
click at [104, 418] on input "Envoyer une confirmation par SMS à 514-466-0225" at bounding box center [101, 419] width 4 height 4
checkbox input "true"
click at [132, 439] on span "Envoyer un courriel de confirmation" at bounding box center [176, 439] width 111 height 7
click at [104, 439] on input "Envoyer un courriel de confirmation" at bounding box center [101, 438] width 4 height 4
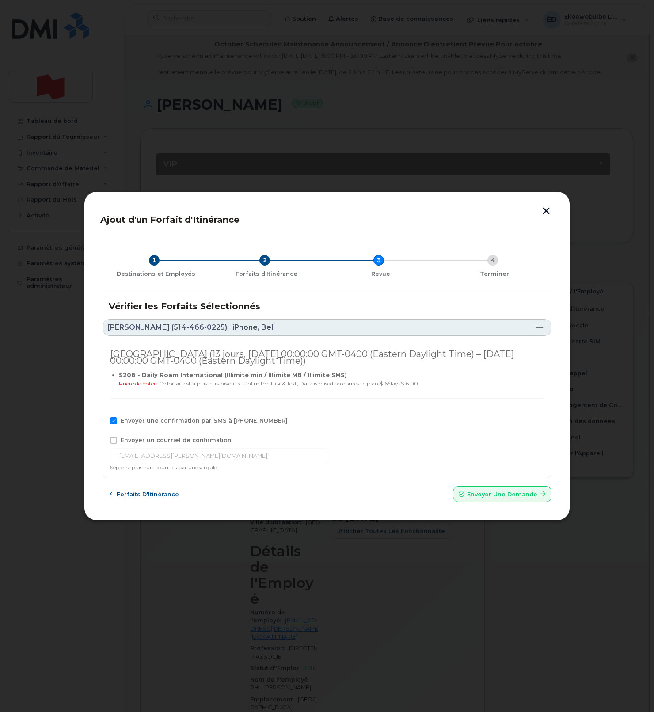
checkbox input "true"
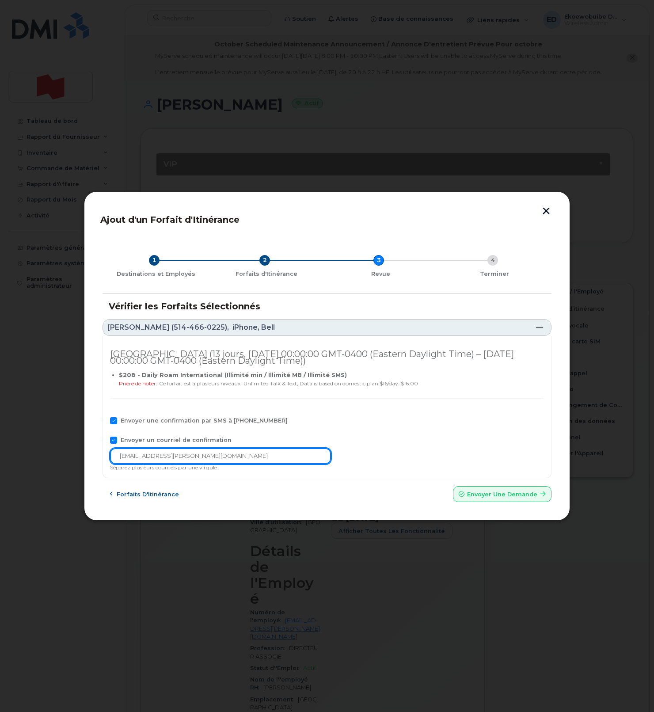
click at [204, 458] on input "pascal.potvin@bnc.ca" at bounding box center [220, 456] width 221 height 16
drag, startPoint x: 214, startPoint y: 458, endPoint x: 110, endPoint y: 454, distance: 103.9
click at [110, 454] on input "pascal.potvin@bnc.ca" at bounding box center [220, 456] width 221 height 16
paste input "telecom-voix@bnc.ca"
type input "telecom-voix@bnc.ca"
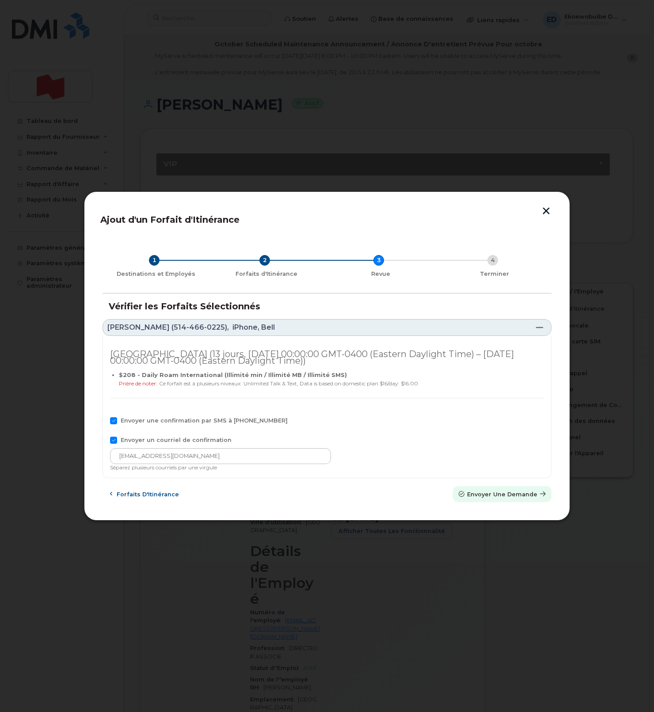
click at [492, 496] on span "Envoyer une Demande" at bounding box center [502, 494] width 70 height 8
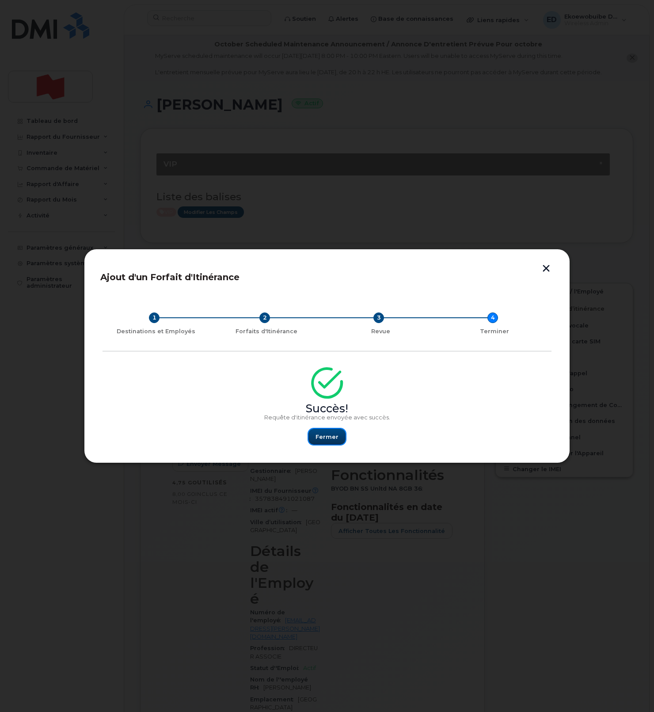
click at [329, 434] on span "Fermer" at bounding box center [326, 437] width 23 height 8
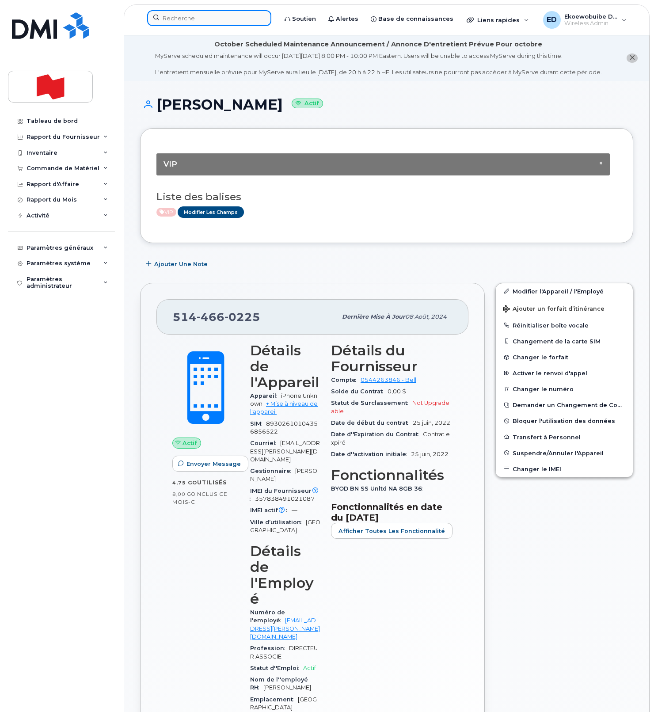
click at [185, 21] on input at bounding box center [209, 18] width 124 height 16
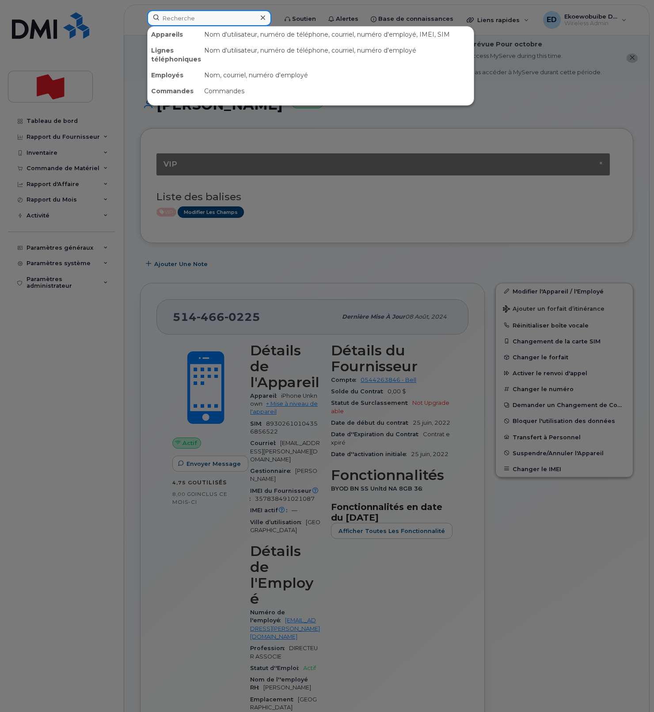
click at [185, 21] on input at bounding box center [209, 18] width 124 height 16
paste input "Steve Tousignant"
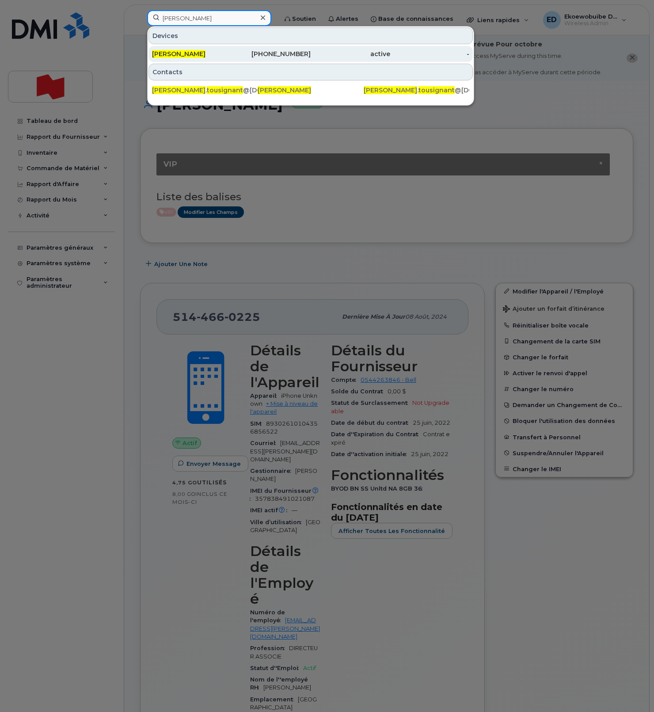
type input "Steve Tousignant"
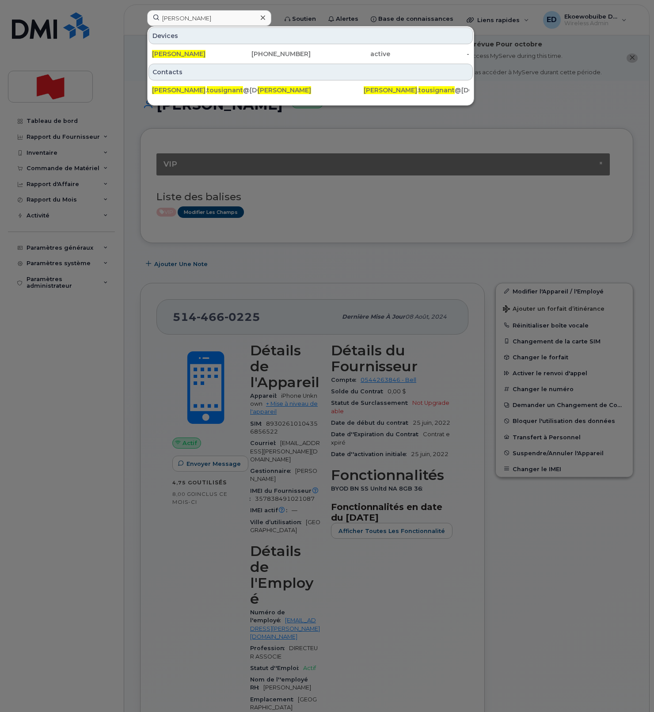
drag, startPoint x: 186, startPoint y: 57, endPoint x: 212, endPoint y: 74, distance: 31.9
click at [186, 57] on span "Steve Tousignant" at bounding box center [178, 54] width 53 height 8
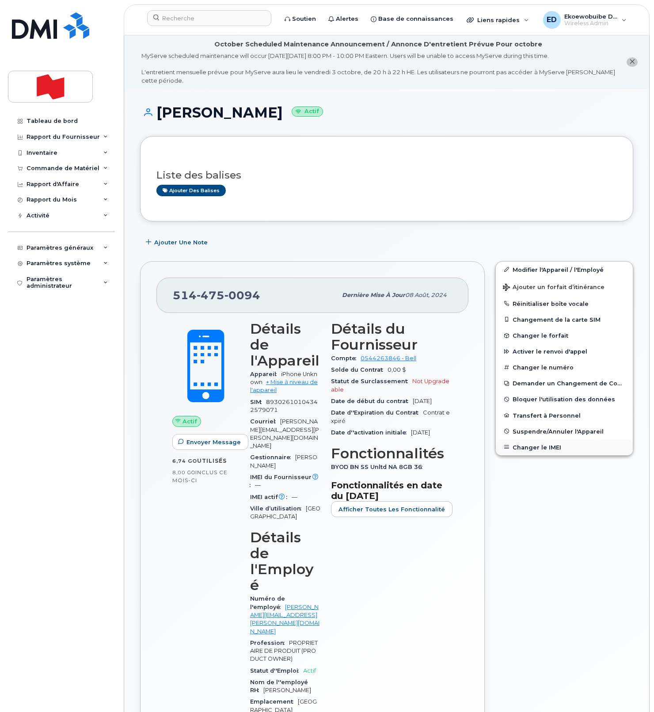
click at [525, 448] on button "Changer le IMEI" at bounding box center [564, 447] width 137 height 16
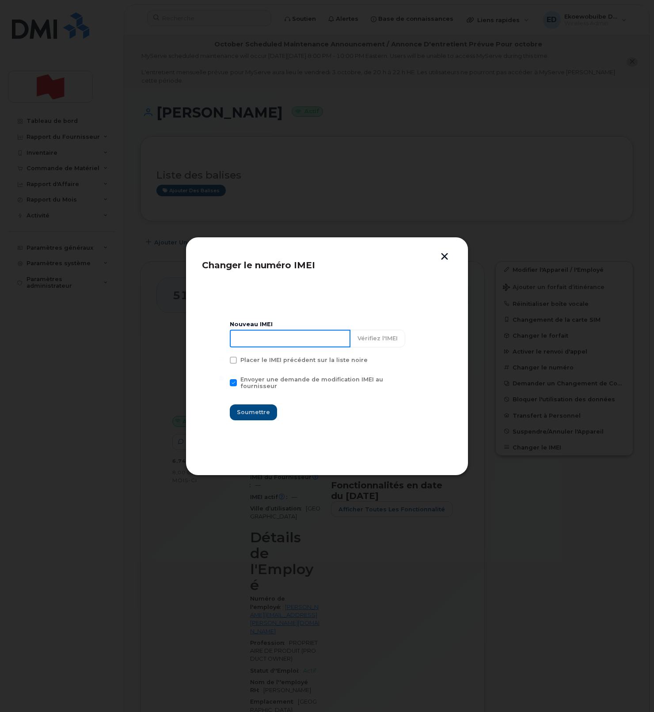
click at [290, 345] on input at bounding box center [290, 339] width 121 height 18
type input "354216331117030"
drag, startPoint x: 254, startPoint y: 409, endPoint x: 283, endPoint y: 420, distance: 31.3
click at [254, 409] on span "Soumettre" at bounding box center [253, 412] width 33 height 8
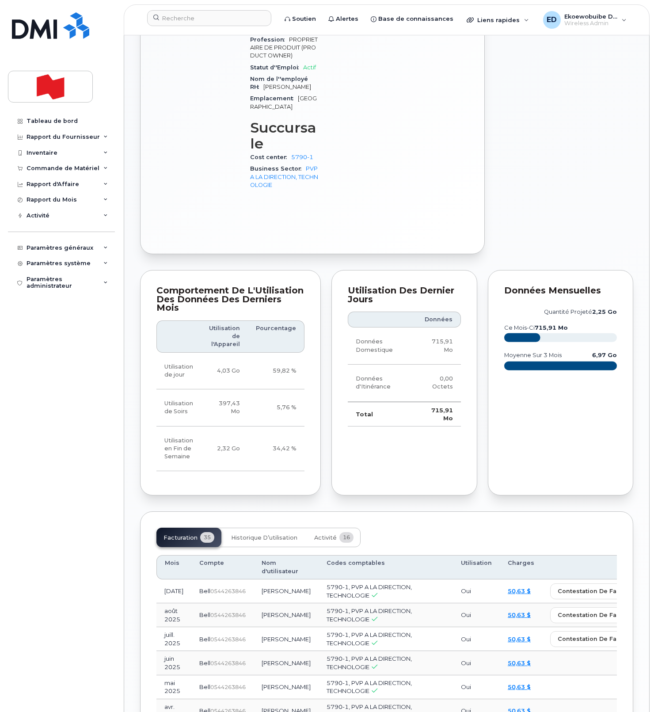
scroll to position [604, 0]
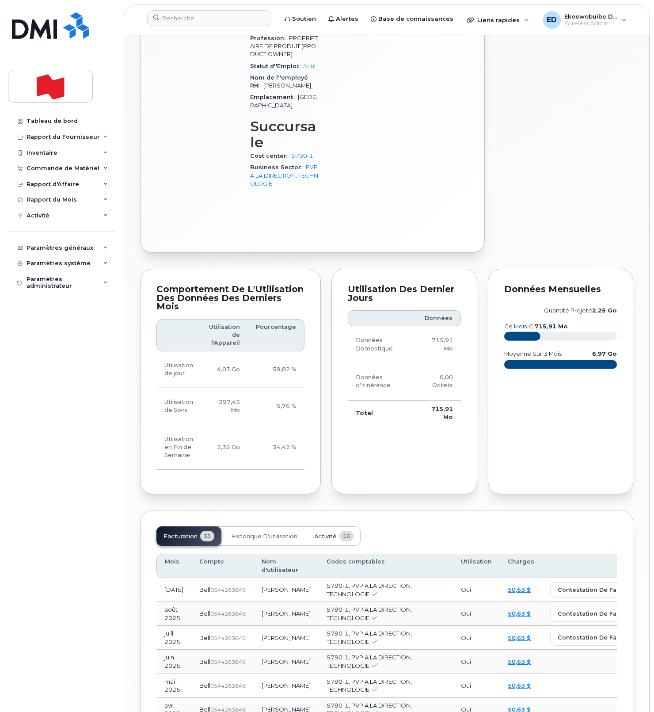
click at [327, 533] on span "Activité" at bounding box center [325, 536] width 23 height 7
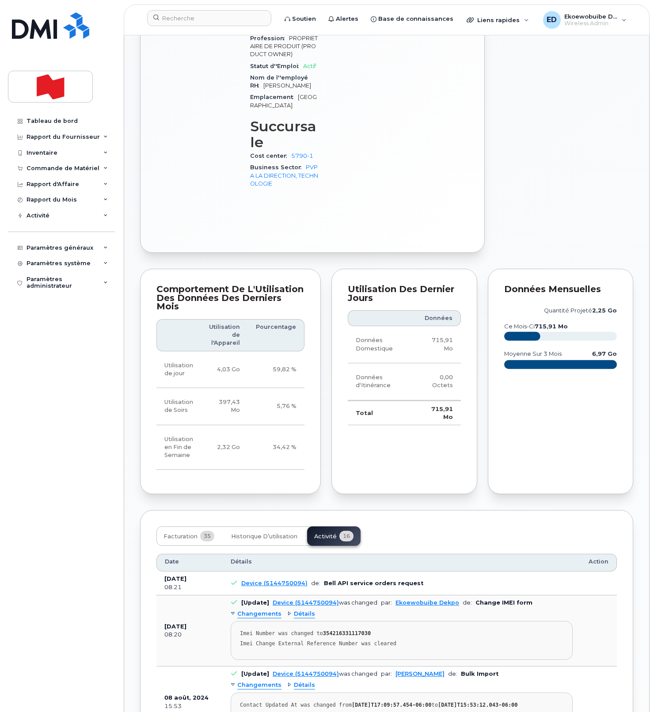
click at [407, 640] on div "Imei Change External Reference Number was cleared" at bounding box center [401, 643] width 323 height 7
drag, startPoint x: 411, startPoint y: 540, endPoint x: 239, endPoint y: 533, distance: 172.9
click at [239, 621] on pre "Imei Number was changed to 354216331117030 Imei Change External Reference Numbe…" at bounding box center [402, 640] width 342 height 39
copy pre "Imei Number was changed to 354216331117030 Imei Change External Reference Numbe…"
click at [179, 19] on input at bounding box center [209, 18] width 124 height 16
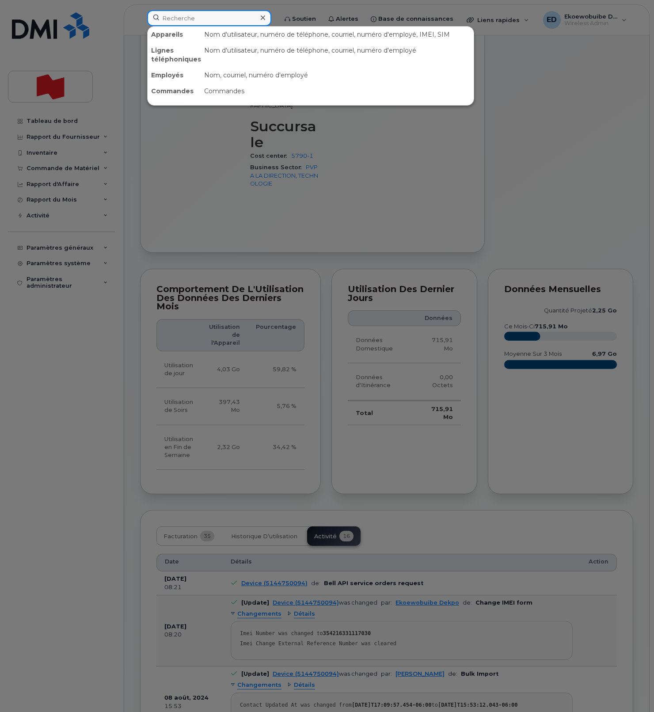
paste input "Toni Raunio"
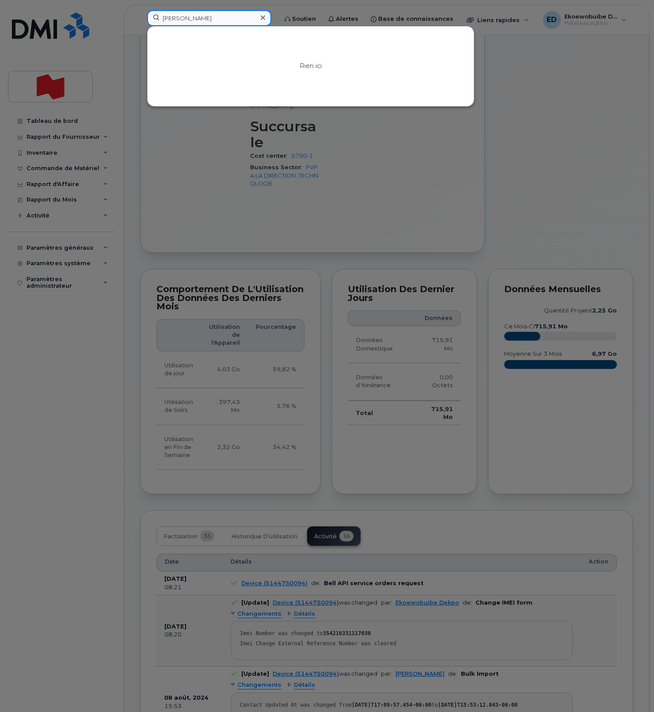
drag, startPoint x: 218, startPoint y: 20, endPoint x: 148, endPoint y: 17, distance: 70.3
click at [148, 17] on input "Toni Raunio" at bounding box center [209, 18] width 124 height 16
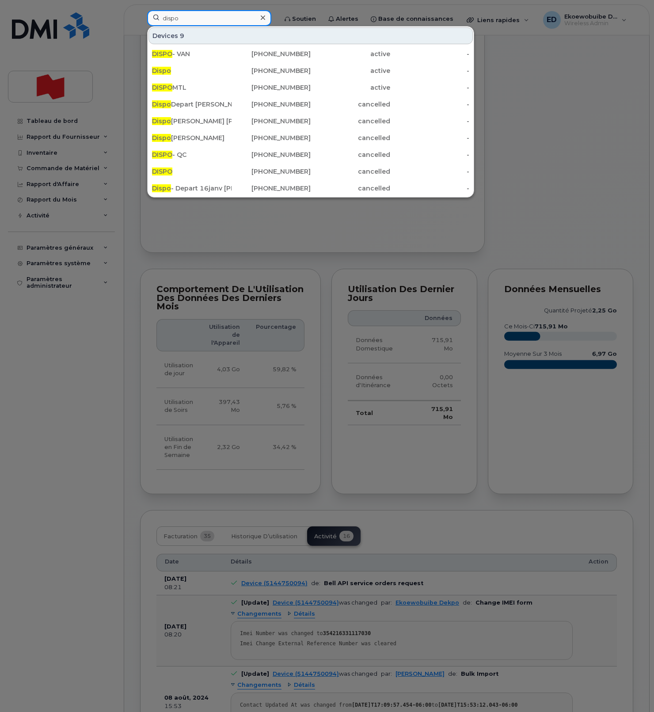
type input "dispo"
click at [269, 18] on div at bounding box center [262, 17] width 13 height 13
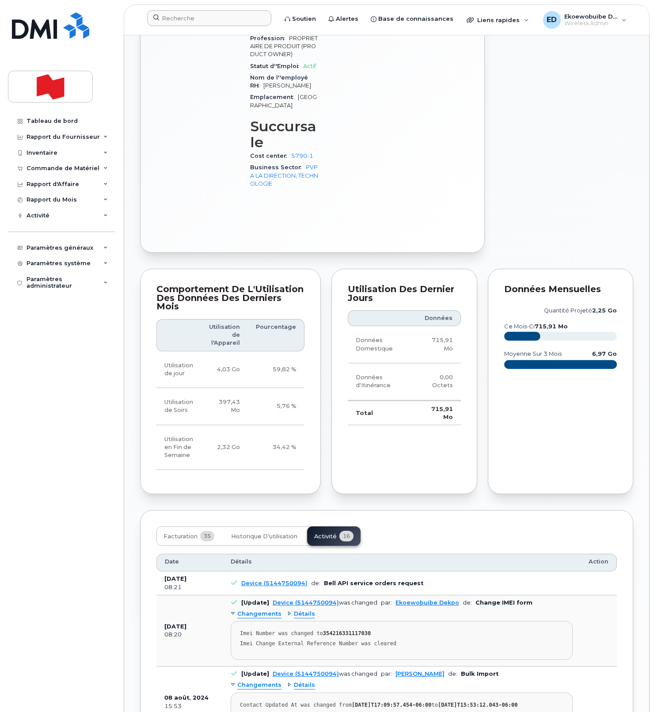
scroll to position [602, 0]
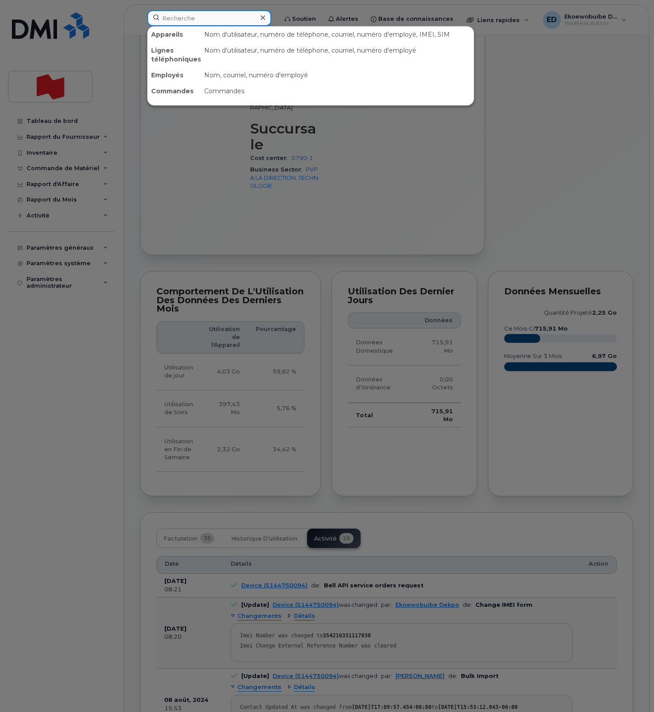
click at [194, 15] on input at bounding box center [209, 18] width 124 height 16
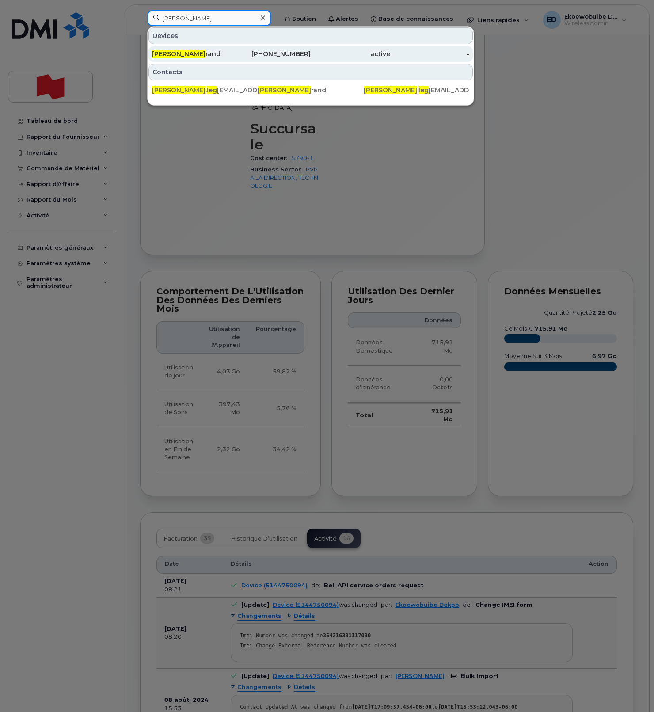
type input "michelle leg"
drag, startPoint x: 183, startPoint y: 57, endPoint x: 188, endPoint y: 58, distance: 5.4
click at [183, 57] on span "Michelle Leg" at bounding box center [178, 54] width 53 height 8
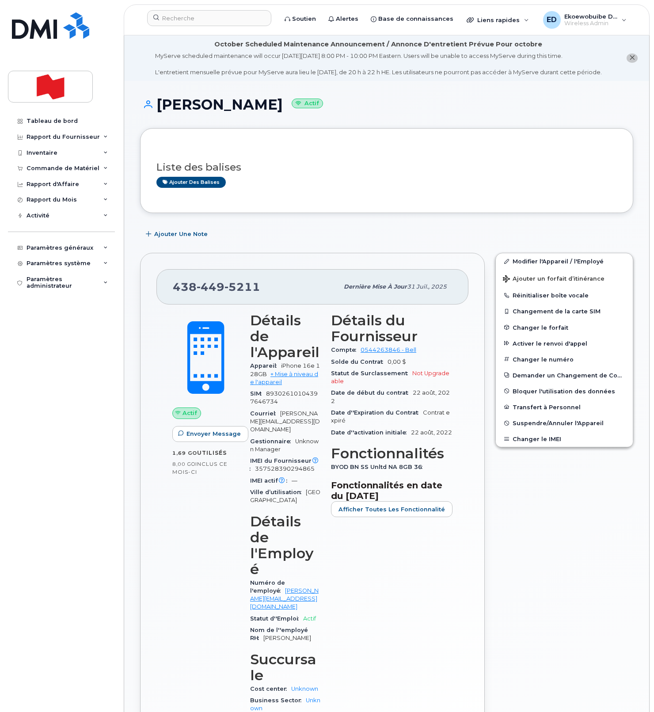
drag, startPoint x: 285, startPoint y: 114, endPoint x: 161, endPoint y: 113, distance: 124.2
click at [161, 112] on h1 "[PERSON_NAME] Actif" at bounding box center [386, 104] width 493 height 15
copy h1 "[PERSON_NAME]"
drag, startPoint x: 508, startPoint y: 114, endPoint x: 489, endPoint y: 111, distance: 19.3
click at [502, 112] on h1 "[PERSON_NAME] Actif" at bounding box center [386, 104] width 493 height 15
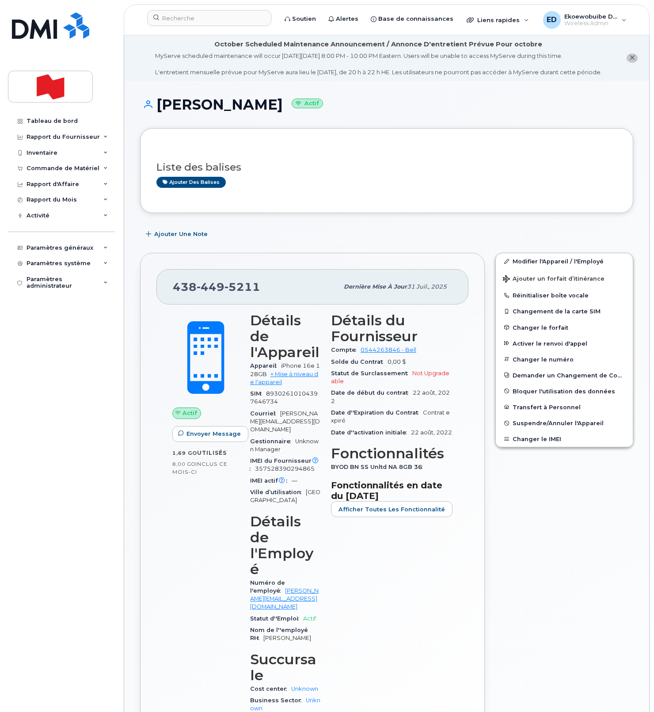
click at [246, 112] on h1 "[PERSON_NAME] Actif" at bounding box center [386, 104] width 493 height 15
copy h1 "Legrand"
drag, startPoint x: 313, startPoint y: 185, endPoint x: 312, endPoint y: 194, distance: 8.9
click at [312, 186] on div "Ajouter des balises" at bounding box center [382, 182] width 453 height 11
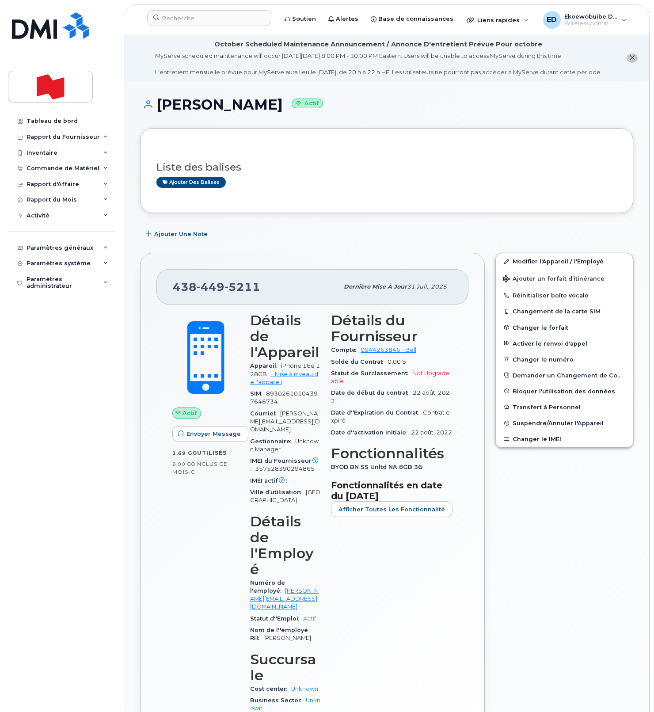
drag, startPoint x: 284, startPoint y: 179, endPoint x: 287, endPoint y: 187, distance: 8.7
click at [283, 181] on div "Liste des balises Ajouter des balises" at bounding box center [386, 171] width 460 height 34
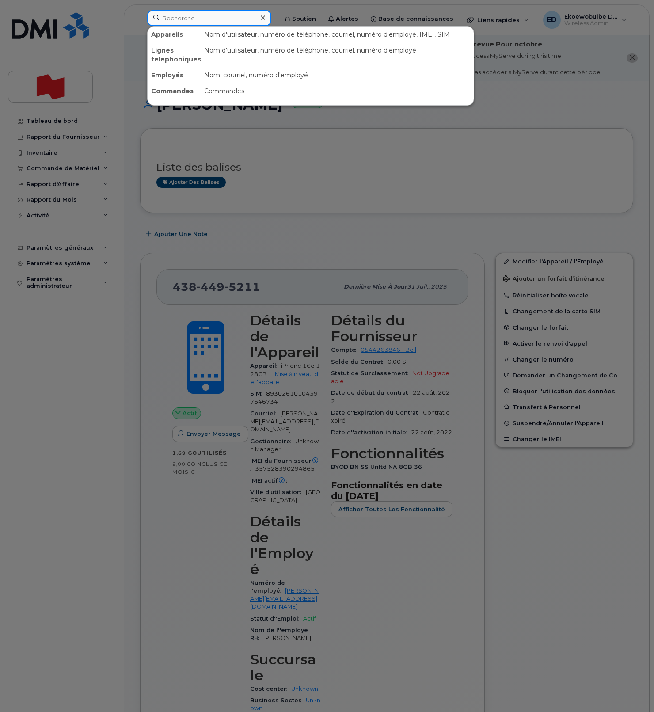
click at [174, 24] on input at bounding box center [209, 18] width 124 height 16
paste input "6472094114"
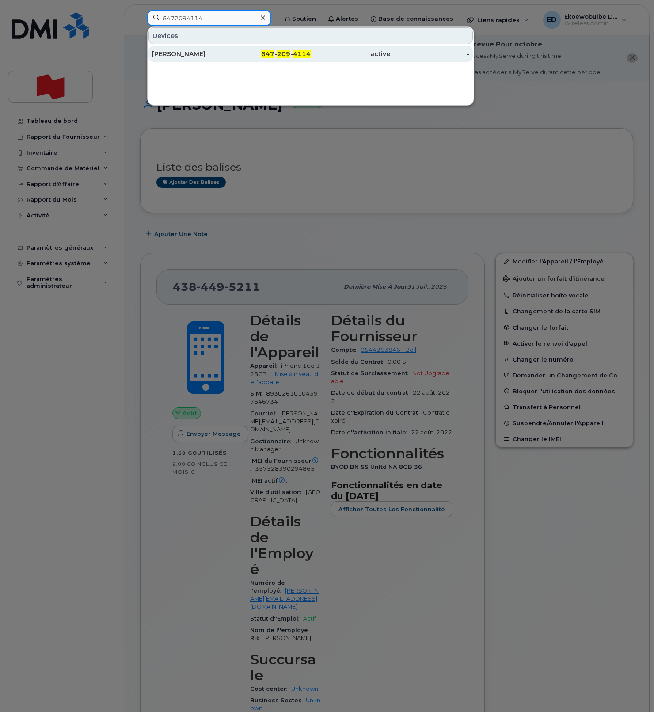
type input "6472094114"
click at [179, 56] on div "[PERSON_NAME]" at bounding box center [192, 53] width 80 height 9
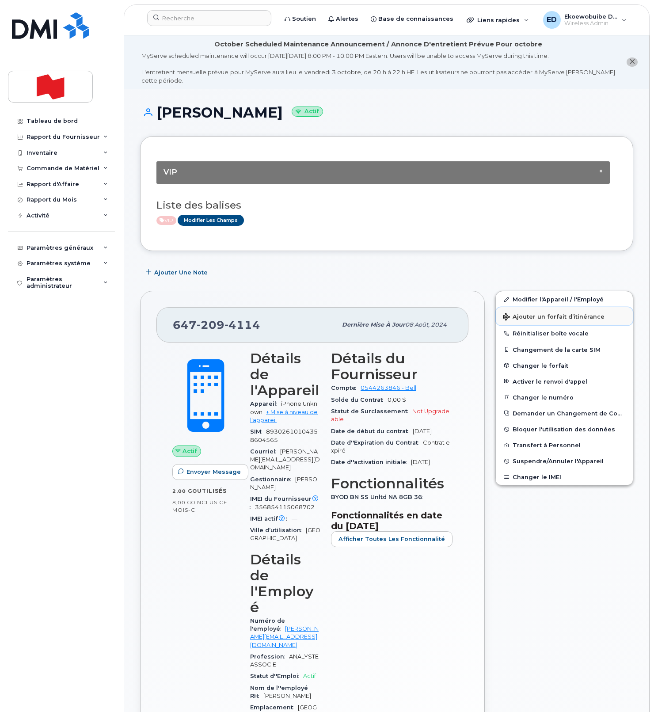
click at [523, 316] on span "Ajouter un forfait d’itinérance" at bounding box center [554, 317] width 102 height 8
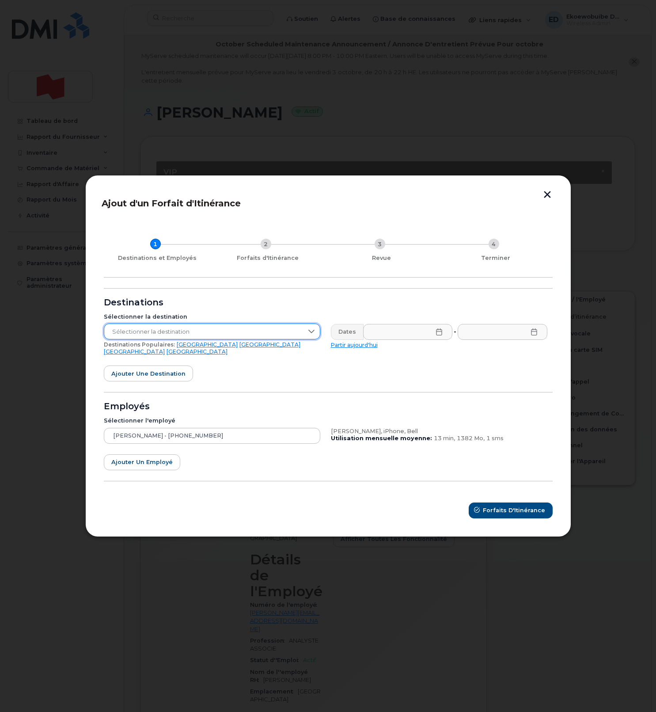
click at [179, 338] on span "Sélectionner la destination" at bounding box center [203, 332] width 199 height 16
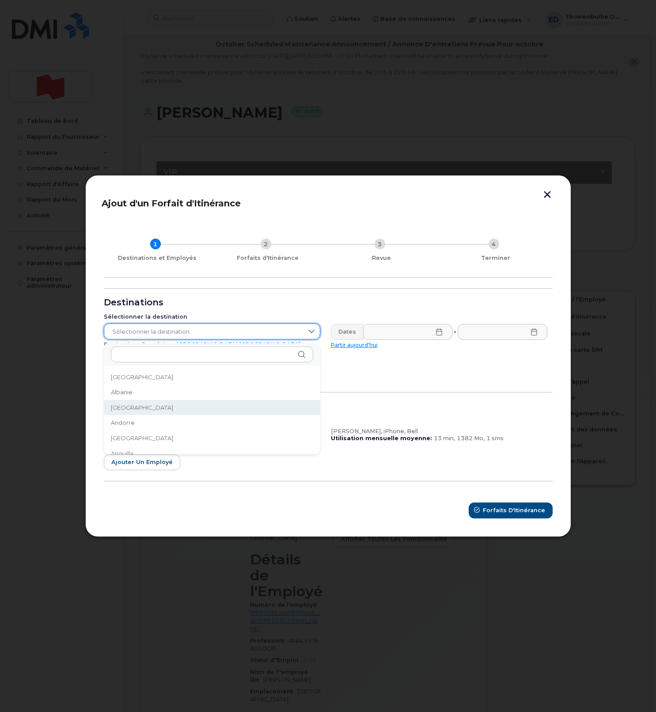
click at [347, 383] on form "Destinations Sélectionner la destination Sélectionner la destination Destinatio…" at bounding box center [328, 403] width 449 height 230
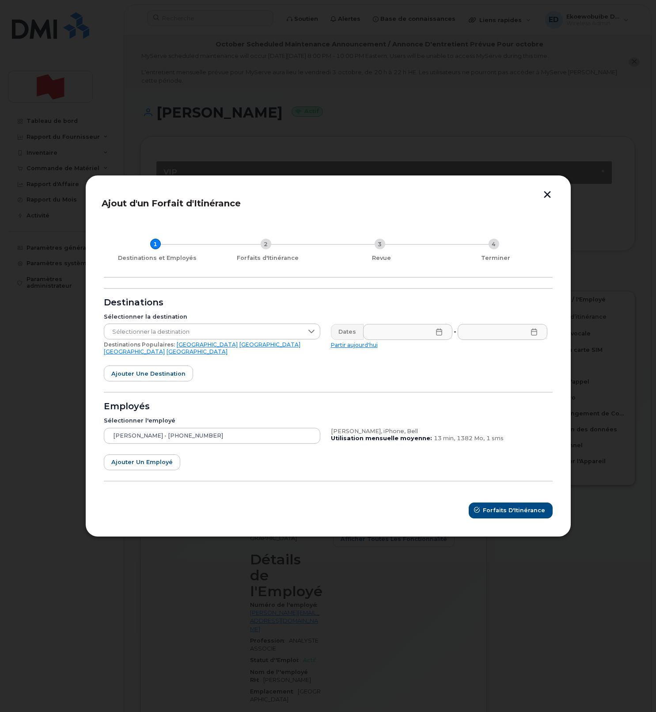
click at [165, 348] on link "Royaume-Uni" at bounding box center [134, 351] width 61 height 7
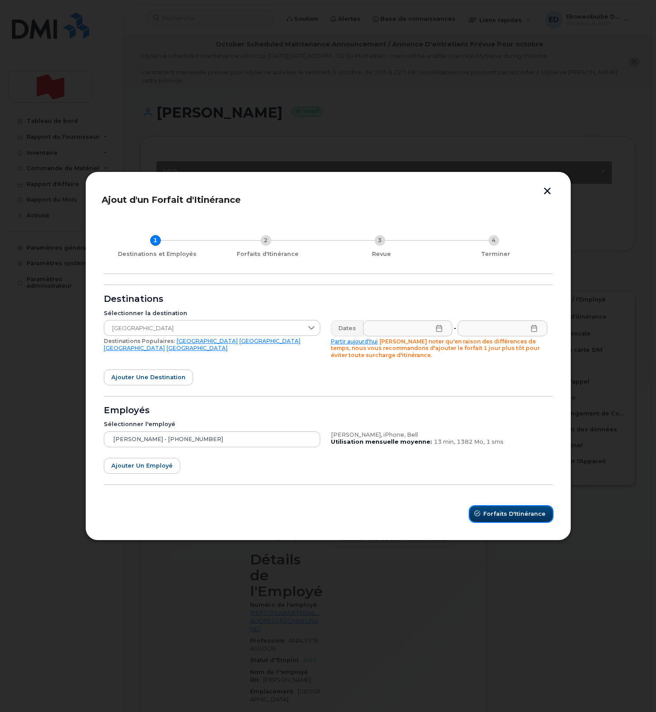
click at [503, 518] on span "Forfaits d'Itinérance" at bounding box center [514, 513] width 62 height 8
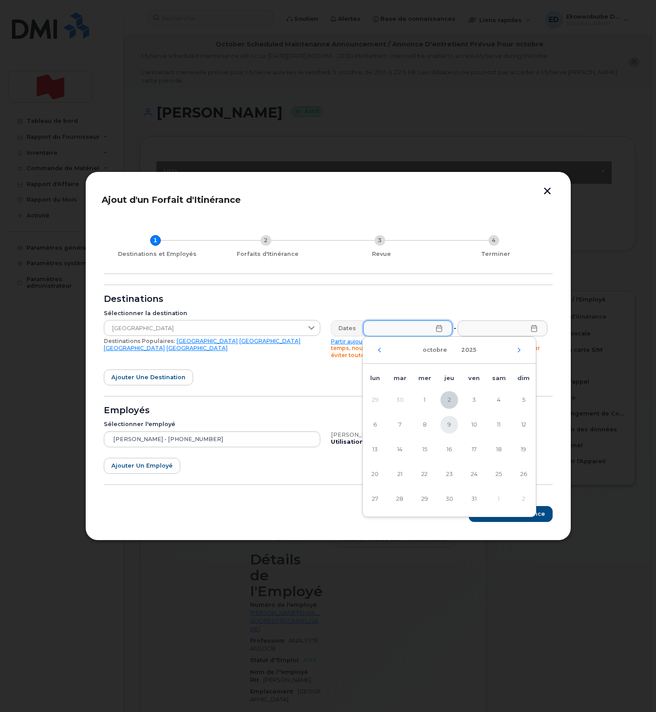
click at [451, 425] on span "9" at bounding box center [449, 425] width 18 height 18
type input "09/10/2025"
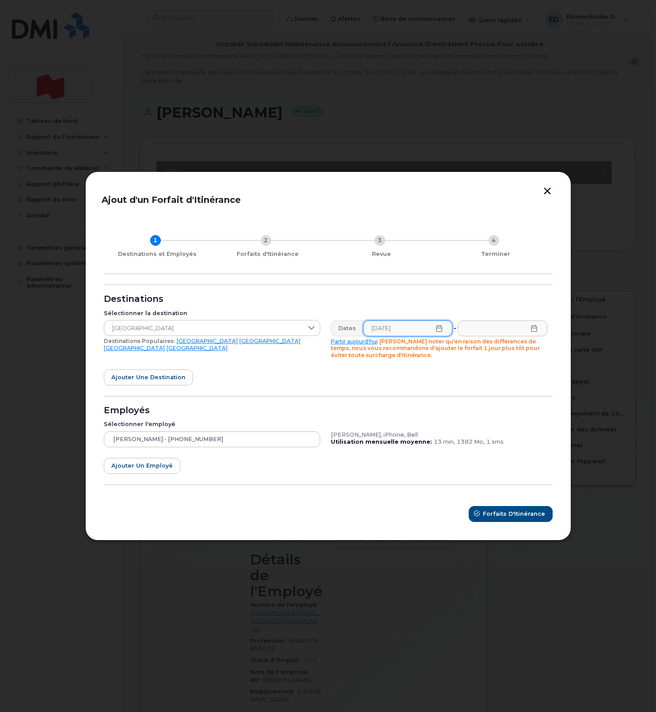
click at [532, 330] on icon at bounding box center [534, 328] width 7 height 7
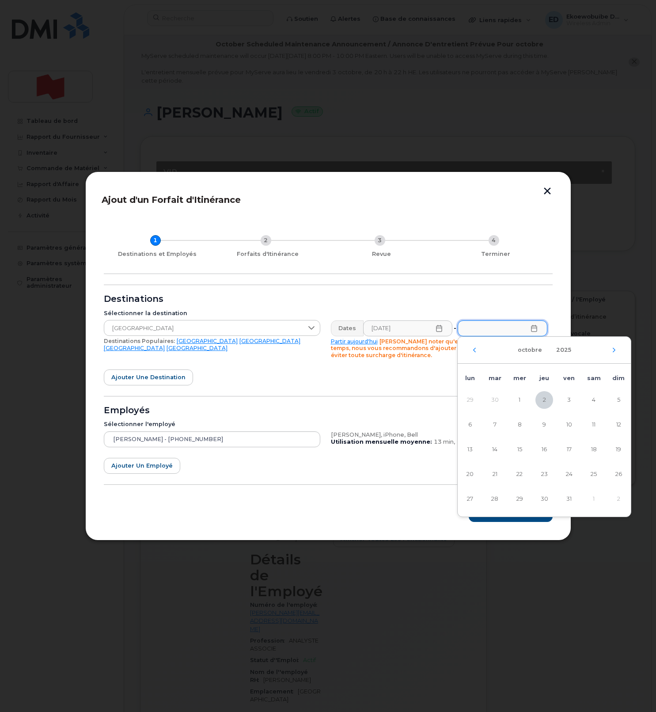
click at [546, 199] on header "Ajout d'un Forfait d'Itinérance" at bounding box center [328, 202] width 453 height 29
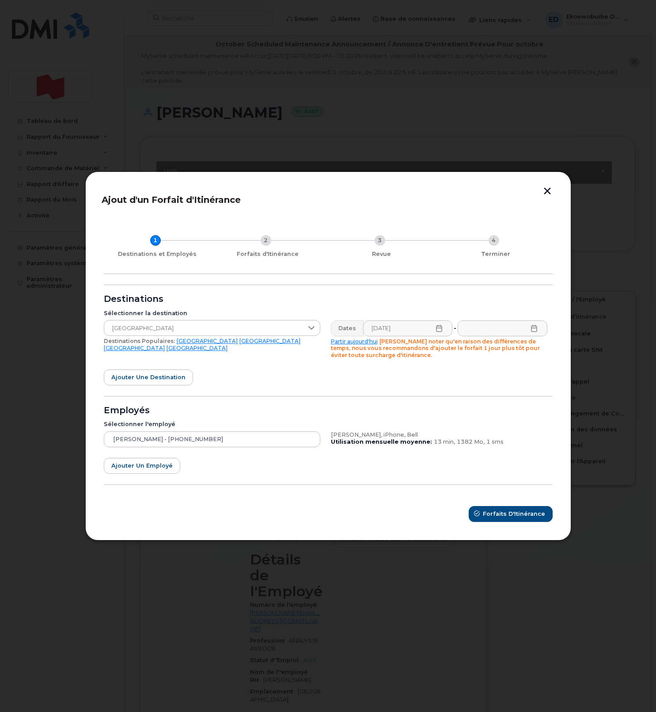
click at [546, 193] on button "button" at bounding box center [547, 191] width 13 height 9
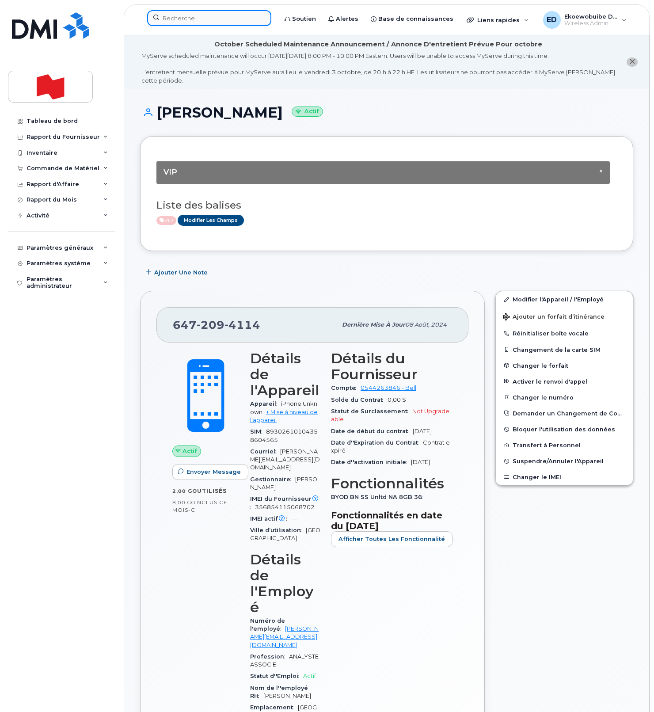
click at [185, 21] on input at bounding box center [209, 18] width 124 height 16
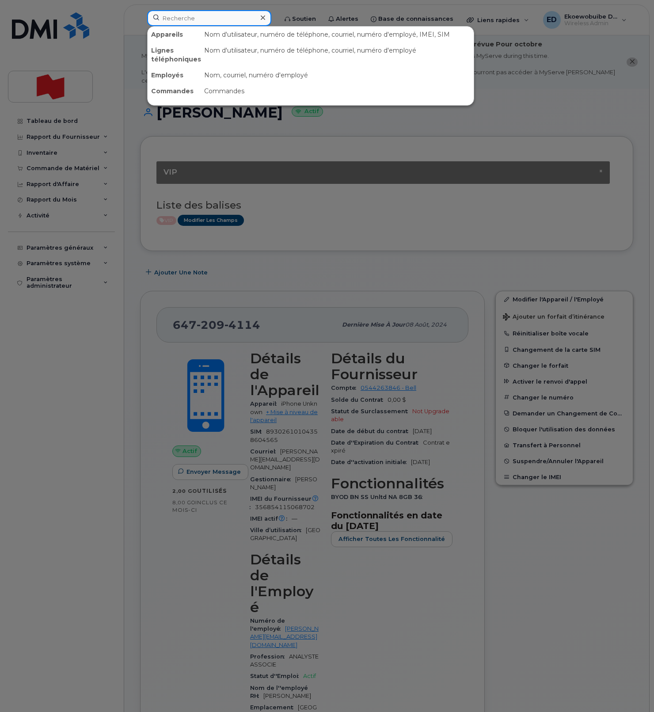
paste input "[PERSON_NAME]"
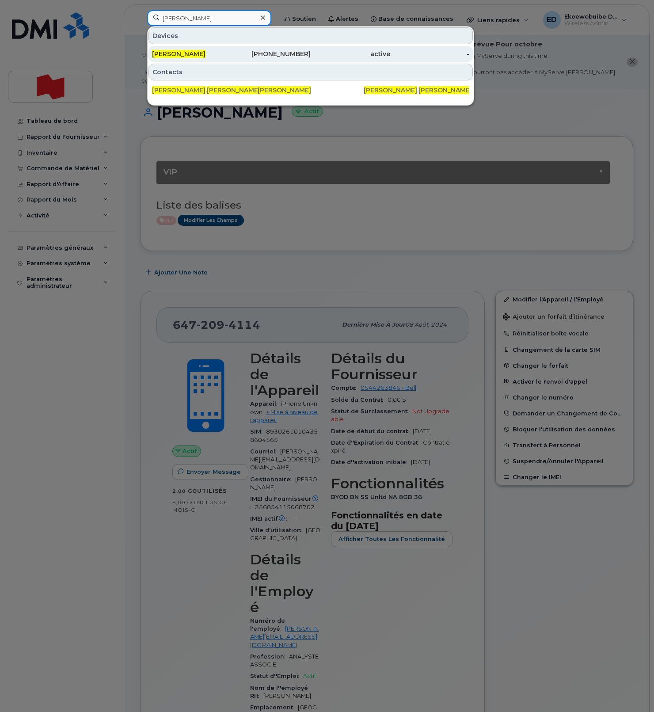
type input "[PERSON_NAME]"
click at [190, 57] on span "[PERSON_NAME]" at bounding box center [178, 54] width 53 height 8
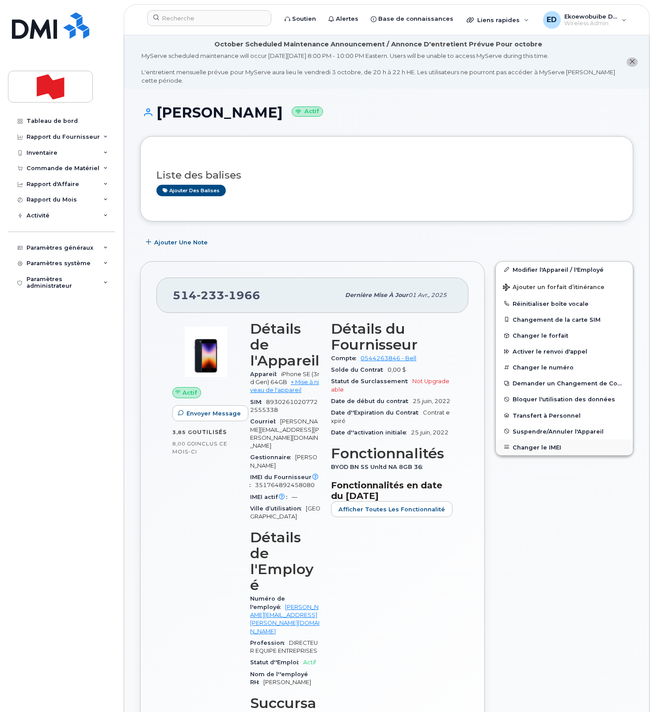
click at [516, 448] on button "Changer le IMEI" at bounding box center [564, 447] width 137 height 16
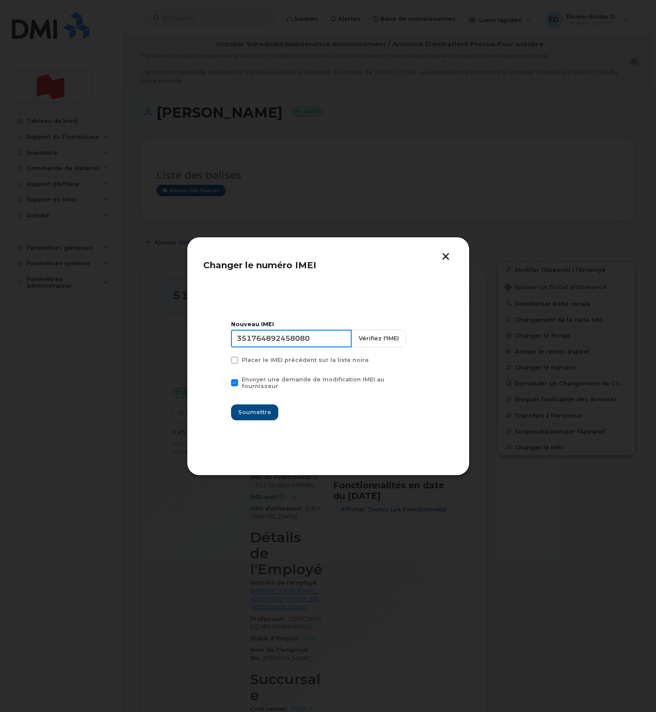
click at [299, 341] on input "351764892458080" at bounding box center [291, 339] width 121 height 18
type input "354216331356570"
click at [253, 412] on span "Soumettre" at bounding box center [254, 412] width 33 height 8
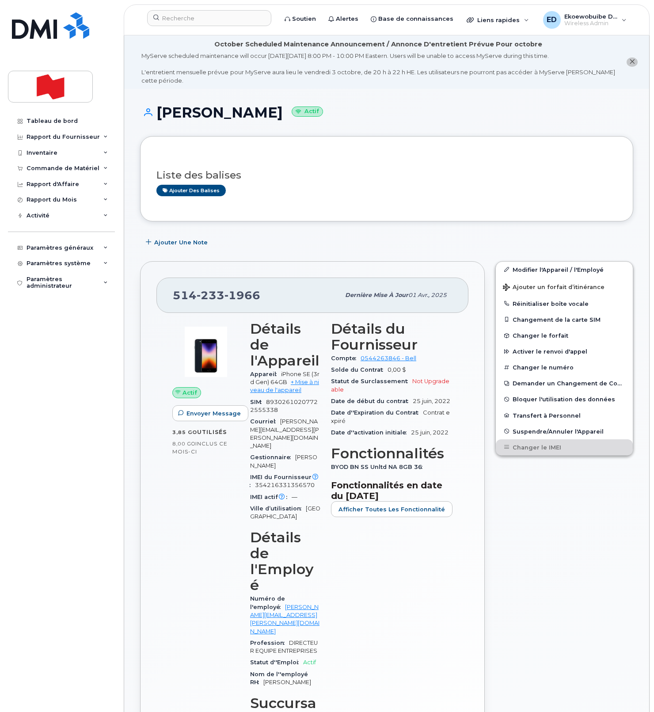
click at [525, 563] on div "Modifier l'Appareil / l'Employé Ajouter un forfait d’itinérance Réinitialiser b…" at bounding box center [564, 549] width 148 height 587
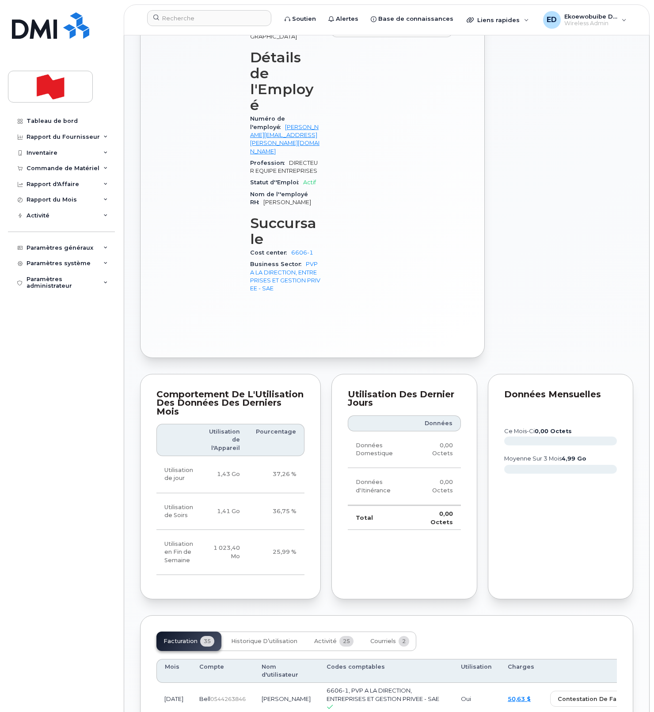
scroll to position [480, 0]
click at [322, 637] on span "Activité" at bounding box center [325, 640] width 23 height 7
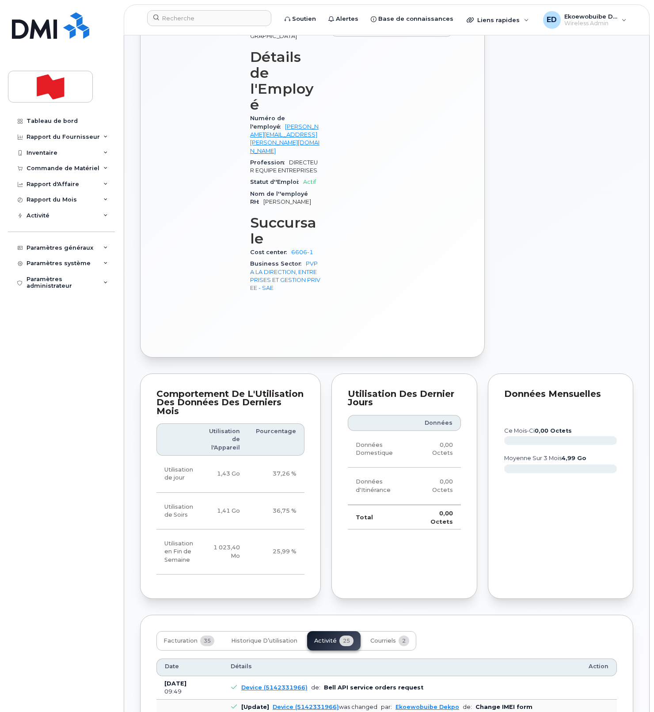
drag, startPoint x: 450, startPoint y: 645, endPoint x: 238, endPoint y: 643, distance: 212.5
copy div "Imei Number was changed from 351764892458080 to 354216331356570"
drag, startPoint x: 546, startPoint y: 212, endPoint x: 543, endPoint y: 216, distance: 5.0
click at [544, 212] on div "Modifier l'Appareil / l'Employé Ajouter un forfait d’itinérance Réinitialiser b…" at bounding box center [564, 69] width 148 height 587
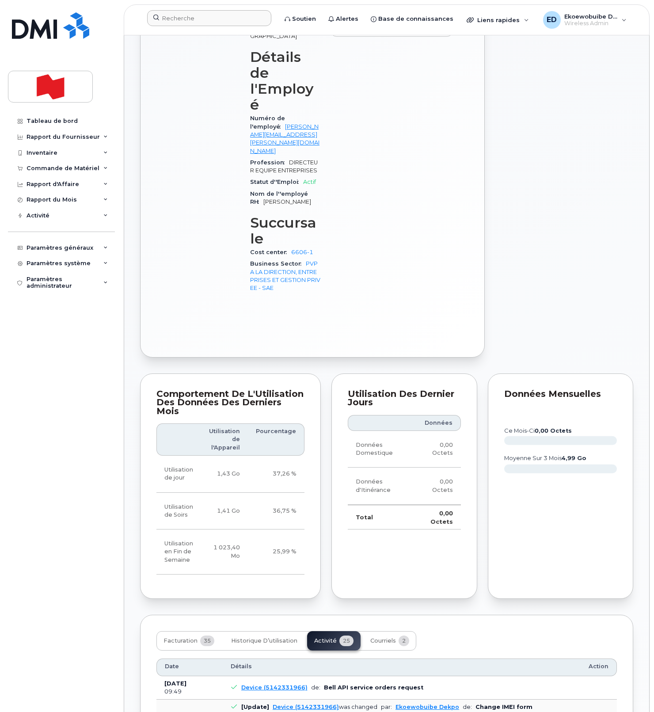
scroll to position [479, 0]
click at [183, 15] on input at bounding box center [209, 18] width 124 height 16
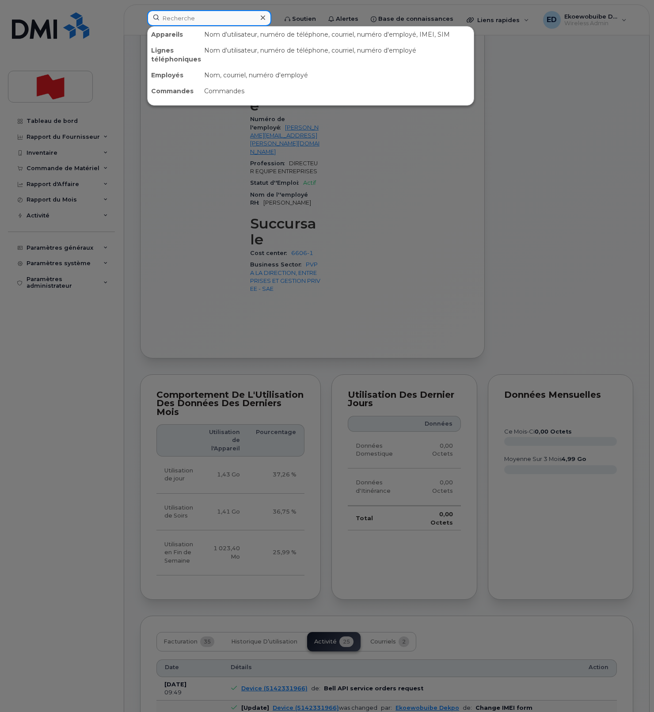
paste input "[EMAIL_ADDRESS][PERSON_NAME][DOMAIN_NAME]"
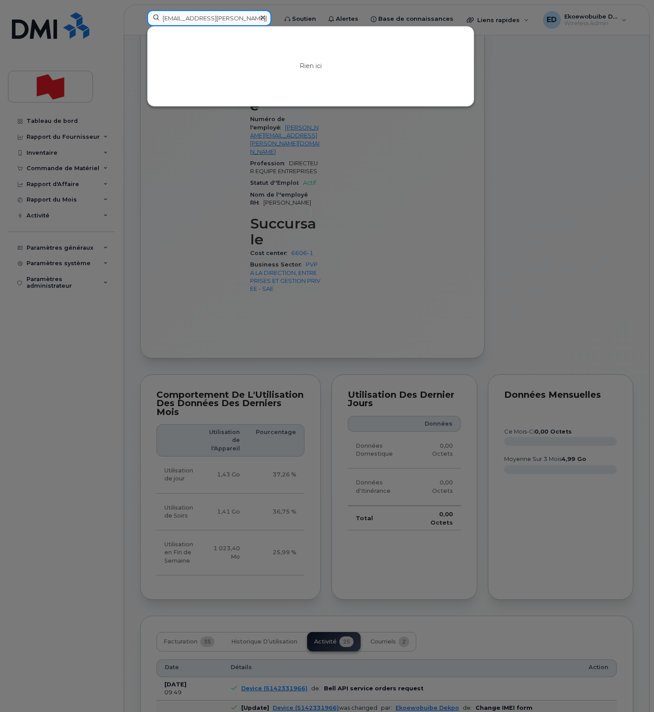
drag, startPoint x: 260, startPoint y: 19, endPoint x: 139, endPoint y: 15, distance: 121.5
click at [140, 15] on div "cheicktidiane.koumare@bnc.ca Rien ici" at bounding box center [209, 19] width 138 height 19
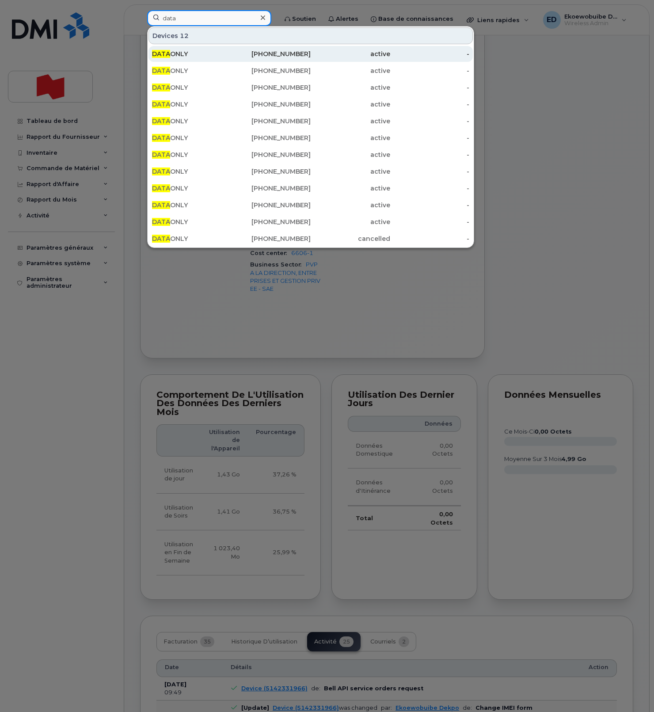
type input "data"
click at [195, 53] on div "DATA ONLY" at bounding box center [192, 53] width 80 height 9
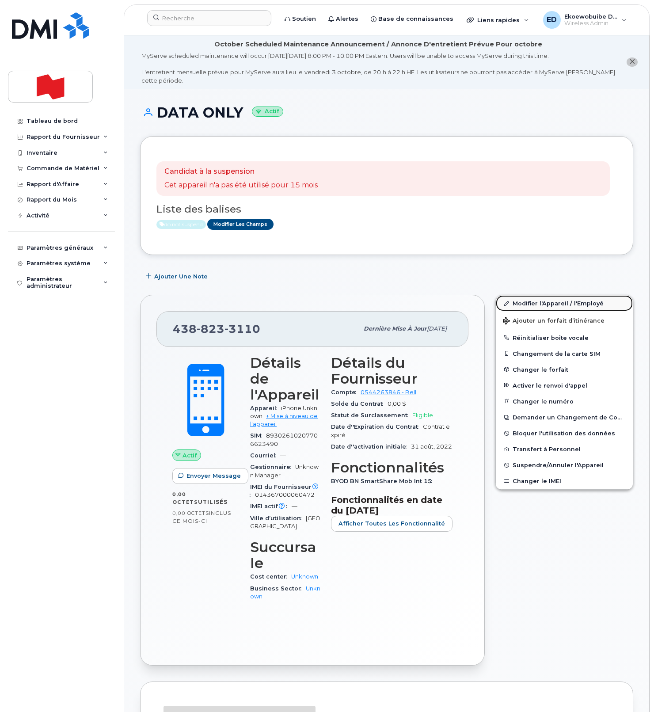
click at [524, 305] on link "Modifier l'Appareil / l'Employé" at bounding box center [564, 303] width 137 height 16
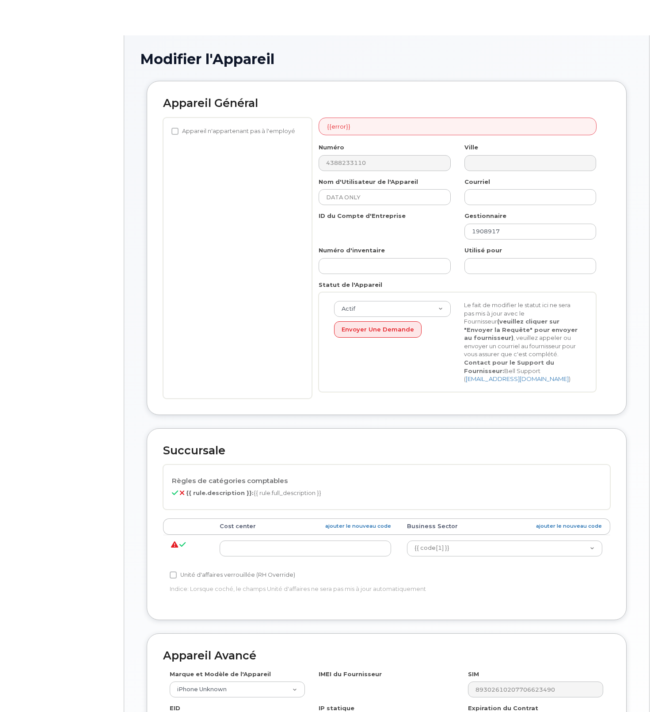
select select "22916206"
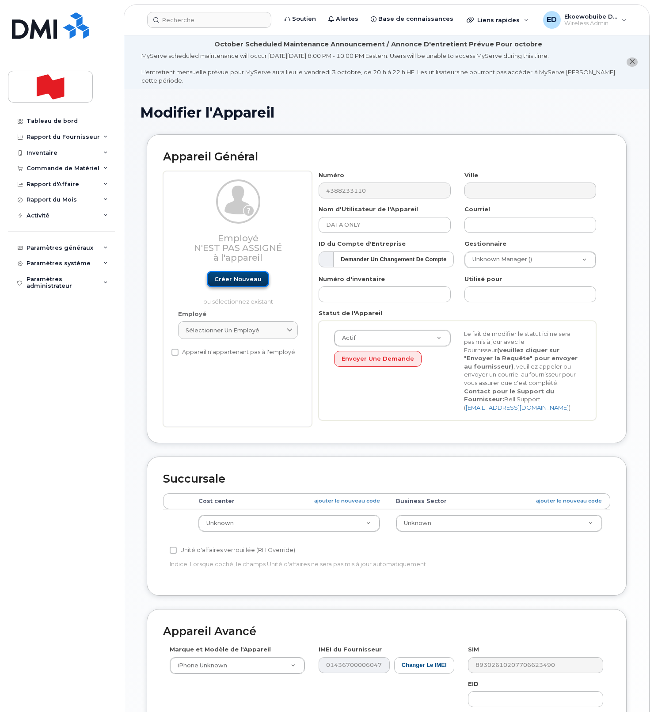
click at [235, 279] on link "Créer nouveau" at bounding box center [238, 279] width 62 height 16
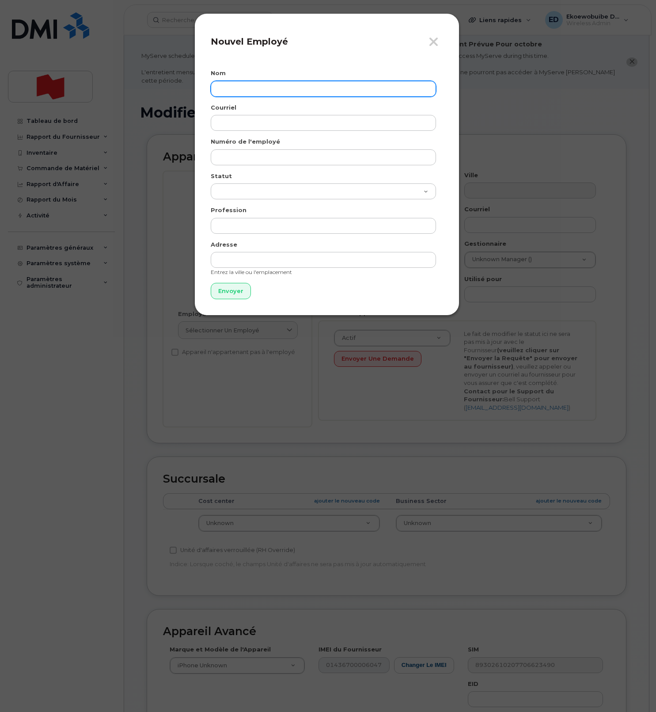
click at [232, 91] on input "text" at bounding box center [323, 89] width 225 height 16
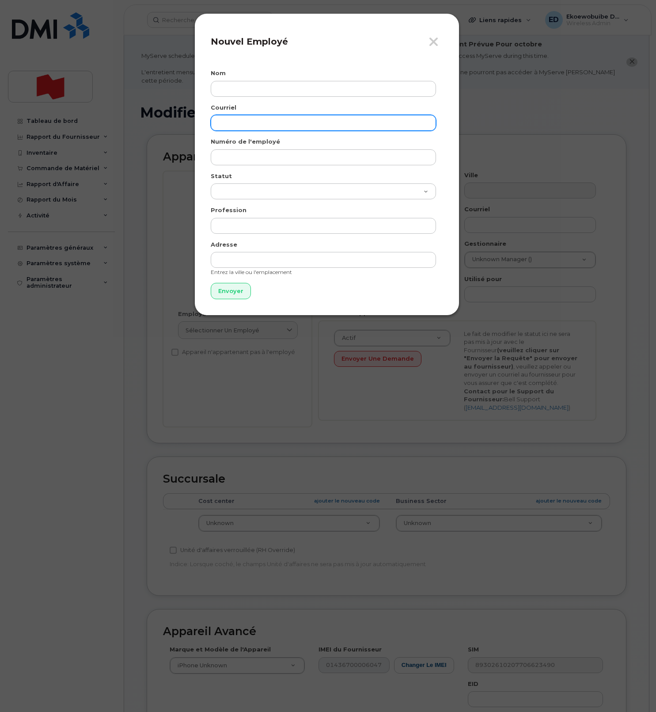
click at [234, 122] on input "email" at bounding box center [323, 123] width 225 height 16
paste input "[EMAIL_ADDRESS][PERSON_NAME][DOMAIN_NAME]"
type input "[EMAIL_ADDRESS][PERSON_NAME][DOMAIN_NAME]"
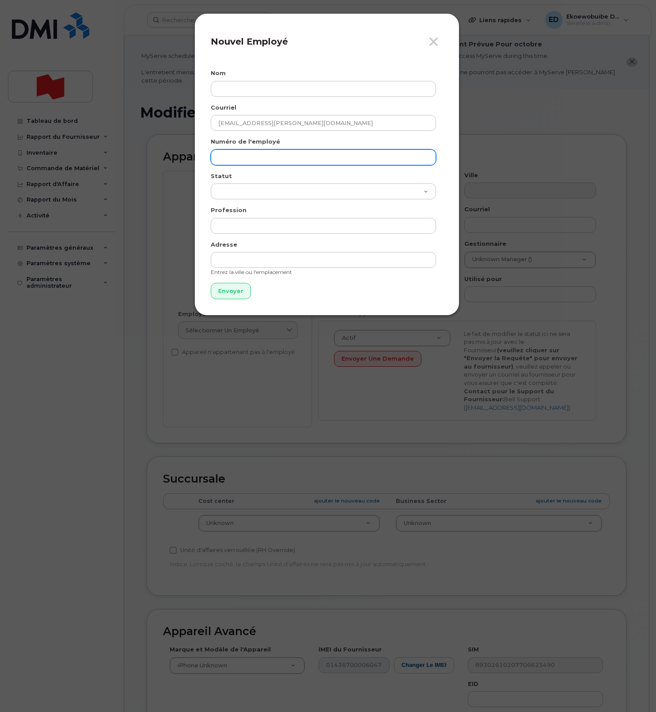
click at [237, 149] on div "Numéro de l'employé" at bounding box center [327, 151] width 232 height 28
click at [236, 154] on input "text" at bounding box center [323, 157] width 225 height 16
paste input "[EMAIL_ADDRESS][PERSON_NAME][DOMAIN_NAME]"
type input "[EMAIL_ADDRESS][PERSON_NAME][DOMAIN_NAME]"
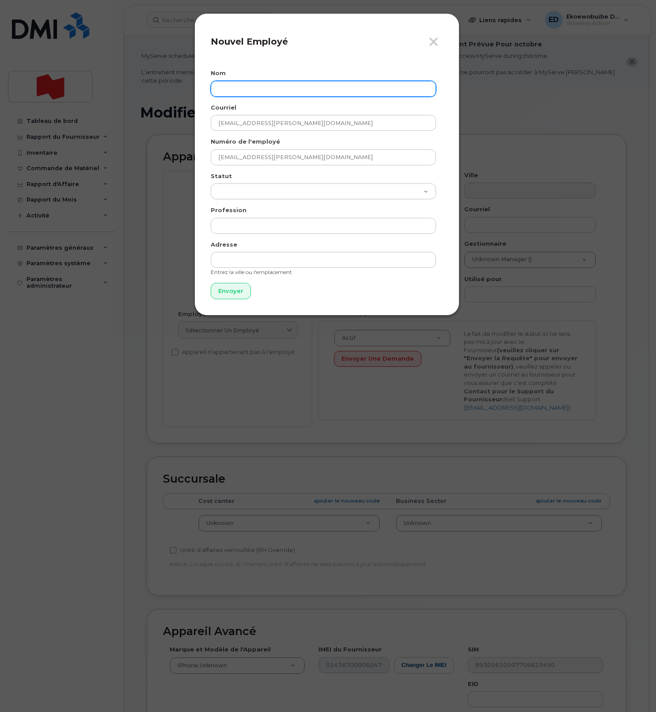
click at [279, 89] on input "text" at bounding box center [323, 89] width 225 height 16
paste input "Cheick [PERSON_NAME]"
type input "Cheick [PERSON_NAME]"
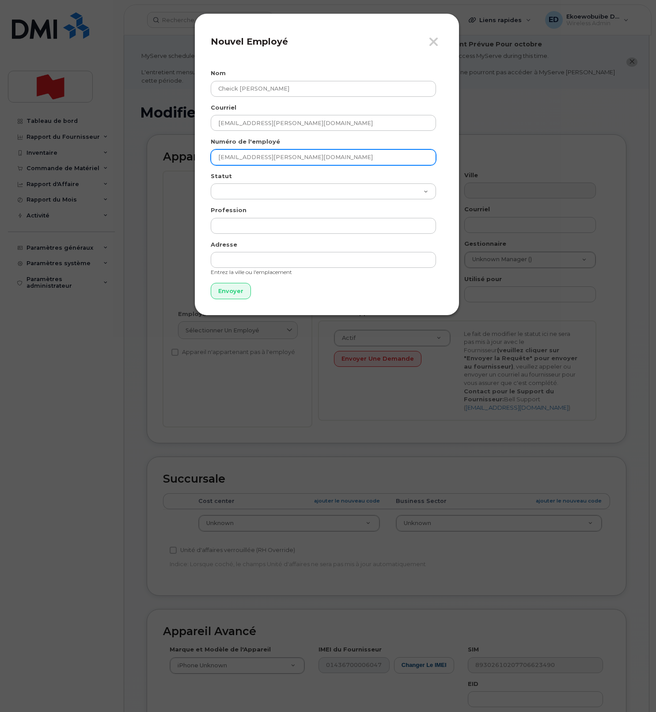
drag, startPoint x: 320, startPoint y: 156, endPoint x: 209, endPoint y: 155, distance: 111.3
click at [209, 155] on div "Fermer Nouvel Employé Nom Cheick [PERSON_NAME] Courriel [EMAIL_ADDRESS][PERSON_…" at bounding box center [326, 164] width 265 height 302
click at [233, 298] on input "Envoyer" at bounding box center [231, 291] width 40 height 16
type input "Envoyer"
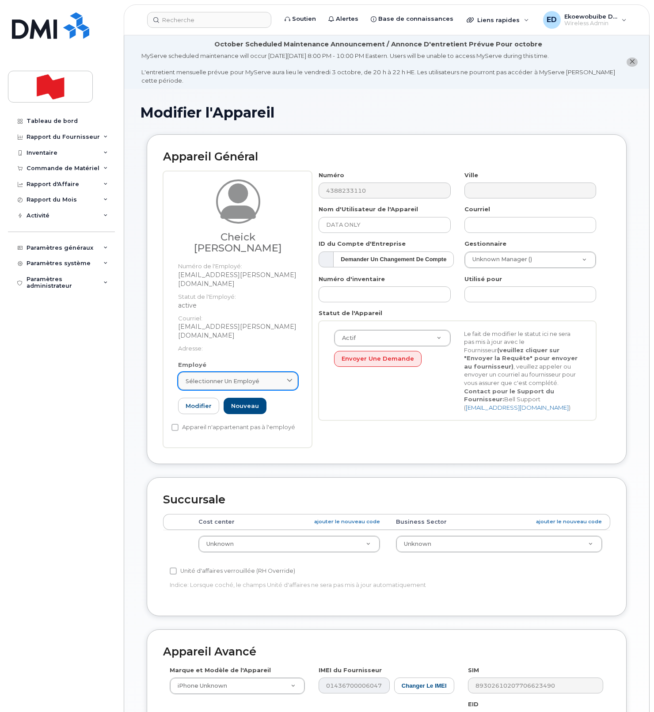
click at [251, 377] on span "Sélectionner un employé" at bounding box center [223, 381] width 74 height 8
paste input "[EMAIL_ADDRESS][PERSON_NAME][DOMAIN_NAME]"
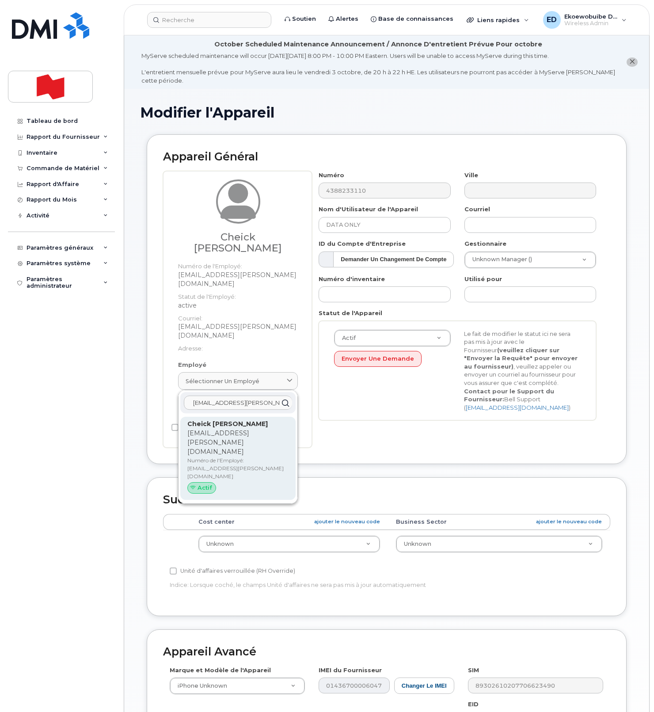
type input "[EMAIL_ADDRESS][DOMAIN_NAME]"
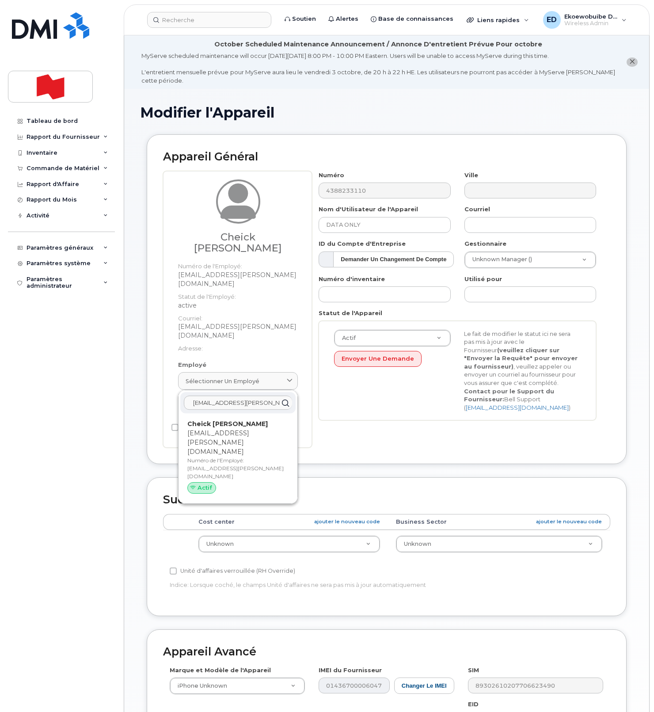
click at [218, 429] on p "[EMAIL_ADDRESS][DOMAIN_NAME]" at bounding box center [237, 443] width 101 height 28
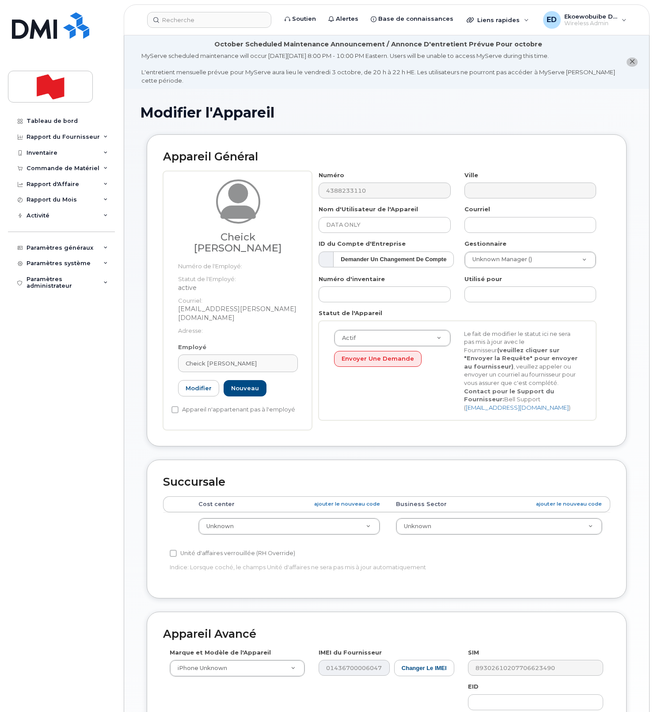
type input "[PERSON_NAME]"
type input "[EMAIL_ADDRESS][DOMAIN_NAME]"
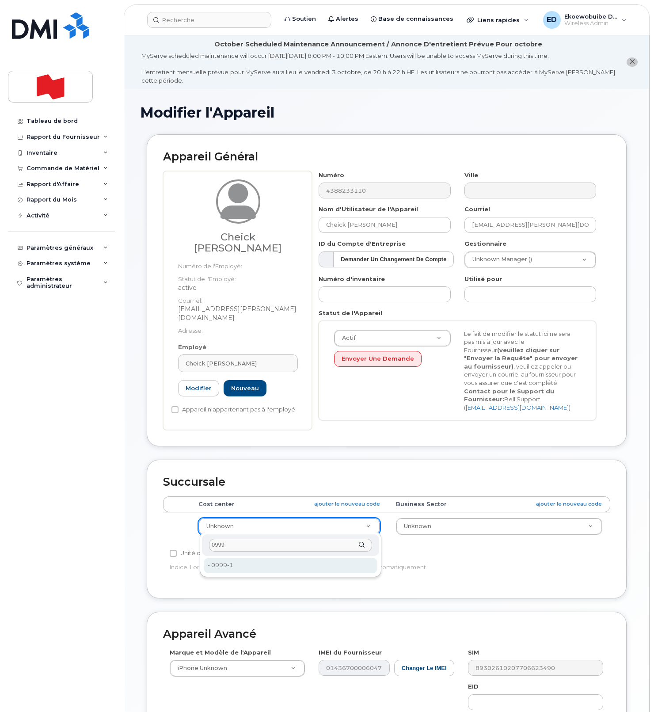
type input "0999"
type input "22916643"
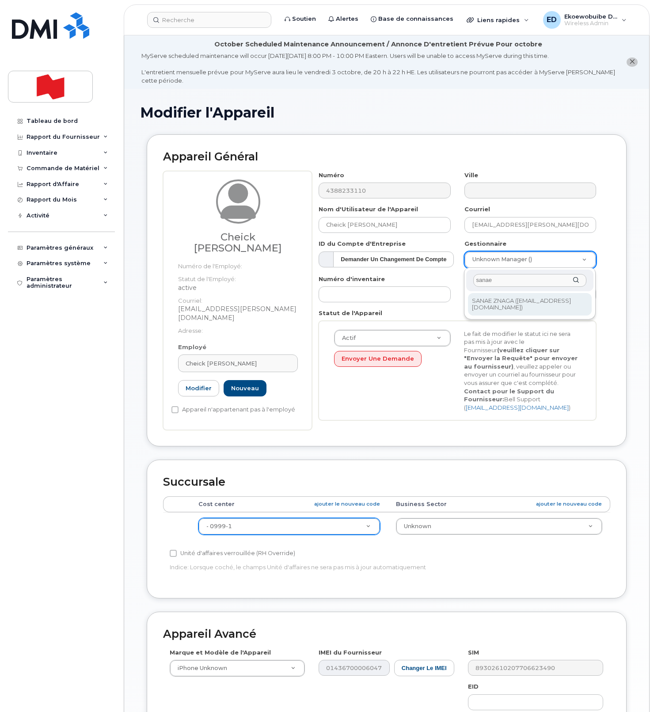
type input "sanae"
type input "1921151"
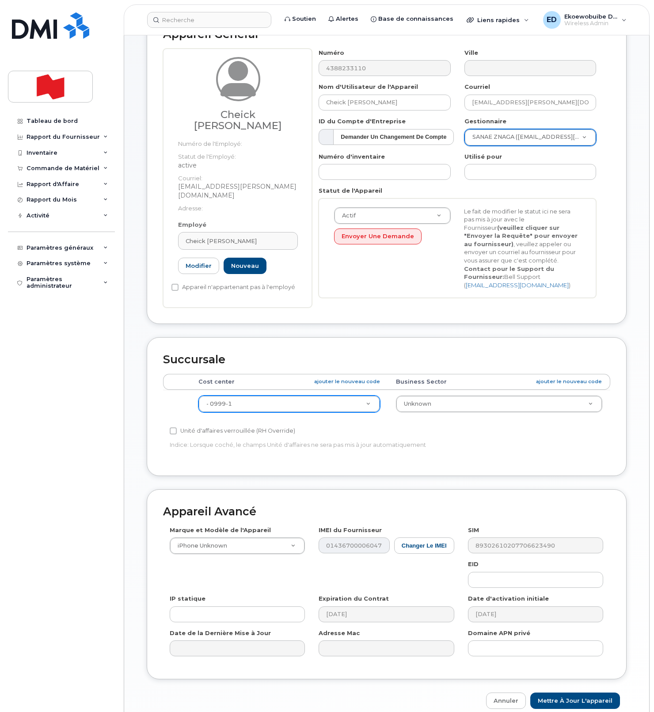
scroll to position [162, 0]
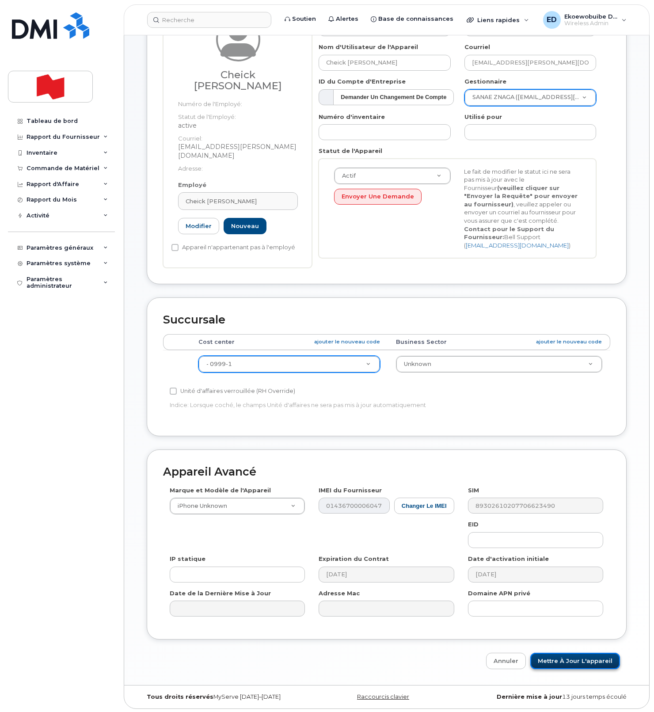
click at [558, 659] on input "Mettre à jour l'appareil" at bounding box center [575, 661] width 90 height 16
type input "Sauvegarde..."
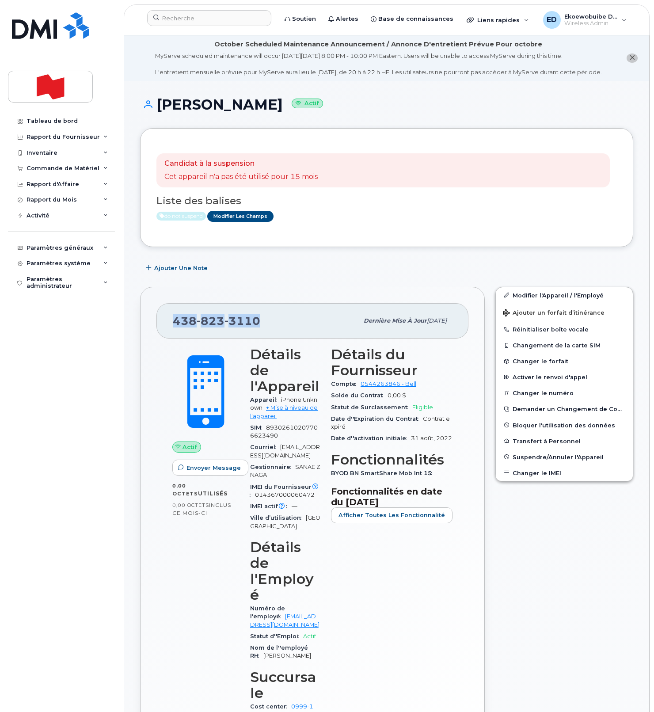
drag, startPoint x: 258, startPoint y: 334, endPoint x: 176, endPoint y: 331, distance: 82.6
click at [176, 327] on span "[PHONE_NUMBER]" at bounding box center [216, 320] width 87 height 13
copy span "[PHONE_NUMBER]"
